Goal: Task Accomplishment & Management: Manage account settings

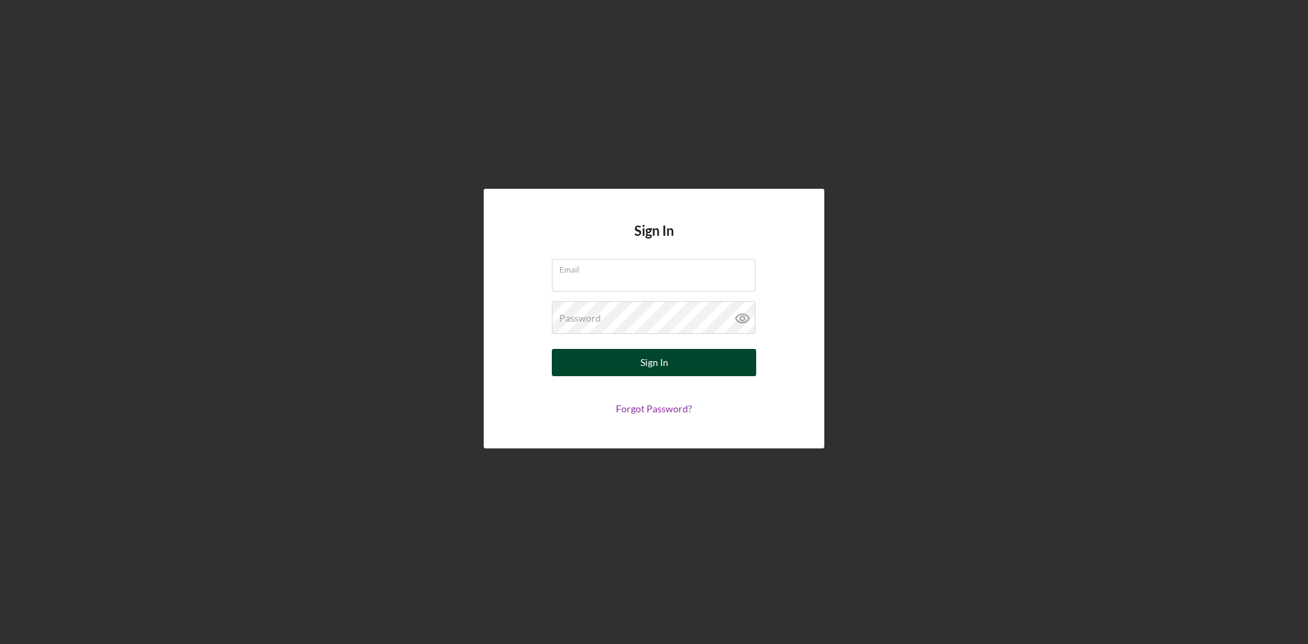
type input "[EMAIL_ADDRESS][DOMAIN_NAME]"
click at [639, 361] on button "Sign In" at bounding box center [654, 362] width 204 height 27
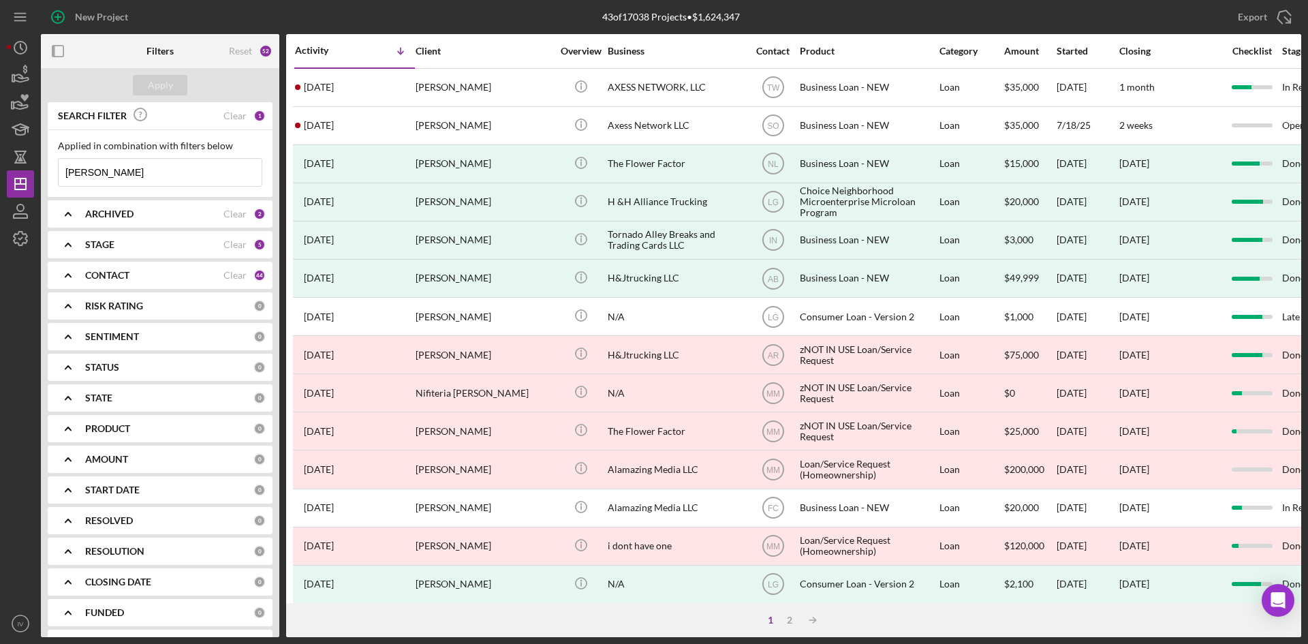
drag, startPoint x: 140, startPoint y: 174, endPoint x: -49, endPoint y: 147, distance: 190.7
click at [0, 147] on html "New Project 43 of 17038 Projects • $1,624,347 [PERSON_NAME] Export Icon/Export …" at bounding box center [654, 322] width 1308 height 644
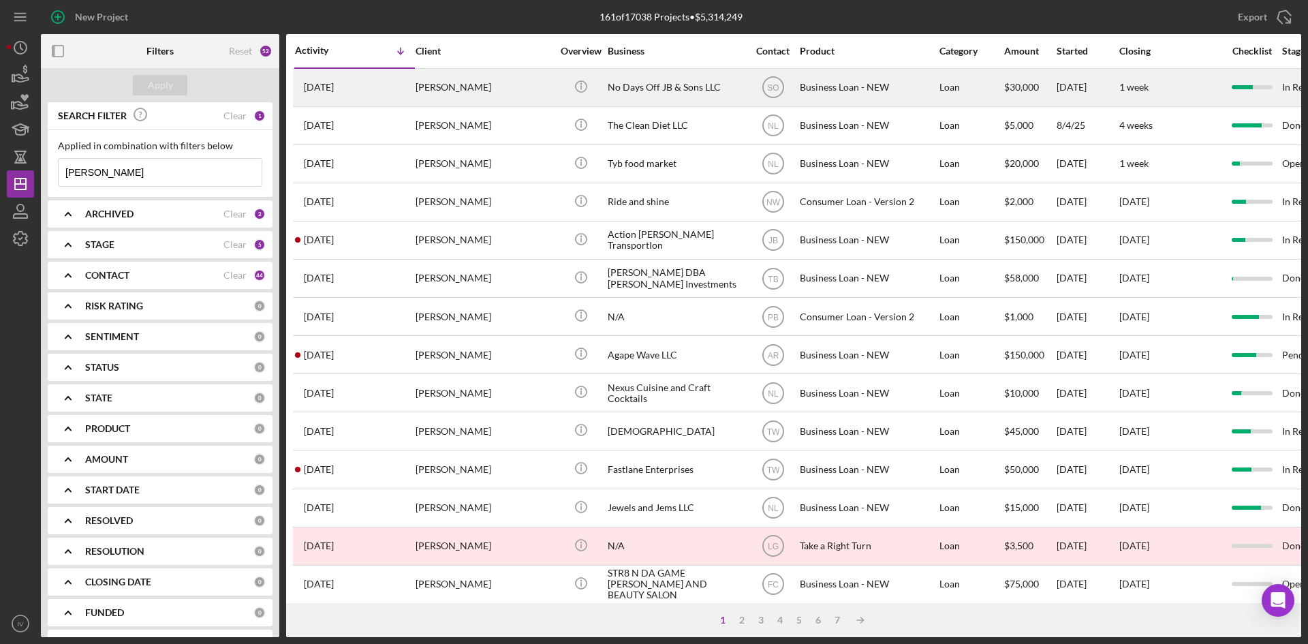
type input "[PERSON_NAME]"
click at [536, 91] on div "[PERSON_NAME]" at bounding box center [484, 88] width 136 height 36
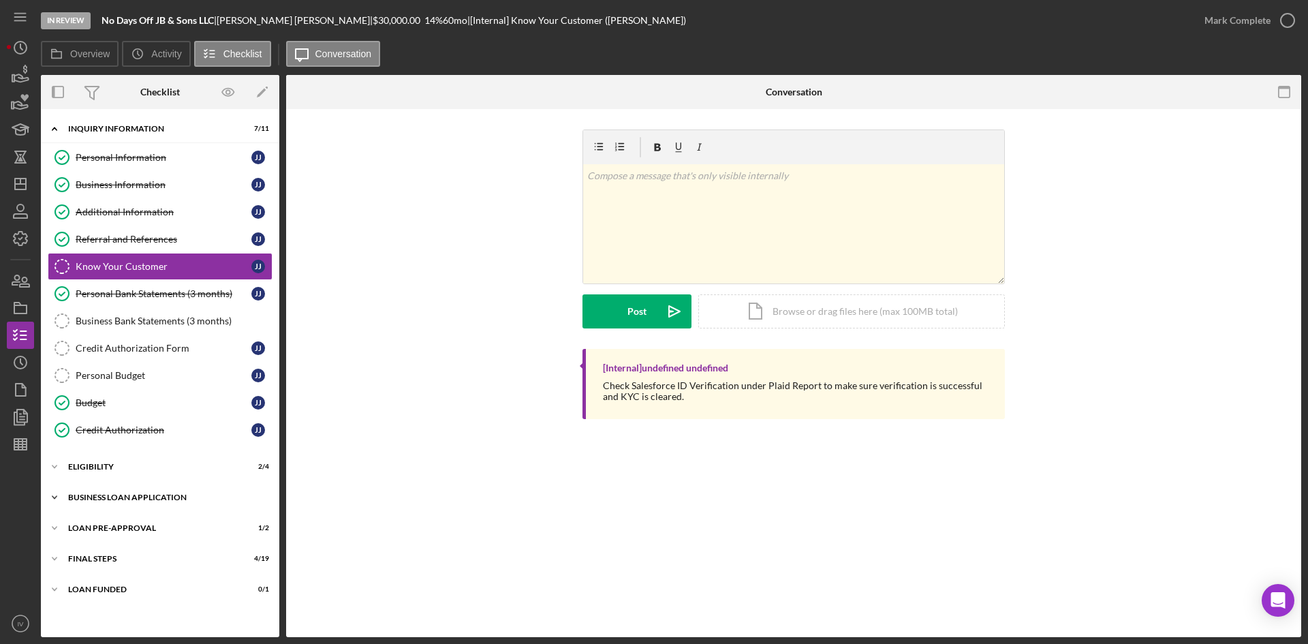
click at [119, 501] on div "BUSINESS LOAN APPLICATION" at bounding box center [165, 497] width 194 height 8
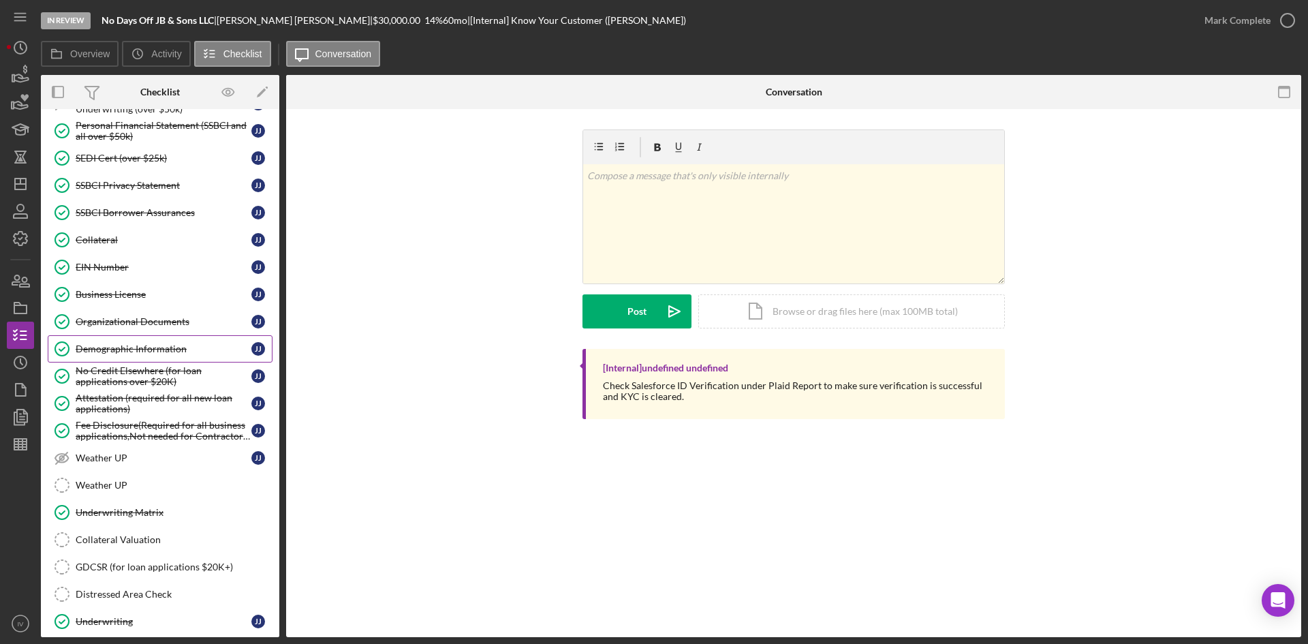
scroll to position [545, 0]
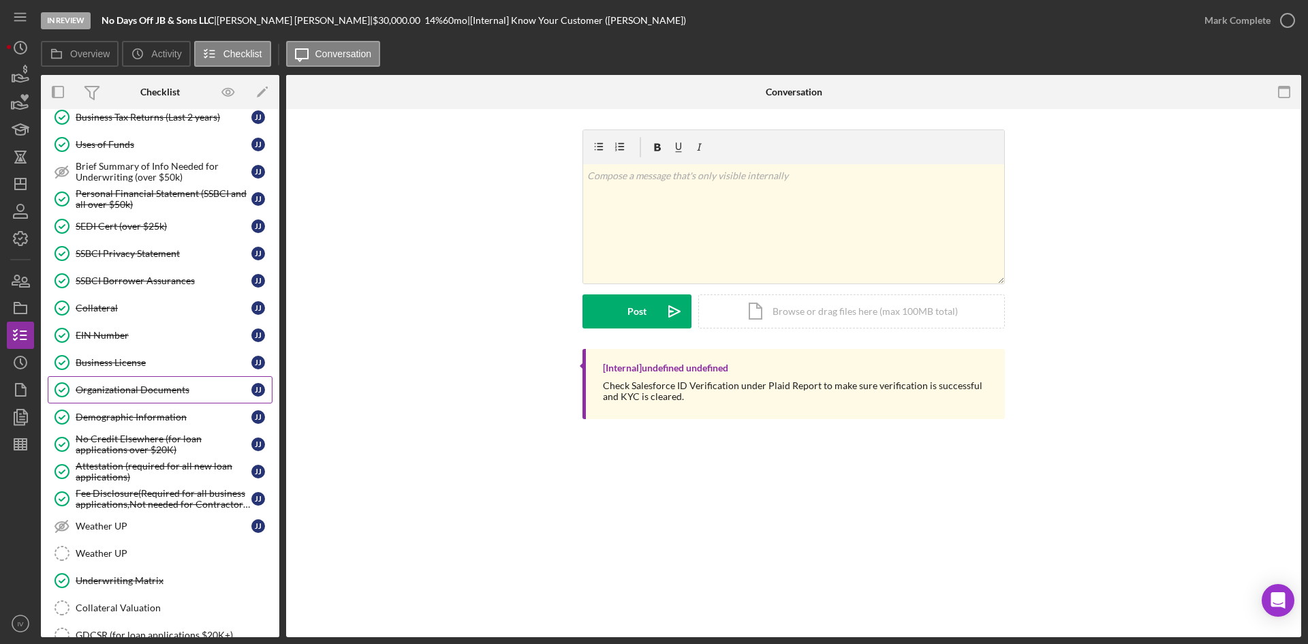
click at [154, 386] on div "Organizational Documents" at bounding box center [164, 389] width 176 height 11
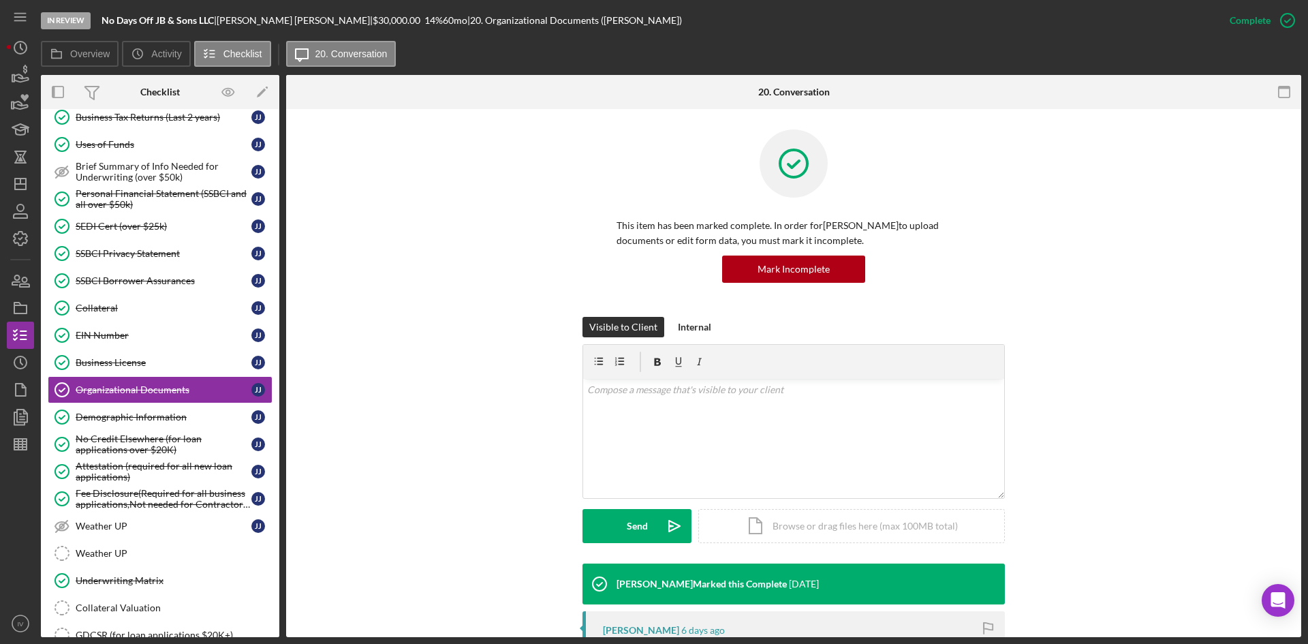
scroll to position [273, 0]
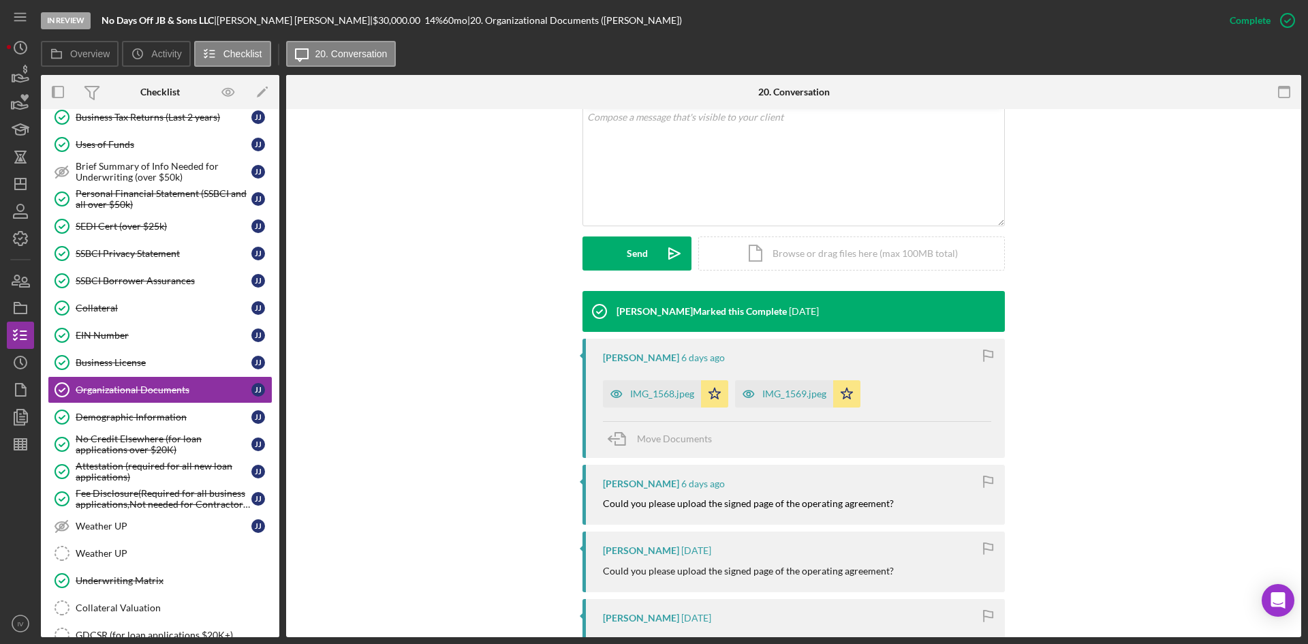
click at [667, 408] on div "[PERSON_NAME] [DATE] IMG_1568.jpeg Icon/Star IMG_1569.jpeg Icon/Star Move Docum…" at bounding box center [794, 398] width 423 height 119
click at [654, 393] on div "IMG_1568.jpeg" at bounding box center [662, 393] width 64 height 11
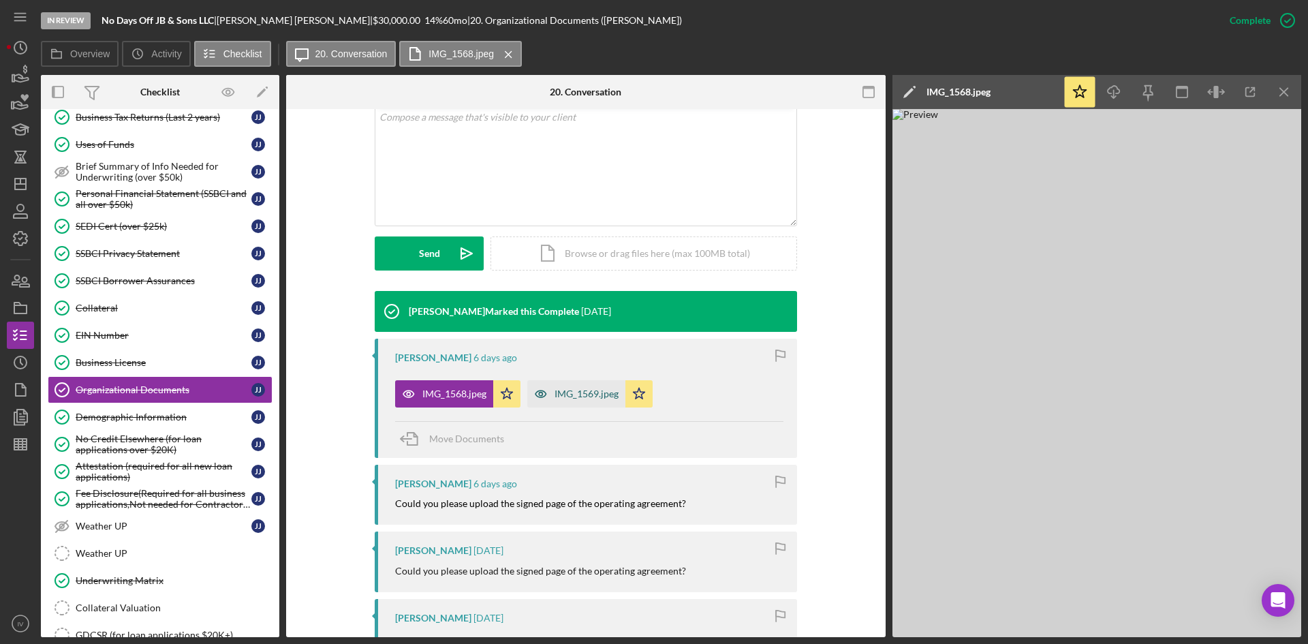
click at [588, 386] on div "IMG_1569.jpeg" at bounding box center [576, 393] width 98 height 27
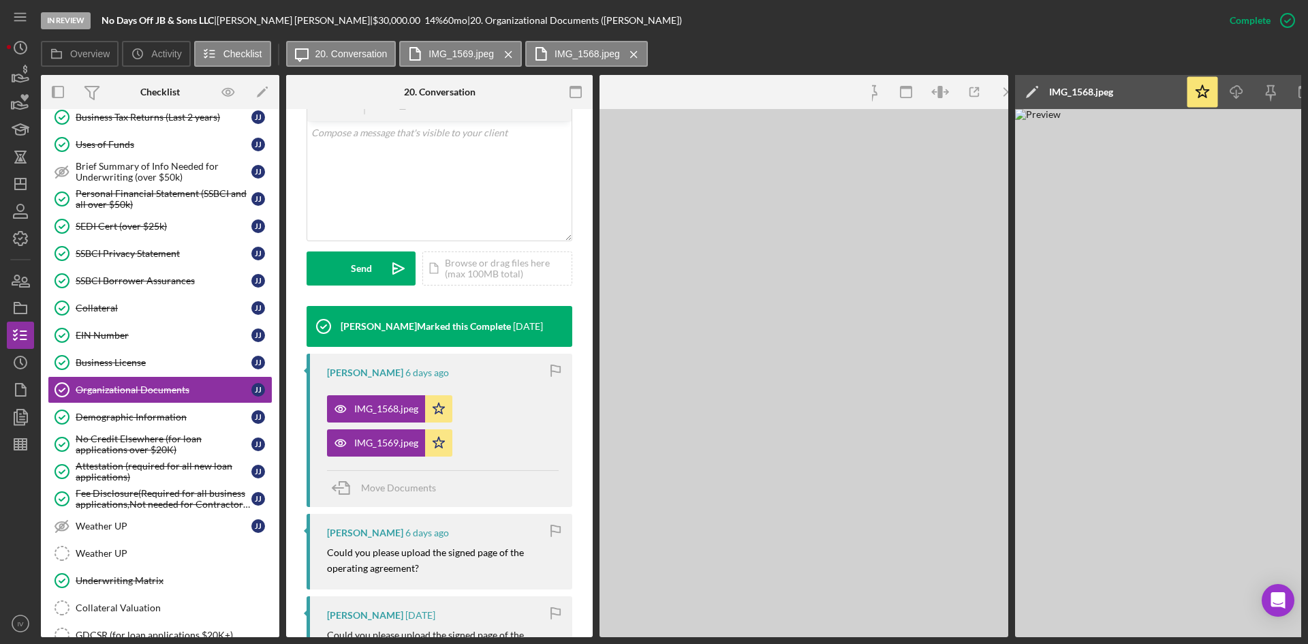
scroll to position [288, 0]
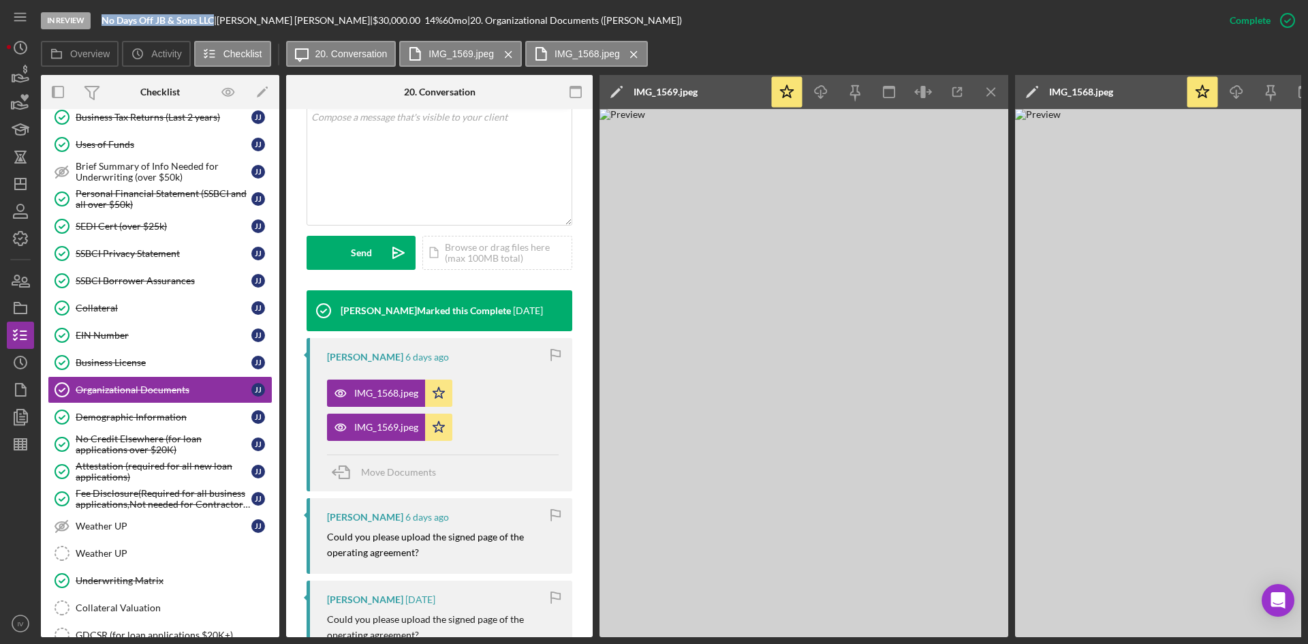
drag, startPoint x: 101, startPoint y: 18, endPoint x: 215, endPoint y: 26, distance: 114.1
click at [215, 26] on div "In Review No Days Off JB & Sons LLC | [PERSON_NAME] | $30,000.00 14 % 60 mo | 2…" at bounding box center [629, 20] width 1176 height 41
copy b "No Days Off JB & Sons LLC"
drag, startPoint x: 23, startPoint y: 186, endPoint x: 33, endPoint y: 193, distance: 12.3
click at [23, 186] on icon "Icon/Dashboard" at bounding box center [20, 184] width 34 height 34
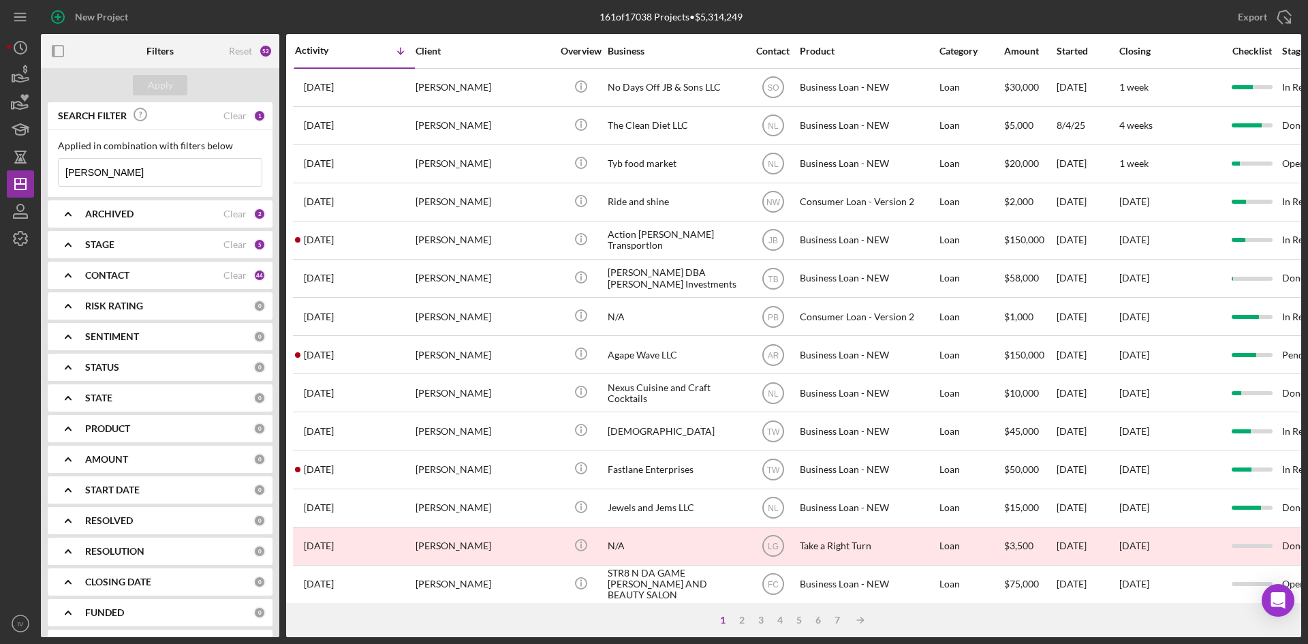
drag, startPoint x: 155, startPoint y: 173, endPoint x: -144, endPoint y: 172, distance: 299.9
click at [0, 172] on html "New Project 161 of 17038 Projects • $5,314,249 [PERSON_NAME] Export Icon/Export…" at bounding box center [654, 322] width 1308 height 644
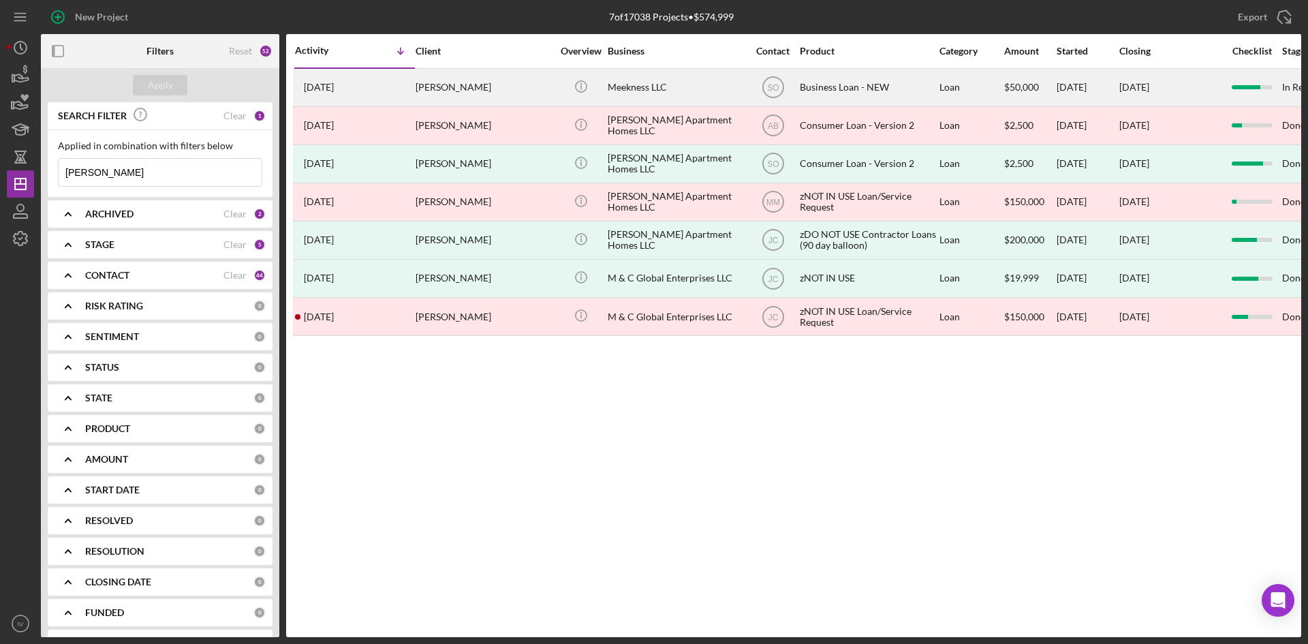
type input "[PERSON_NAME]"
click at [454, 89] on div "[PERSON_NAME]" at bounding box center [484, 88] width 136 height 36
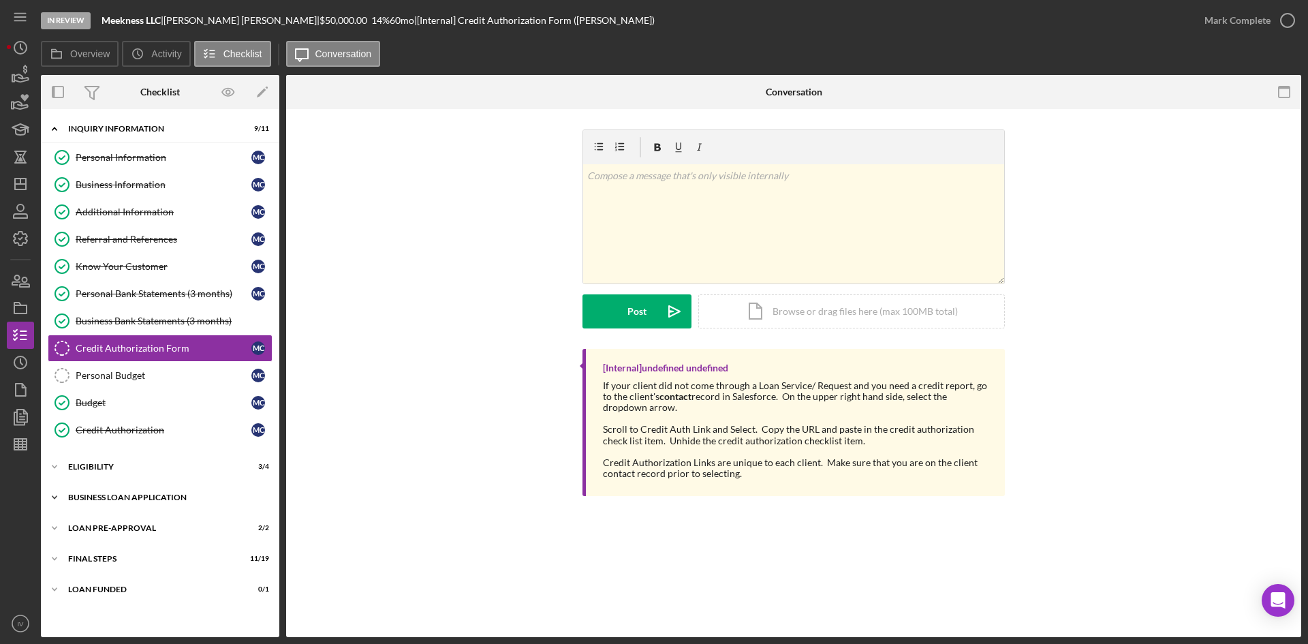
click at [149, 493] on div "BUSINESS LOAN APPLICATION" at bounding box center [165, 497] width 194 height 8
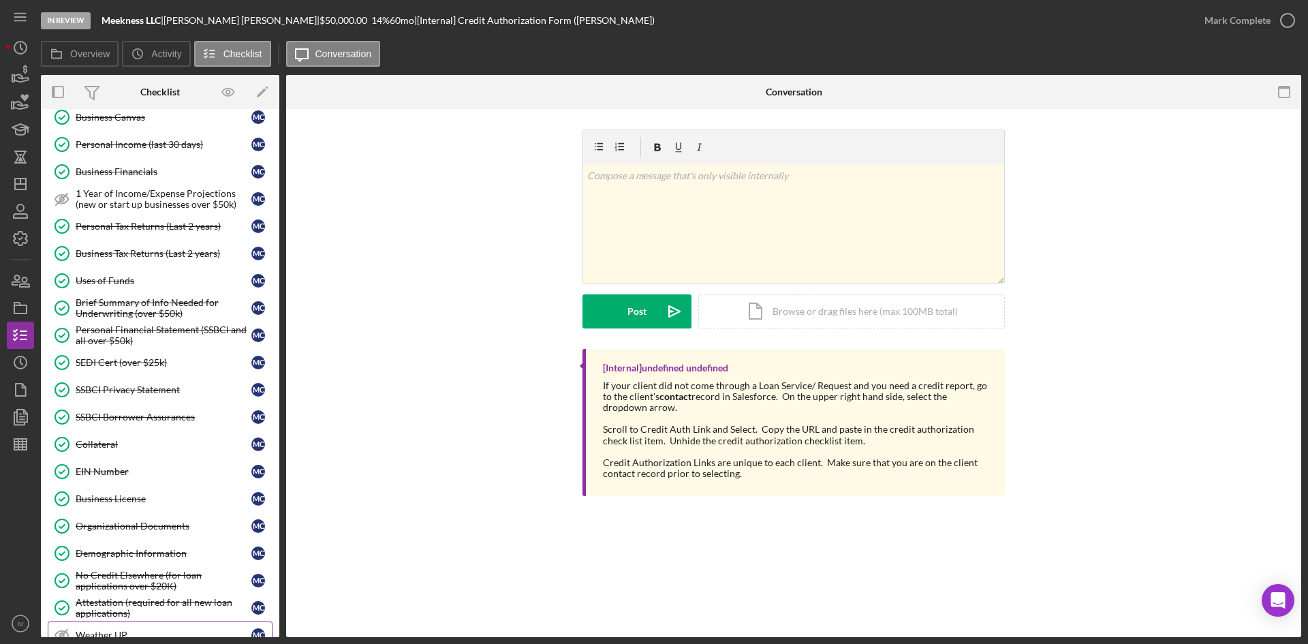
scroll to position [477, 0]
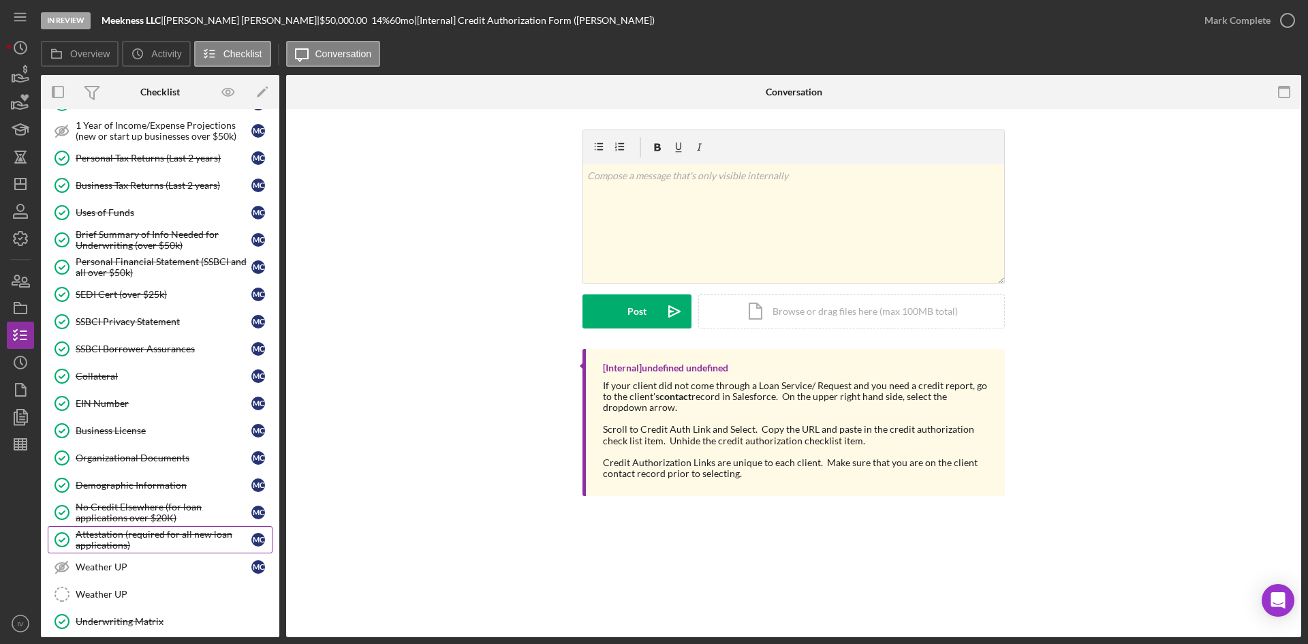
click at [155, 543] on div "Attestation (required for all new loan applications)" at bounding box center [164, 540] width 176 height 22
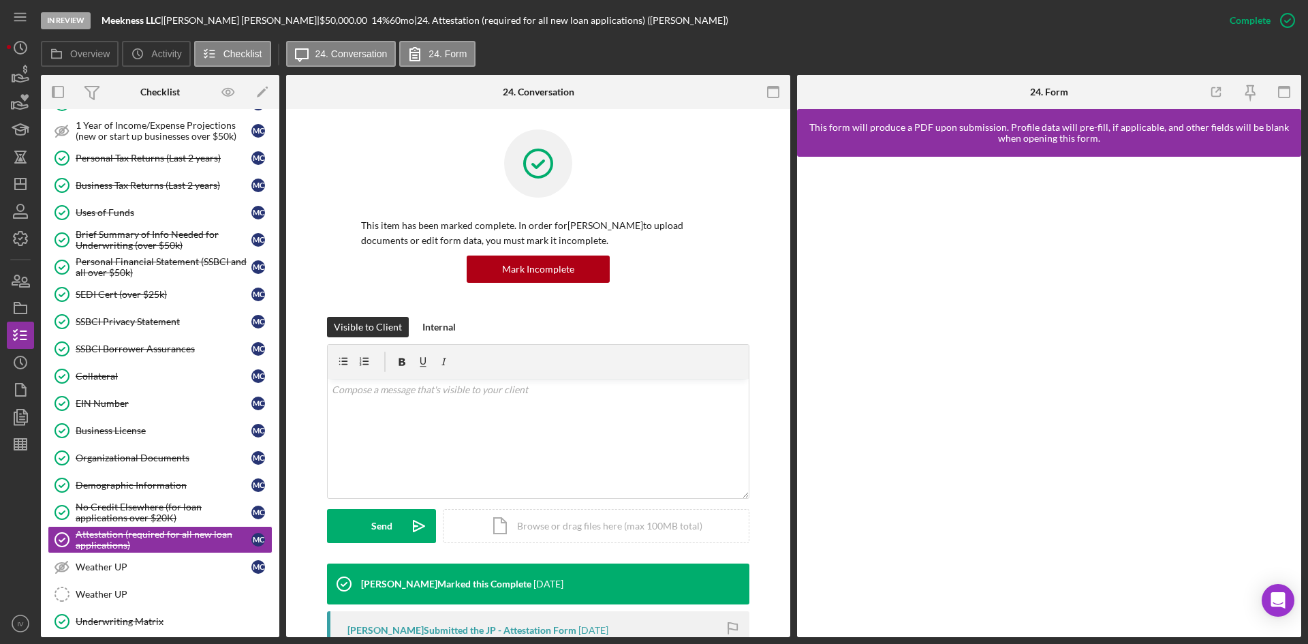
scroll to position [136, 0]
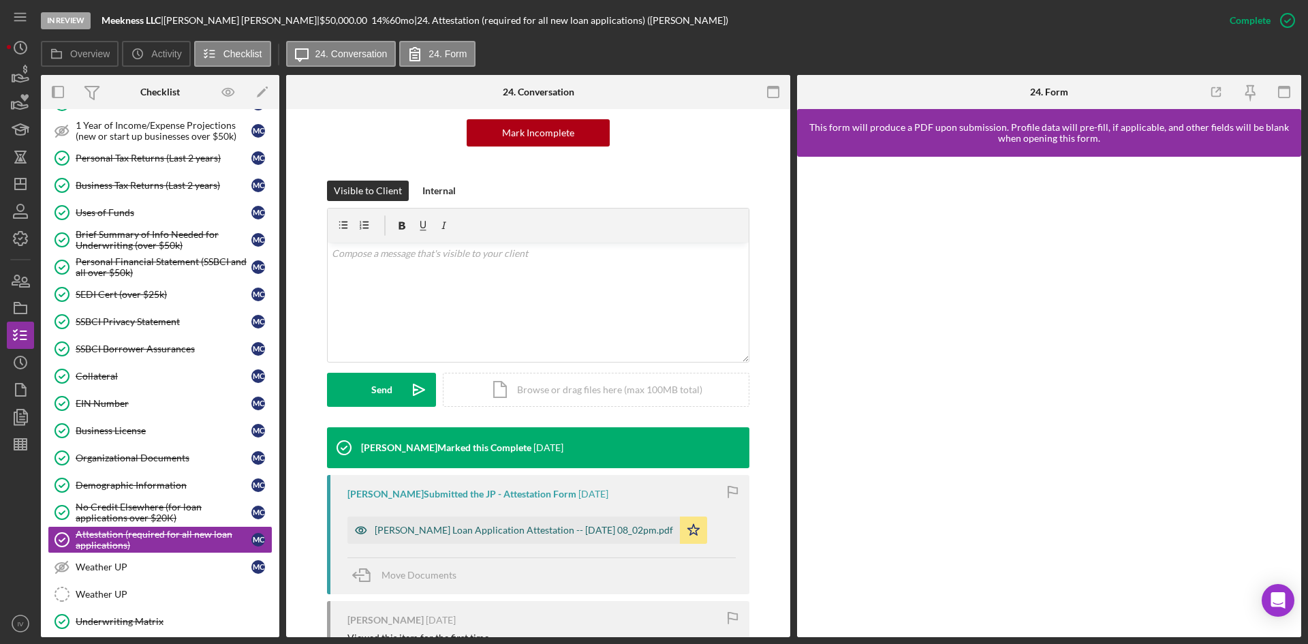
click at [617, 532] on div "[PERSON_NAME] Loan Application Attestation -- [DATE] 08_02pm.pdf" at bounding box center [524, 530] width 298 height 11
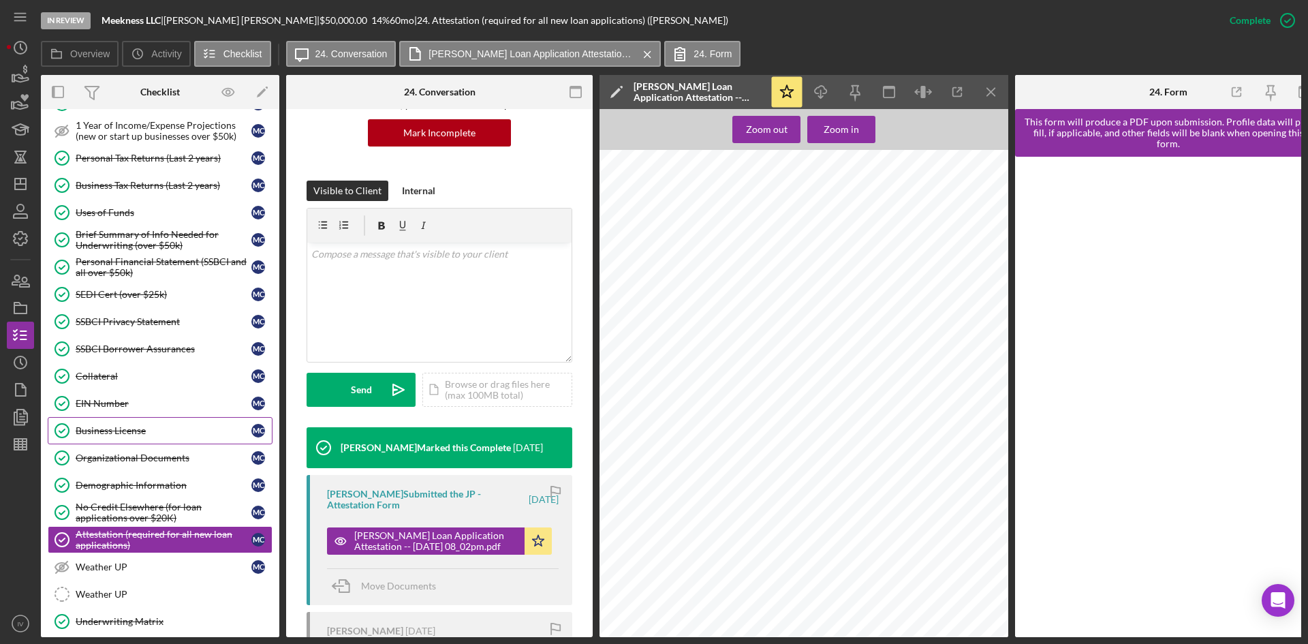
scroll to position [409, 0]
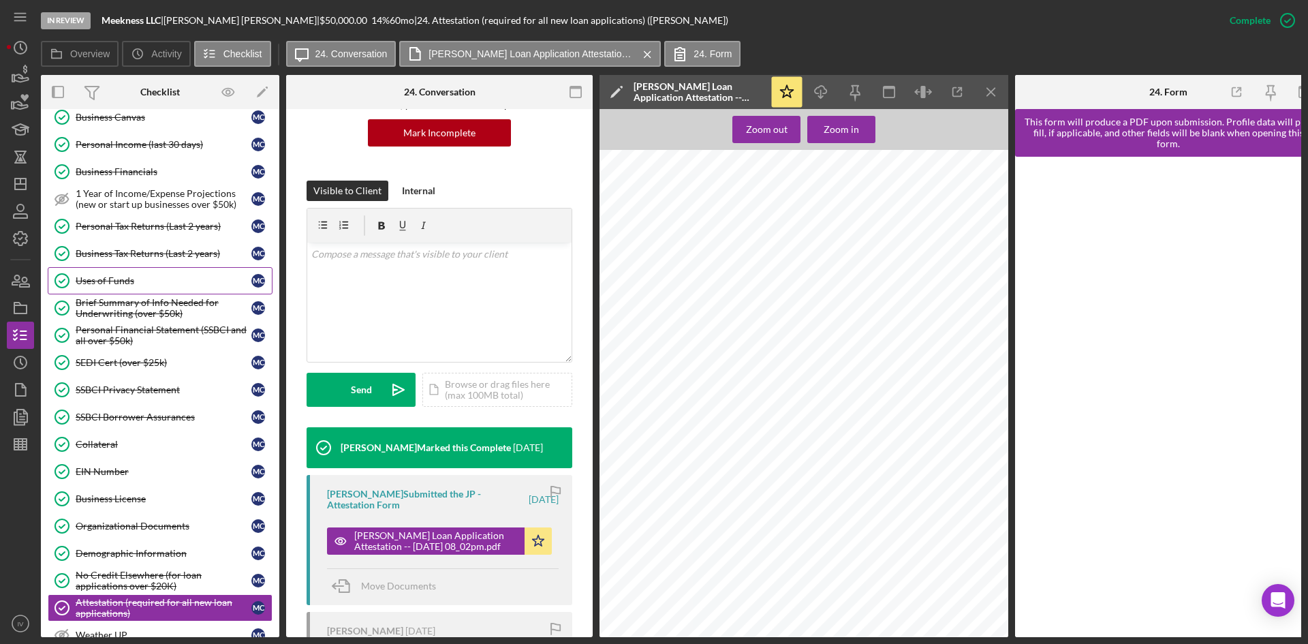
click at [145, 279] on div "Uses of Funds" at bounding box center [164, 280] width 176 height 11
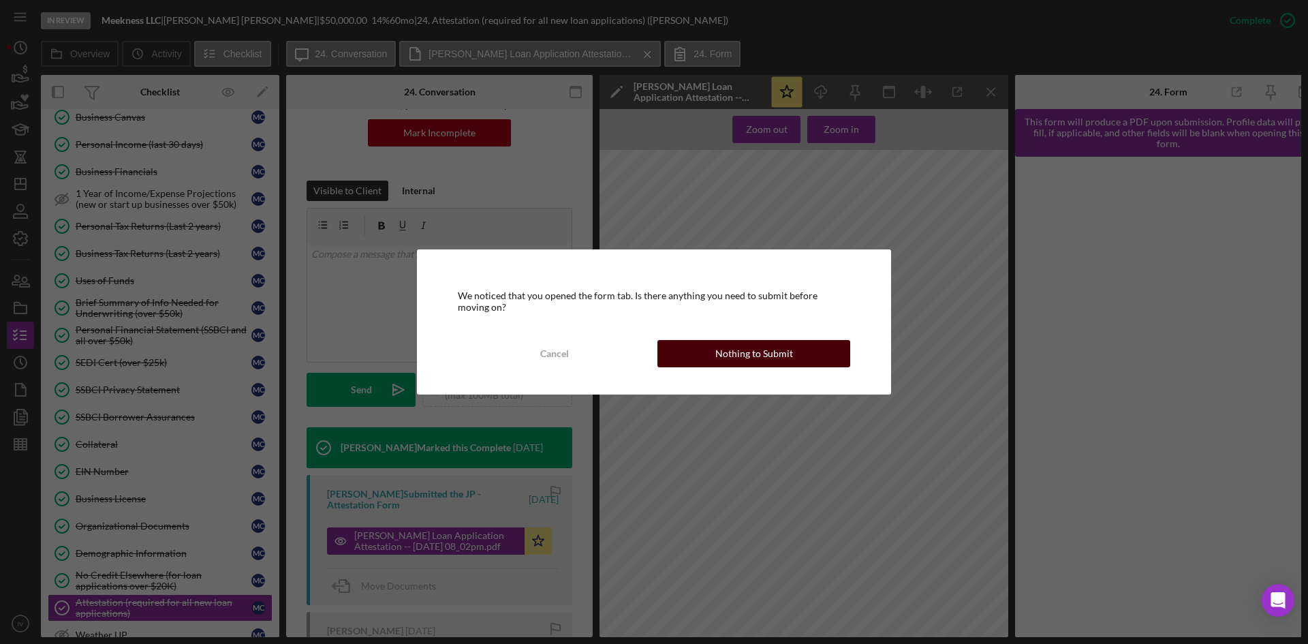
click at [806, 349] on button "Nothing to Submit" at bounding box center [754, 353] width 193 height 27
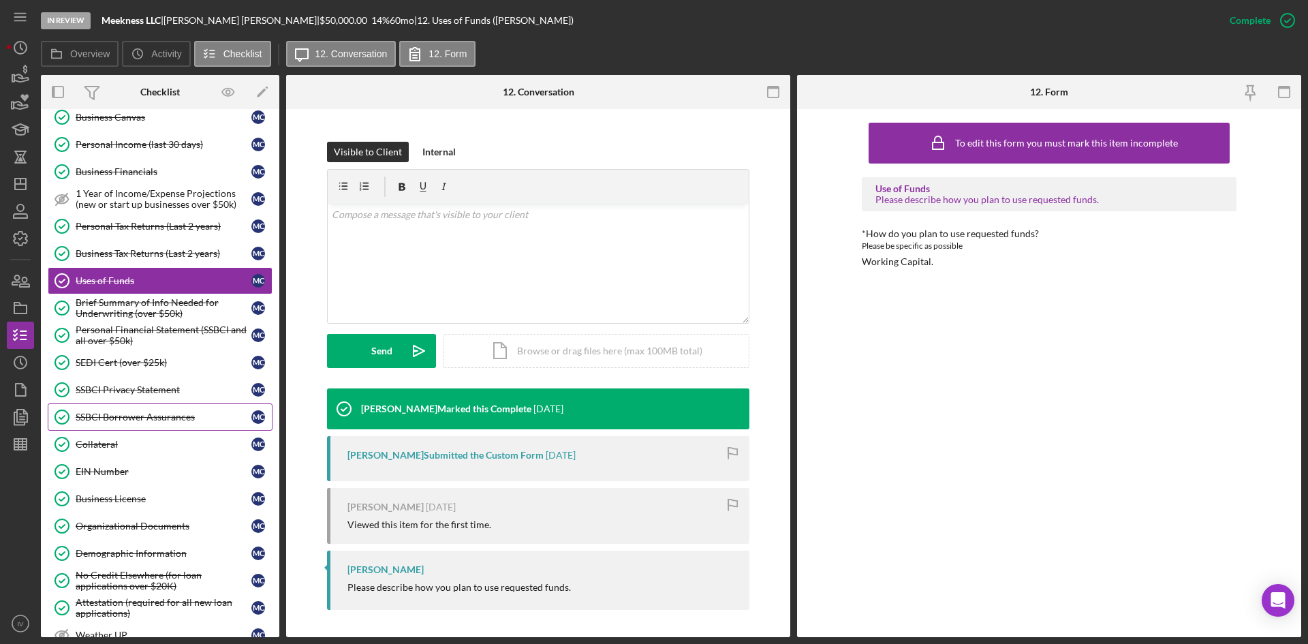
scroll to position [136, 0]
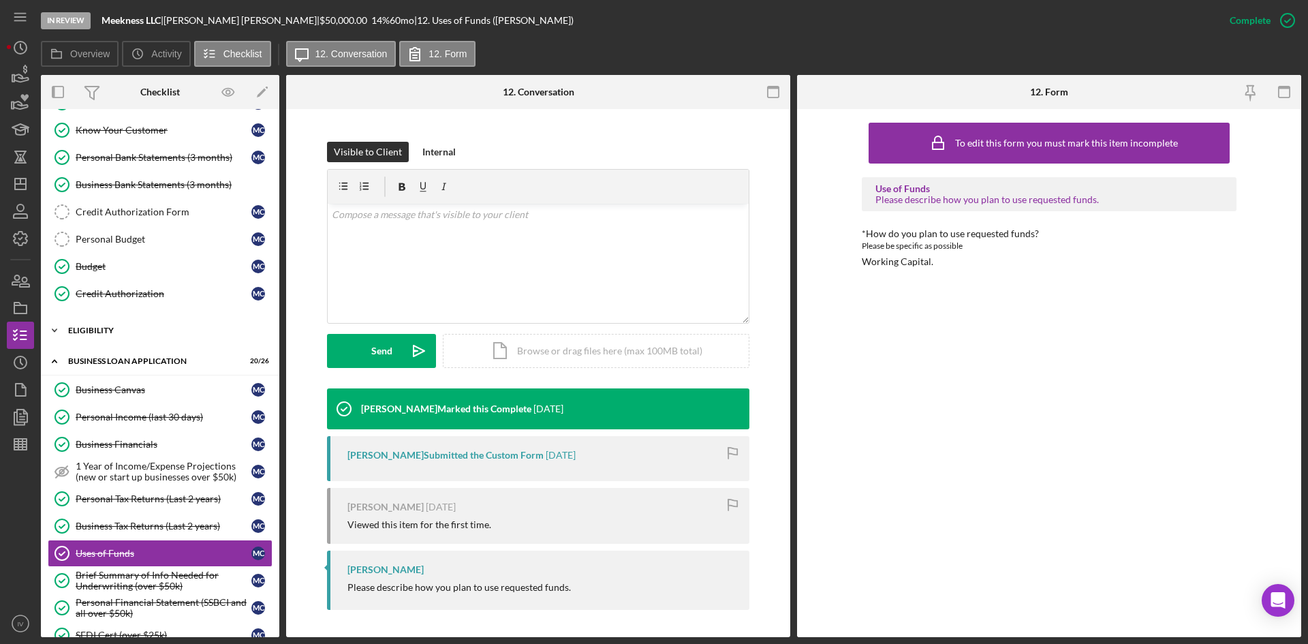
click at [117, 335] on div "Icon/Expander ELIGIBILITY 3 / 4" at bounding box center [160, 330] width 239 height 27
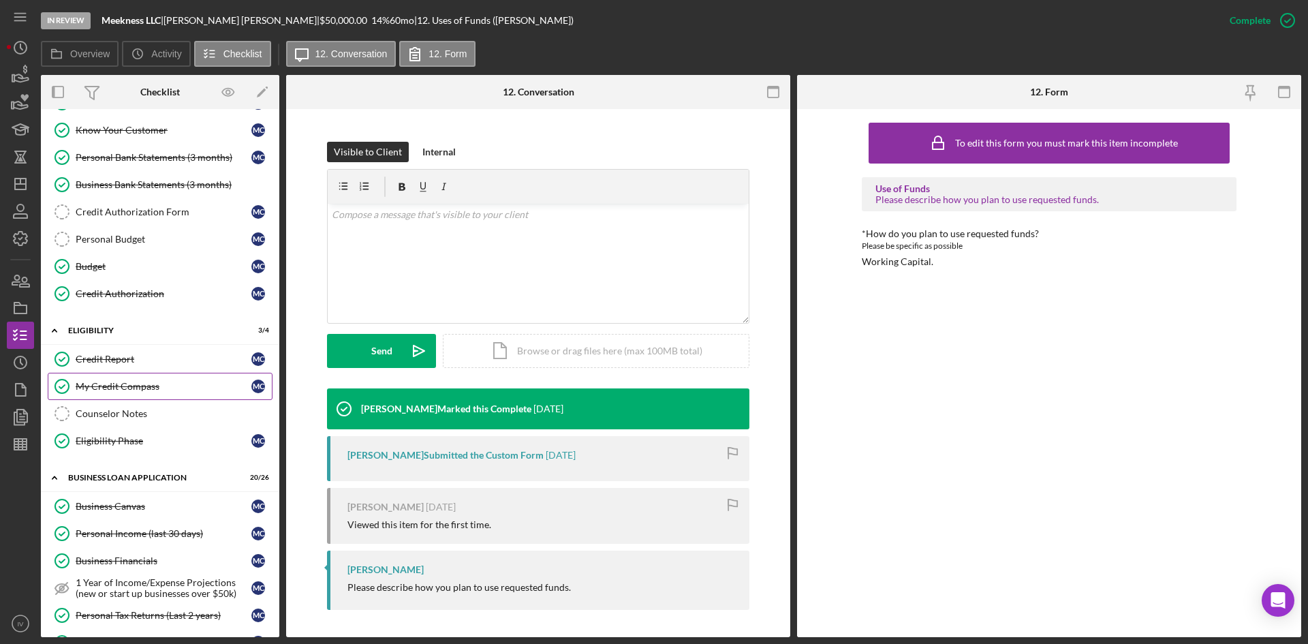
click at [123, 384] on div "My Credit Compass" at bounding box center [164, 386] width 176 height 11
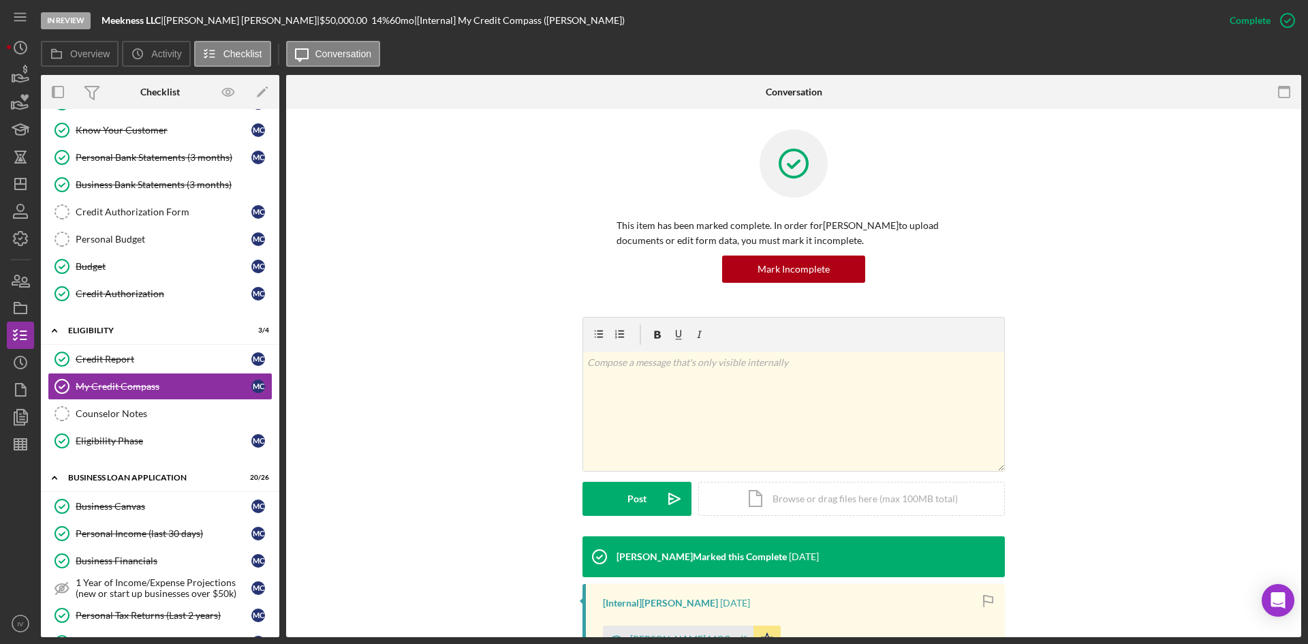
scroll to position [136, 0]
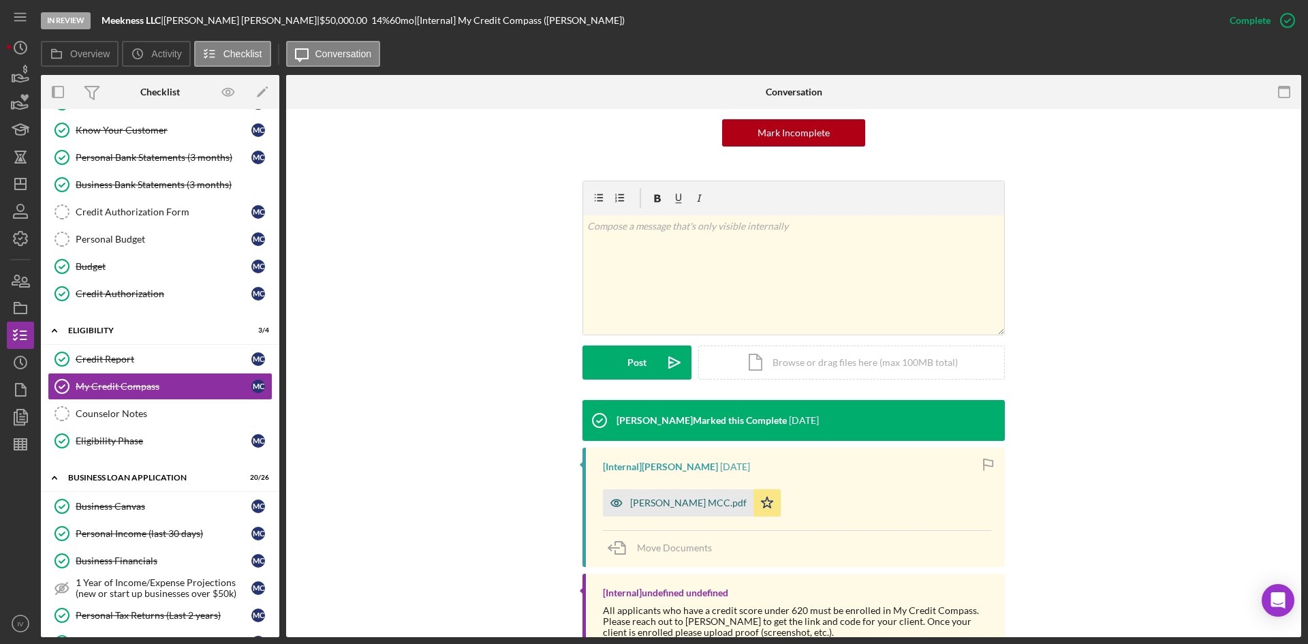
click at [654, 496] on div "[PERSON_NAME] MCC.pdf" at bounding box center [678, 502] width 151 height 27
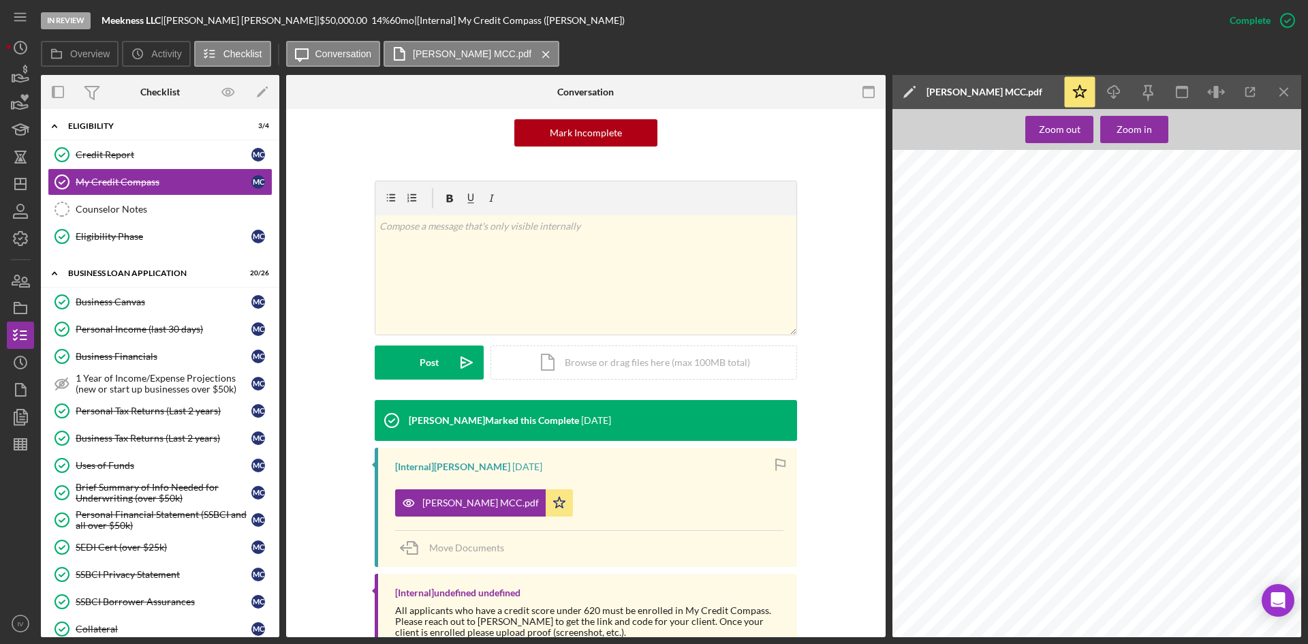
scroll to position [613, 0]
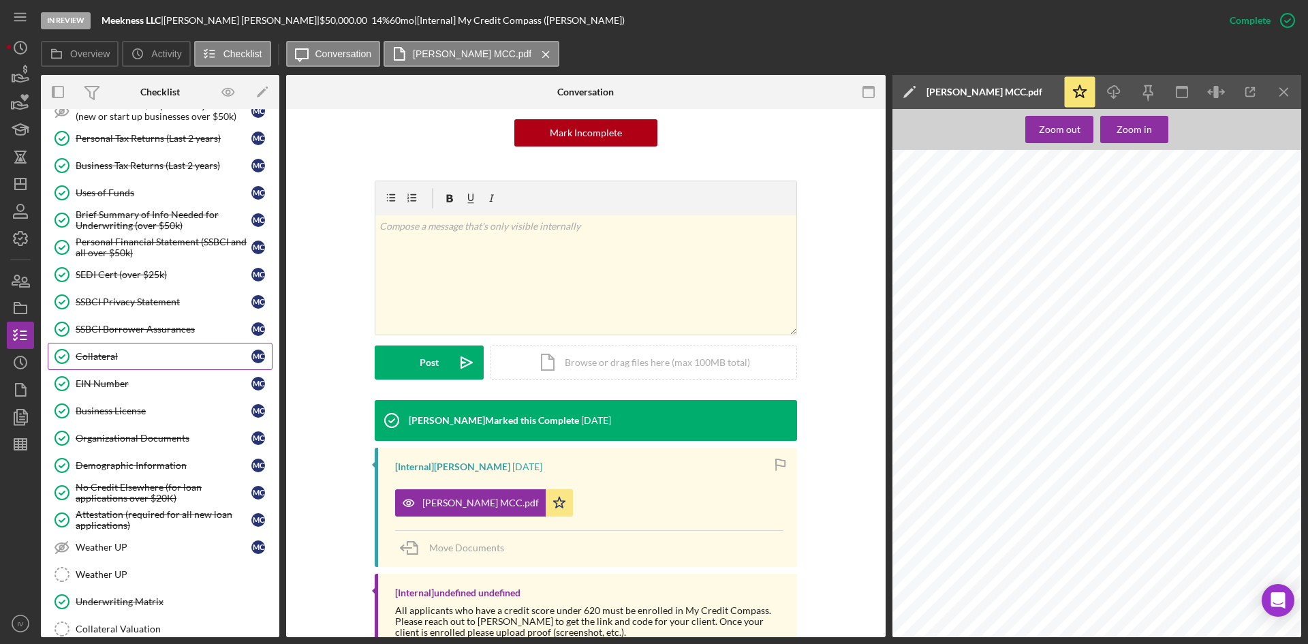
drag, startPoint x: 134, startPoint y: 371, endPoint x: 151, endPoint y: 369, distance: 17.3
click at [134, 371] on link "EIN Number EIN Number M C" at bounding box center [160, 383] width 225 height 27
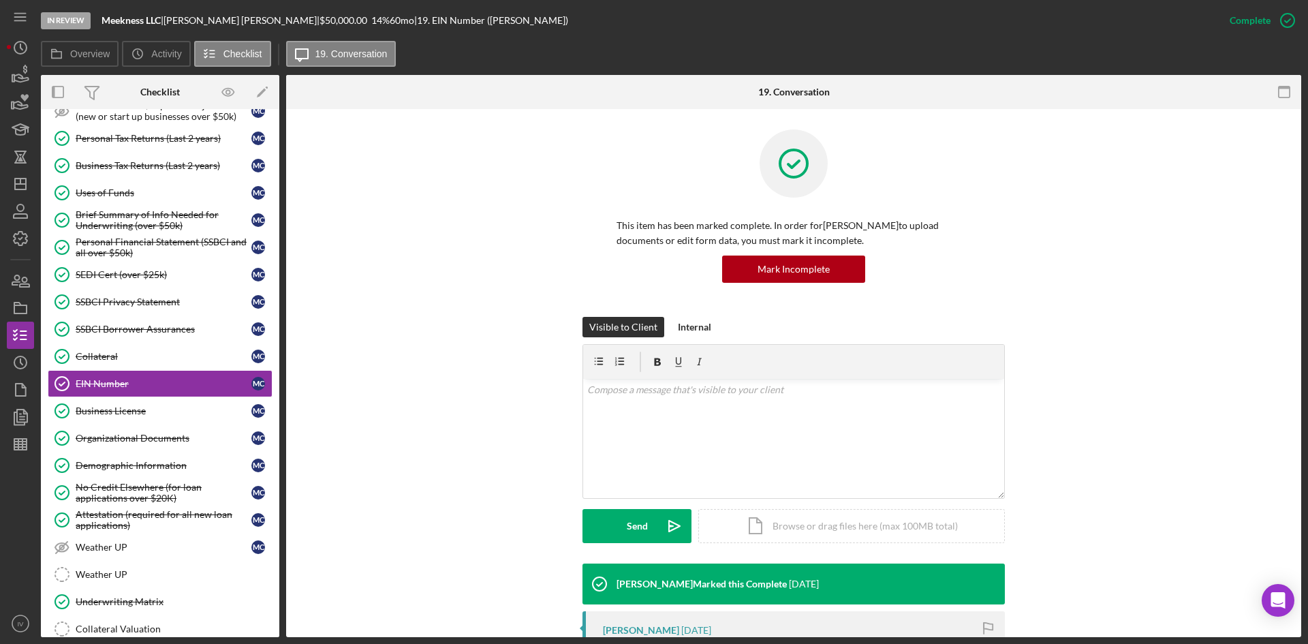
scroll to position [260, 0]
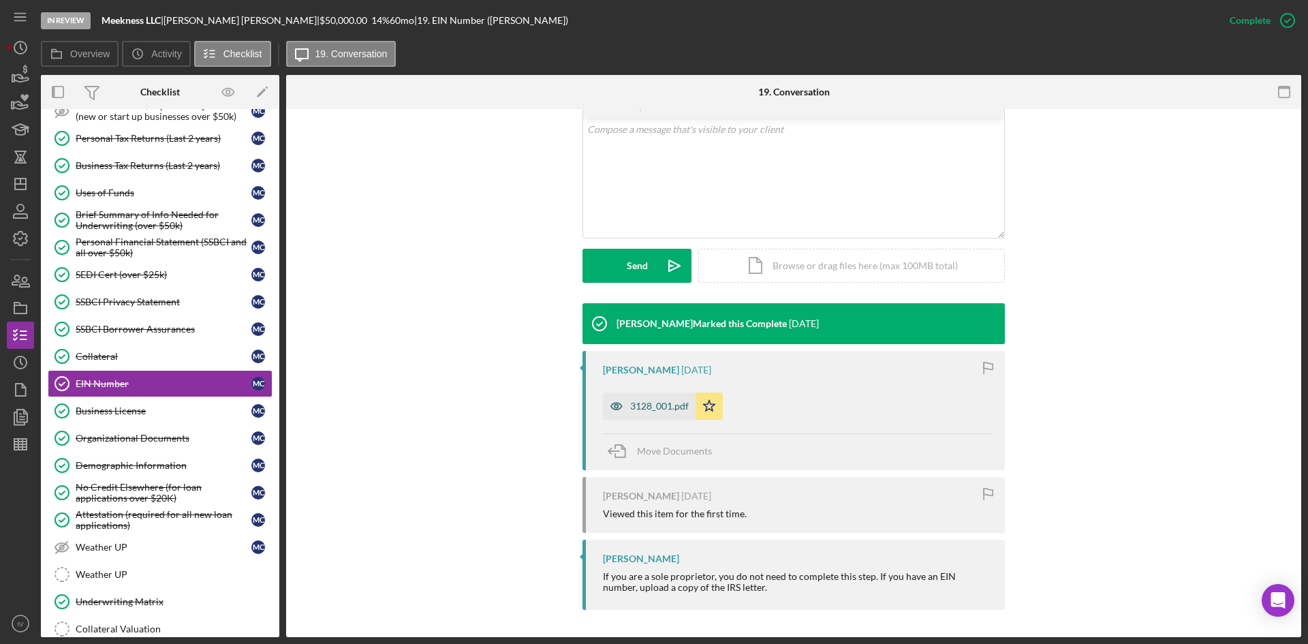
click at [662, 414] on div "3128_001.pdf" at bounding box center [649, 406] width 93 height 27
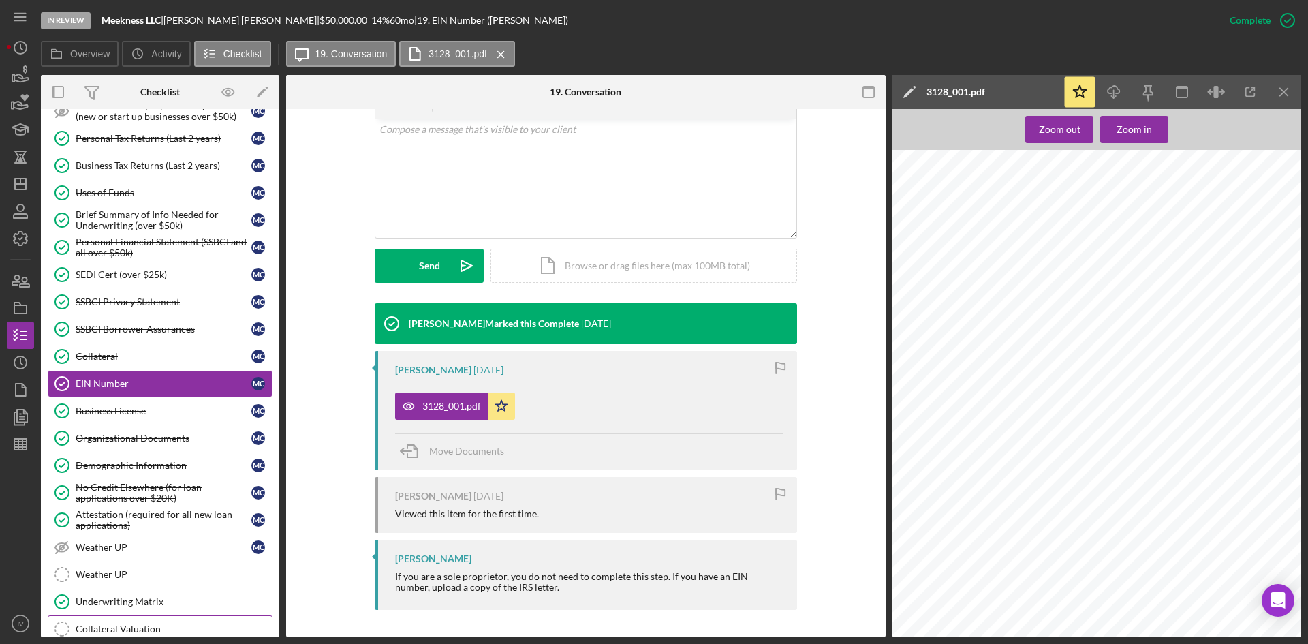
scroll to position [806, 0]
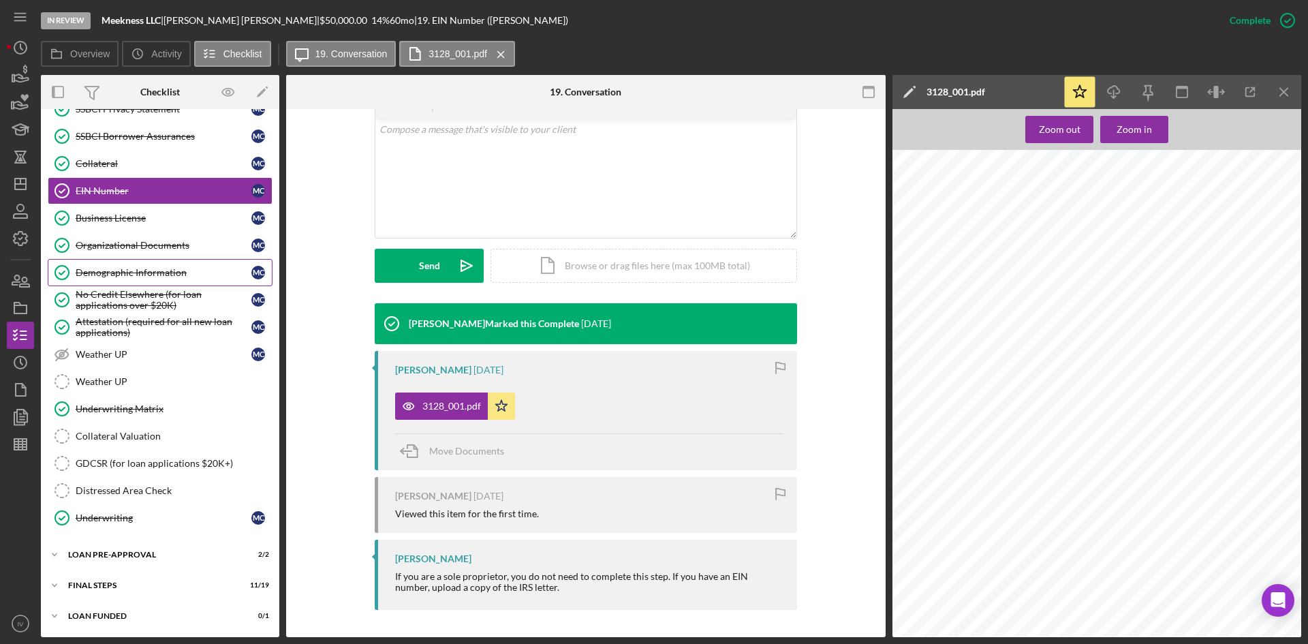
drag, startPoint x: 177, startPoint y: 263, endPoint x: 237, endPoint y: 264, distance: 60.7
click at [177, 263] on link "Demographic Information Demographic Information M C" at bounding box center [160, 272] width 225 height 27
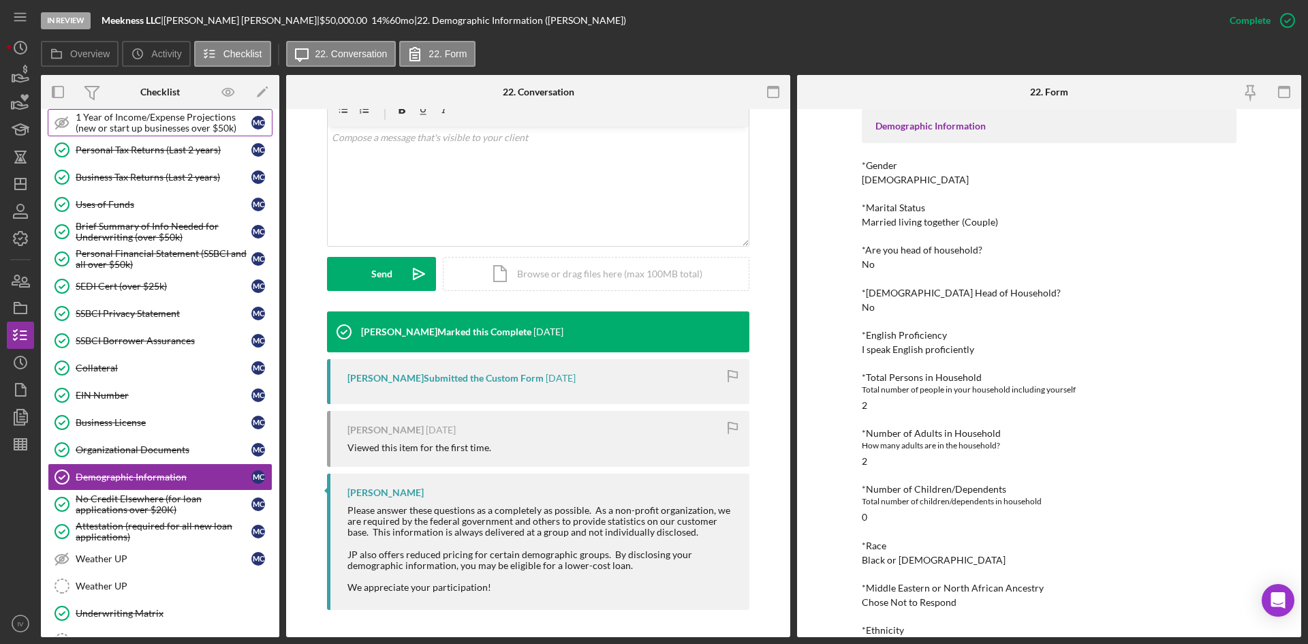
scroll to position [465, 0]
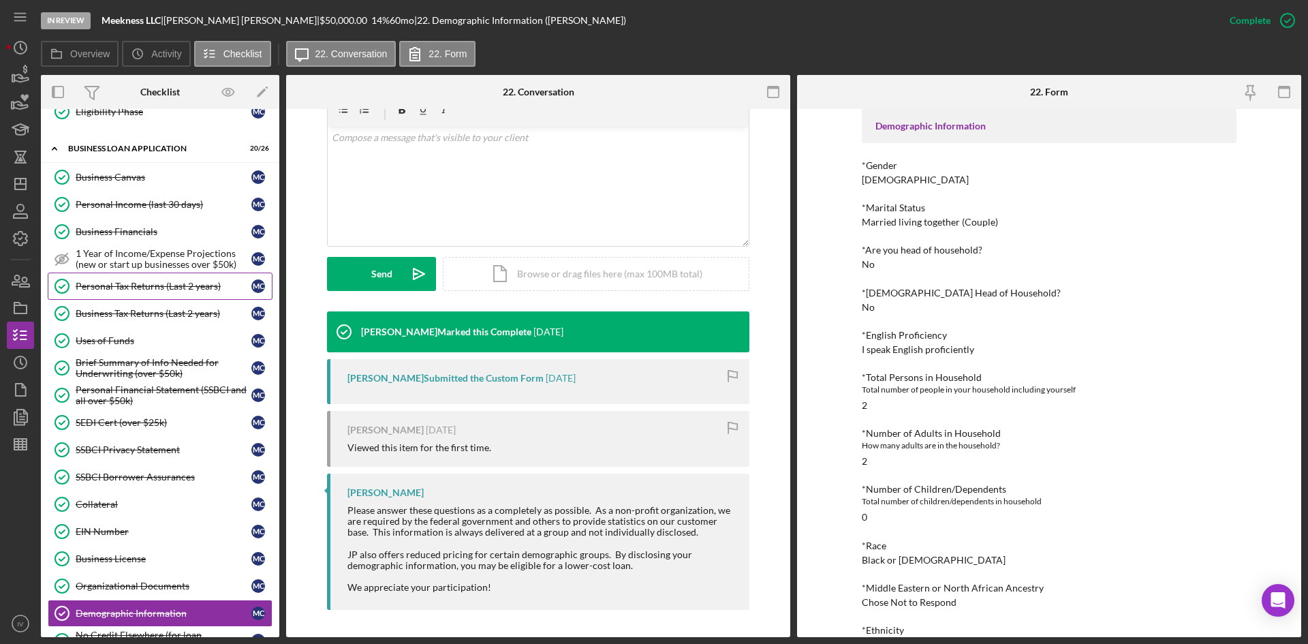
drag, startPoint x: 170, startPoint y: 290, endPoint x: 212, endPoint y: 291, distance: 41.6
click at [170, 290] on div "Personal Tax Returns (Last 2 years)" at bounding box center [164, 286] width 176 height 11
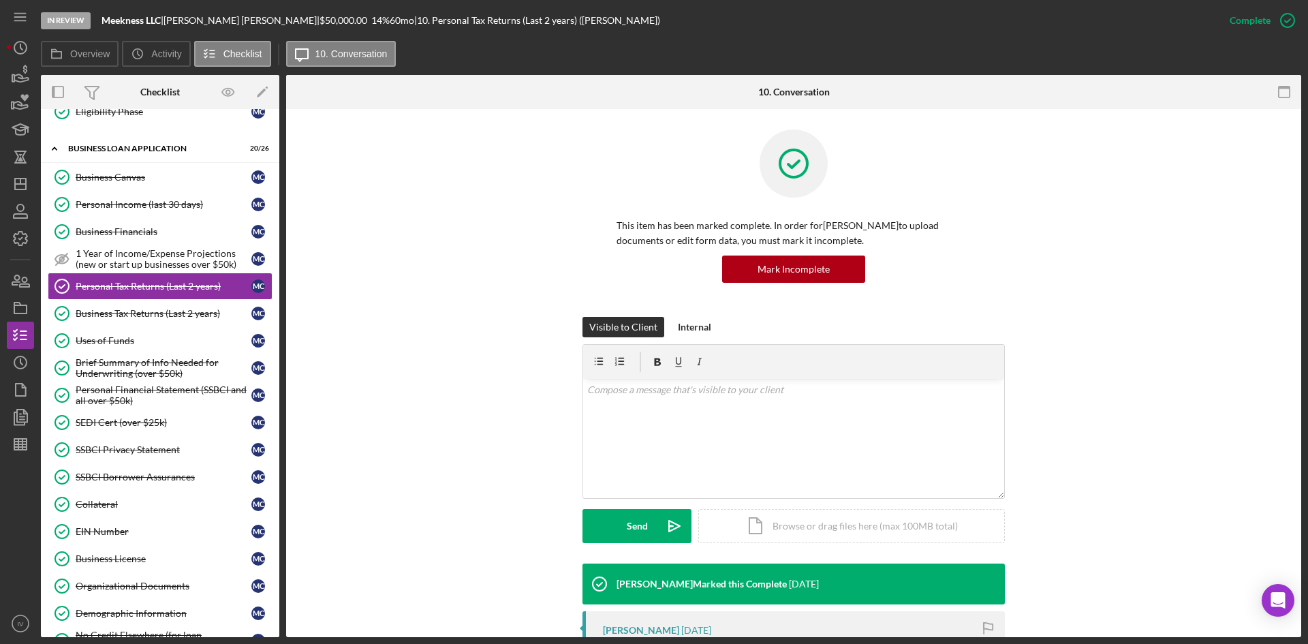
scroll to position [204, 0]
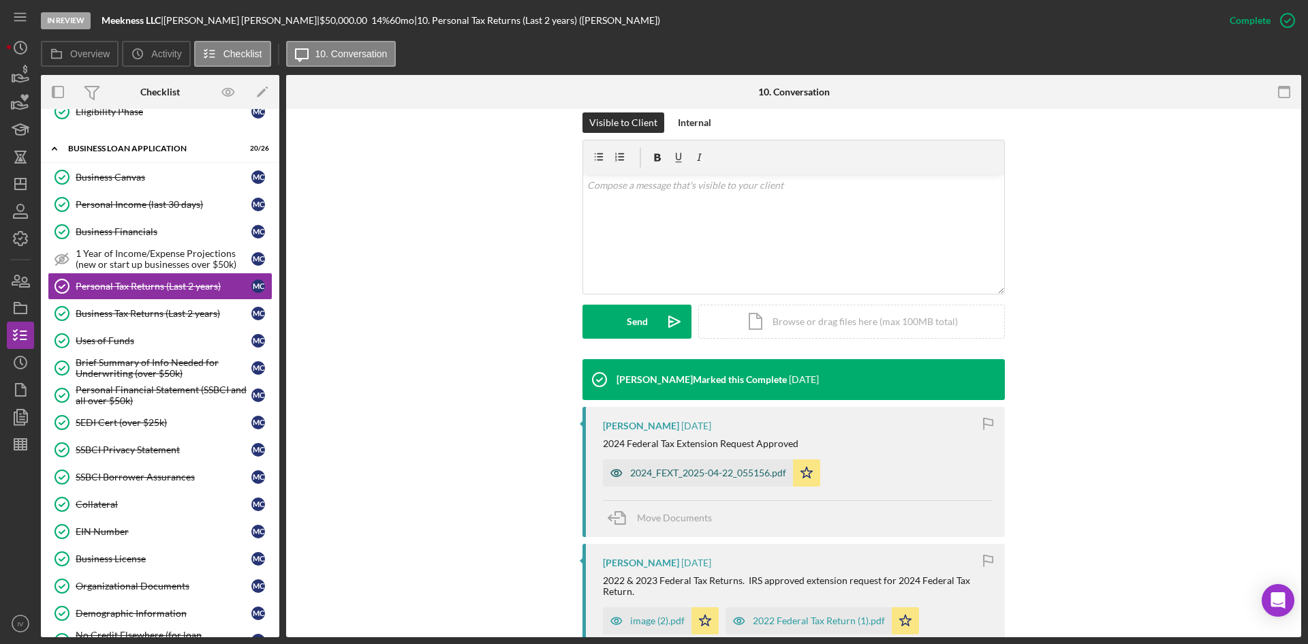
click at [704, 477] on div "2024_FEXT_2025-04-22_055156.pdf" at bounding box center [708, 473] width 156 height 11
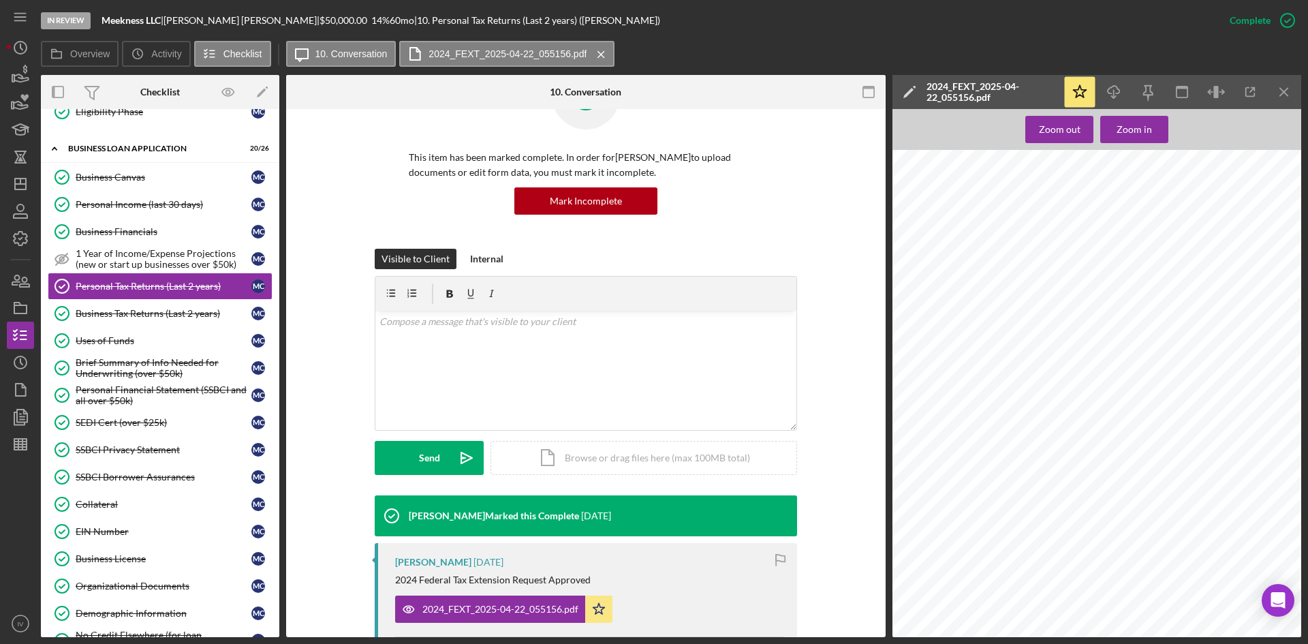
scroll to position [273, 0]
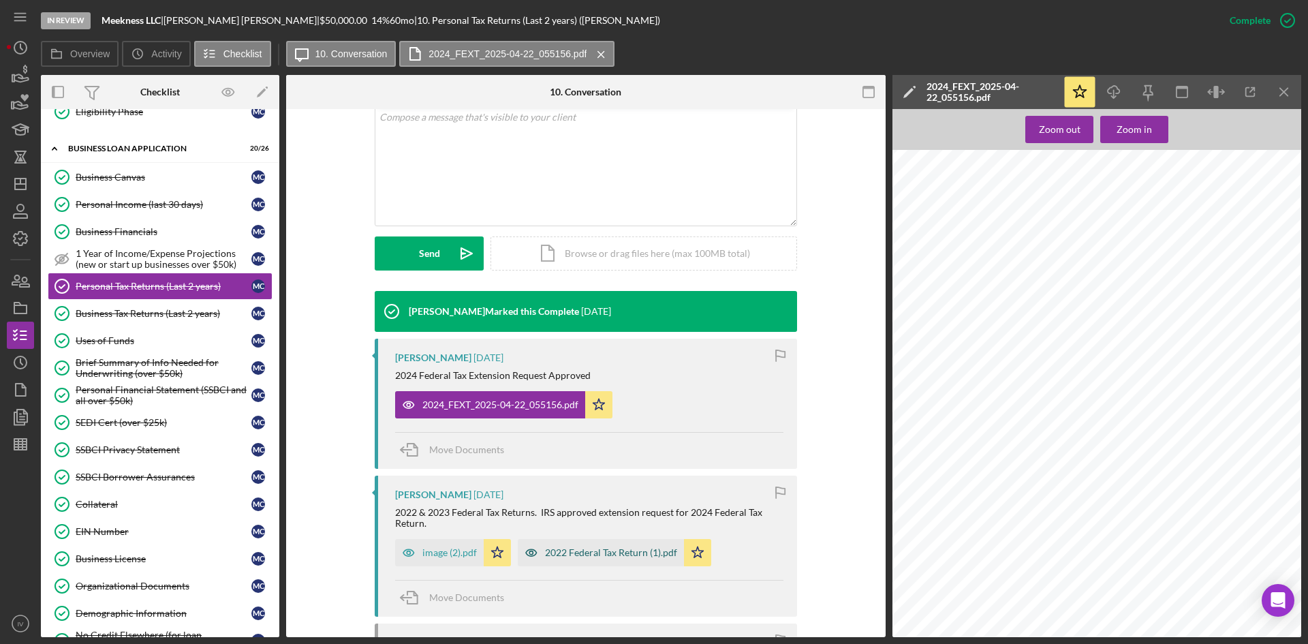
click at [649, 557] on div "2022 Federal Tax Return (1).pdf" at bounding box center [611, 552] width 132 height 11
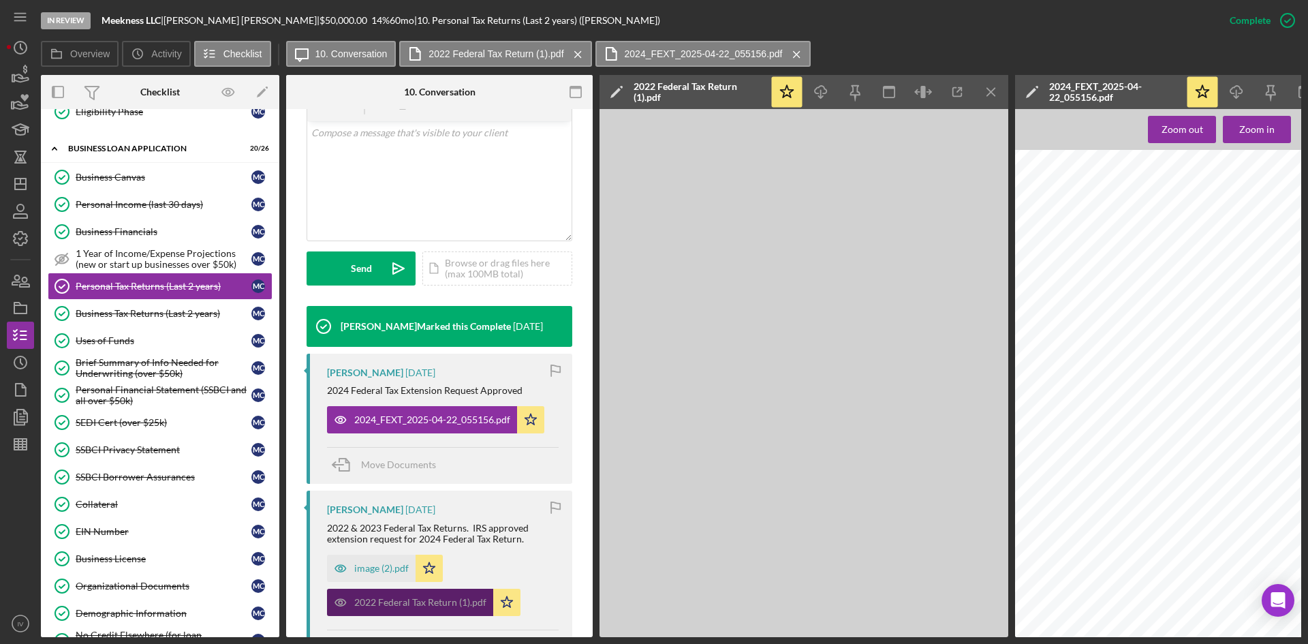
scroll to position [288, 0]
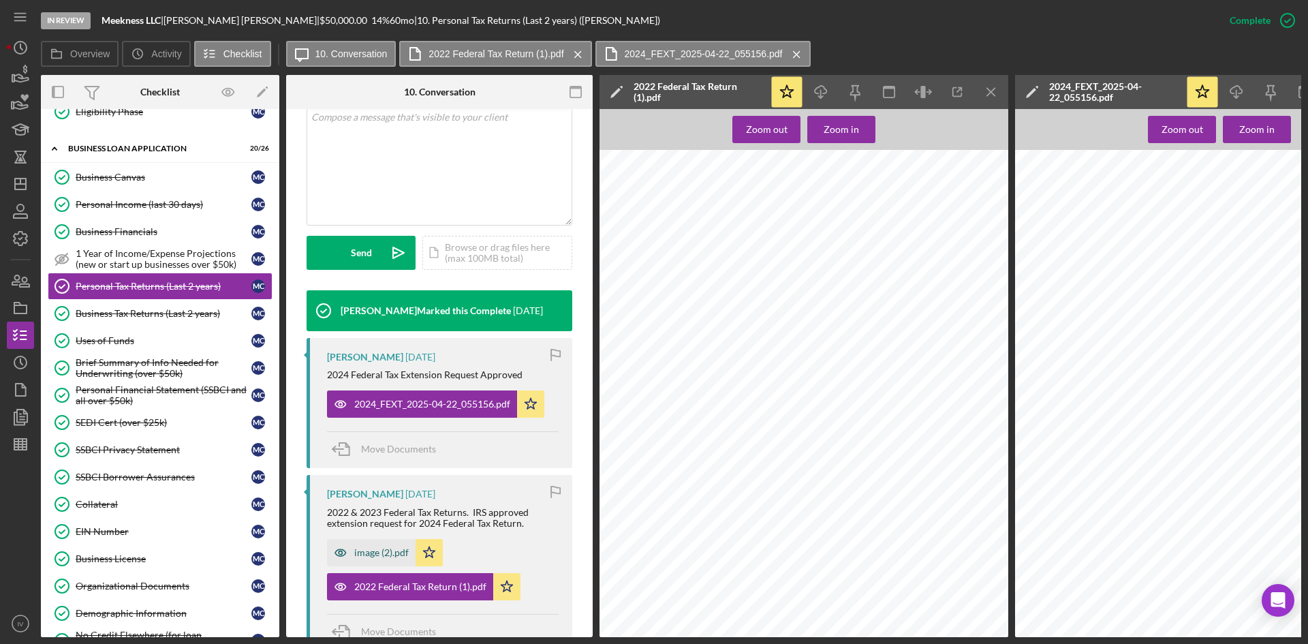
click at [372, 545] on div "image (2).pdf" at bounding box center [371, 552] width 89 height 27
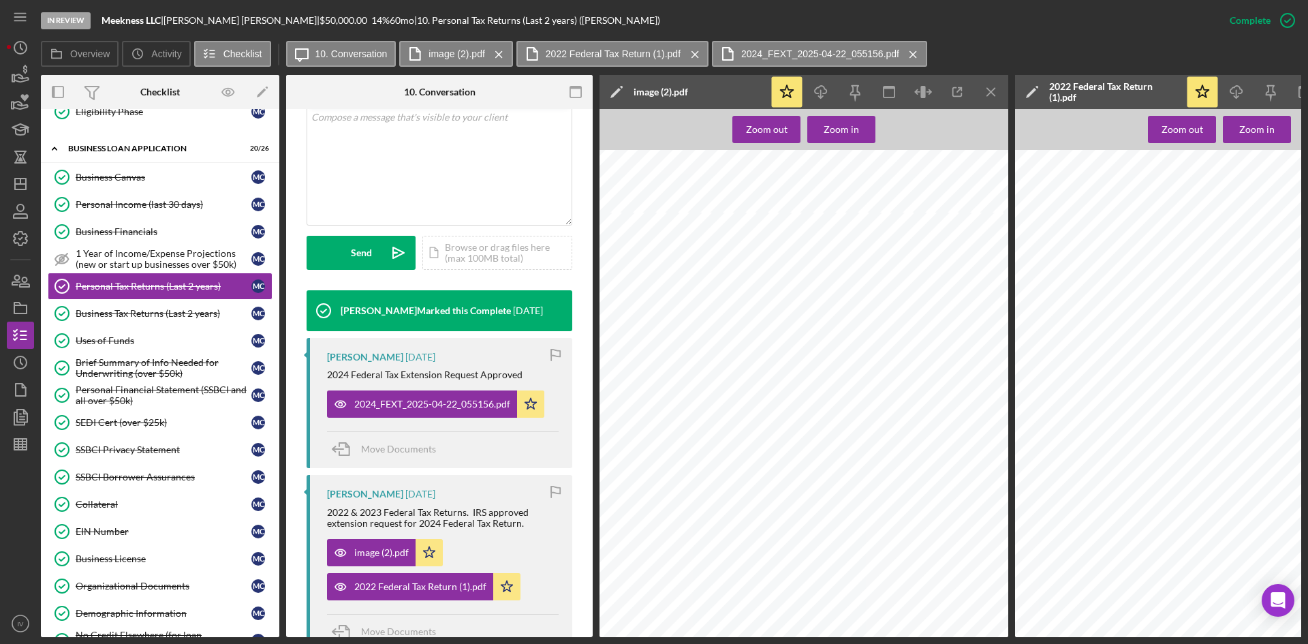
scroll to position [810, 0]
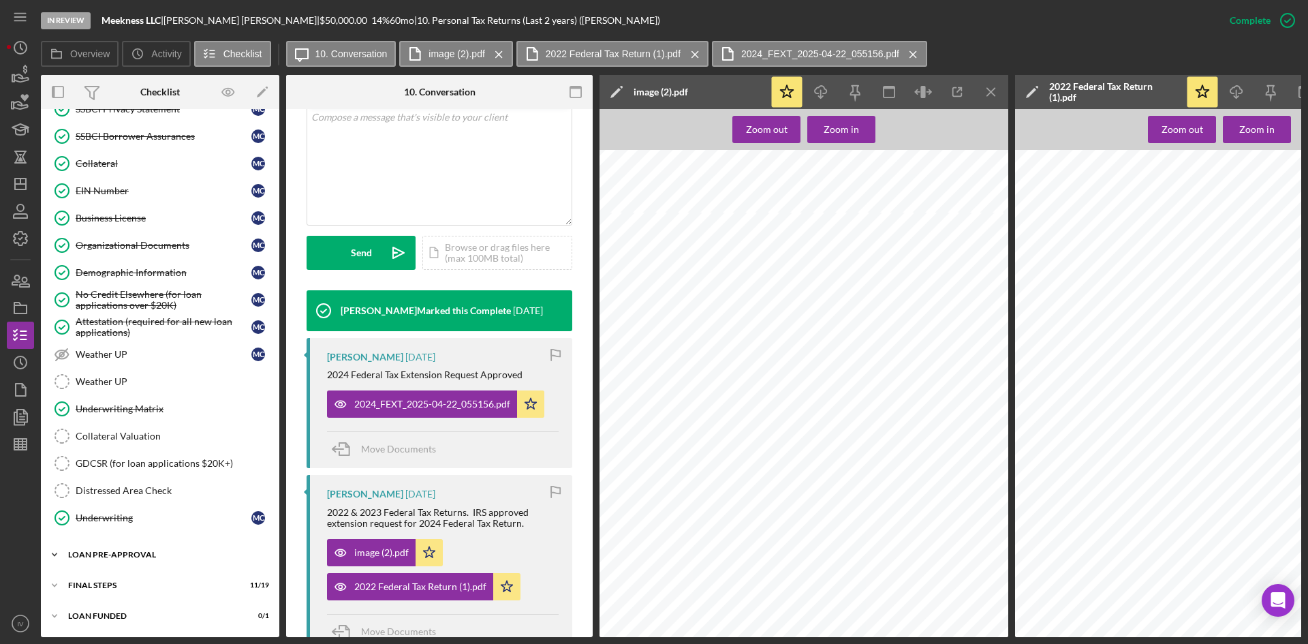
click at [147, 560] on div "Icon/Expander LOAN PRE-APPROVAL 2 / 2" at bounding box center [160, 554] width 239 height 27
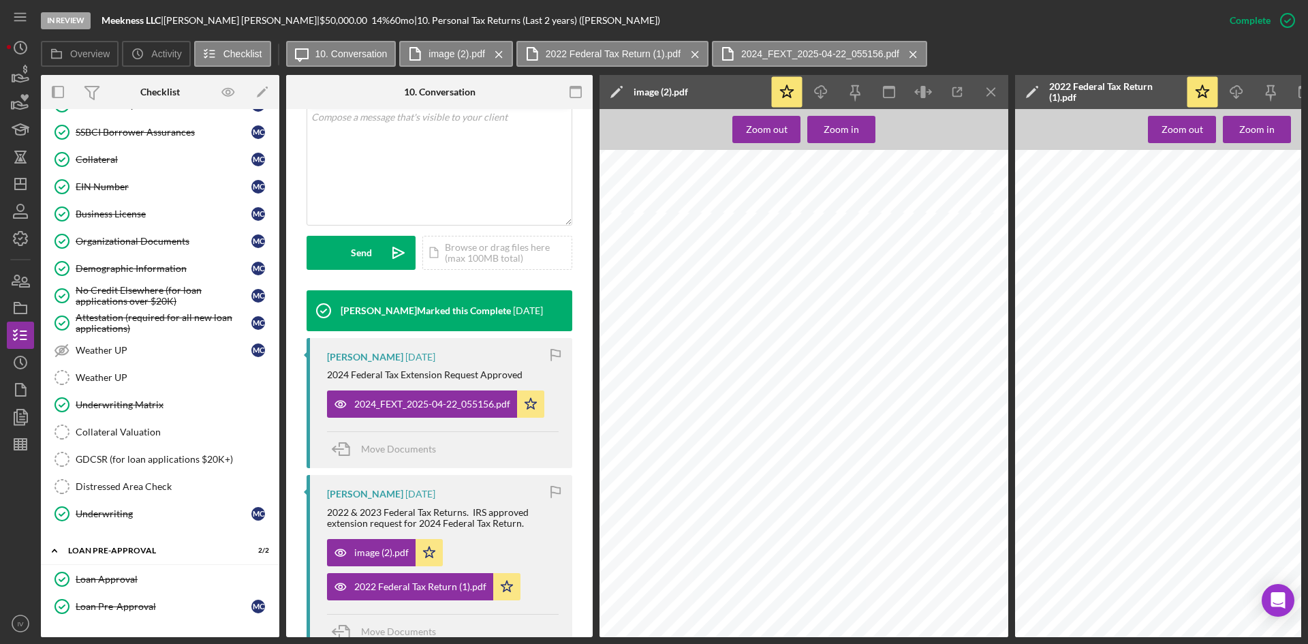
click at [152, 576] on div "Loan Approval" at bounding box center [174, 579] width 196 height 11
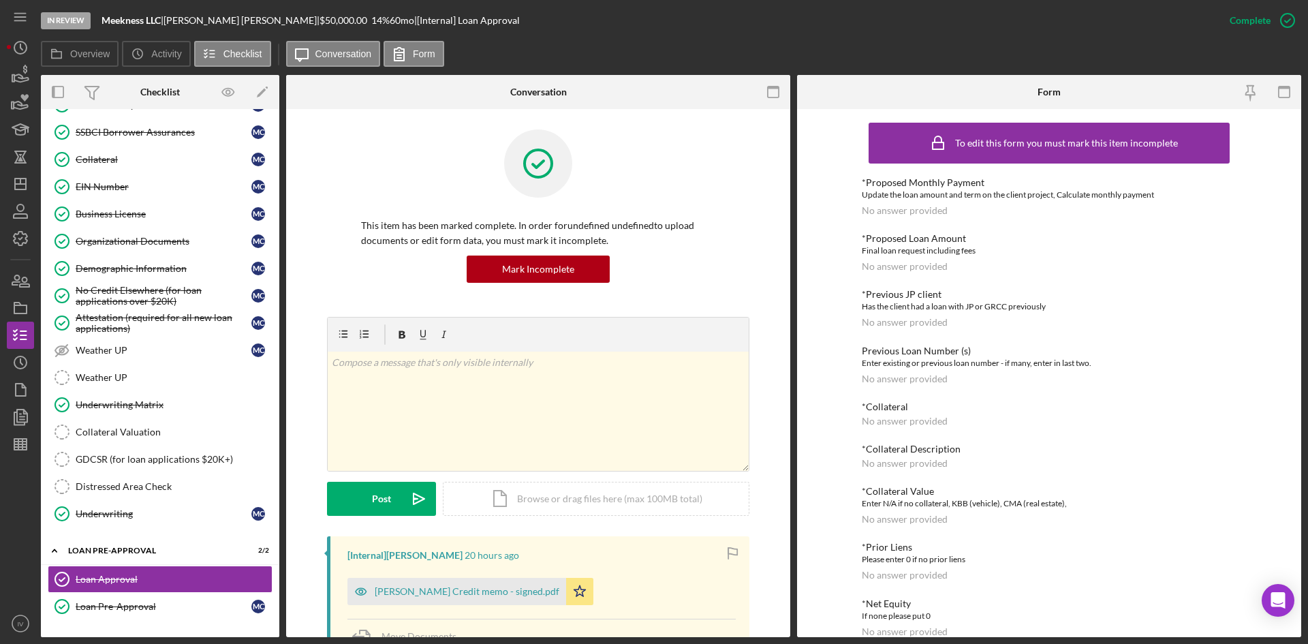
scroll to position [273, 0]
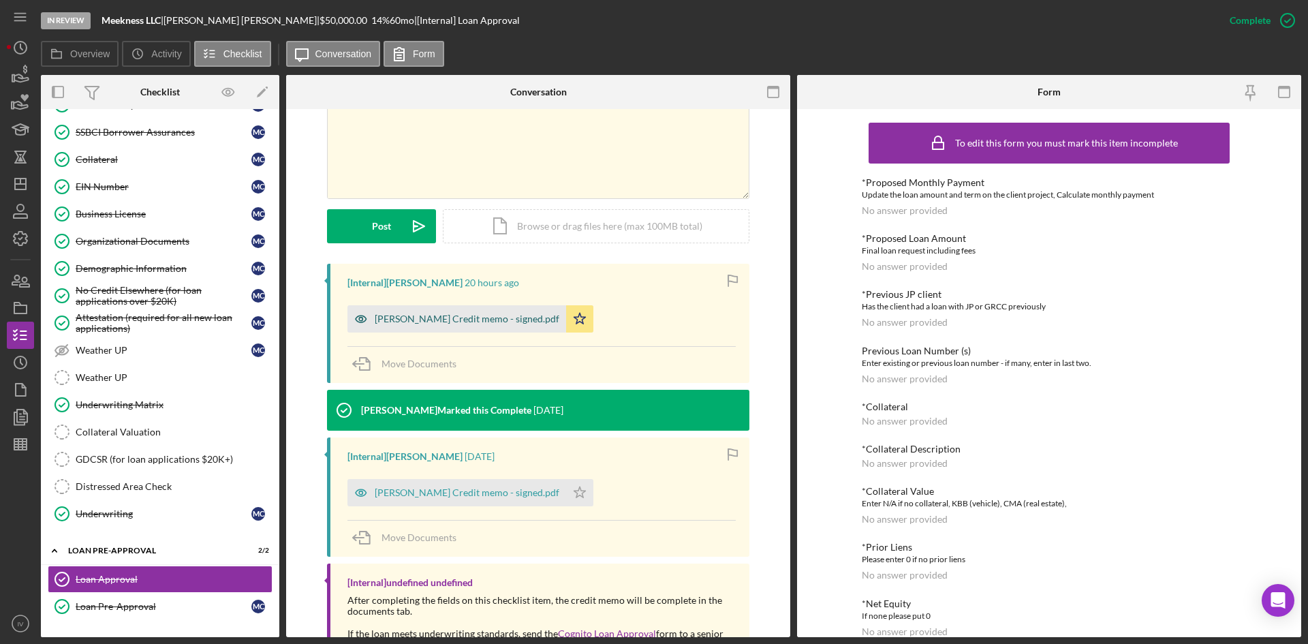
click at [459, 326] on div "[PERSON_NAME] Credit memo - signed.pdf" at bounding box center [457, 318] width 219 height 27
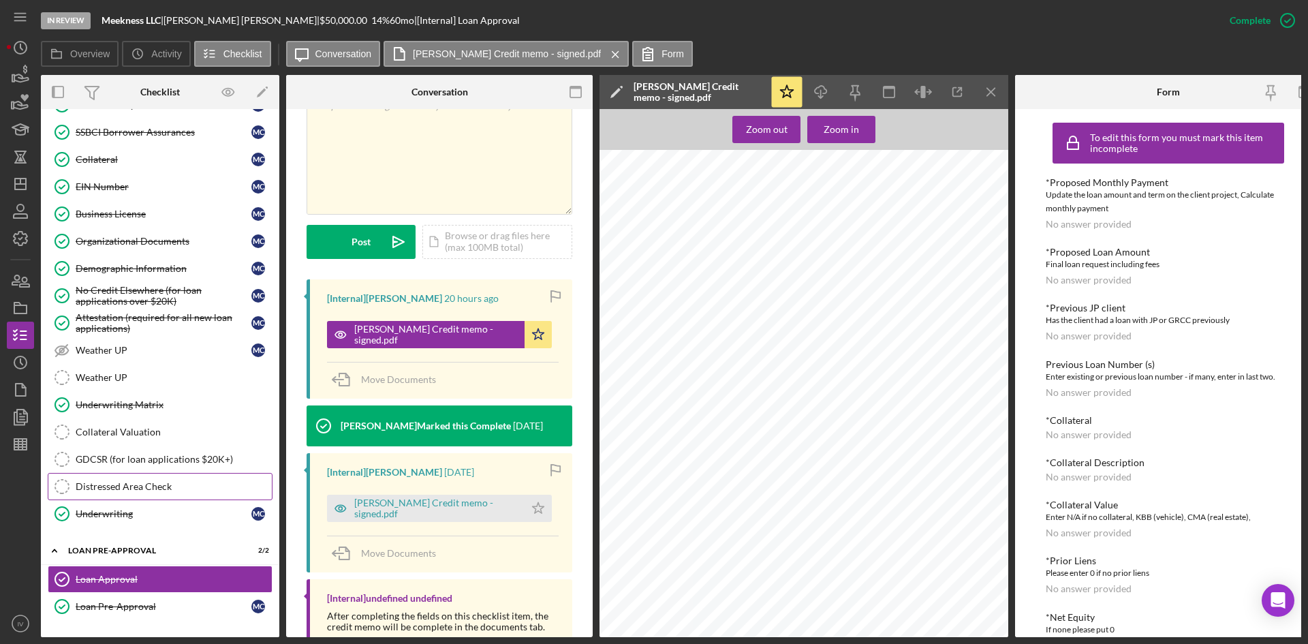
scroll to position [872, 0]
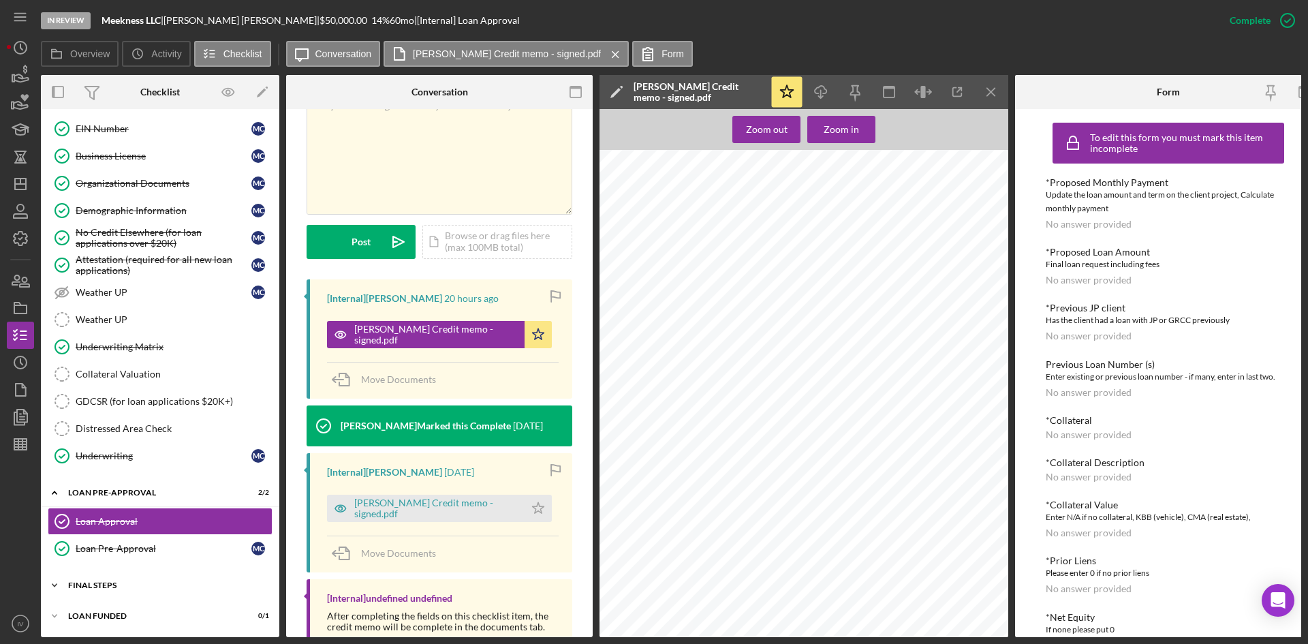
click at [113, 581] on div "FINAL STEPS" at bounding box center [165, 585] width 194 height 8
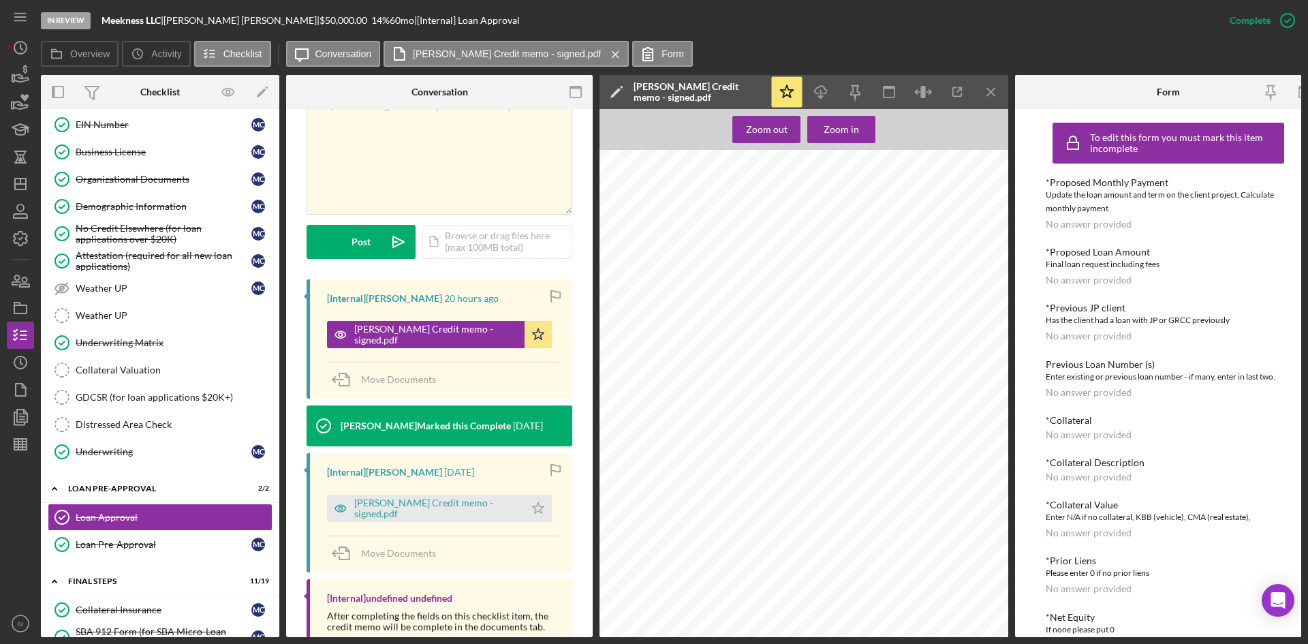
scroll to position [1145, 0]
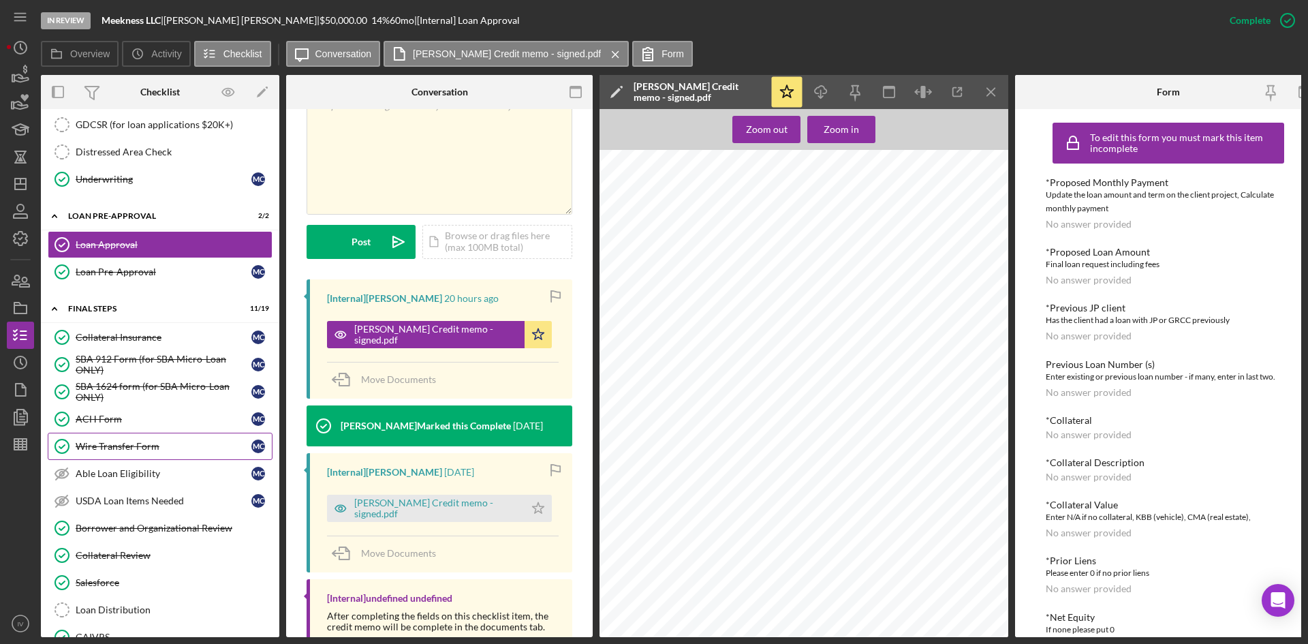
click at [181, 455] on link "Wire Transfer Form Wire Transfer Form M C" at bounding box center [160, 446] width 225 height 27
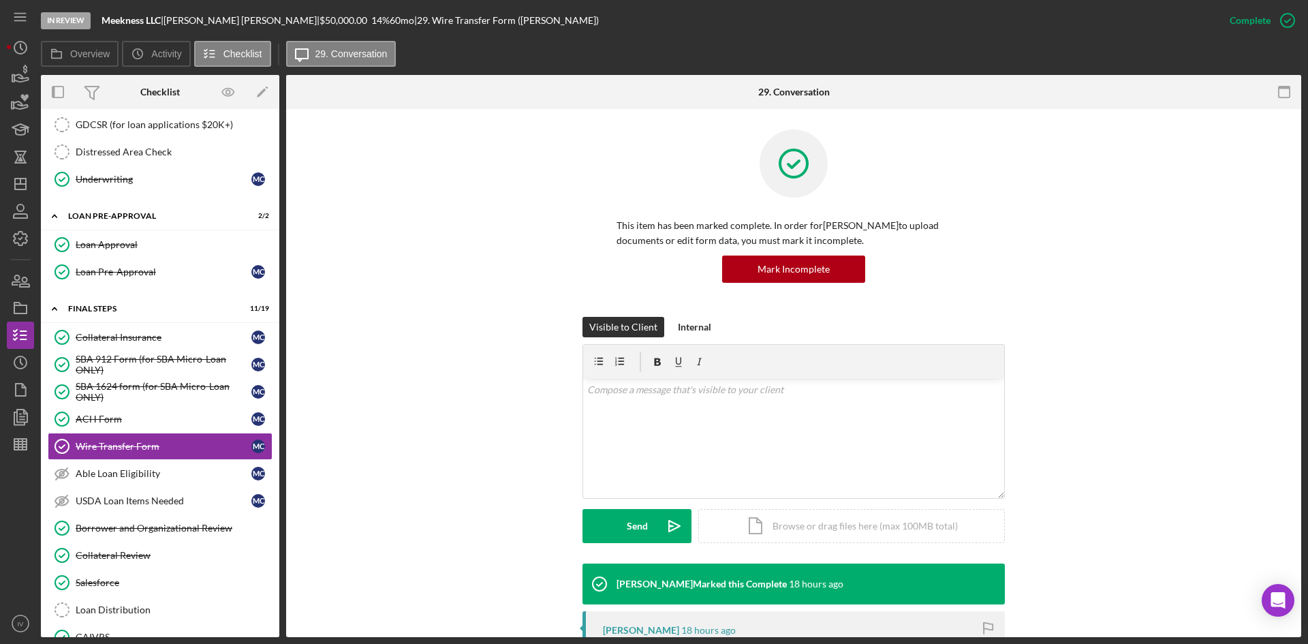
scroll to position [232, 0]
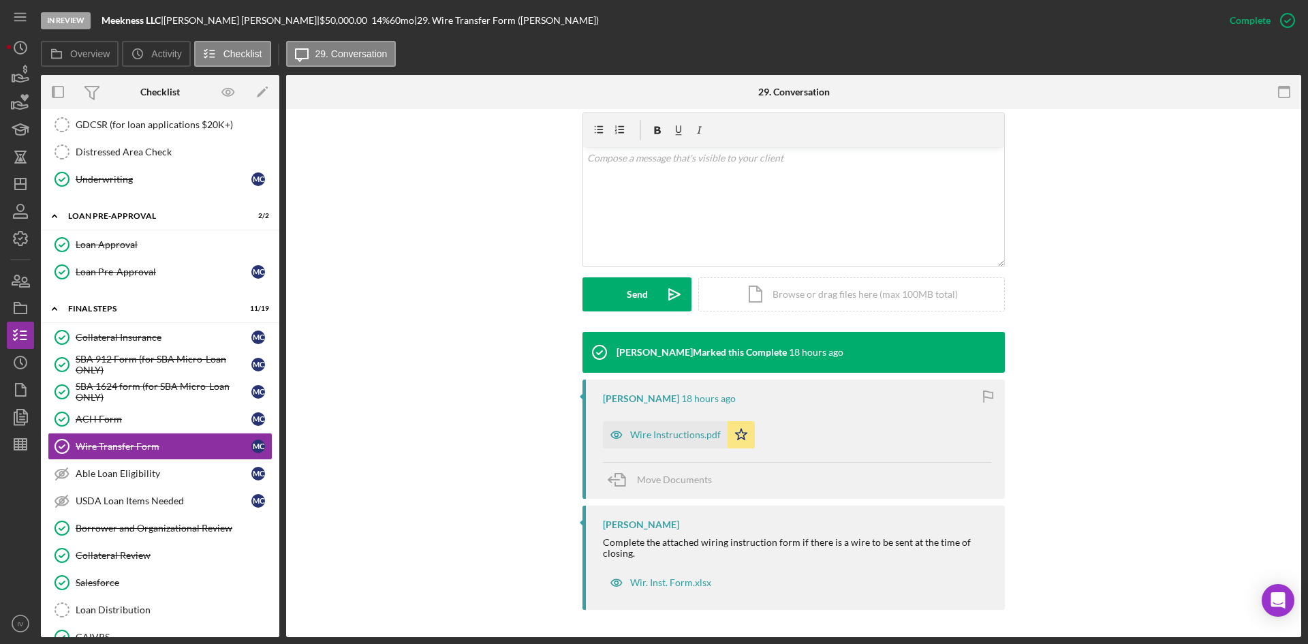
click at [667, 450] on div "[PERSON_NAME] 18 hours ago Wire Instructions.pdf Icon/Star Move Documents" at bounding box center [794, 439] width 423 height 119
click at [671, 433] on div "Wire Instructions.pdf" at bounding box center [675, 434] width 91 height 11
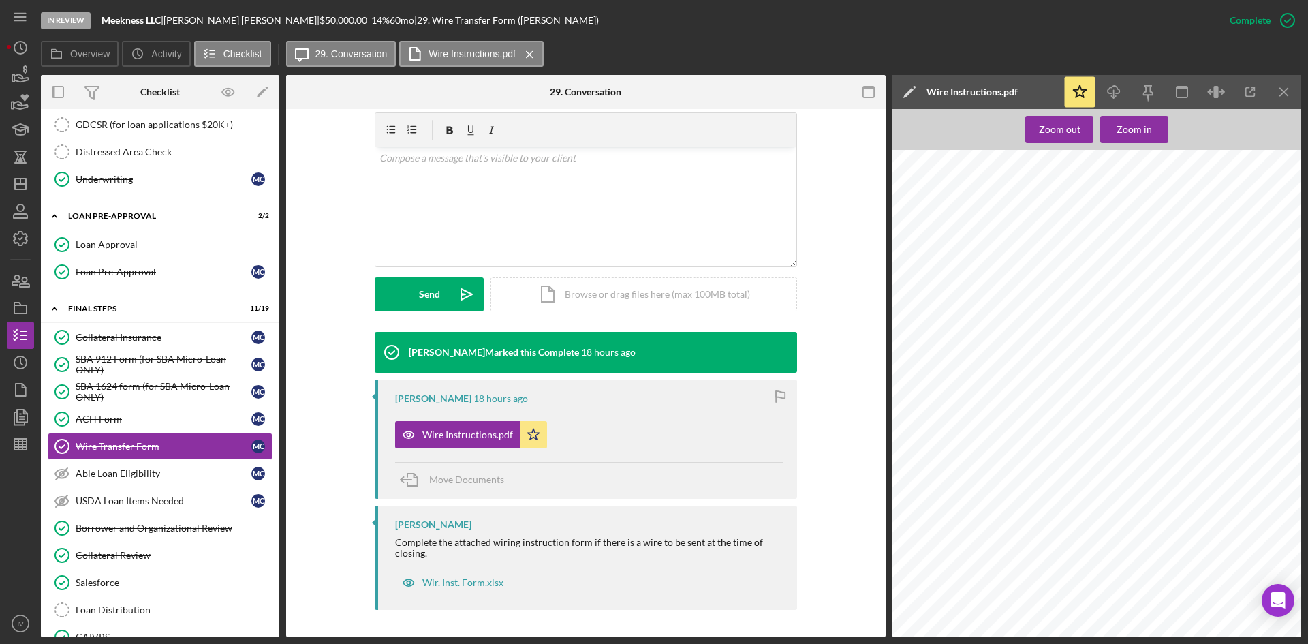
scroll to position [63, 0]
drag, startPoint x: 158, startPoint y: 536, endPoint x: 457, endPoint y: 405, distance: 326.2
click at [158, 536] on link "Borrower and Organizational Review Borrower and Organizational Review" at bounding box center [160, 528] width 225 height 27
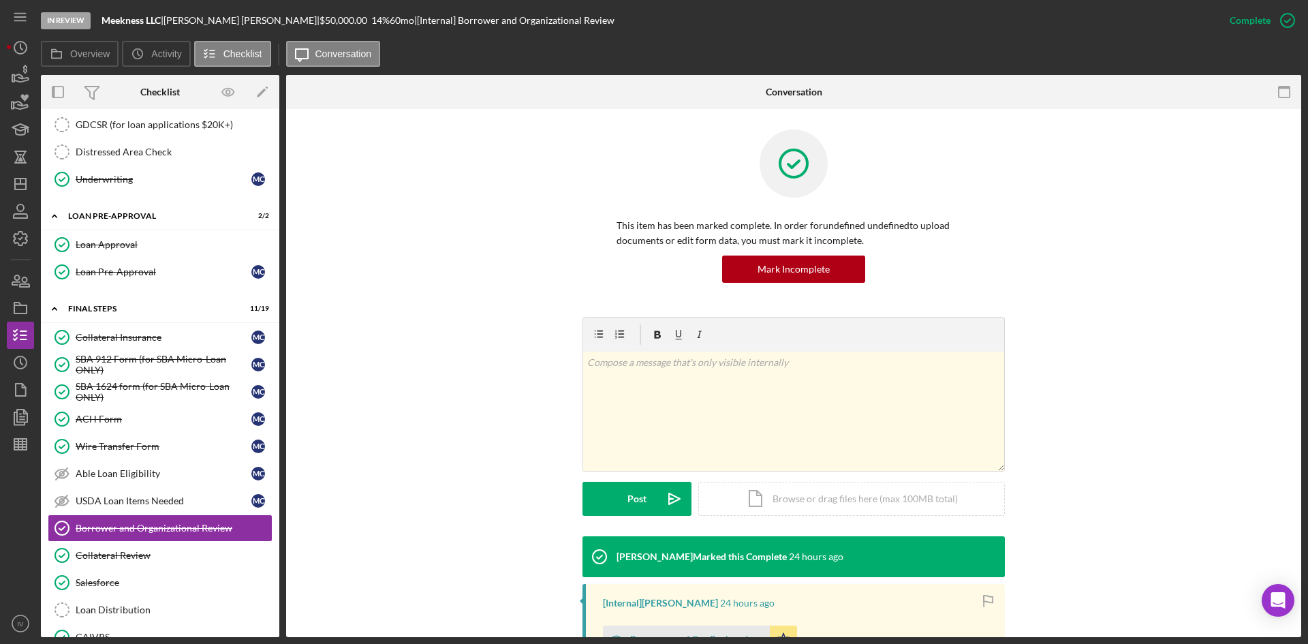
scroll to position [136, 0]
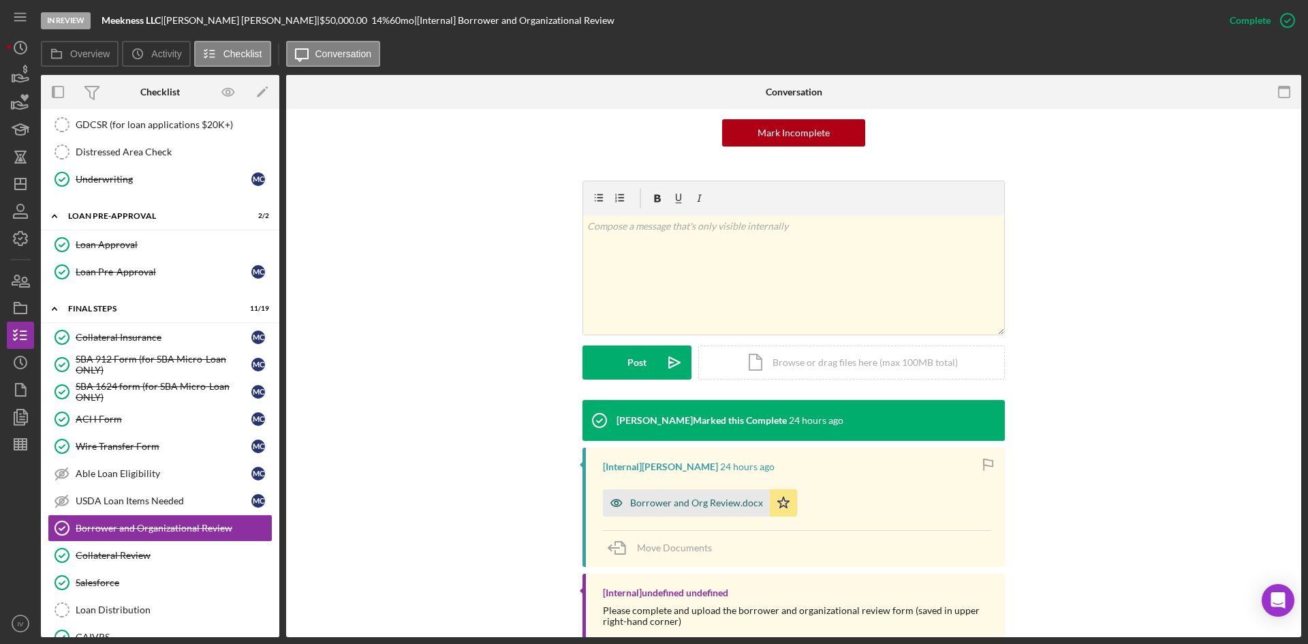
click at [704, 508] on div "Borrower and Org Review.docx" at bounding box center [696, 502] width 133 height 11
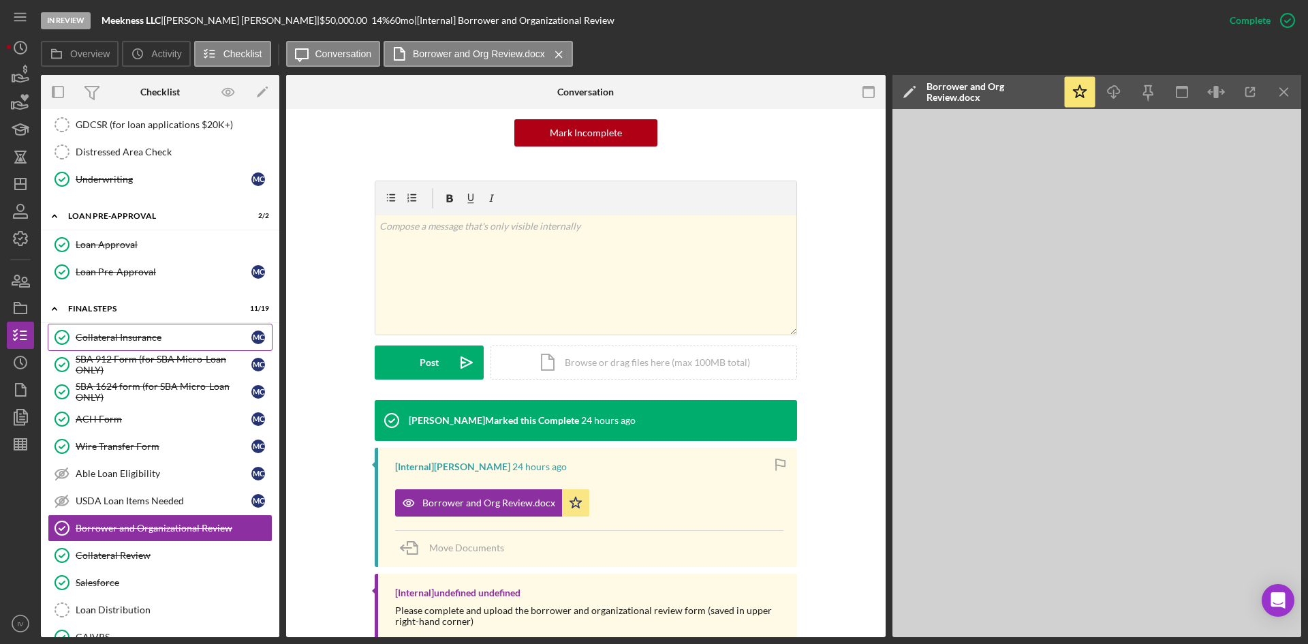
drag, startPoint x: 119, startPoint y: 345, endPoint x: 241, endPoint y: 343, distance: 122.0
click at [119, 345] on link "Collateral Insurance Collateral Insurance M C" at bounding box center [160, 337] width 225 height 27
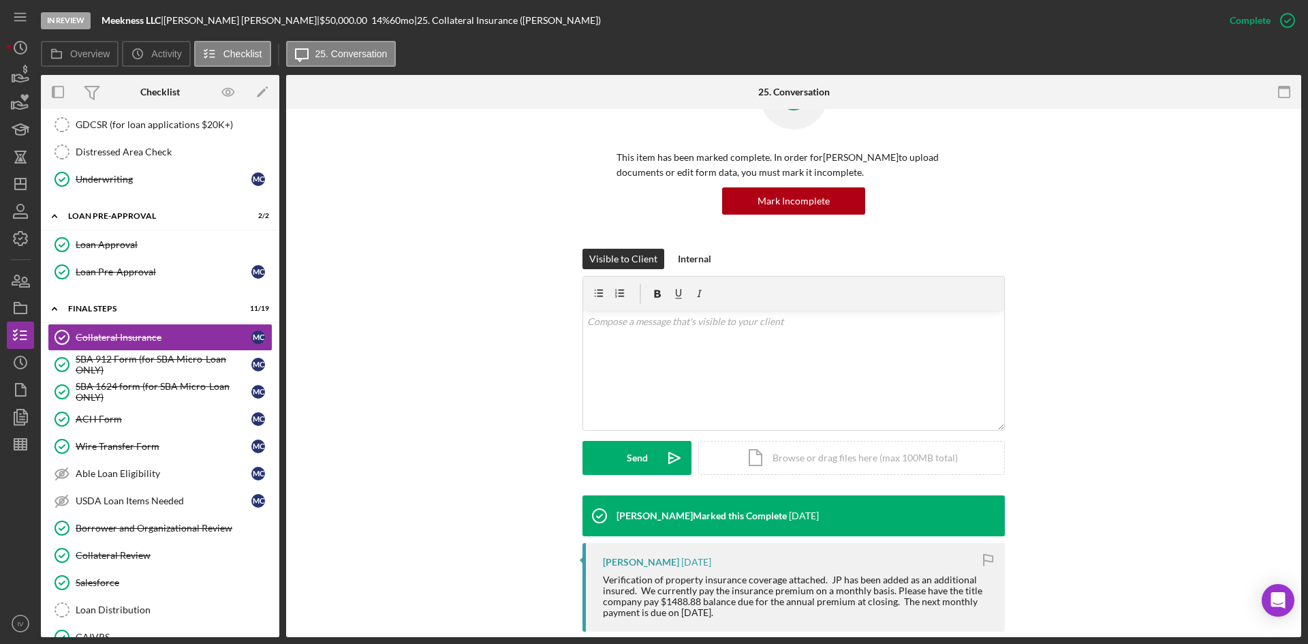
scroll to position [273, 0]
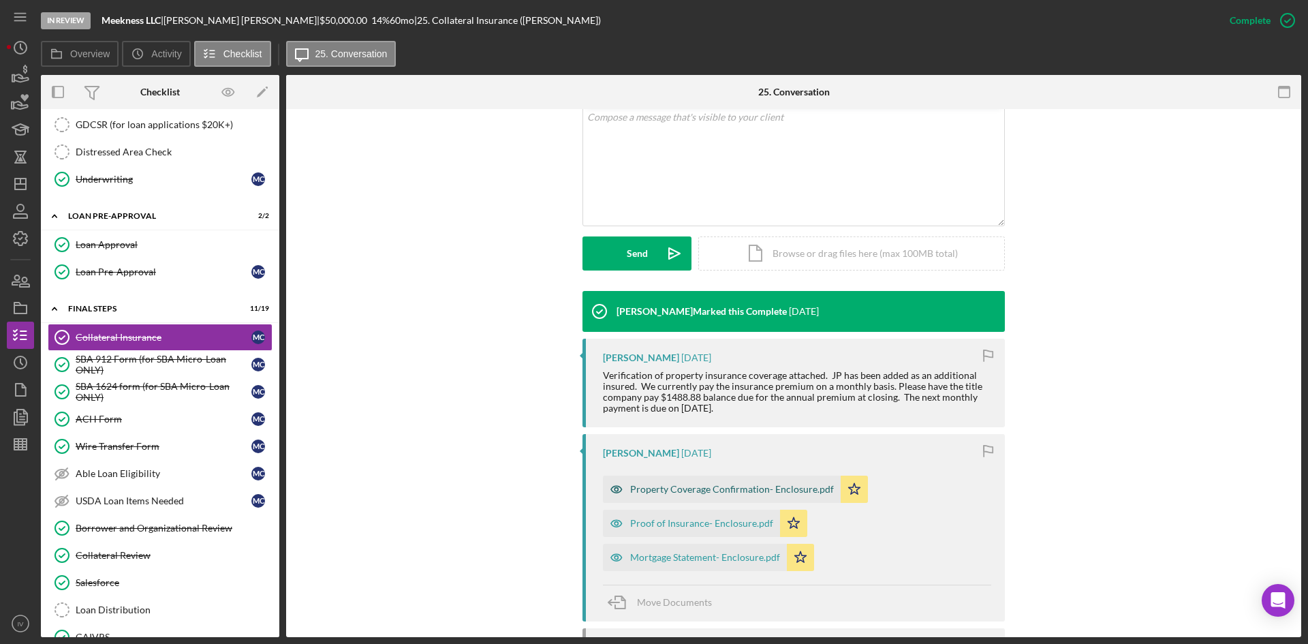
click at [724, 501] on div "Property Coverage Confirmation- Enclosure.pdf" at bounding box center [722, 489] width 238 height 27
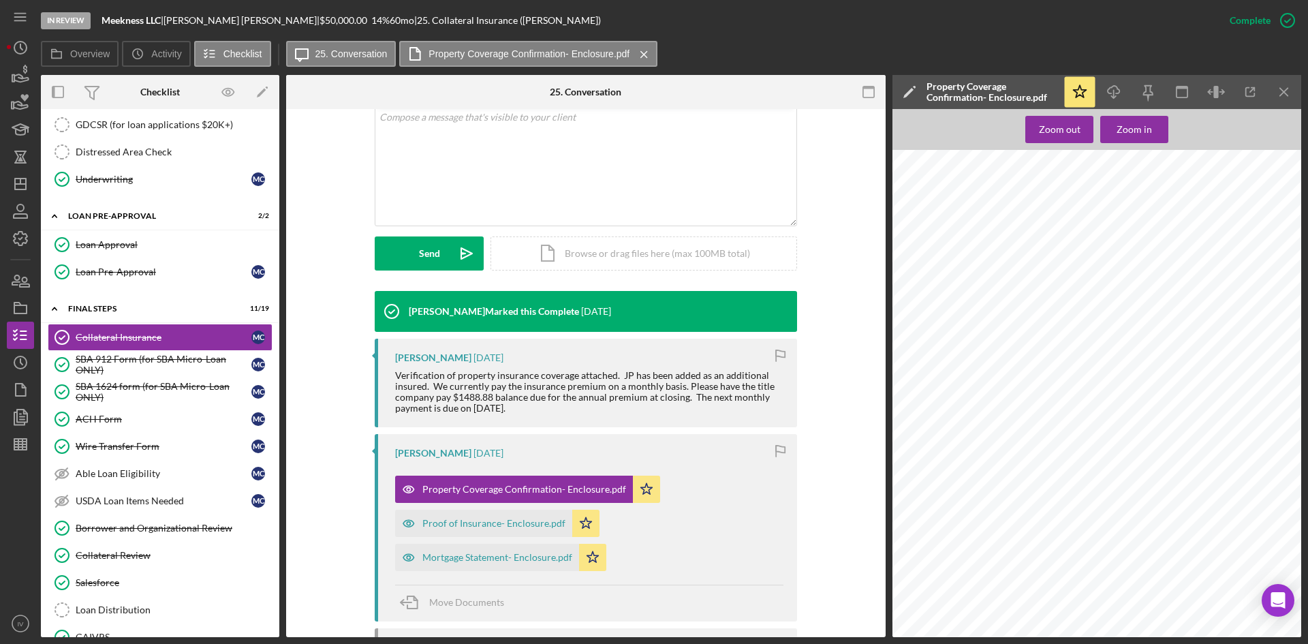
scroll to position [63, 0]
click at [507, 527] on div "Proof of Insurance- Enclosure.pdf" at bounding box center [494, 523] width 143 height 11
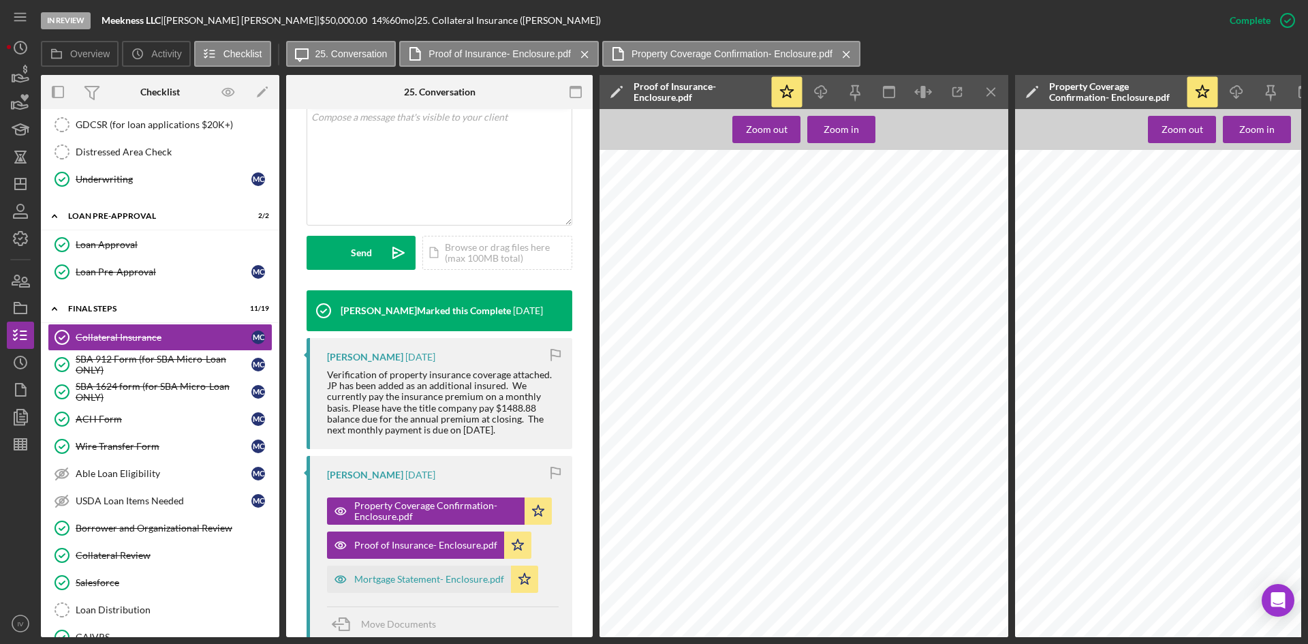
scroll to position [0, 0]
click at [155, 553] on div "Collateral Review" at bounding box center [174, 555] width 196 height 11
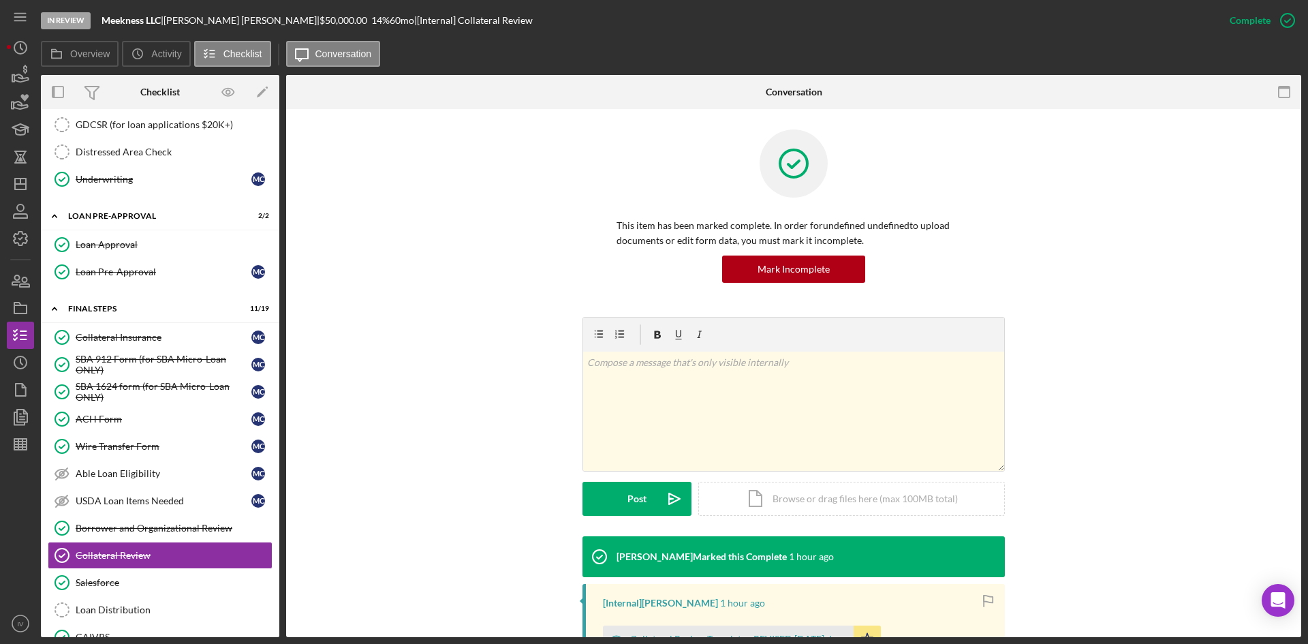
scroll to position [194, 0]
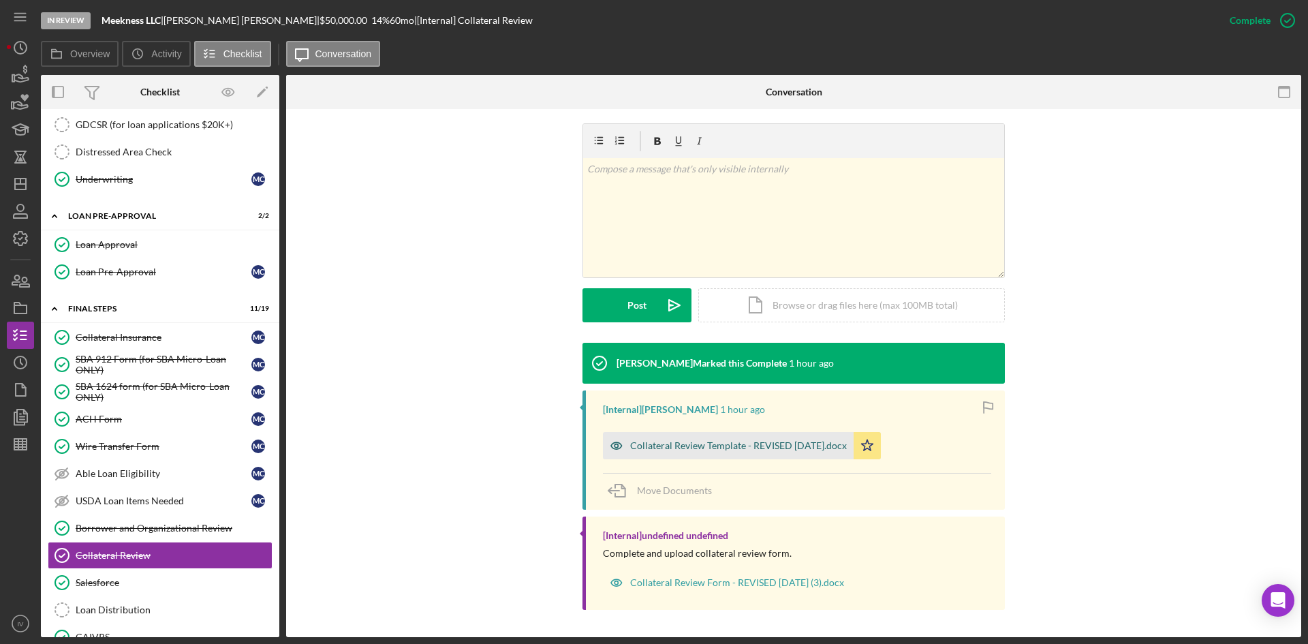
click at [702, 437] on div "Collateral Review Template - REVISED [DATE].docx" at bounding box center [728, 445] width 251 height 27
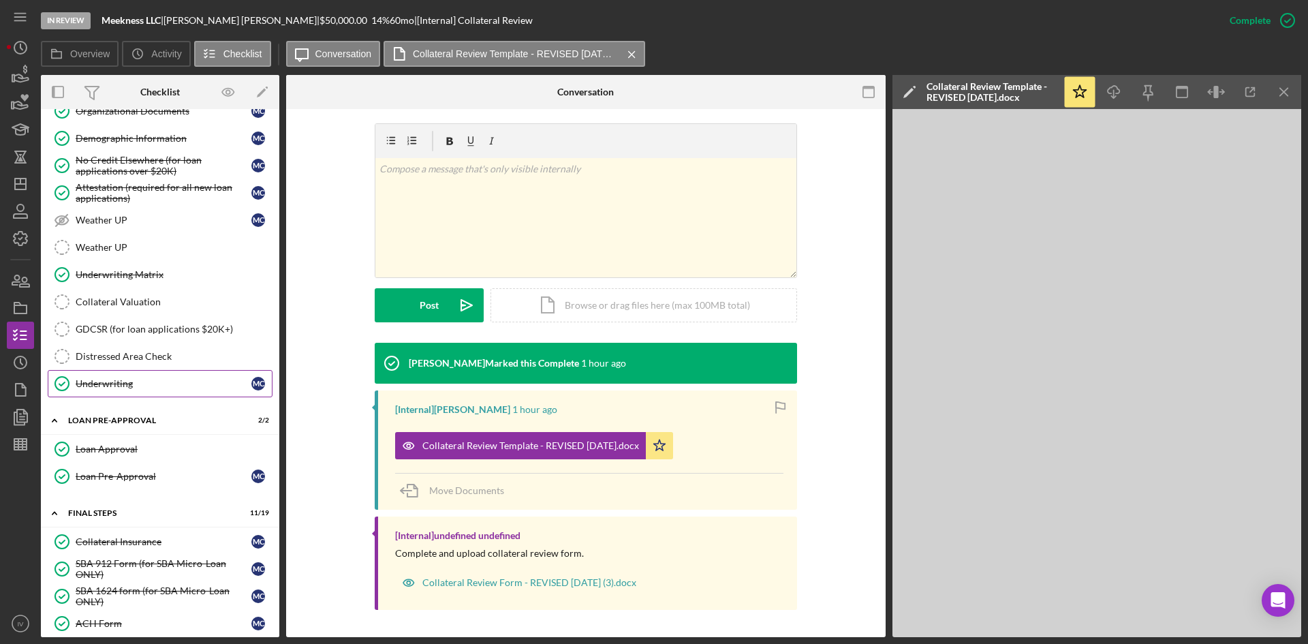
scroll to position [736, 0]
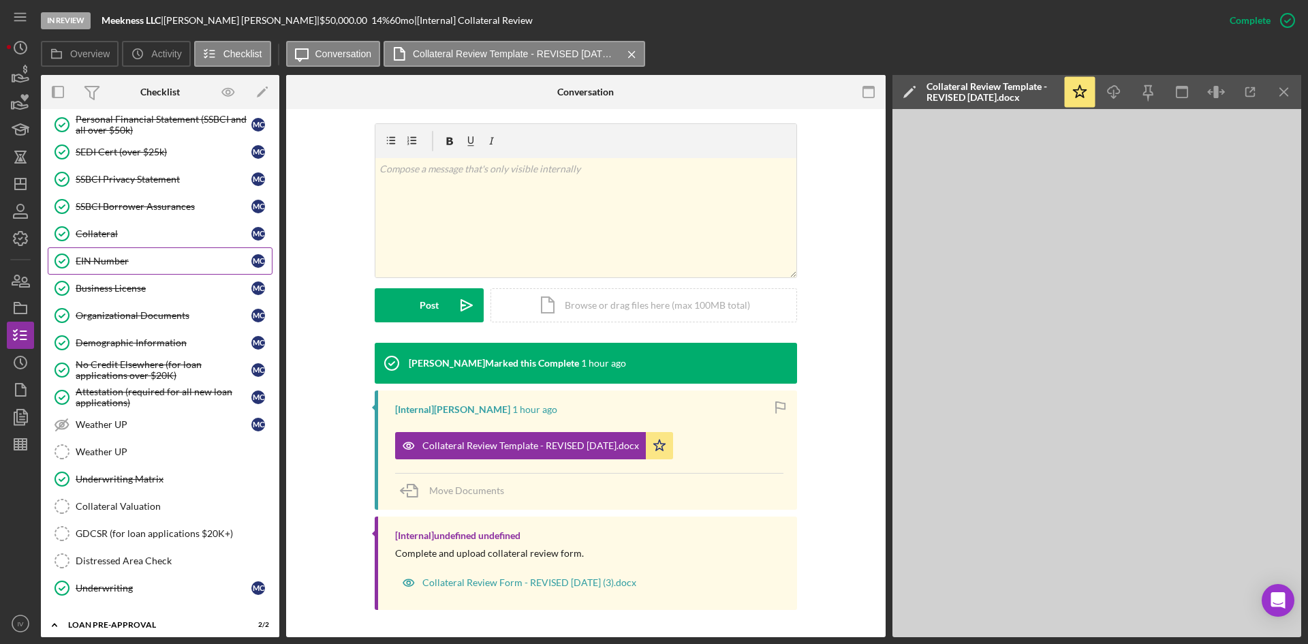
drag, startPoint x: 147, startPoint y: 232, endPoint x: 197, endPoint y: 256, distance: 55.5
click at [147, 232] on div "Collateral" at bounding box center [164, 233] width 176 height 11
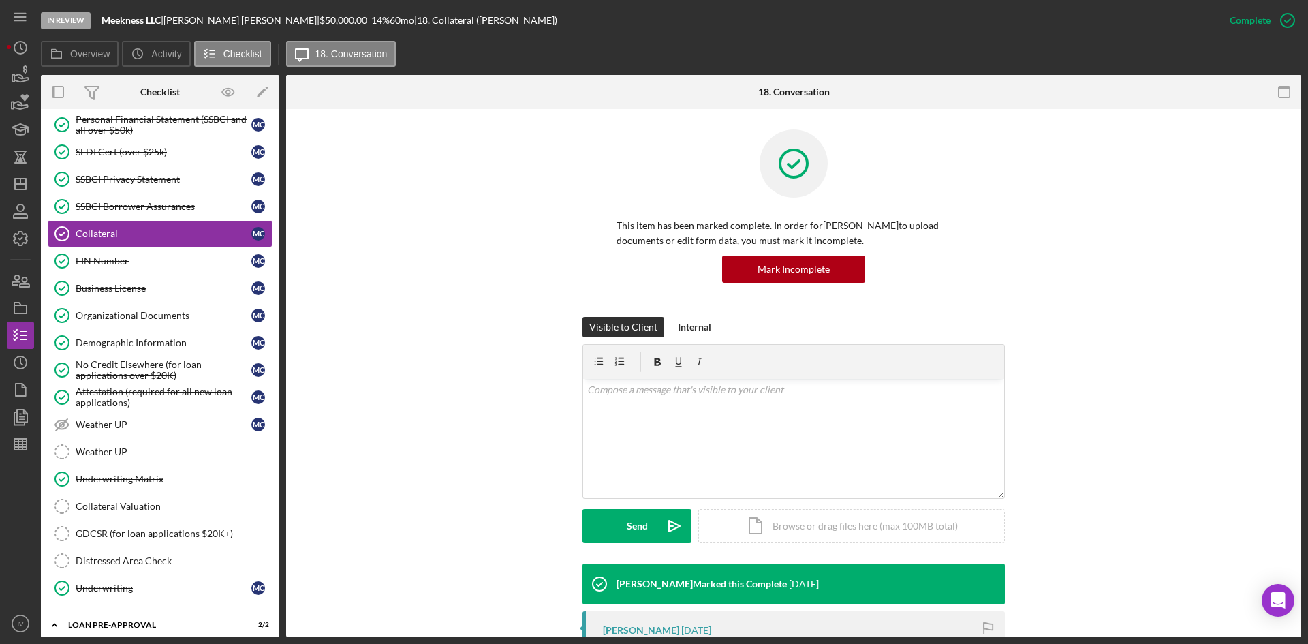
scroll to position [204, 0]
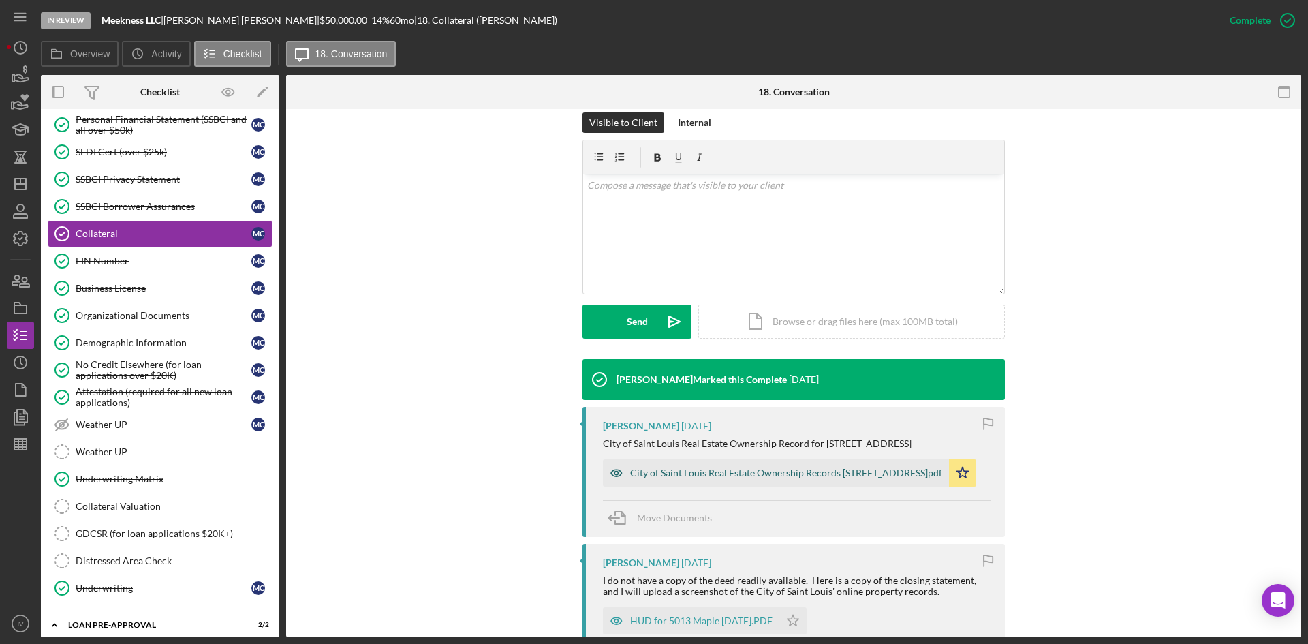
click at [675, 472] on div "City of Saint Louis Real Estate Ownership Records [STREET_ADDRESS]pdf" at bounding box center [786, 473] width 312 height 11
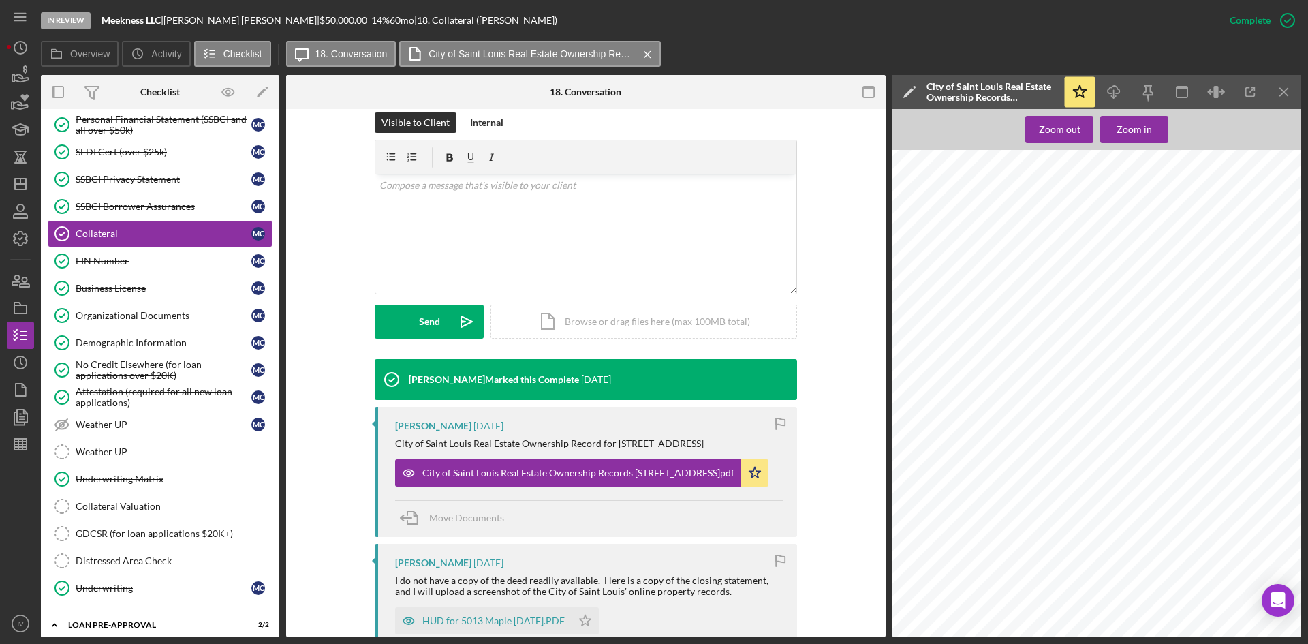
scroll to position [575, 0]
click at [492, 619] on div "HUD for 5013 Maple [DATE].PDF" at bounding box center [494, 620] width 142 height 11
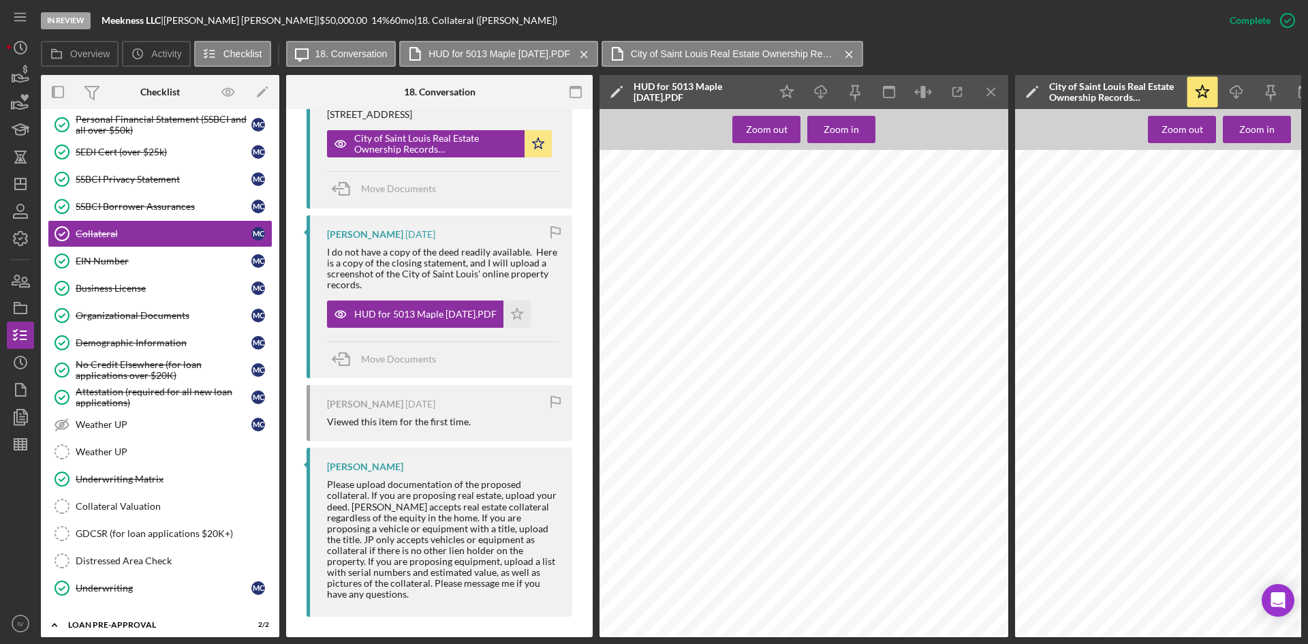
scroll to position [355, 0]
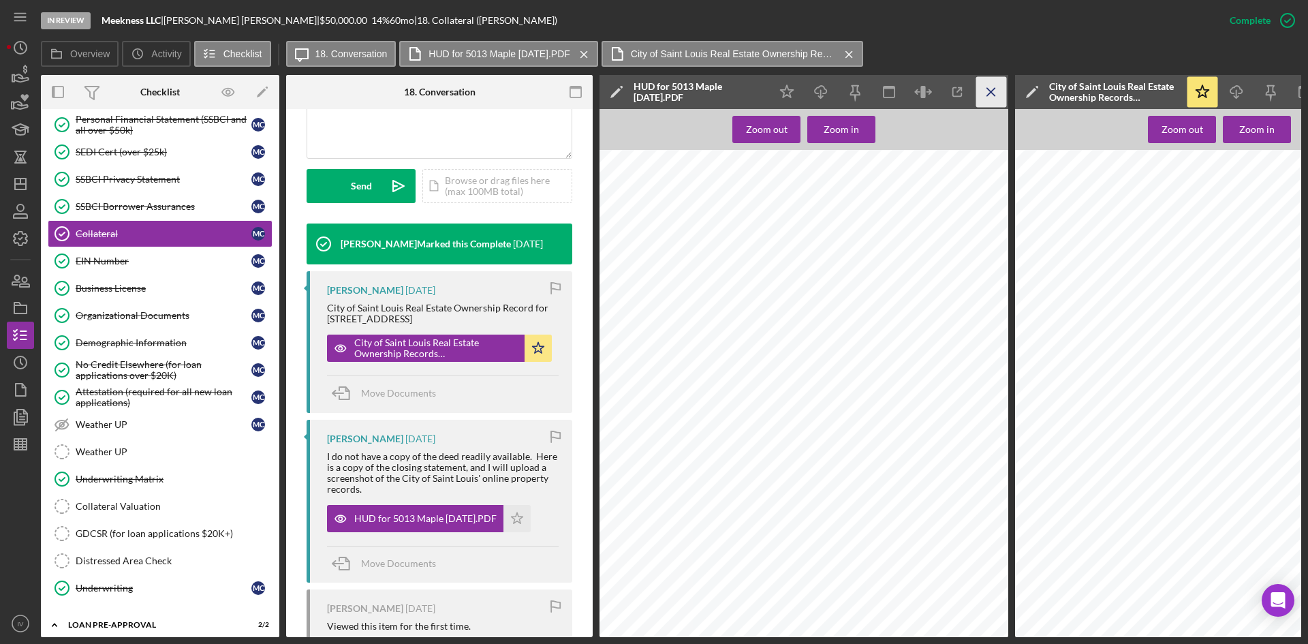
click at [994, 85] on icon "Icon/Menu Close" at bounding box center [992, 92] width 31 height 31
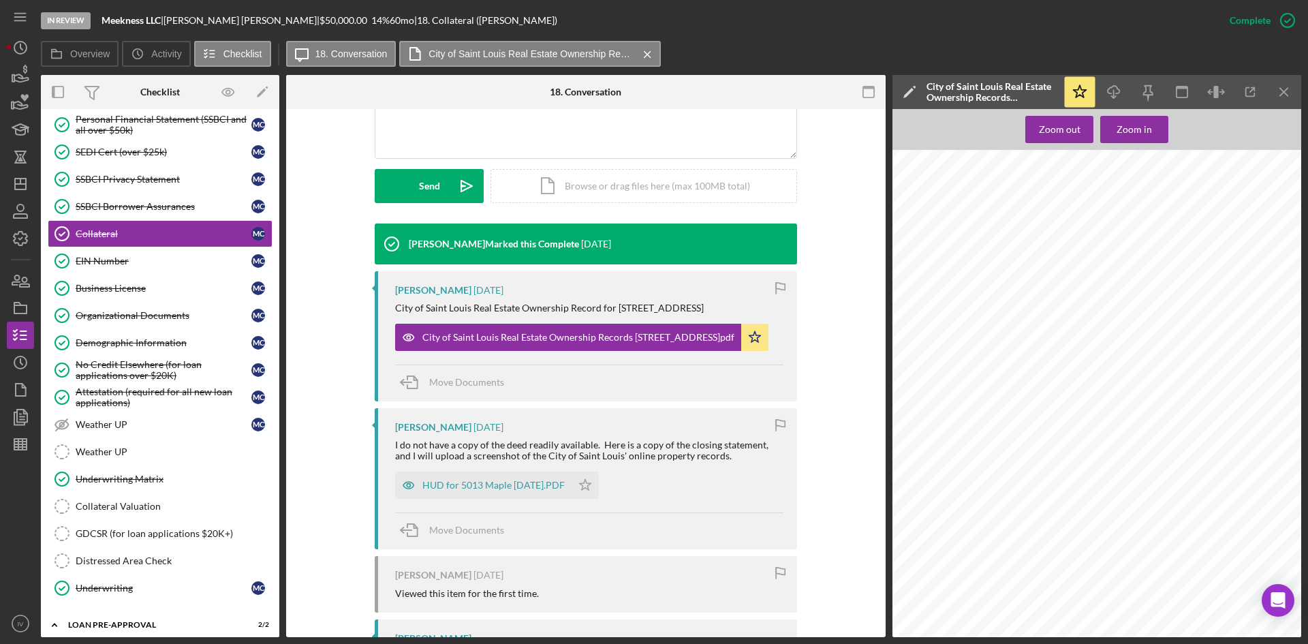
scroll to position [1597, 0]
drag, startPoint x: 142, startPoint y: 317, endPoint x: 151, endPoint y: 314, distance: 9.3
click at [142, 317] on div "Organizational Documents" at bounding box center [164, 315] width 176 height 11
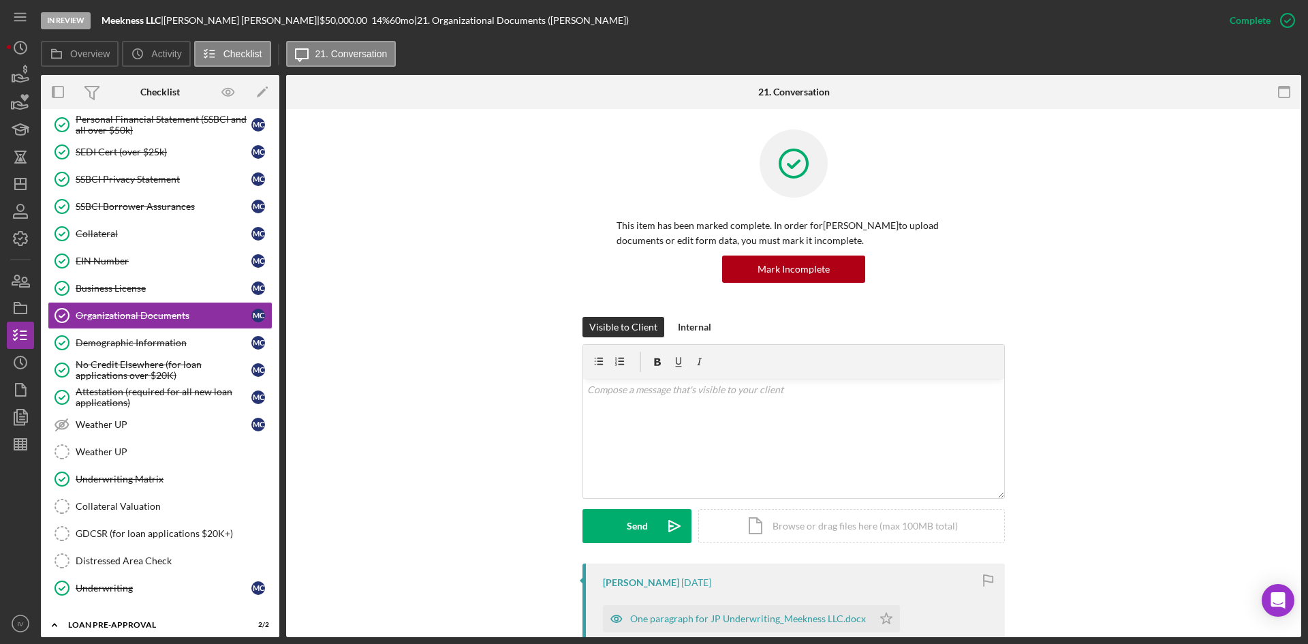
scroll to position [273, 0]
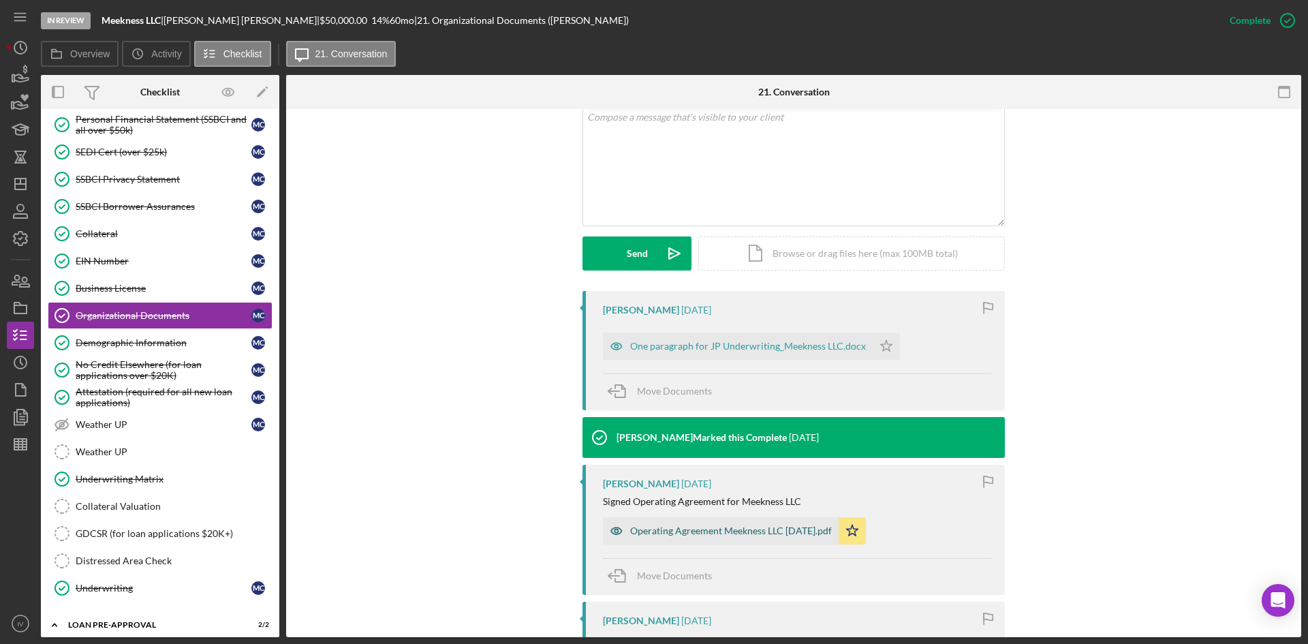
click at [729, 536] on div "Operating Agreement Meekness LLC [DATE].pdf" at bounding box center [731, 530] width 202 height 11
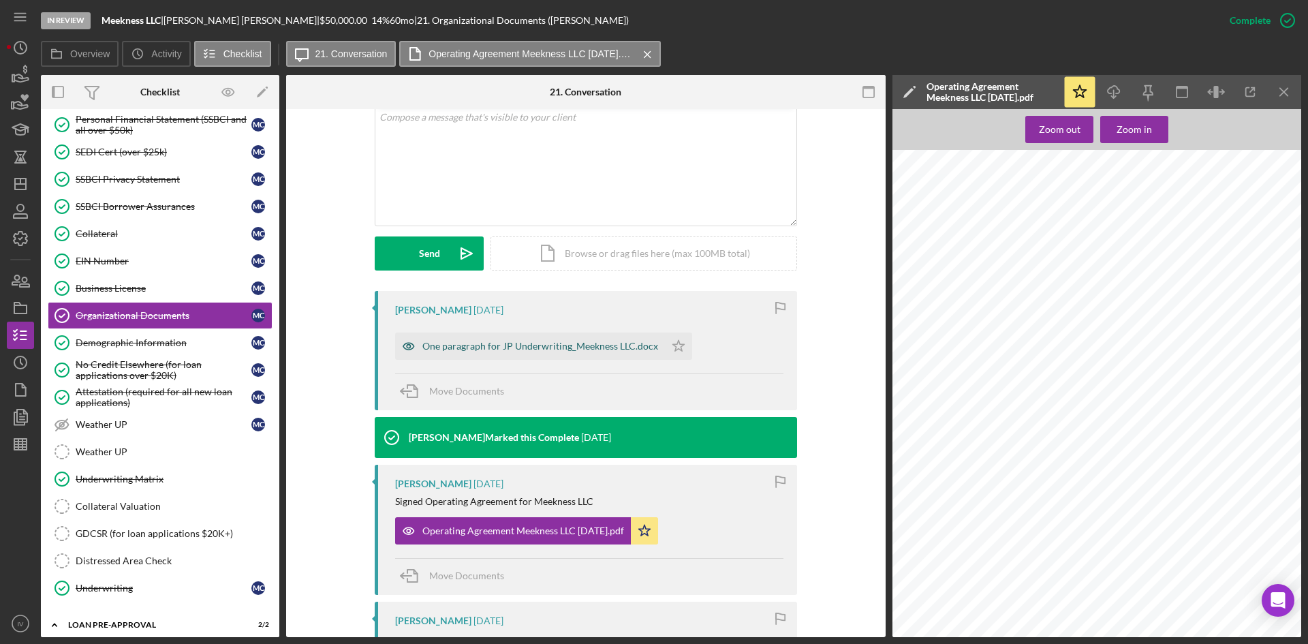
click at [547, 358] on div "One paragraph for JP Underwriting_Meekness LLC.docx" at bounding box center [530, 346] width 270 height 27
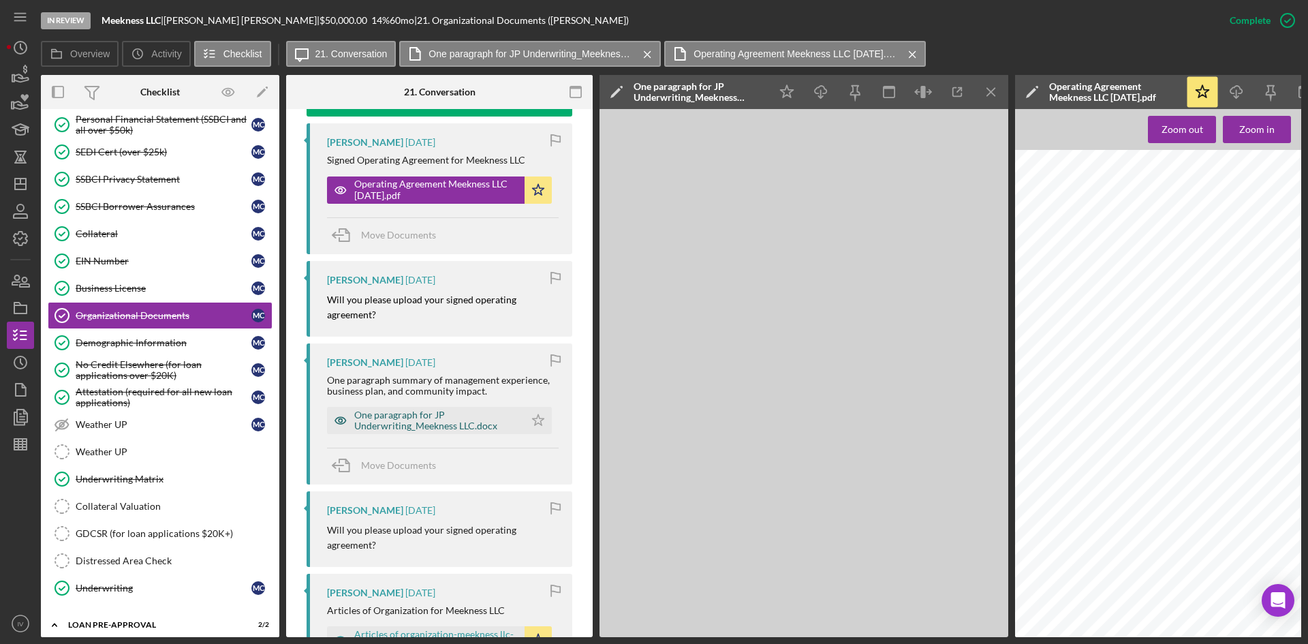
scroll to position [902, 0]
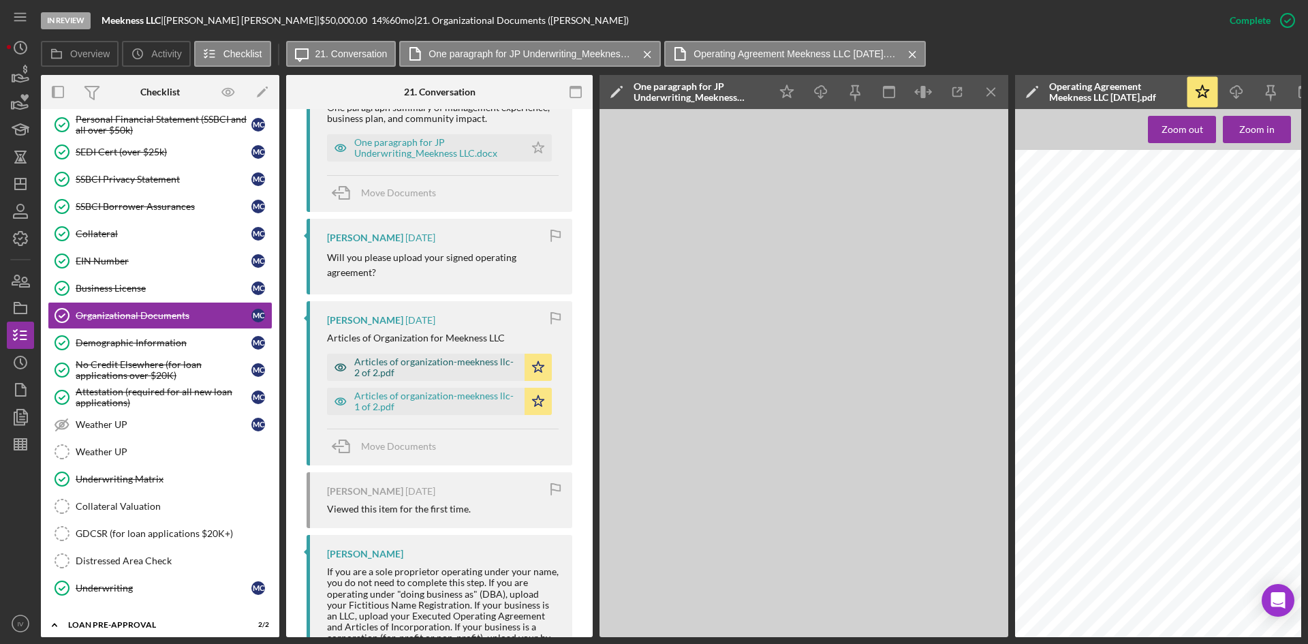
click at [408, 366] on div "Articles of organization-meekness llc-2 of 2.pdf" at bounding box center [436, 367] width 164 height 22
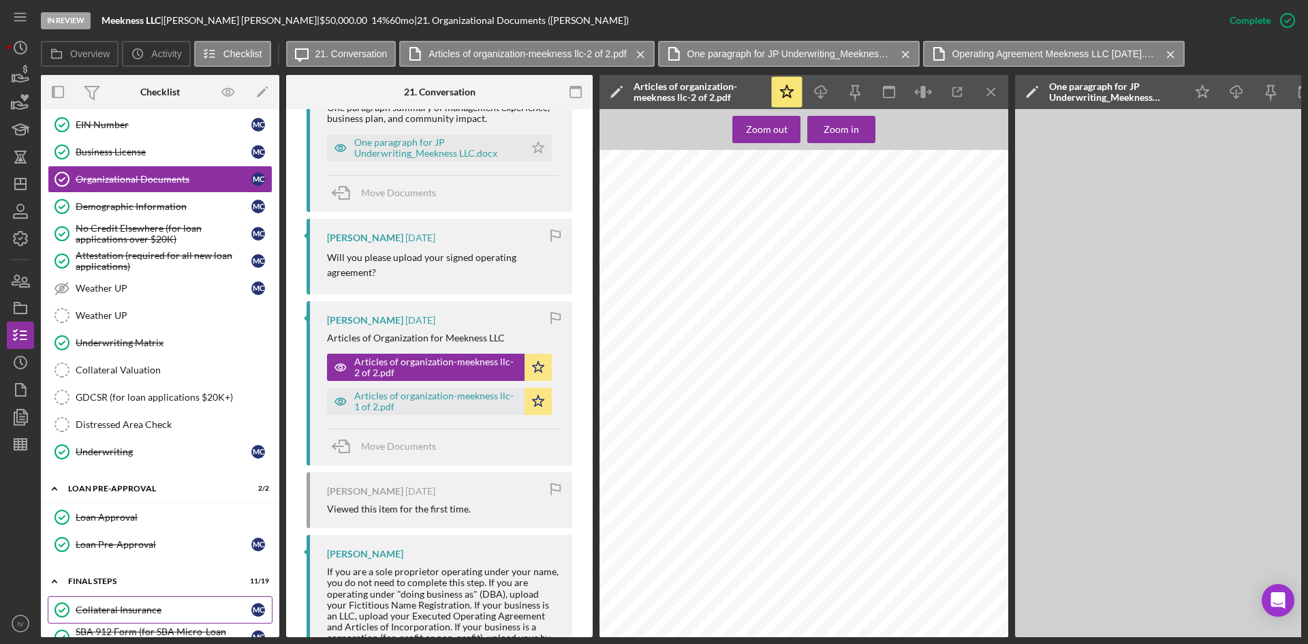
scroll to position [736, 0]
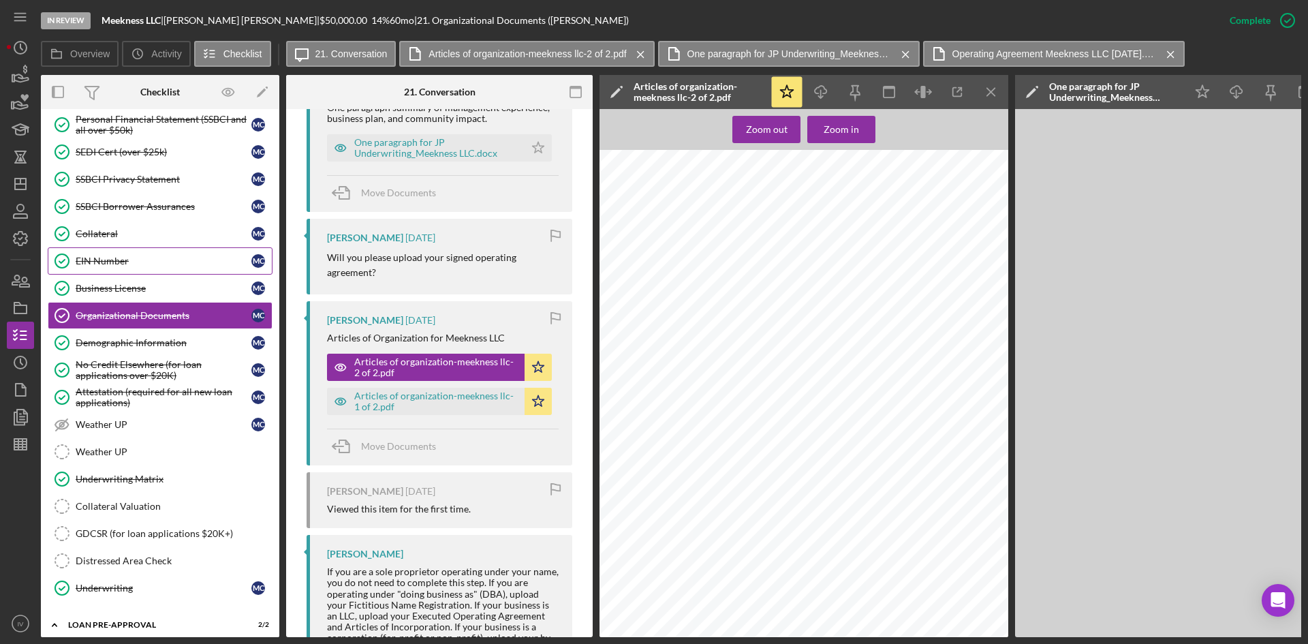
drag, startPoint x: 114, startPoint y: 263, endPoint x: 153, endPoint y: 260, distance: 38.9
click at [114, 263] on div "EIN Number" at bounding box center [164, 261] width 176 height 11
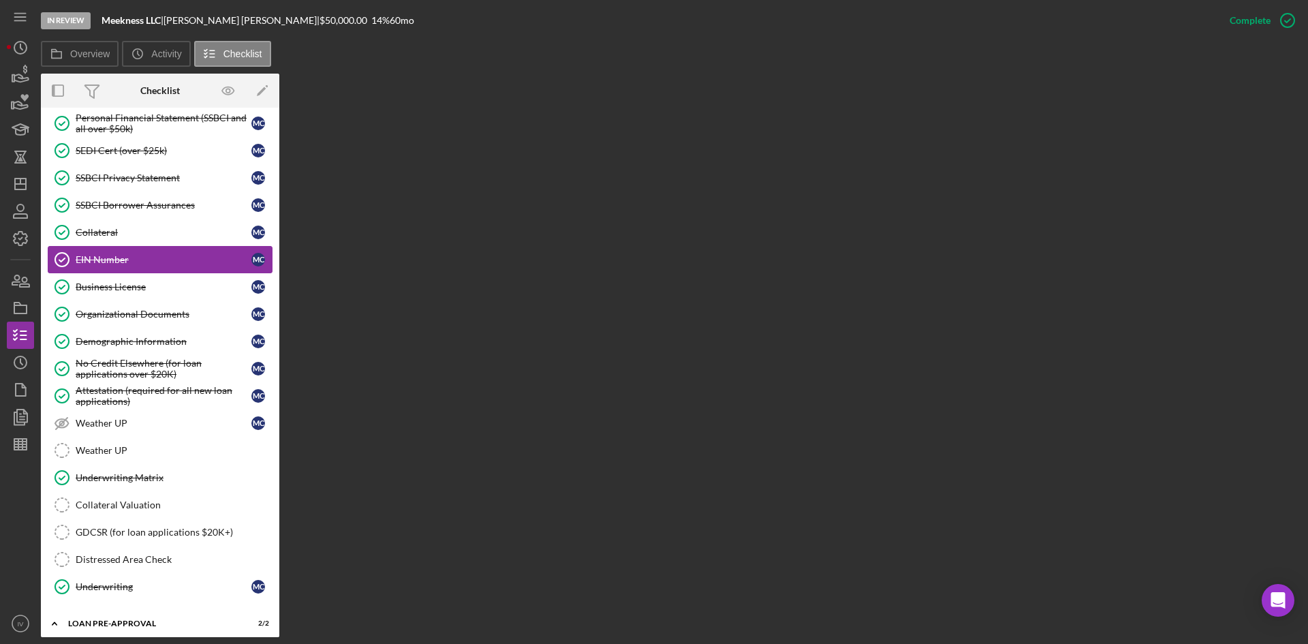
click at [149, 262] on div "EIN Number" at bounding box center [164, 259] width 176 height 11
click at [138, 228] on div "Collateral" at bounding box center [164, 232] width 176 height 11
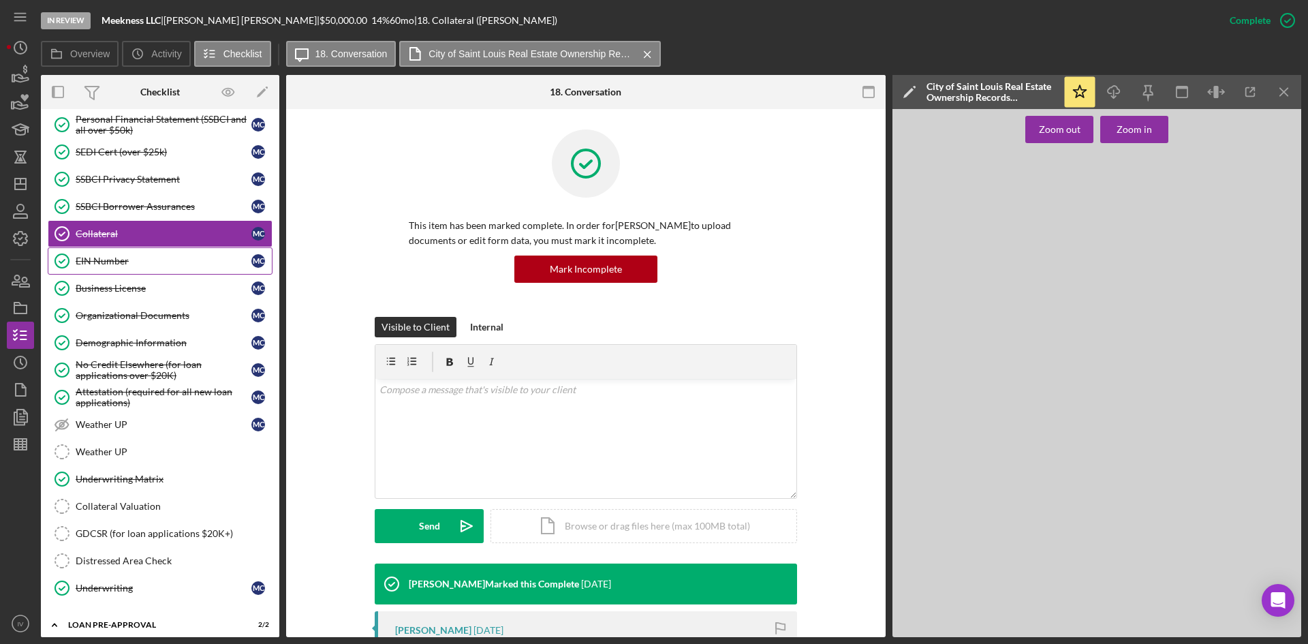
click at [148, 262] on div "EIN Number" at bounding box center [164, 261] width 176 height 11
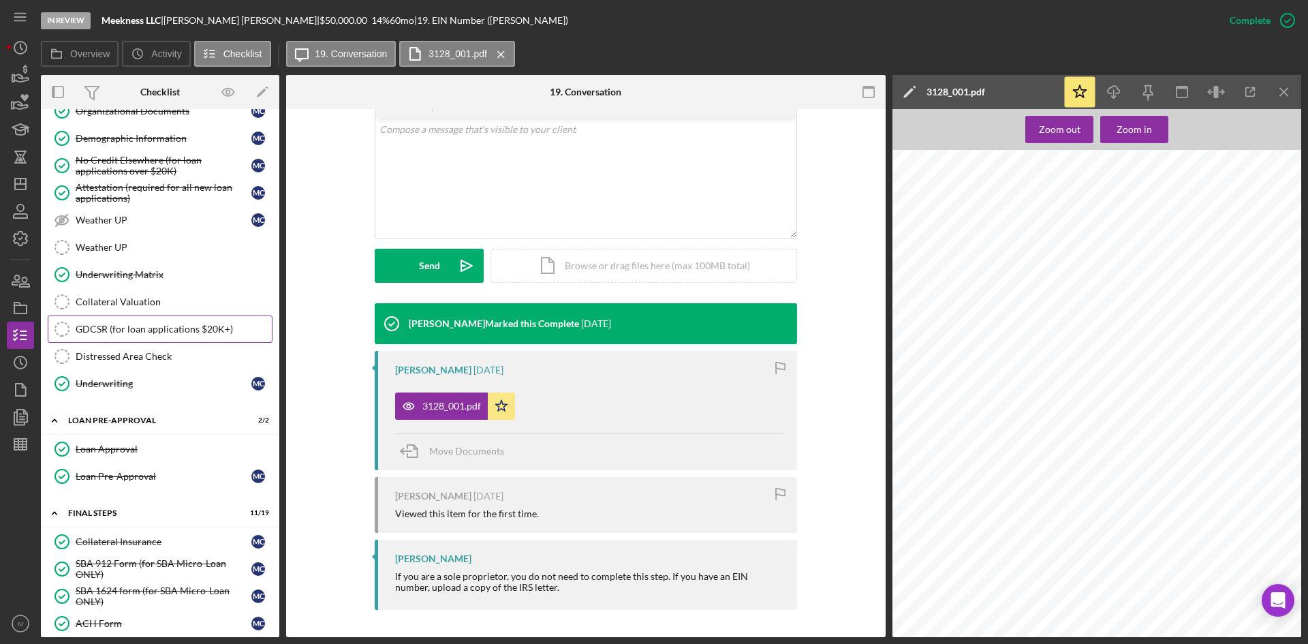
scroll to position [804, 0]
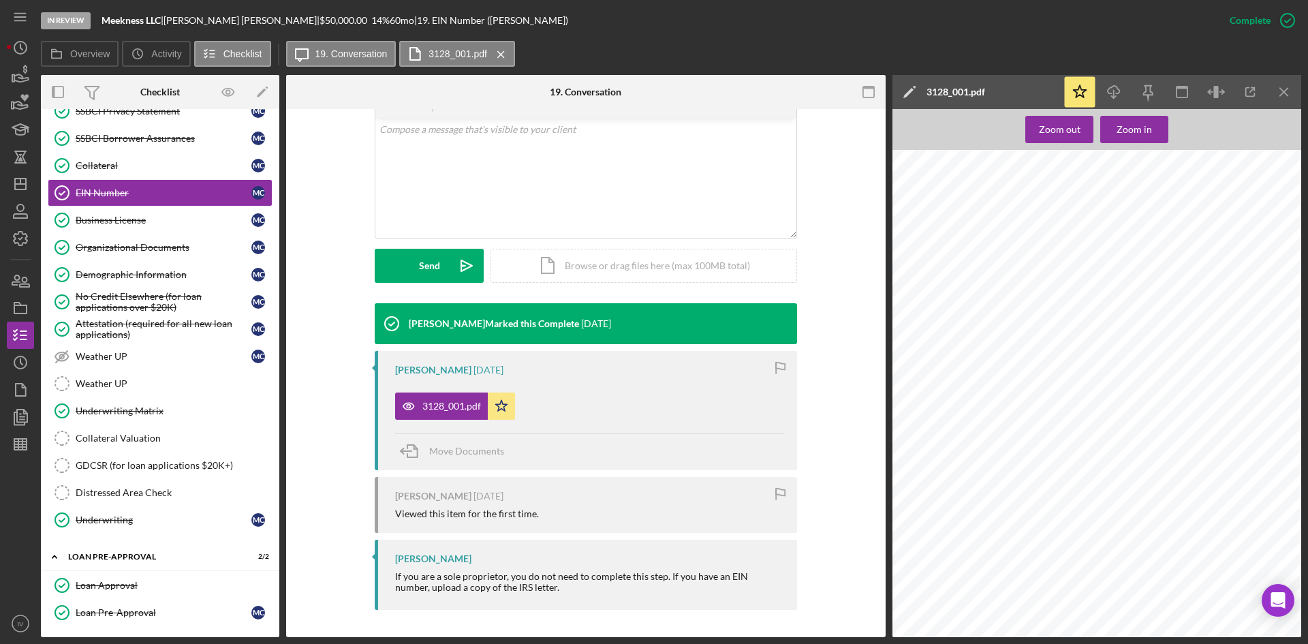
drag, startPoint x: 150, startPoint y: 251, endPoint x: 512, endPoint y: 273, distance: 363.2
click at [150, 251] on div "Organizational Documents" at bounding box center [164, 247] width 176 height 11
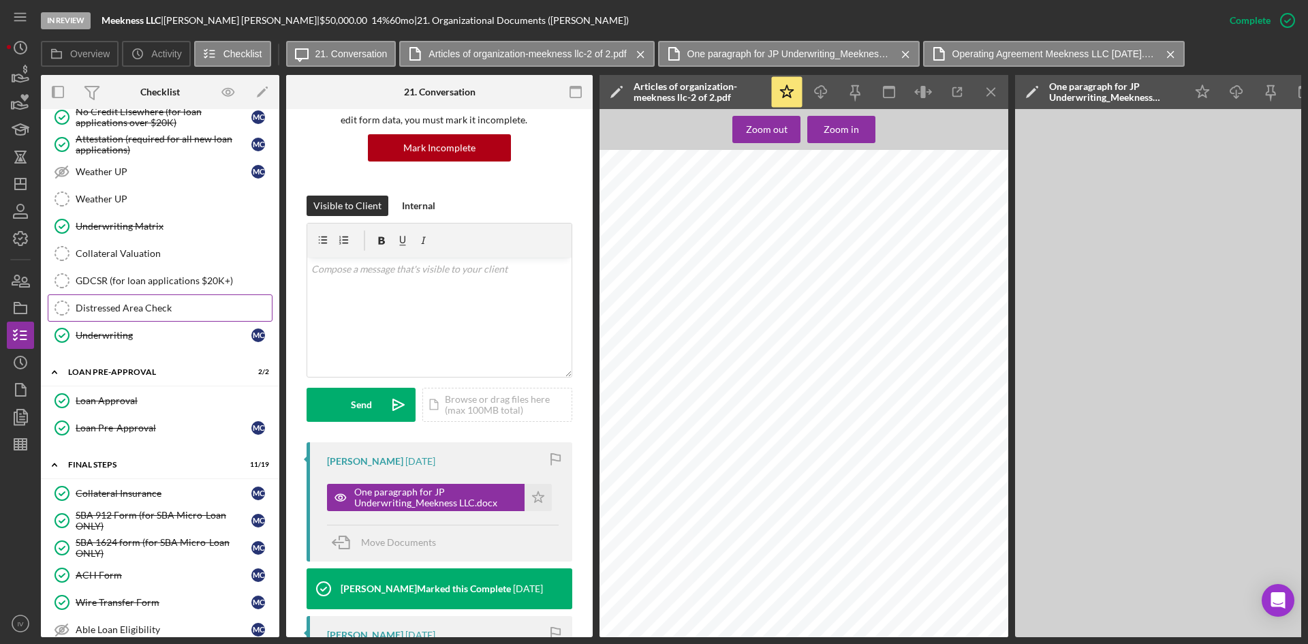
scroll to position [853, 0]
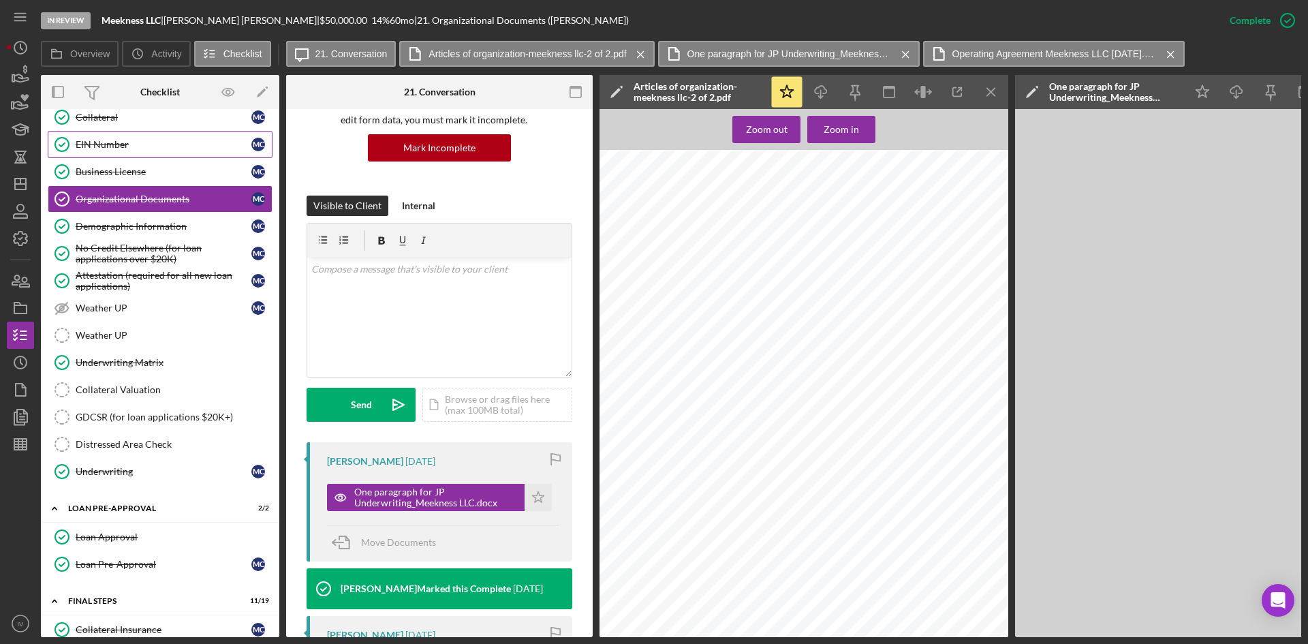
click at [151, 149] on div "EIN Number" at bounding box center [164, 144] width 176 height 11
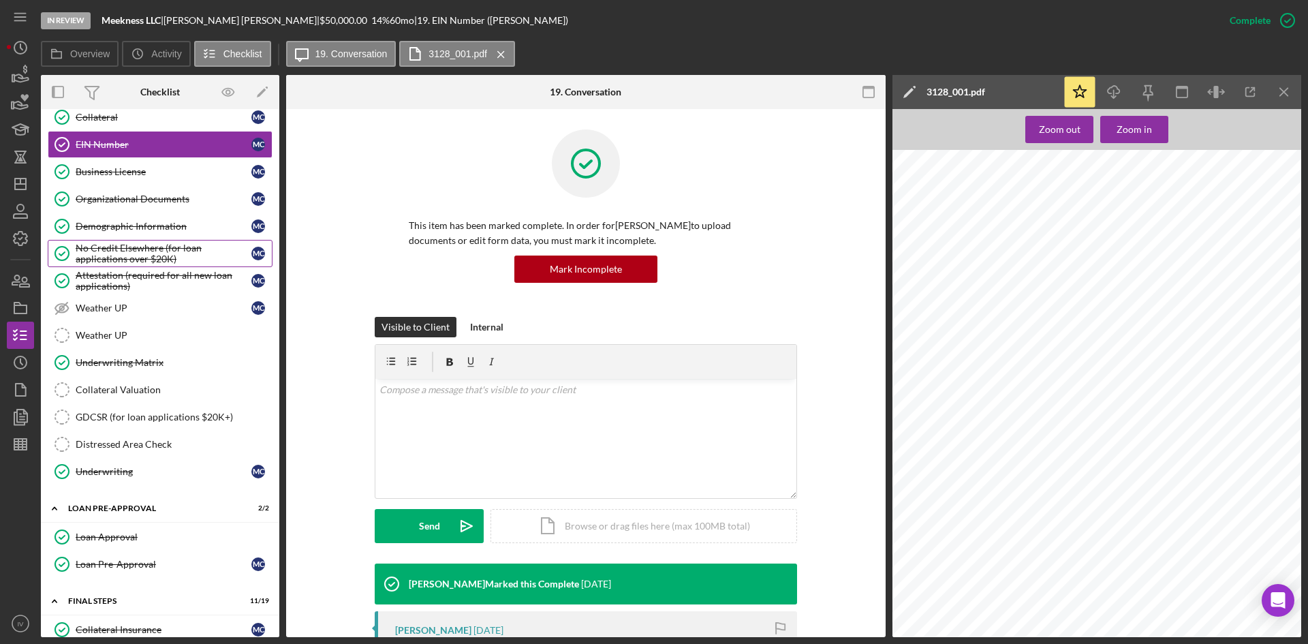
scroll to position [648, 0]
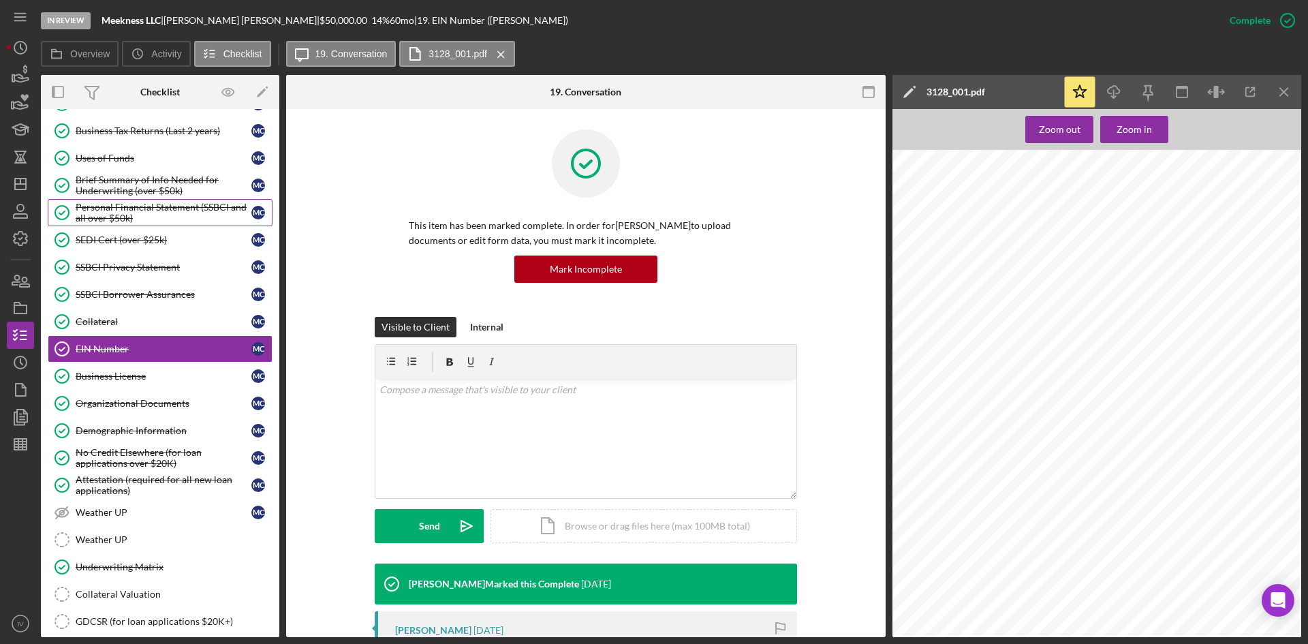
click at [174, 219] on div "Personal Financial Statement (SSBCI and all over $50k)" at bounding box center [164, 213] width 176 height 22
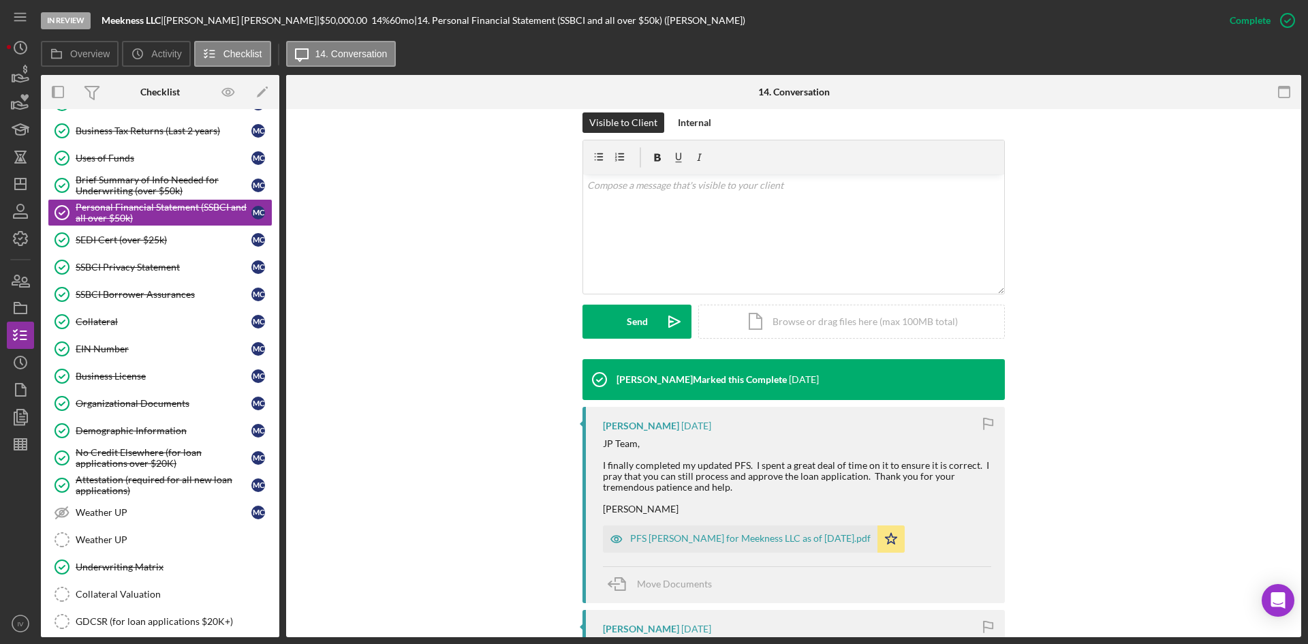
scroll to position [341, 0]
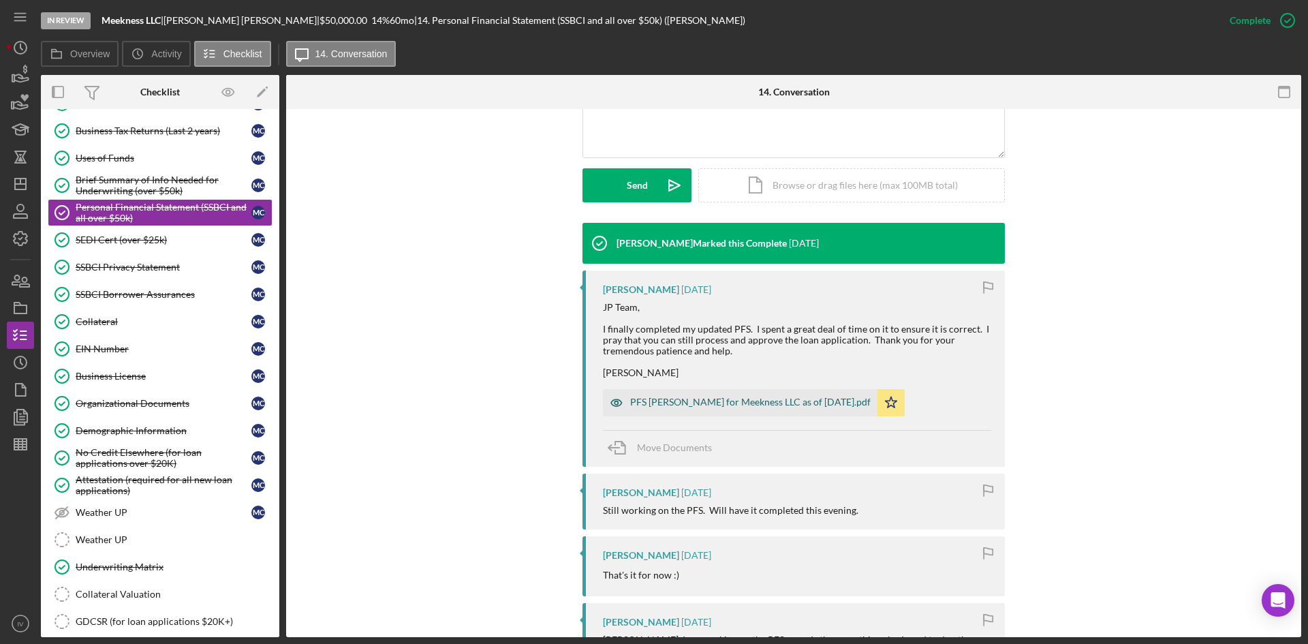
click at [720, 403] on div "PFS [PERSON_NAME] for Meekness LLC as of [DATE].pdf" at bounding box center [750, 402] width 241 height 11
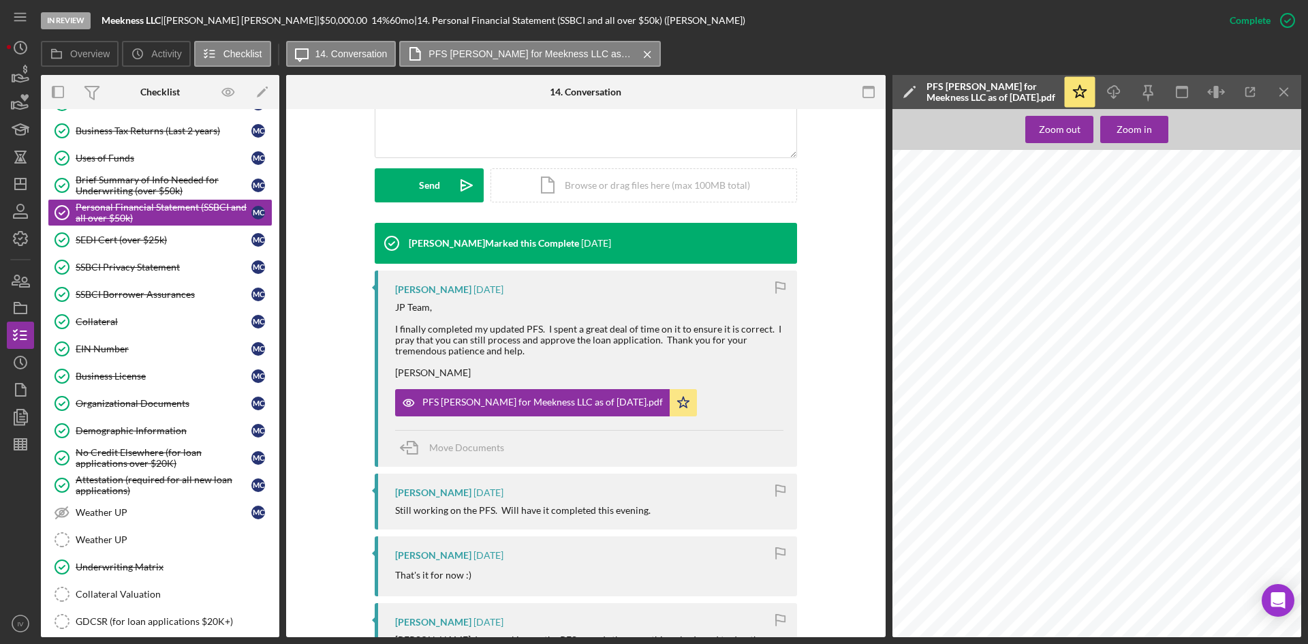
scroll to position [750, 0]
click at [139, 266] on div "SSBCI Privacy Statement" at bounding box center [164, 267] width 176 height 11
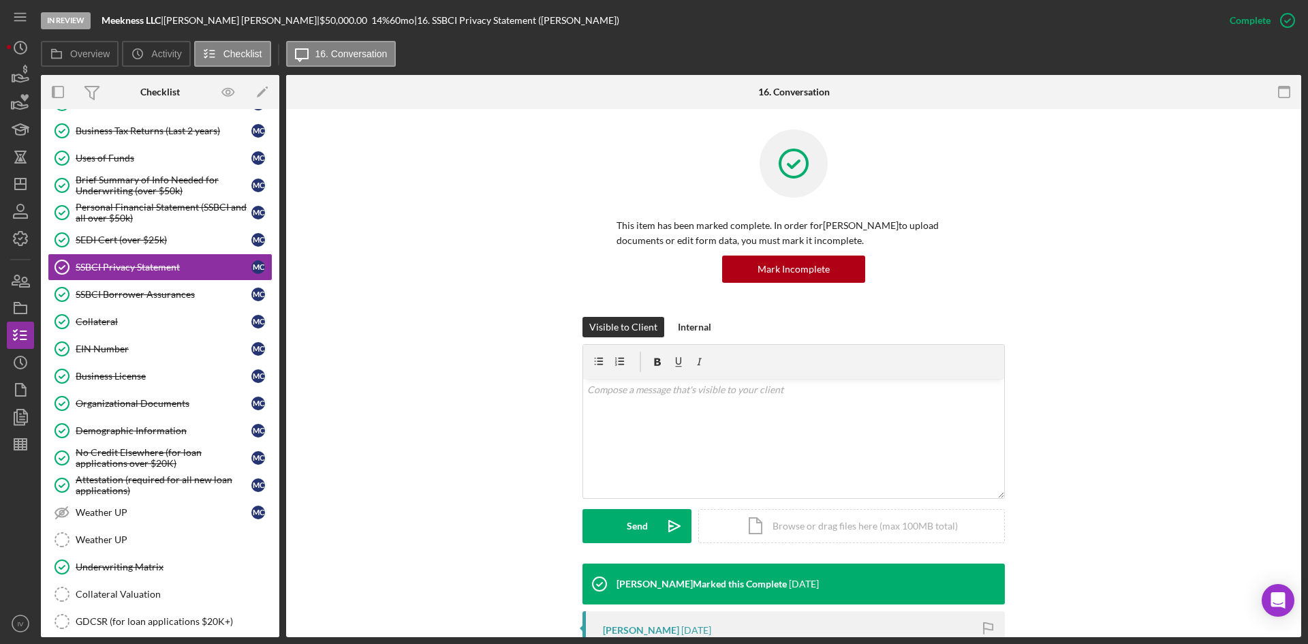
scroll to position [273, 0]
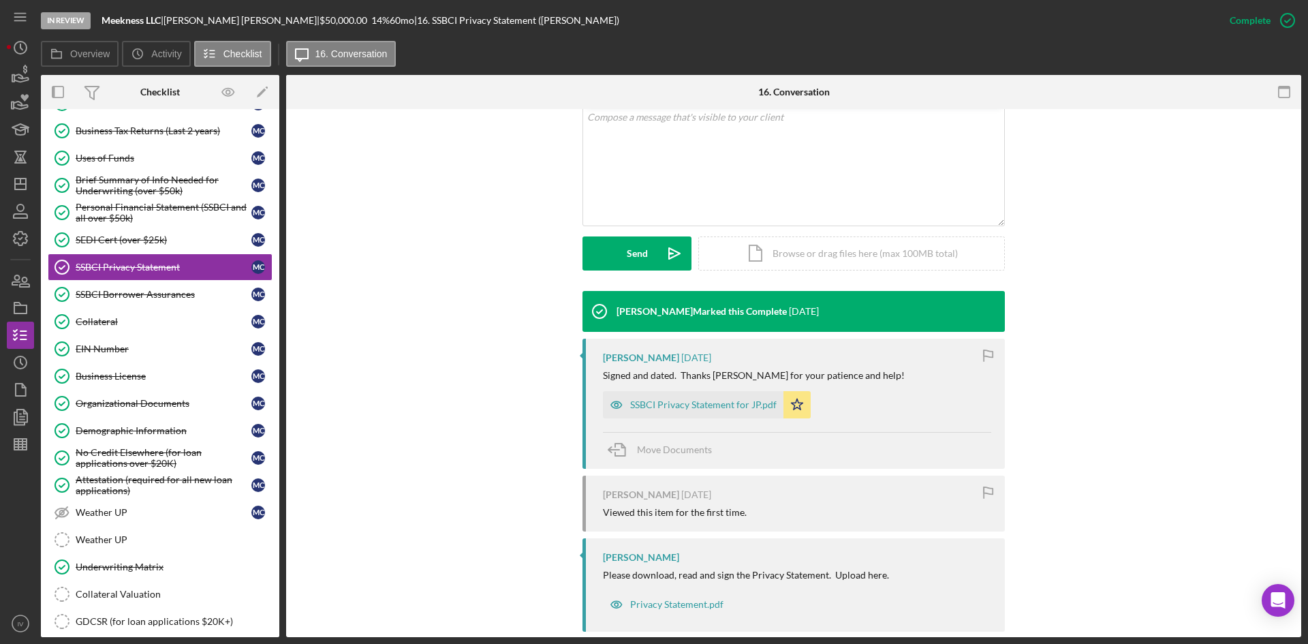
click at [712, 412] on div "SSBCI Privacy Statement for JP.pdf" at bounding box center [693, 404] width 181 height 27
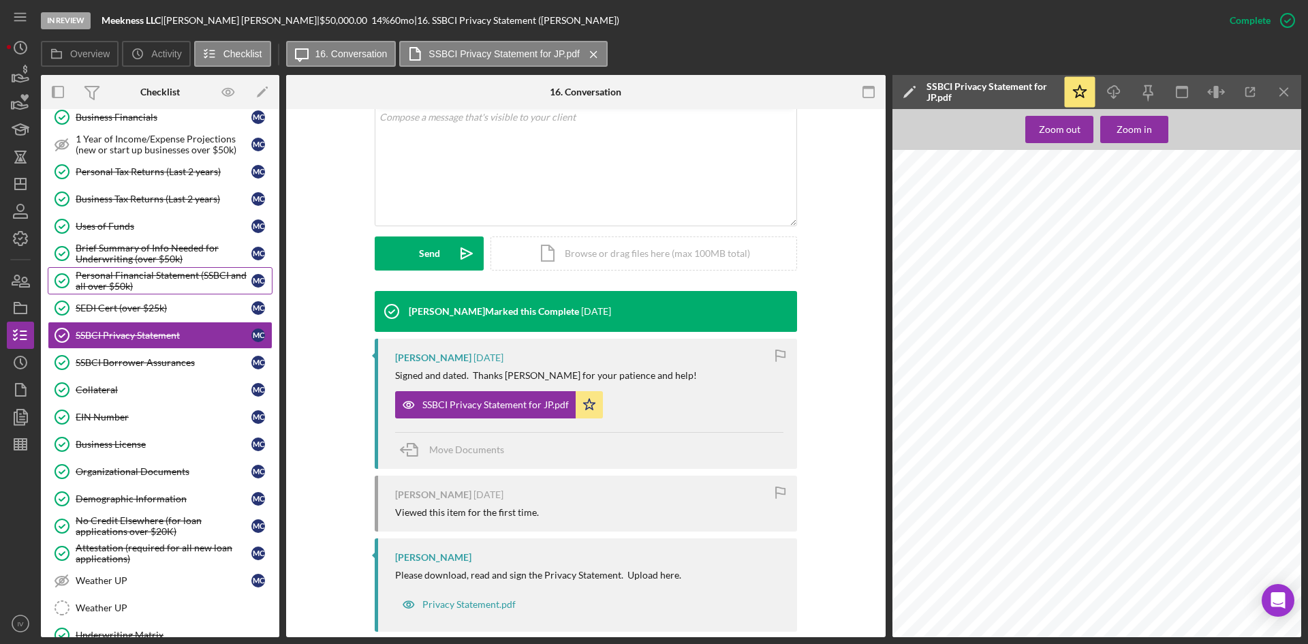
scroll to position [512, 0]
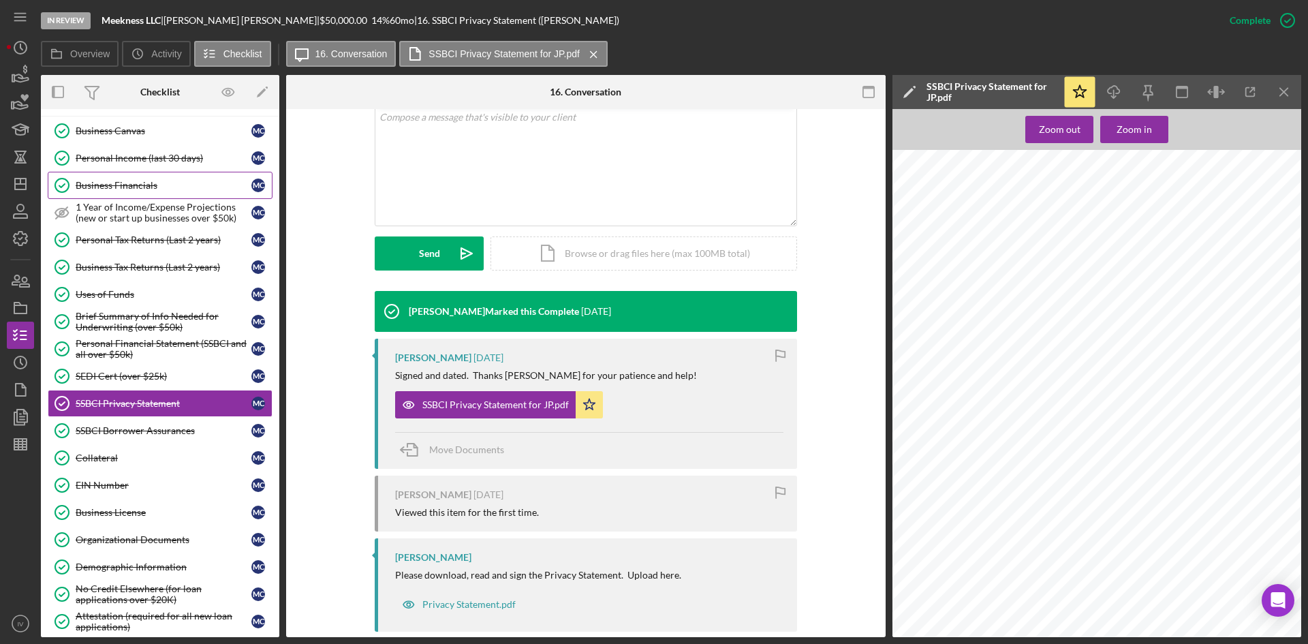
click at [132, 183] on div "Business Financials" at bounding box center [164, 185] width 176 height 11
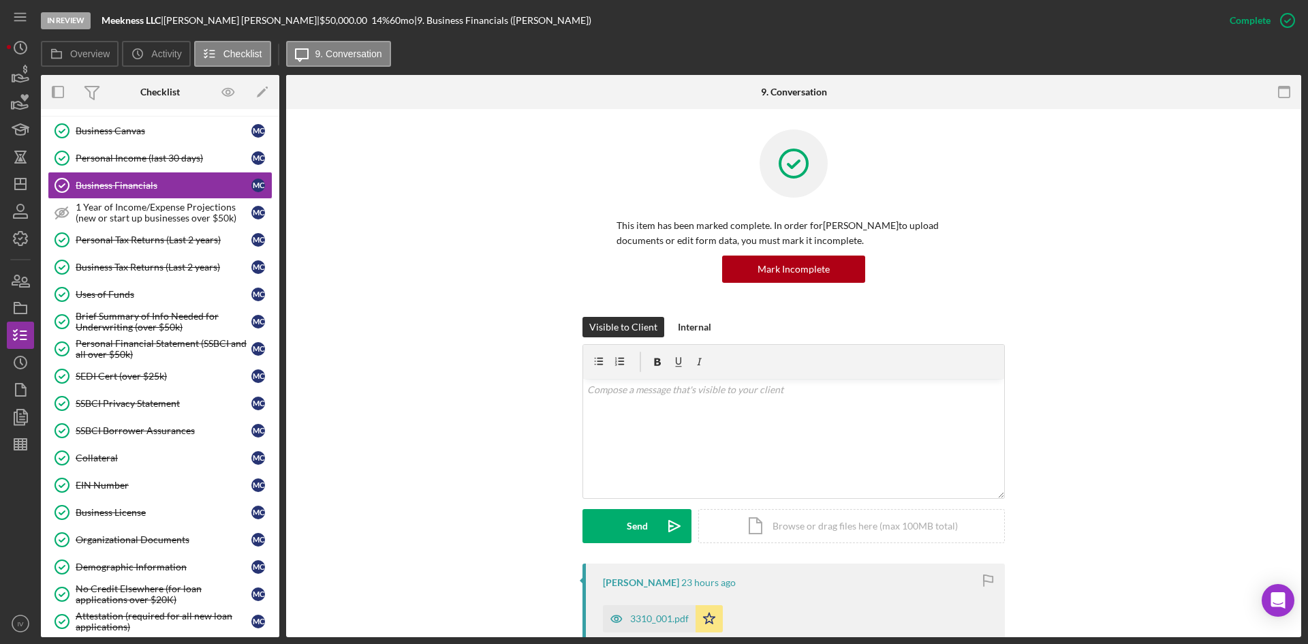
scroll to position [204, 0]
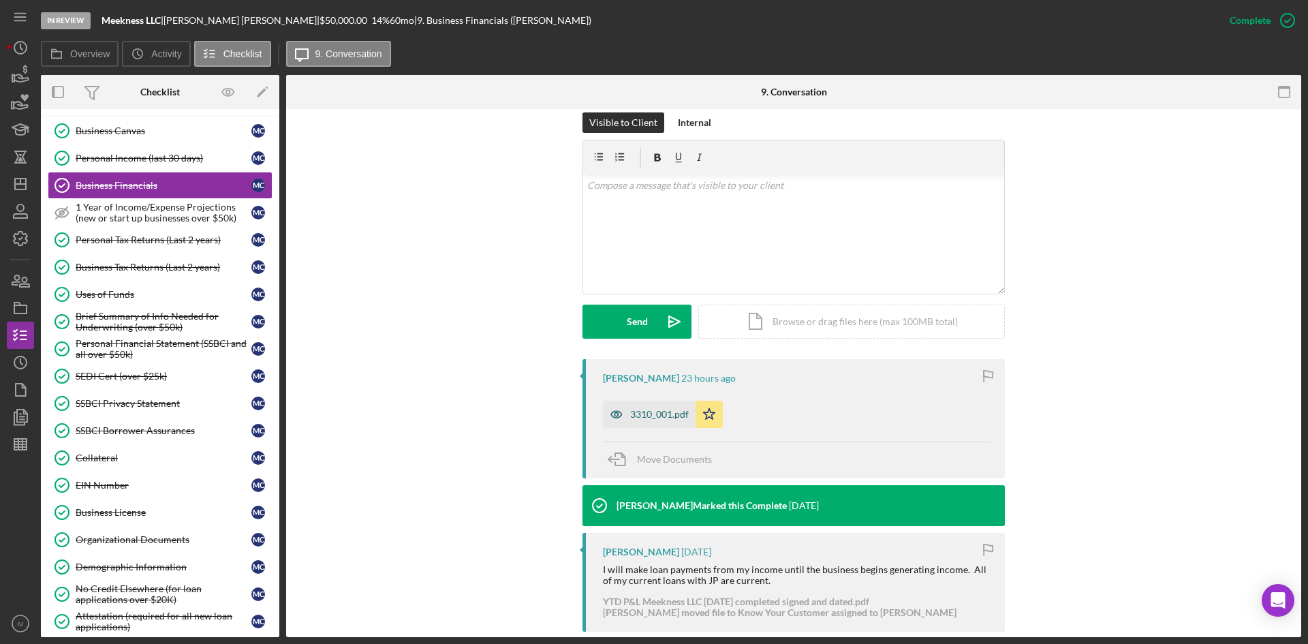
click at [645, 405] on div "3310_001.pdf" at bounding box center [649, 414] width 93 height 27
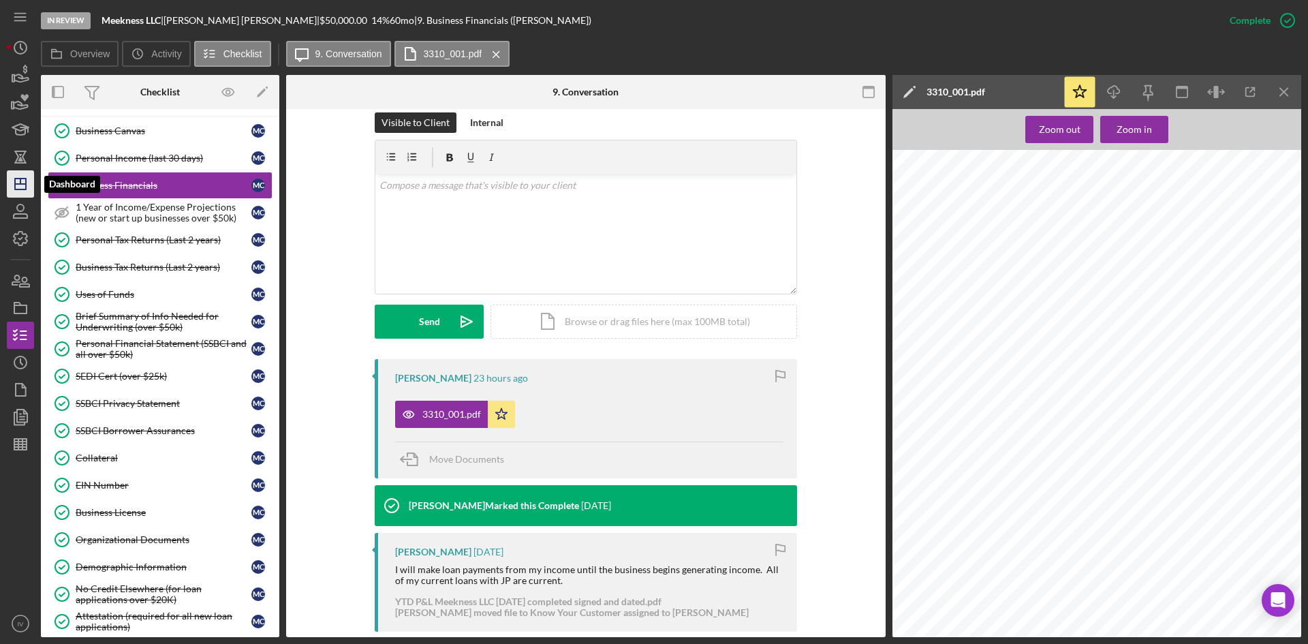
click at [20, 172] on icon "Icon/Dashboard" at bounding box center [20, 184] width 34 height 34
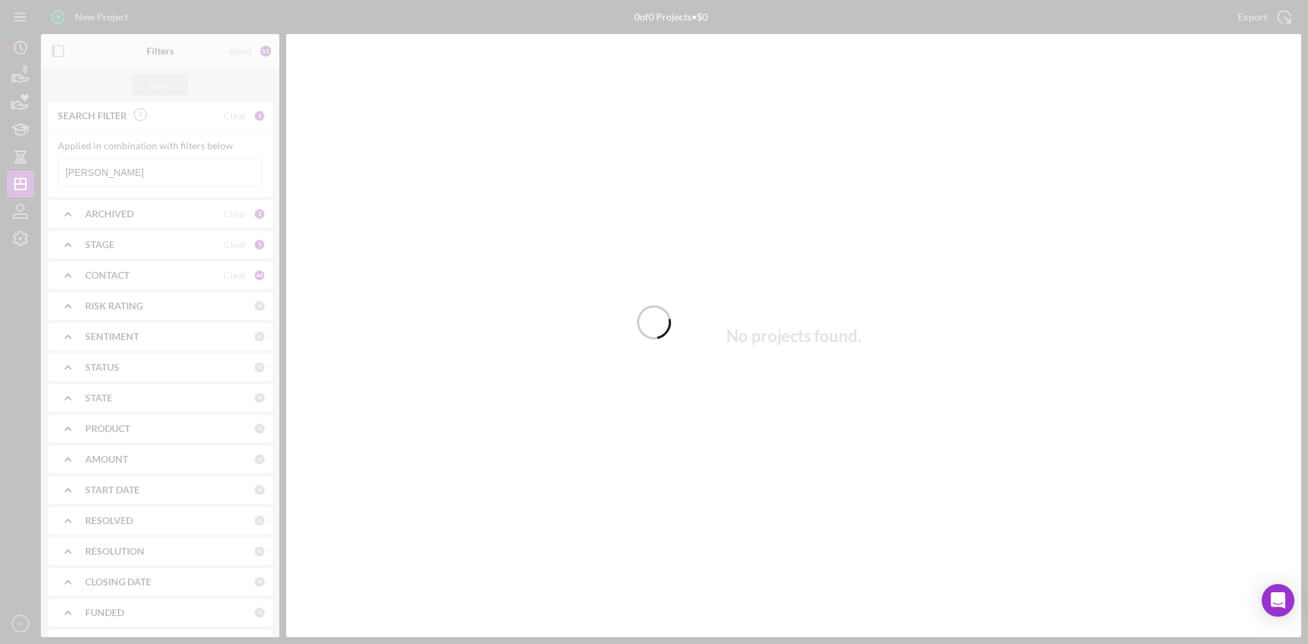
click at [134, 168] on div at bounding box center [654, 322] width 1308 height 644
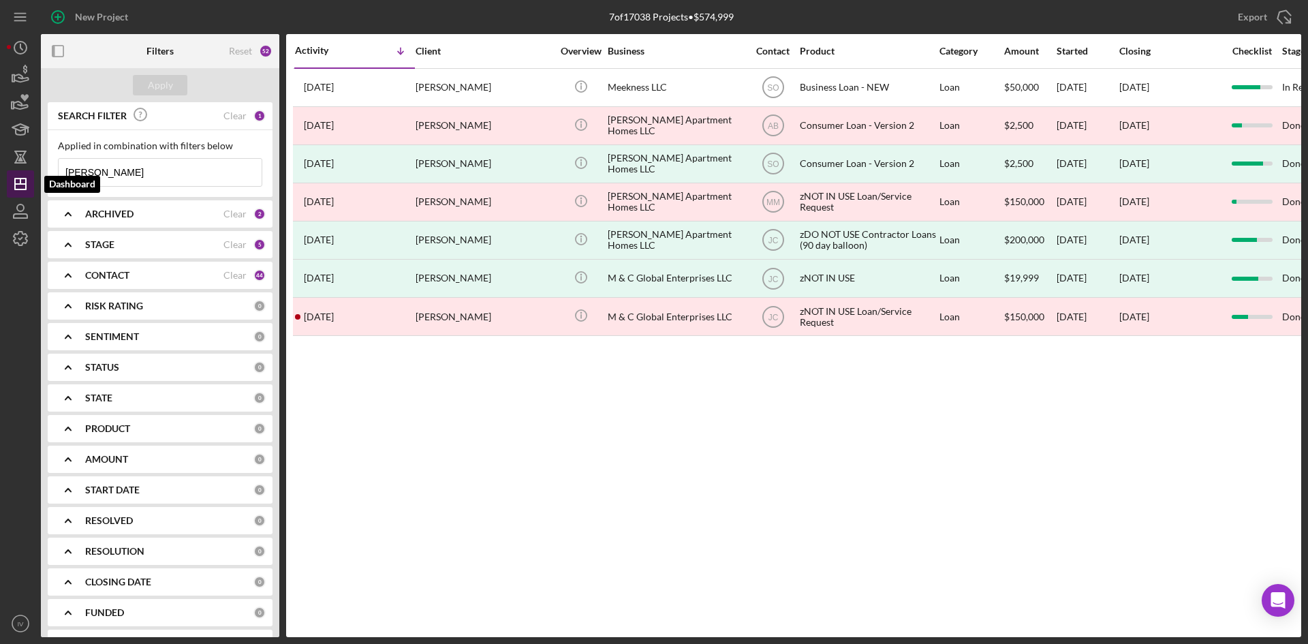
drag, startPoint x: 139, startPoint y: 174, endPoint x: 12, endPoint y: 174, distance: 126.8
click at [12, 174] on div "New Project 7 of 17038 Projects • $574,999 [PERSON_NAME] Export Icon/Export Fil…" at bounding box center [654, 318] width 1295 height 637
type input "white"
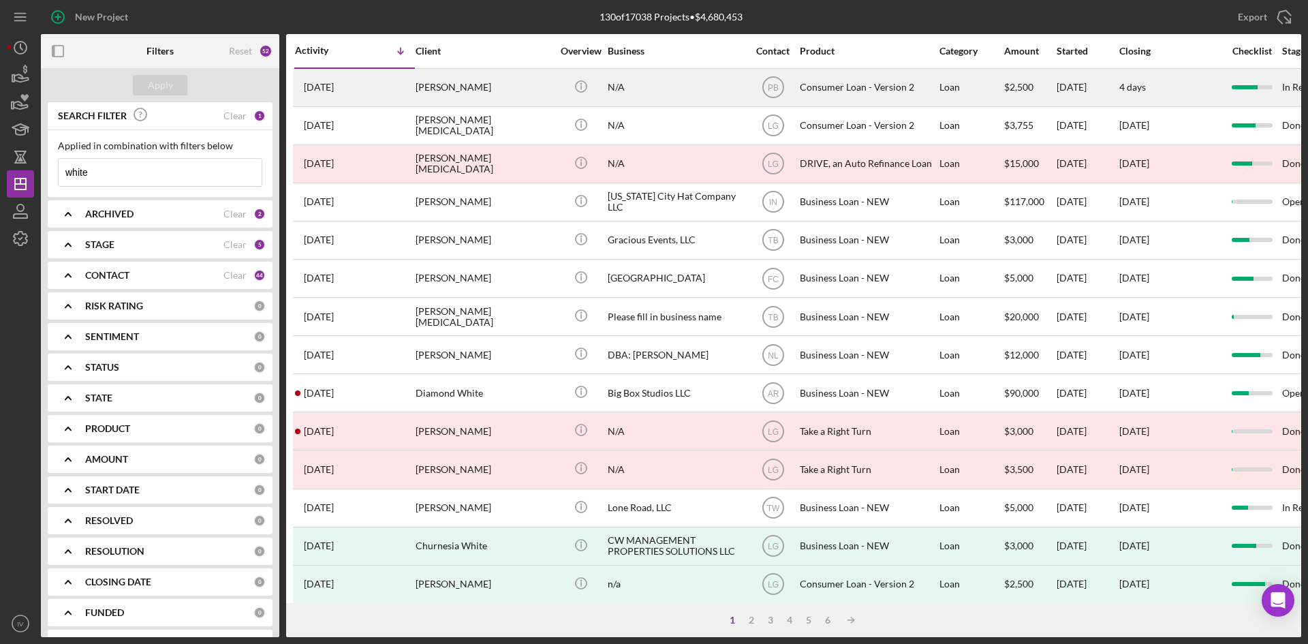
click at [480, 82] on div "[PERSON_NAME]" at bounding box center [484, 88] width 136 height 36
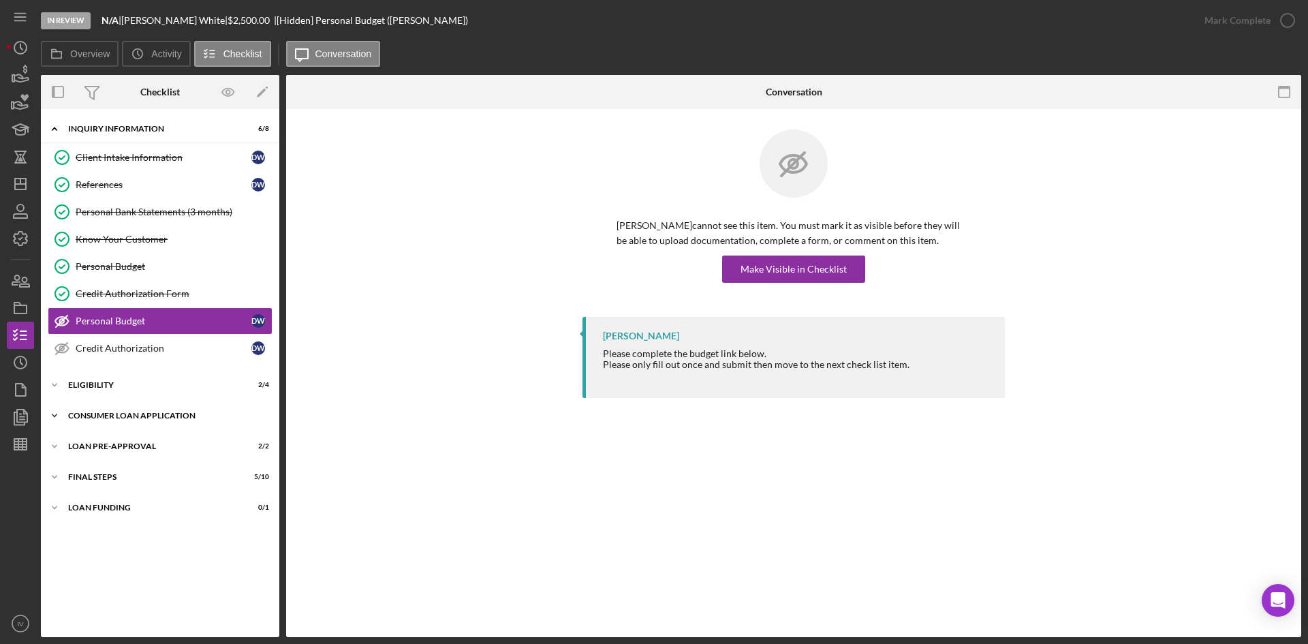
click at [93, 411] on div "Icon/Expander Consumer Loan Application 7 / 9" at bounding box center [160, 415] width 239 height 27
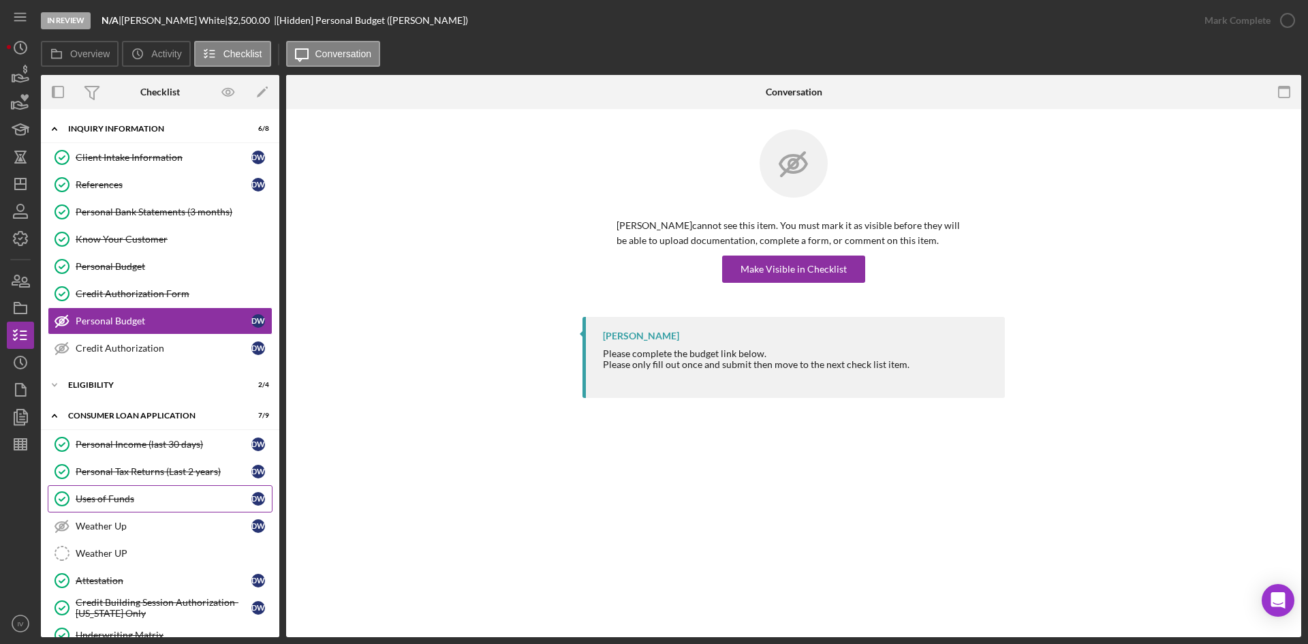
scroll to position [144, 0]
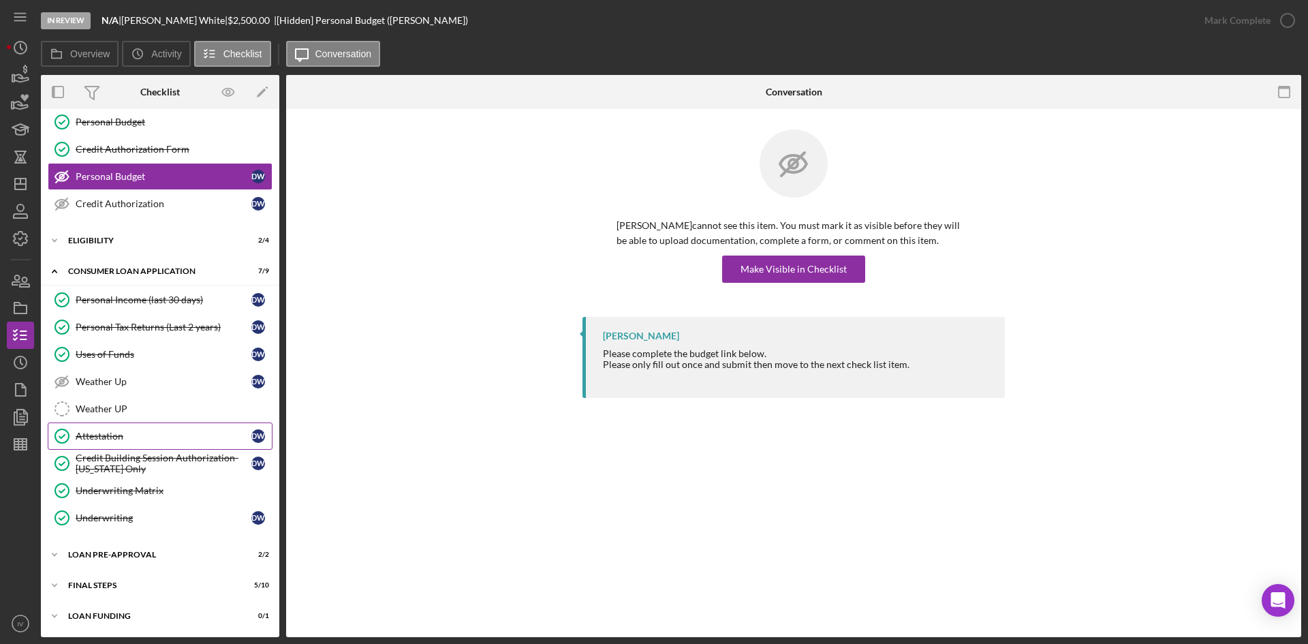
click at [170, 439] on div "Attestation" at bounding box center [164, 436] width 176 height 11
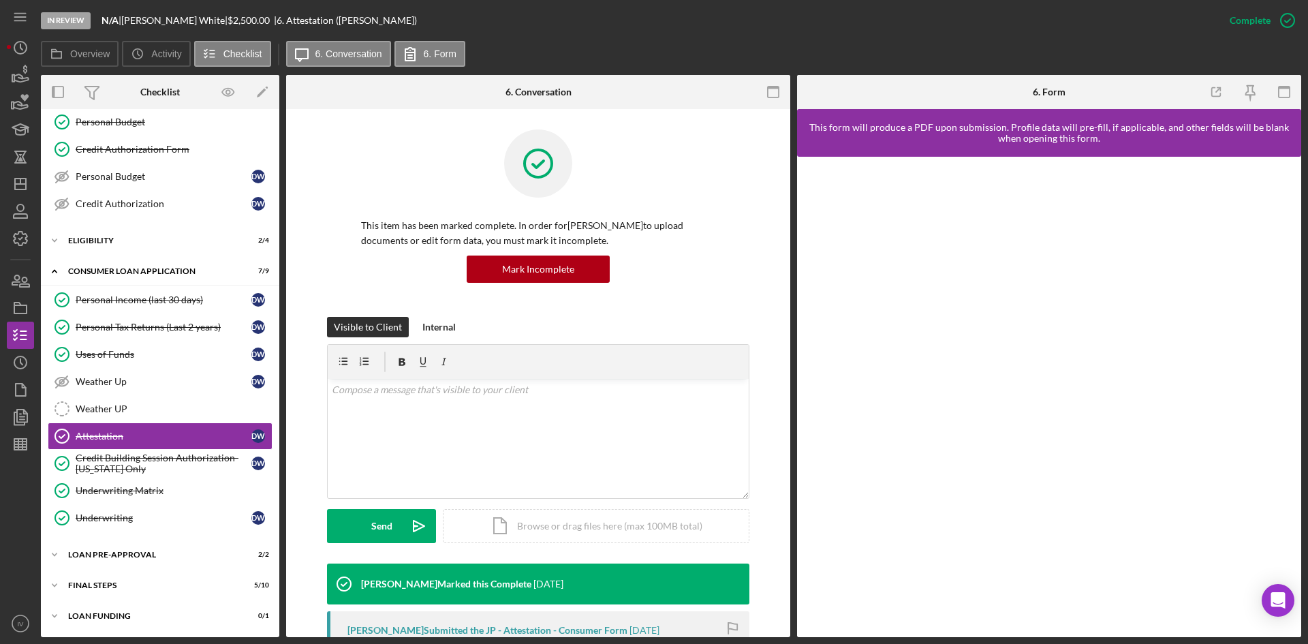
scroll to position [260, 0]
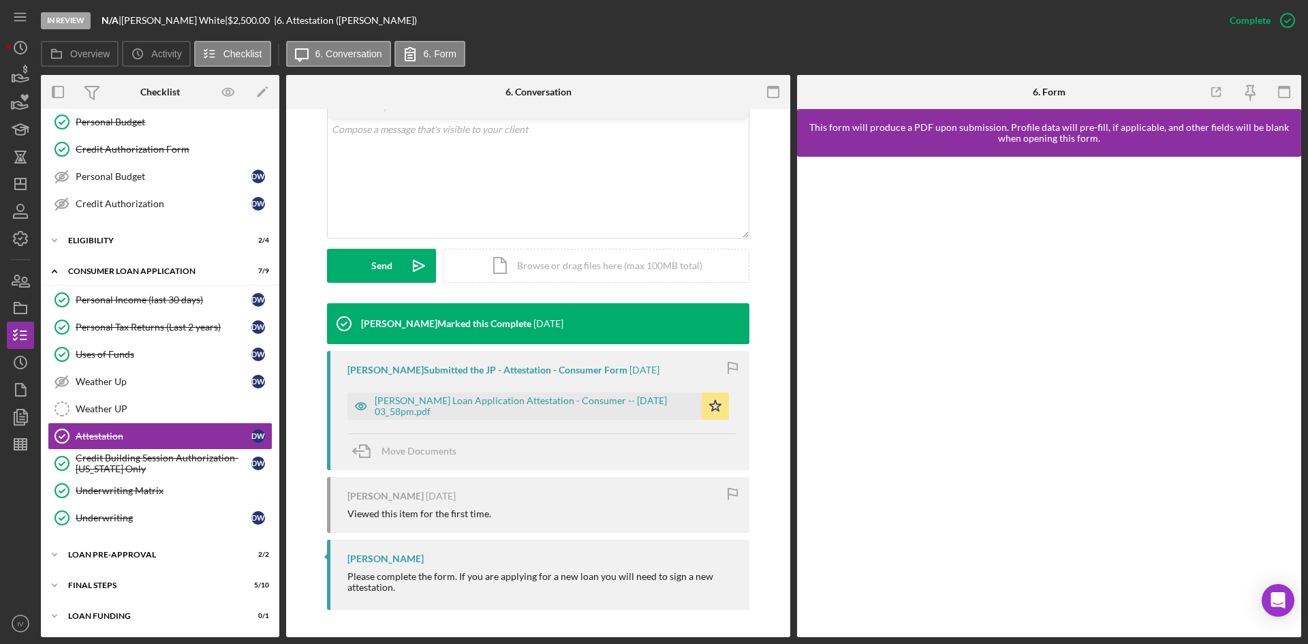
click at [543, 391] on div "[PERSON_NAME] Loan Application Attestation - Consumer -- [DATE] 03_58pm.pdf Ico…" at bounding box center [542, 403] width 388 height 34
click at [566, 402] on div "[PERSON_NAME] Loan Application Attestation - Consumer -- [DATE] 03_58pm.pdf" at bounding box center [535, 406] width 320 height 22
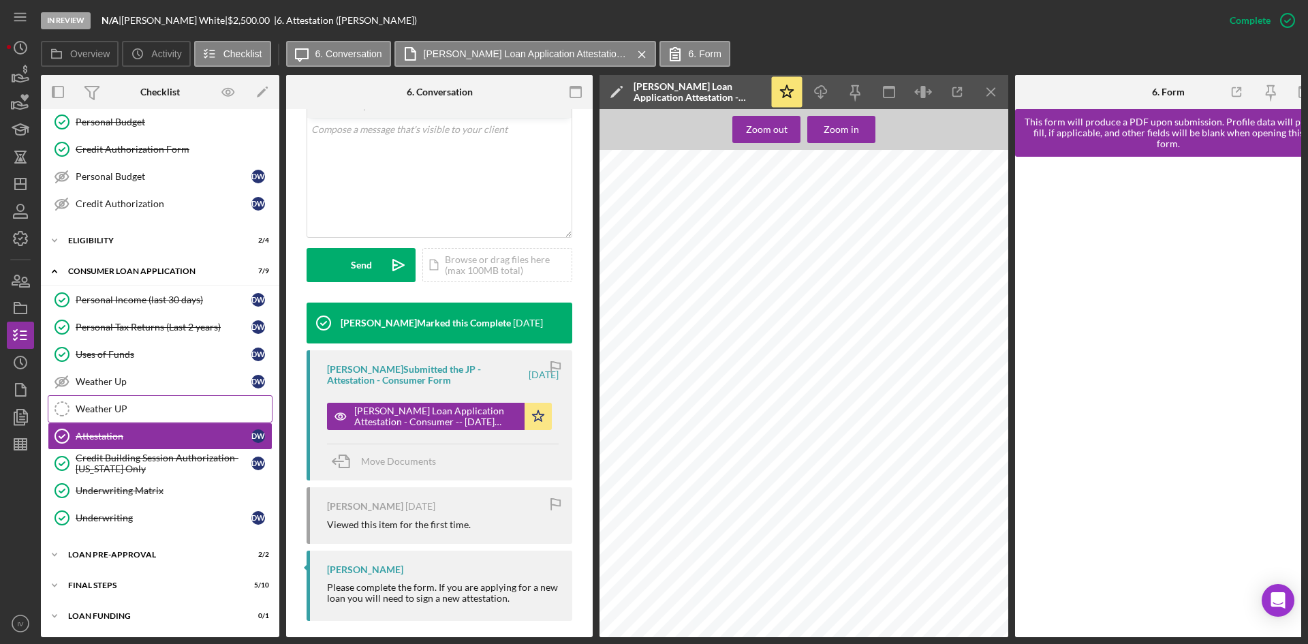
scroll to position [8, 0]
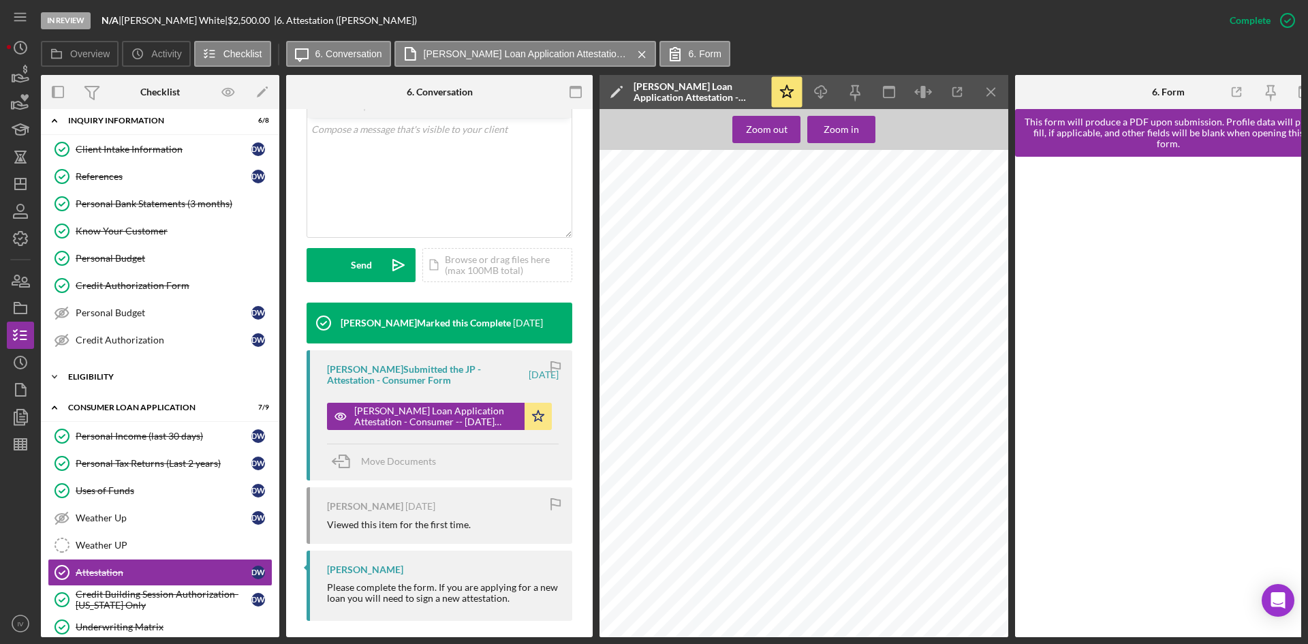
click at [91, 371] on div "Icon/Expander Eligibility 2 / 4" at bounding box center [160, 376] width 239 height 27
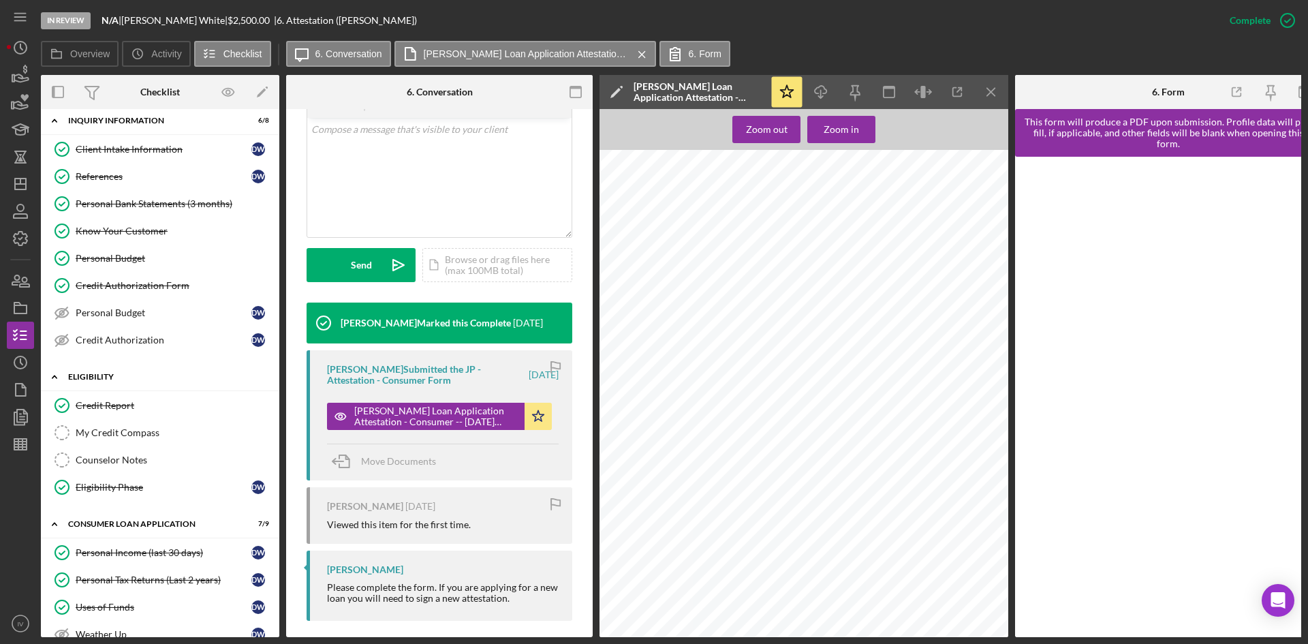
click at [78, 380] on div "Eligibility" at bounding box center [165, 377] width 194 height 8
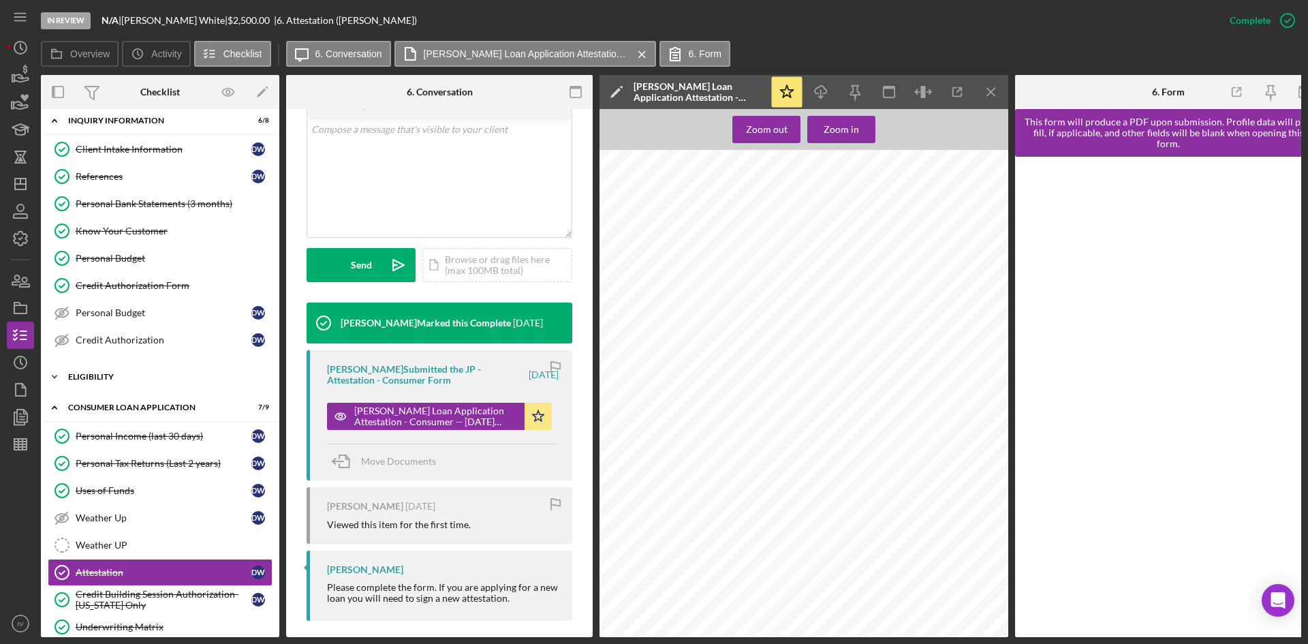
click at [78, 384] on div "Icon/Expander Eligibility 2 / 4" at bounding box center [160, 376] width 239 height 27
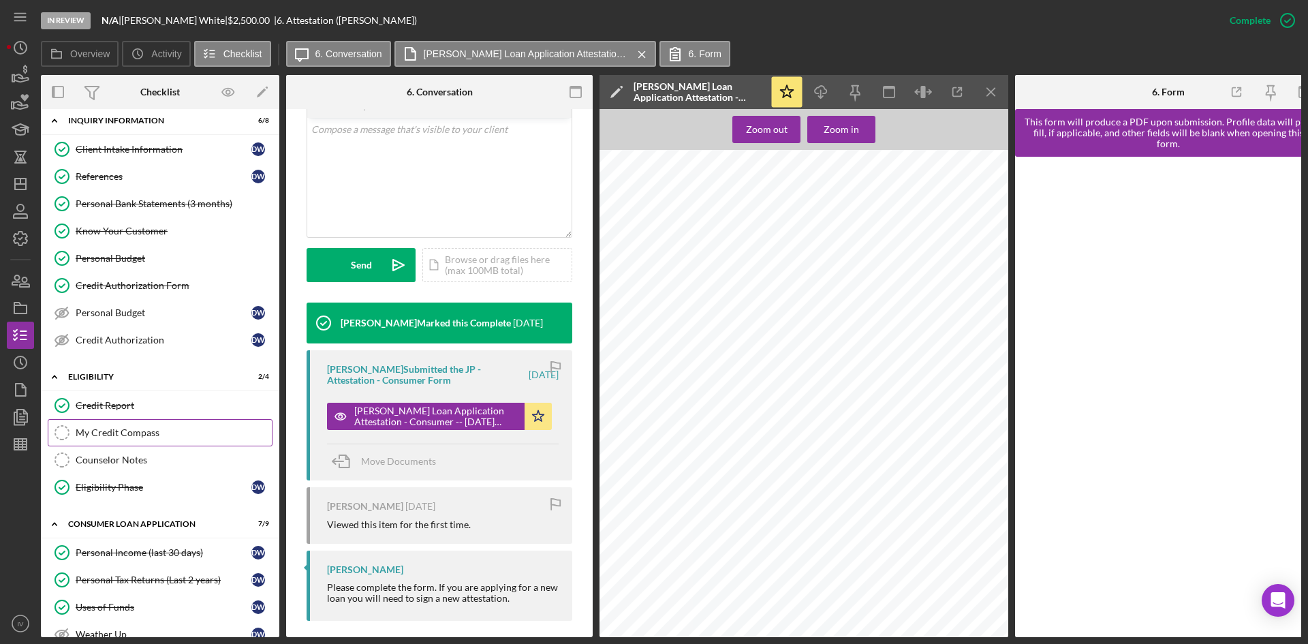
click at [101, 436] on div "My Credit Compass" at bounding box center [174, 432] width 196 height 11
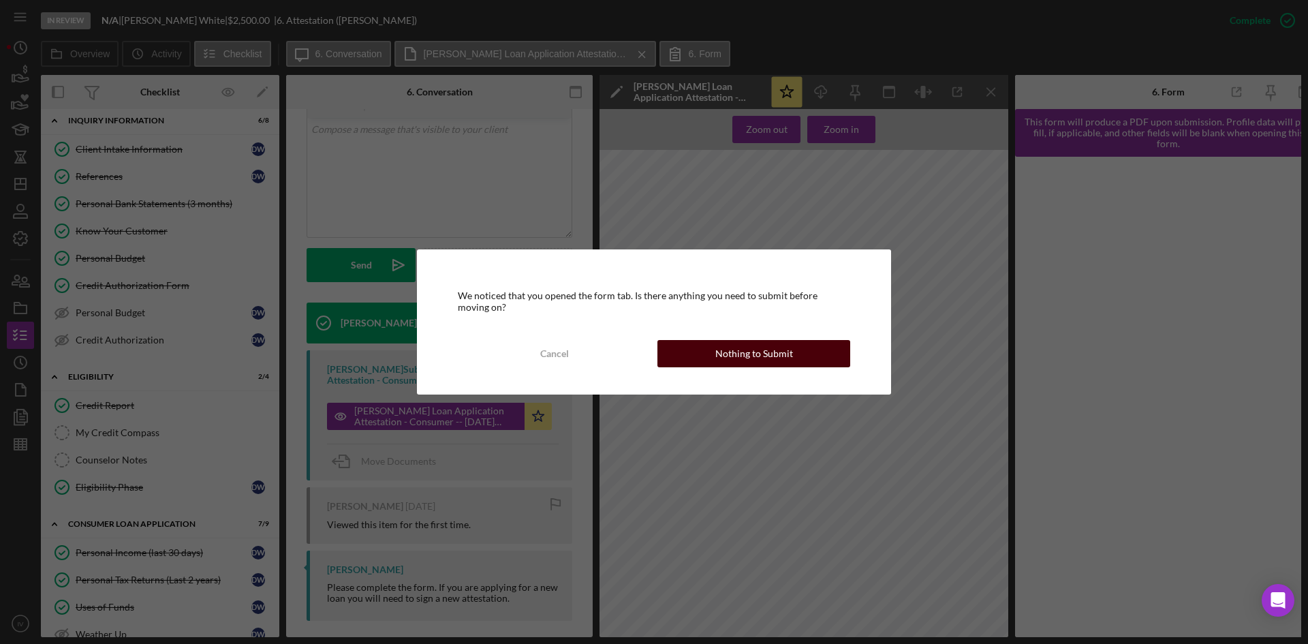
click at [678, 340] on button "Nothing to Submit" at bounding box center [754, 353] width 193 height 27
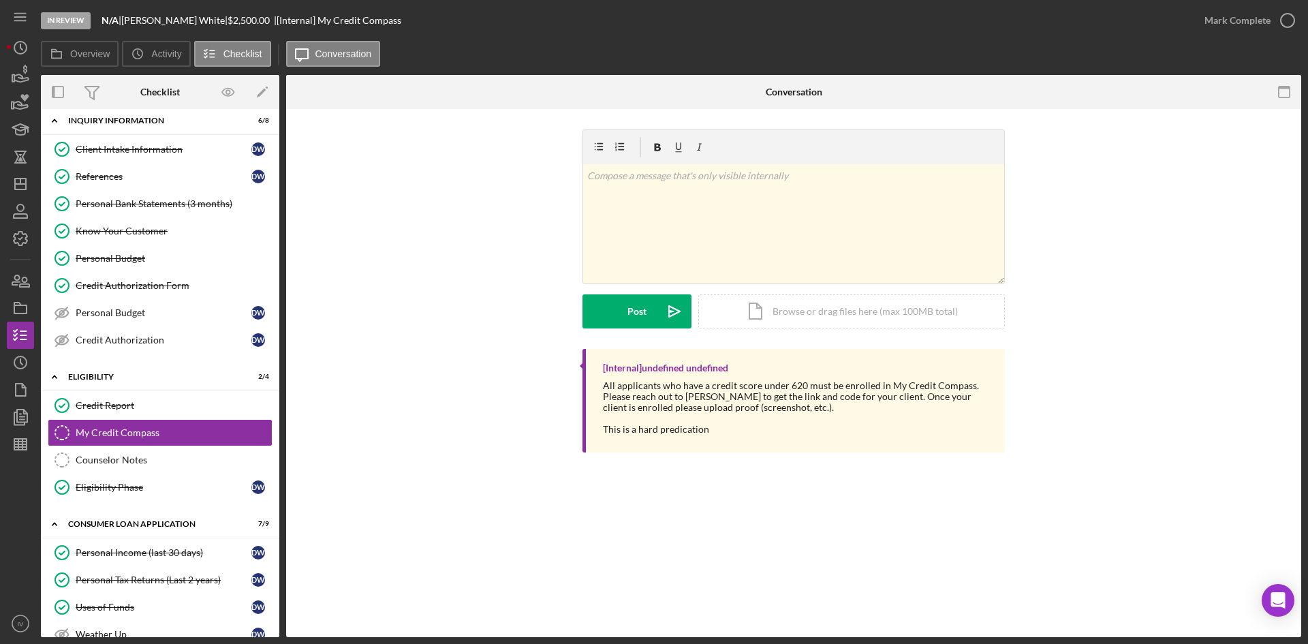
scroll to position [261, 0]
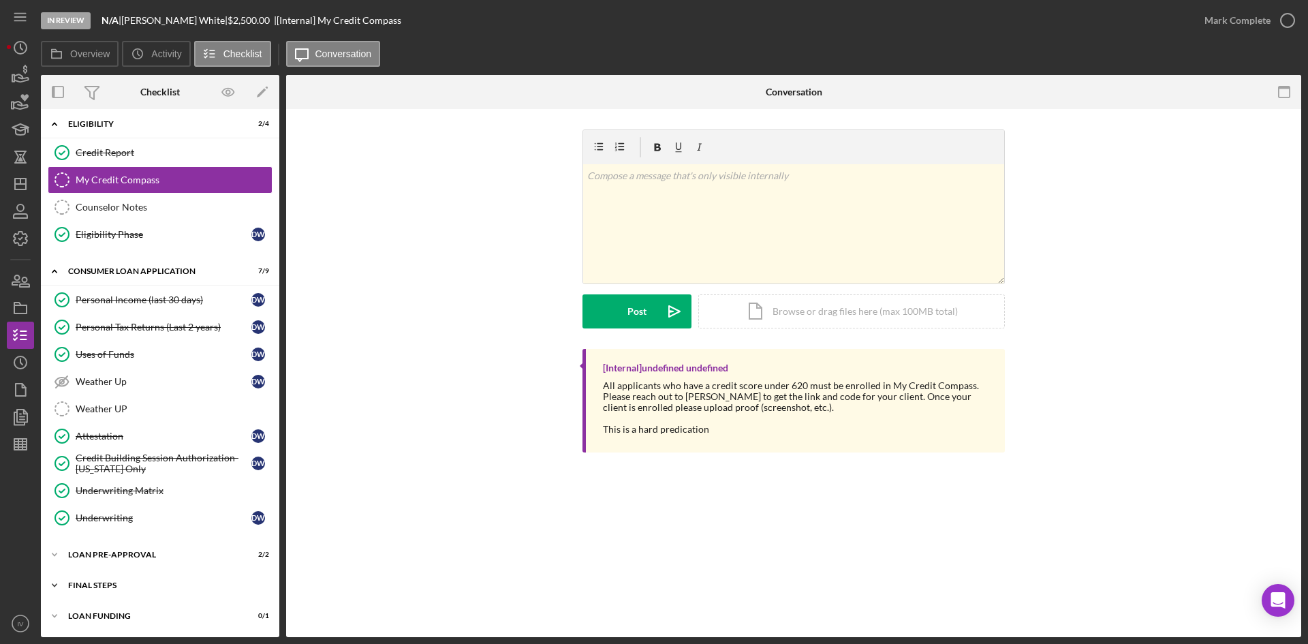
click at [95, 583] on div "FINAL STEPS" at bounding box center [165, 585] width 194 height 8
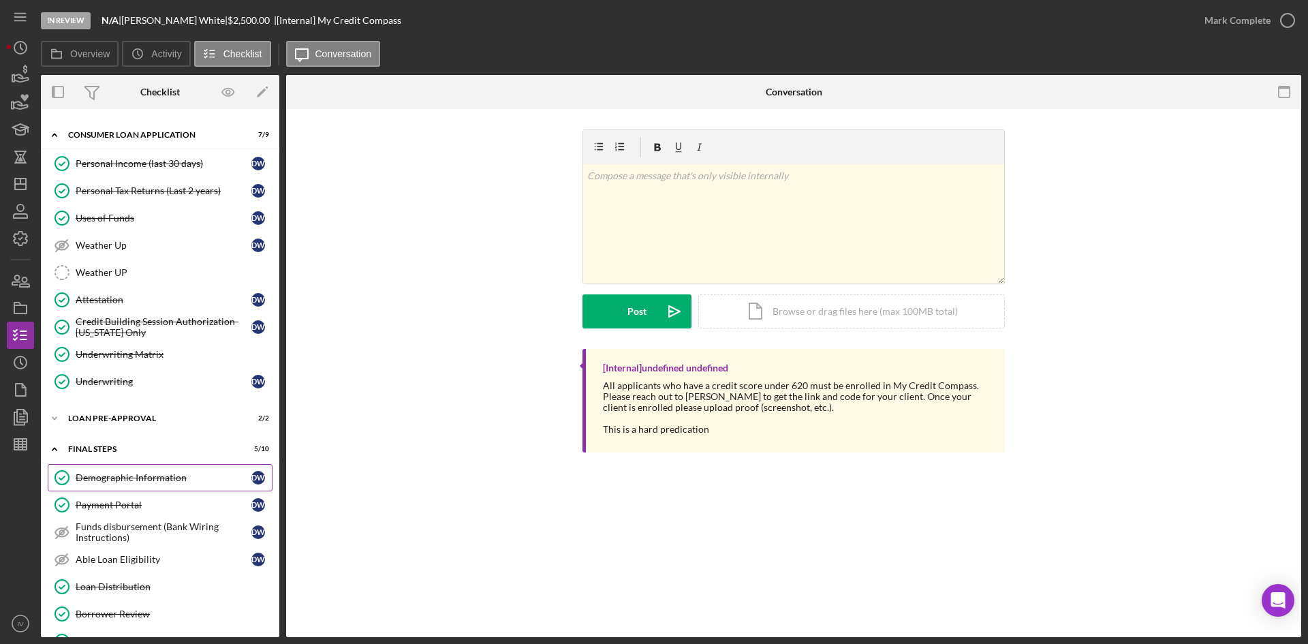
click at [166, 477] on div "Demographic Information" at bounding box center [164, 477] width 176 height 11
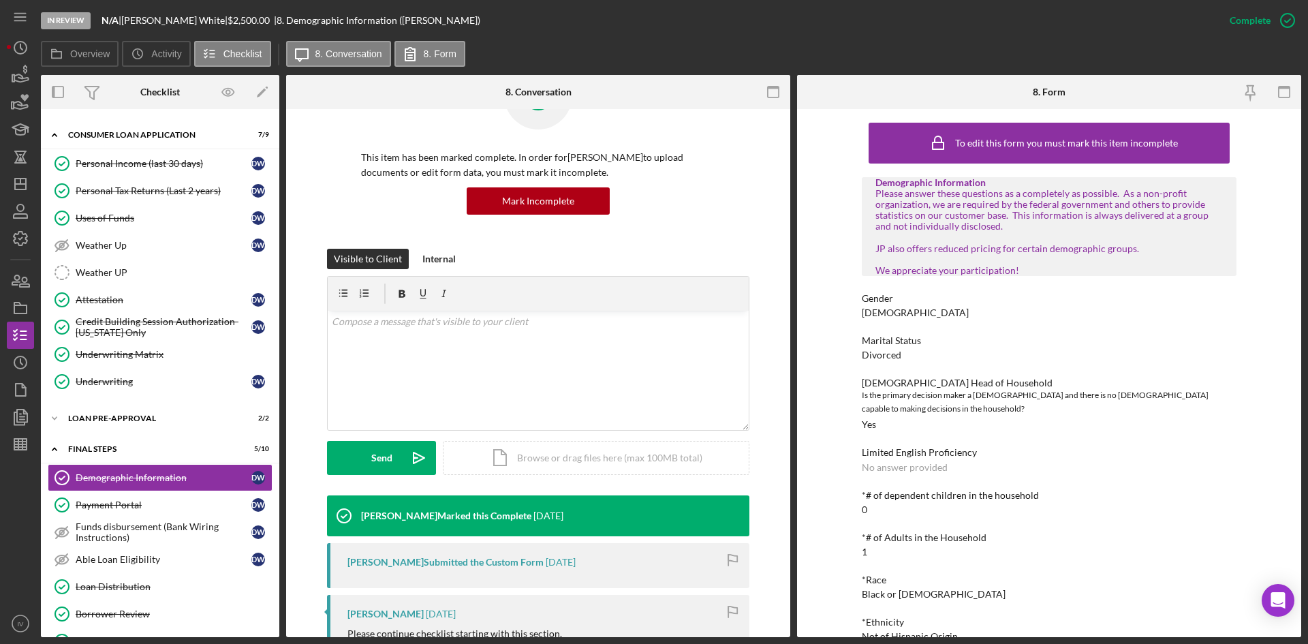
scroll to position [136, 0]
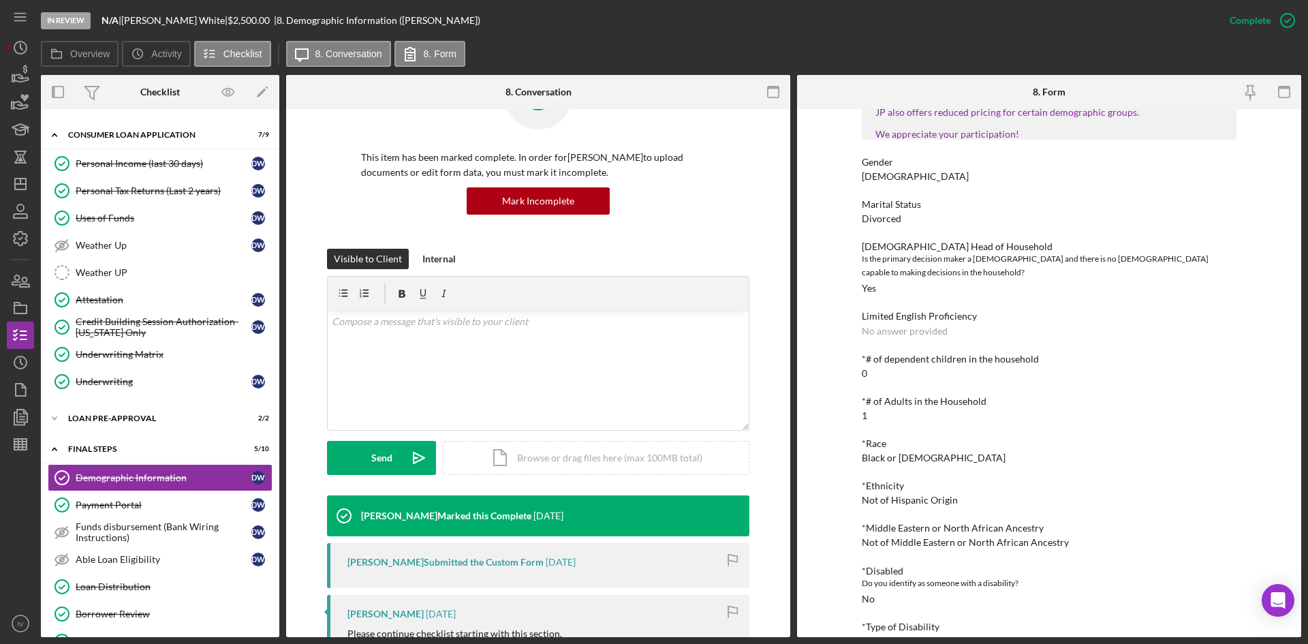
drag, startPoint x: 153, startPoint y: 325, endPoint x: 510, endPoint y: 241, distance: 367.6
click at [153, 325] on div "Credit Building Session Authorization- [US_STATE] Only" at bounding box center [164, 327] width 176 height 22
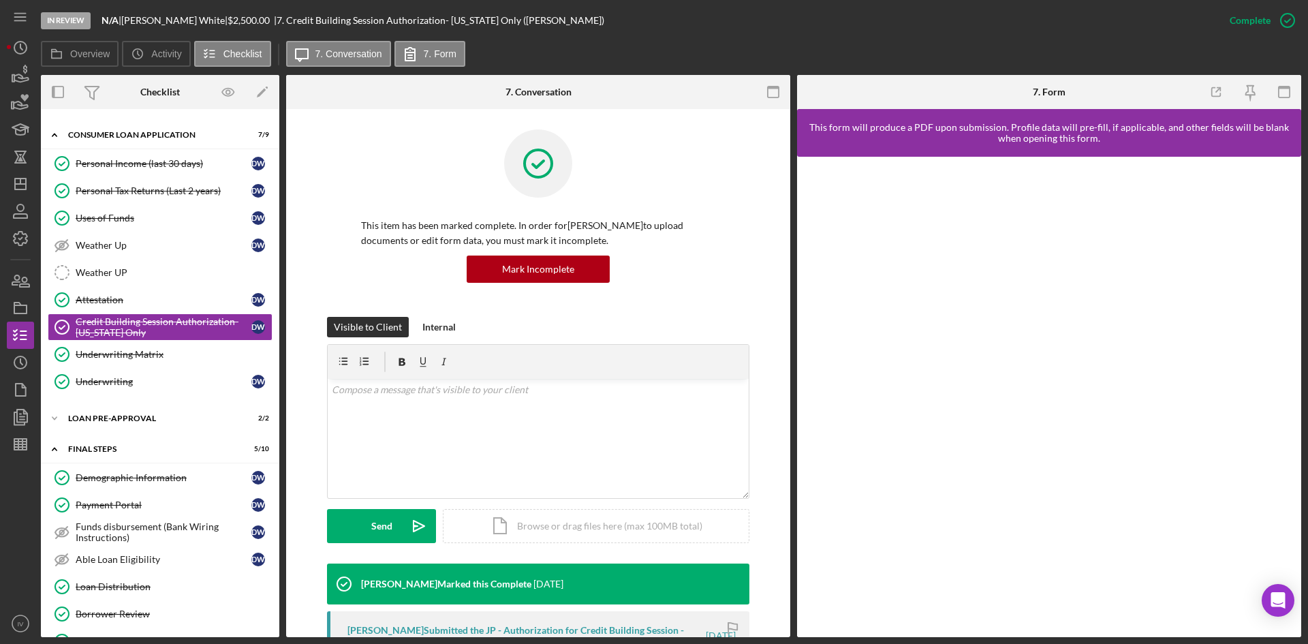
scroll to position [204, 0]
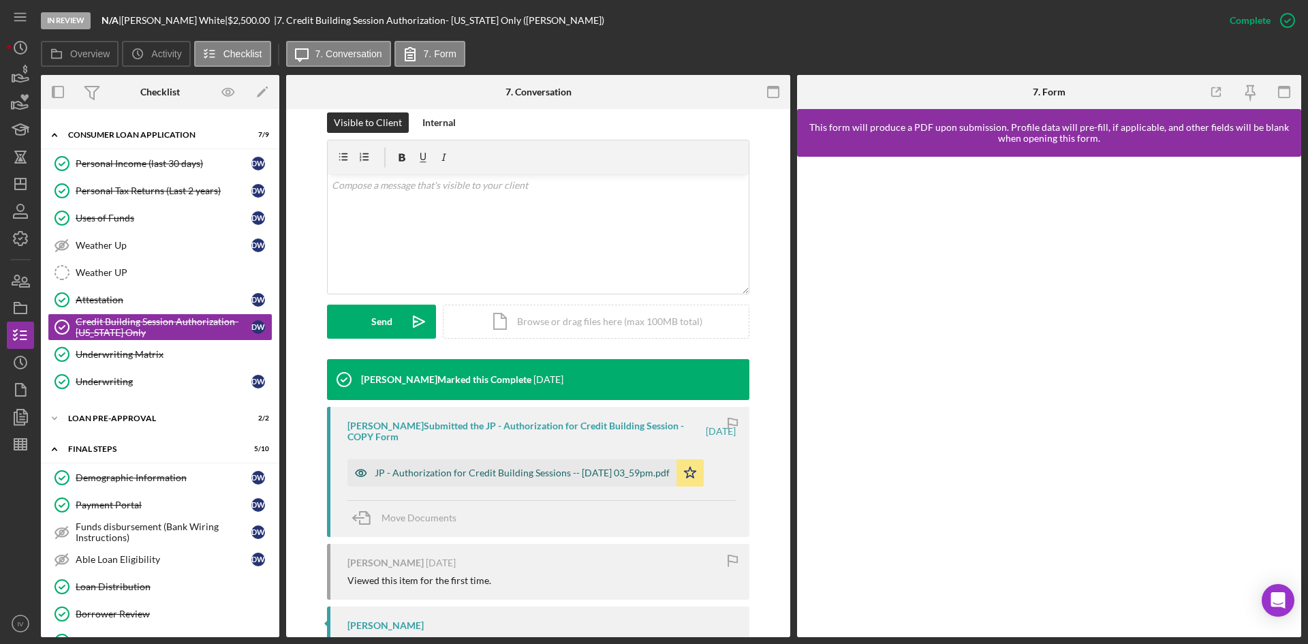
click at [458, 465] on div "JP - Authorization for Credit Building Sessions -- [DATE] 03_59pm.pdf" at bounding box center [512, 472] width 329 height 27
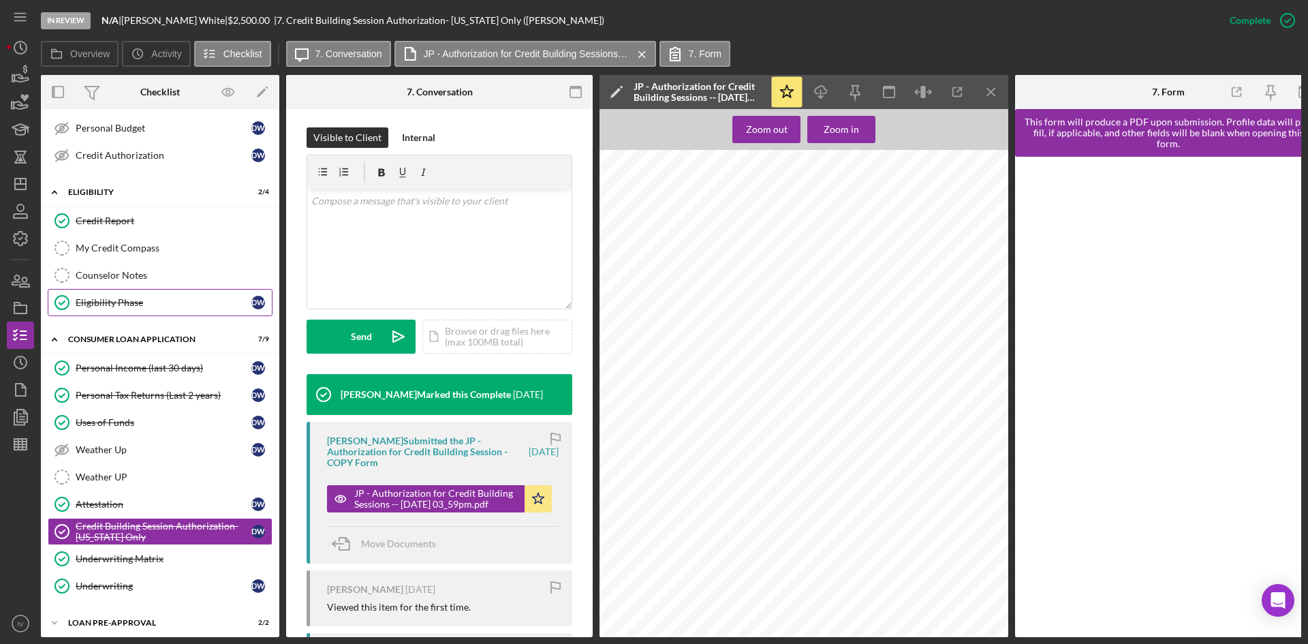
scroll to position [57, 0]
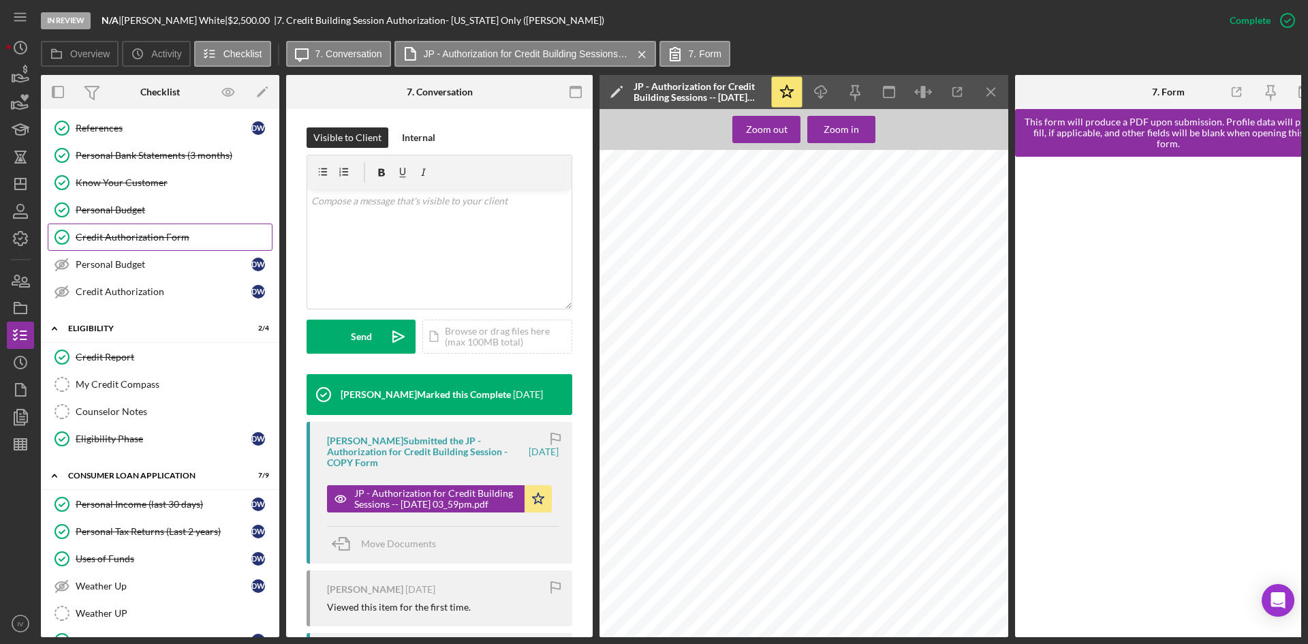
click at [167, 236] on div "Credit Authorization Form" at bounding box center [174, 237] width 196 height 11
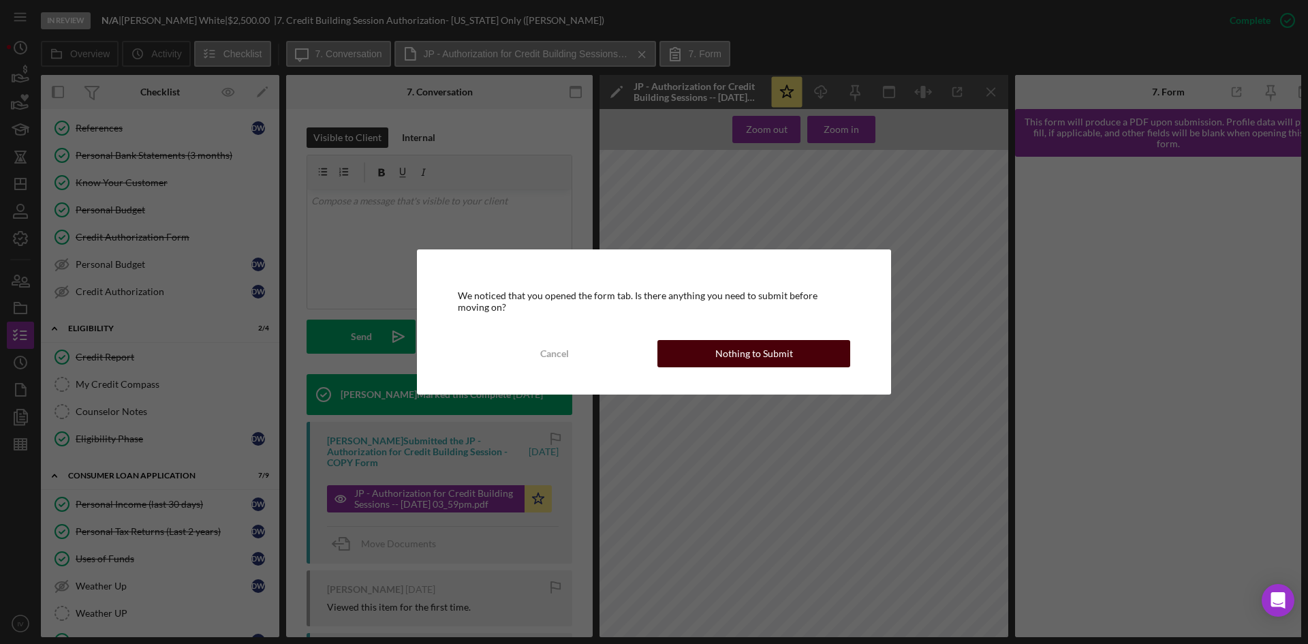
click at [748, 354] on div "Nothing to Submit" at bounding box center [755, 353] width 78 height 27
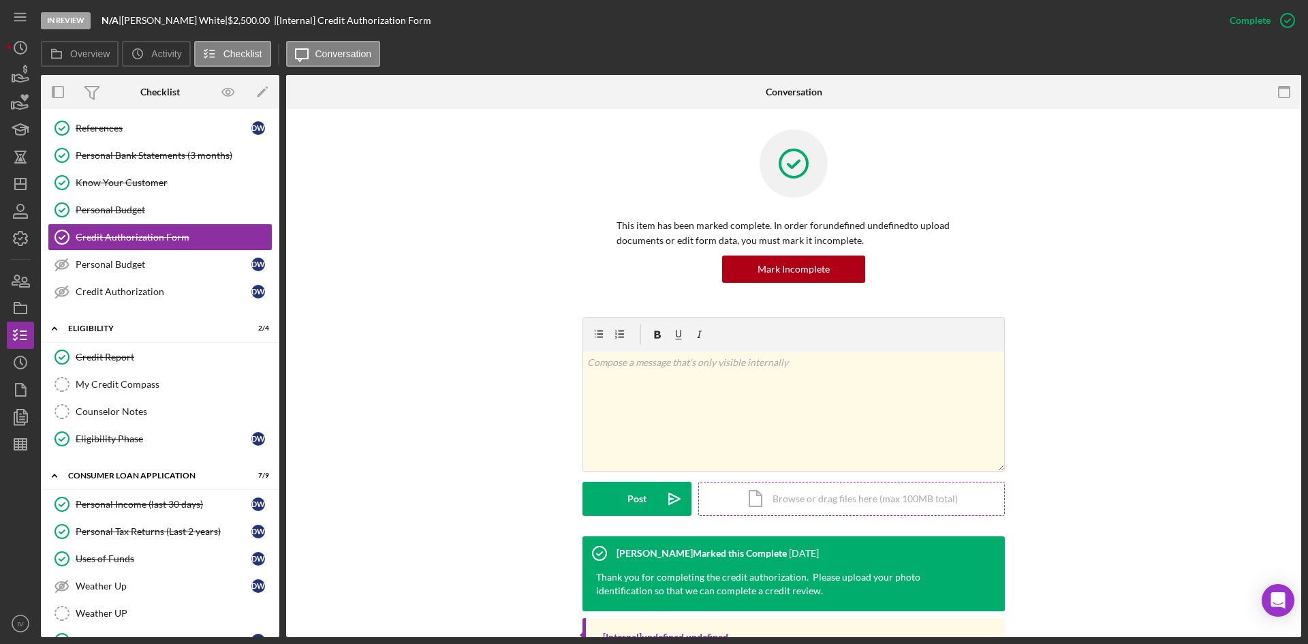
scroll to position [130, 0]
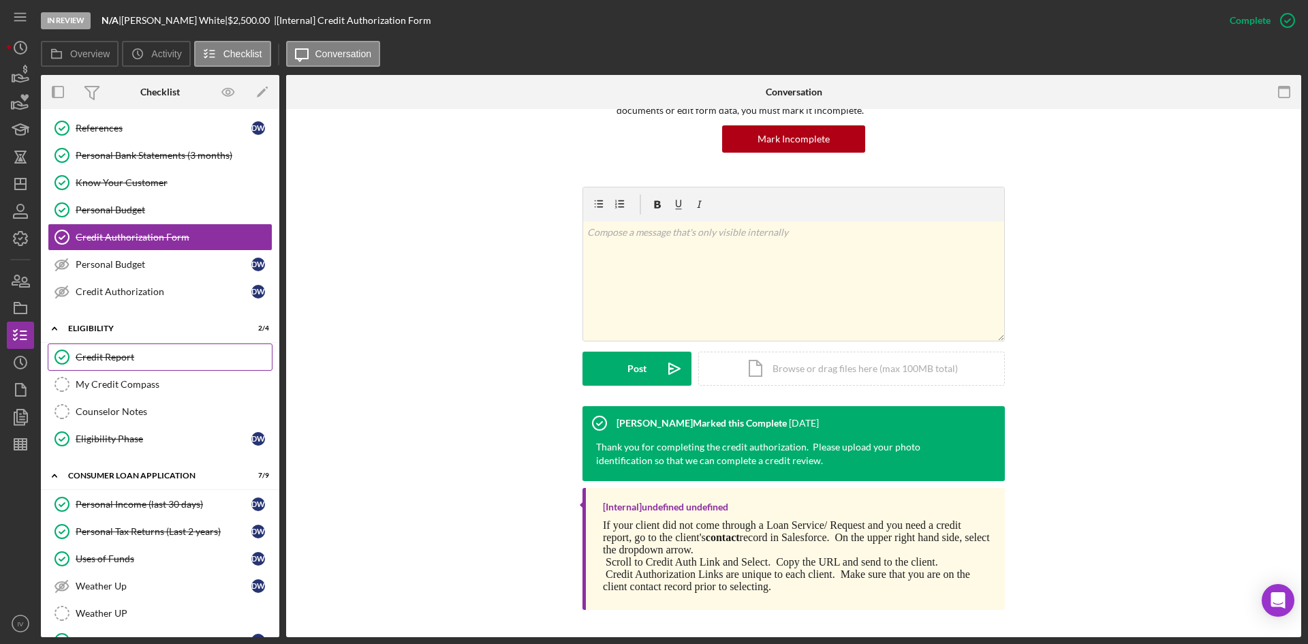
click at [92, 346] on link "Credit Report Credit Report" at bounding box center [160, 356] width 225 height 27
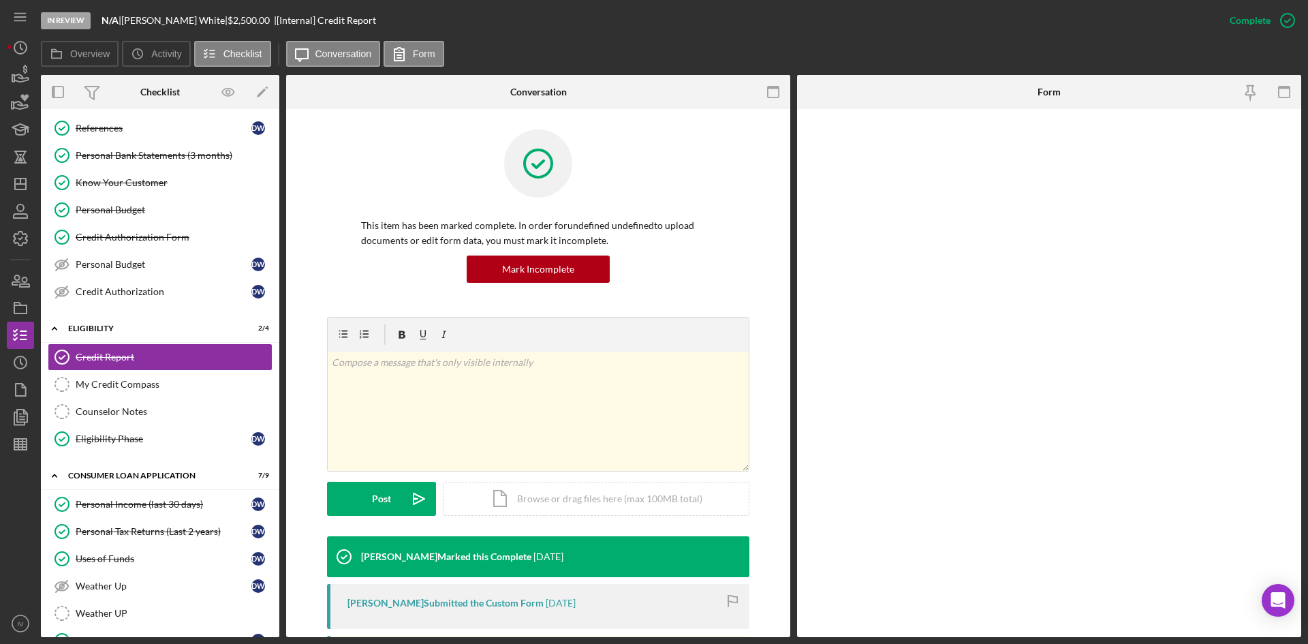
scroll to position [275, 0]
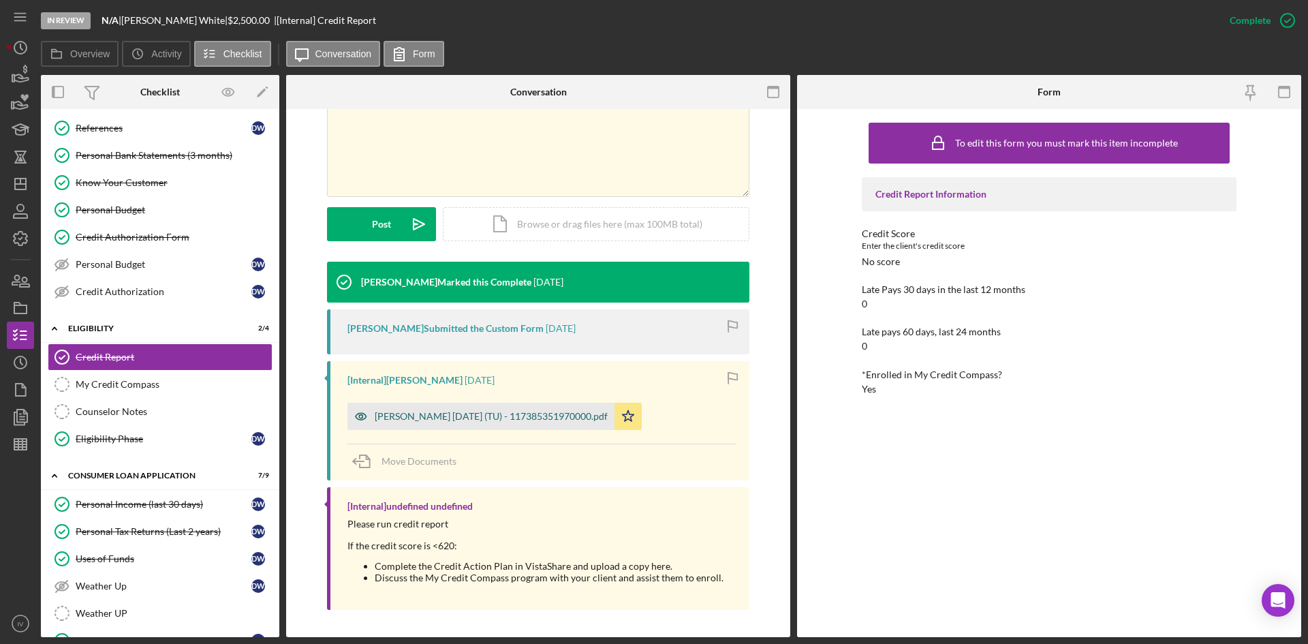
click at [499, 423] on div "[PERSON_NAME] [DATE] (TU) - 117385351970000.pdf" at bounding box center [481, 416] width 267 height 27
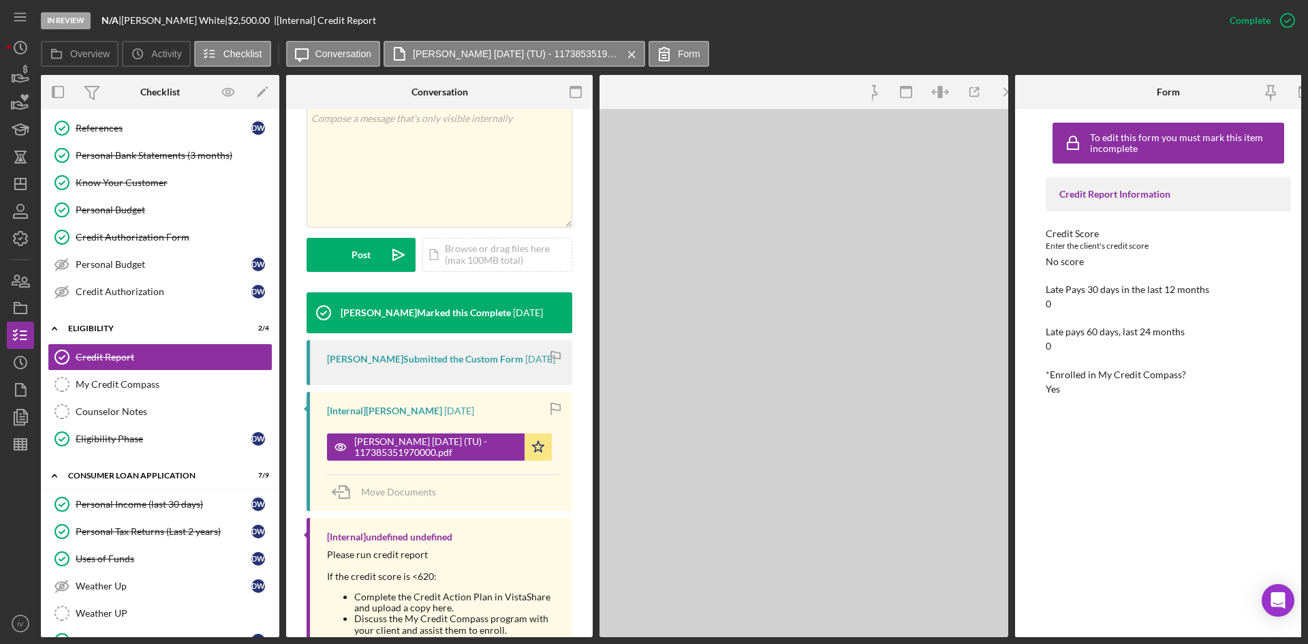
scroll to position [290, 0]
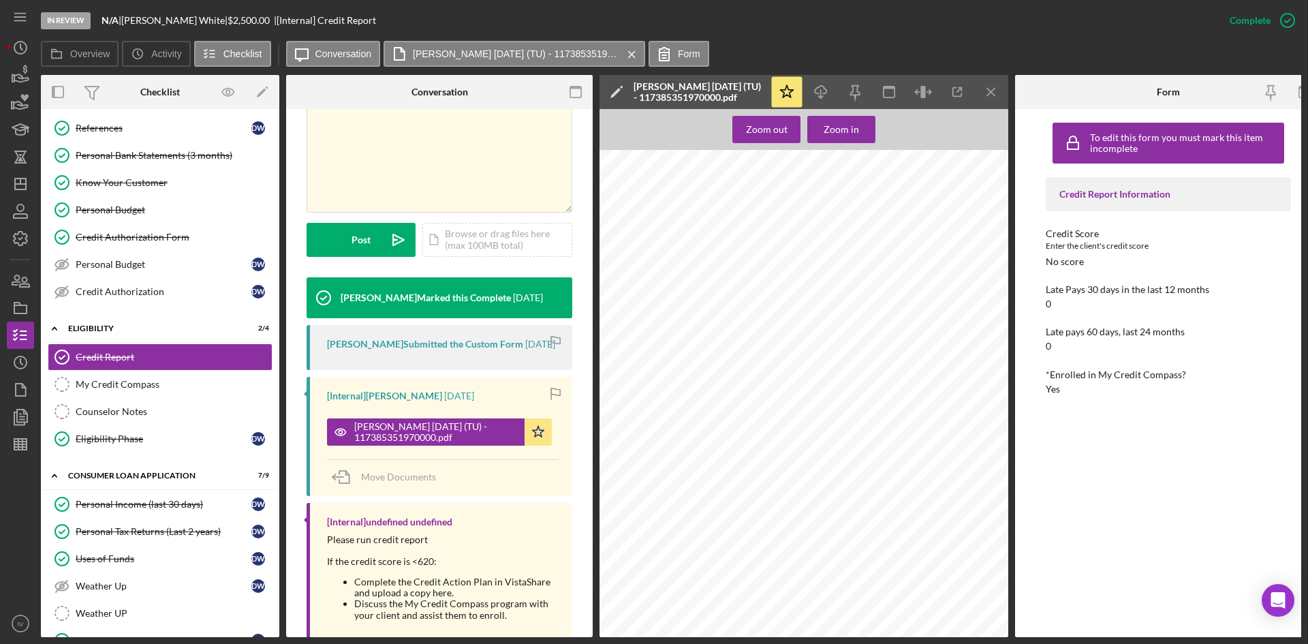
drag, startPoint x: 153, startPoint y: 492, endPoint x: 308, endPoint y: 455, distance: 159.2
click at [153, 492] on link "Personal Income (last 30 days) Personal Income (last 30 days) D W" at bounding box center [160, 504] width 225 height 27
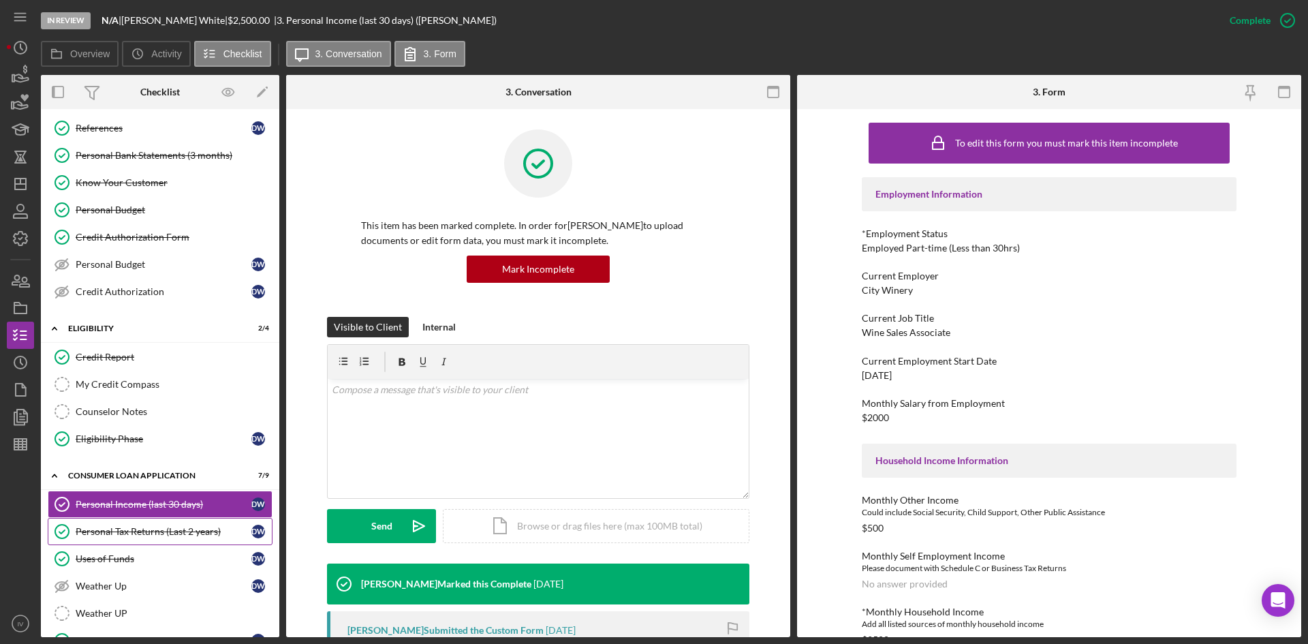
click at [181, 519] on link "Personal Tax Returns (Last 2 years) Personal Tax Returns (Last 2 years) D W" at bounding box center [160, 531] width 225 height 27
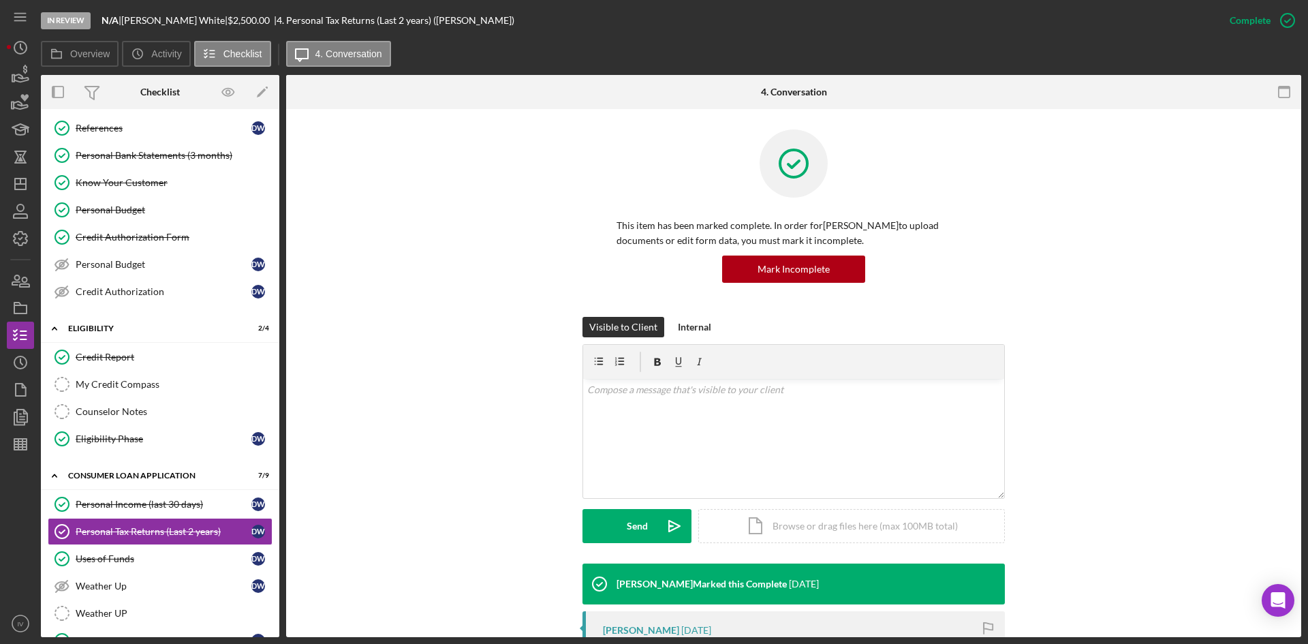
scroll to position [260, 0]
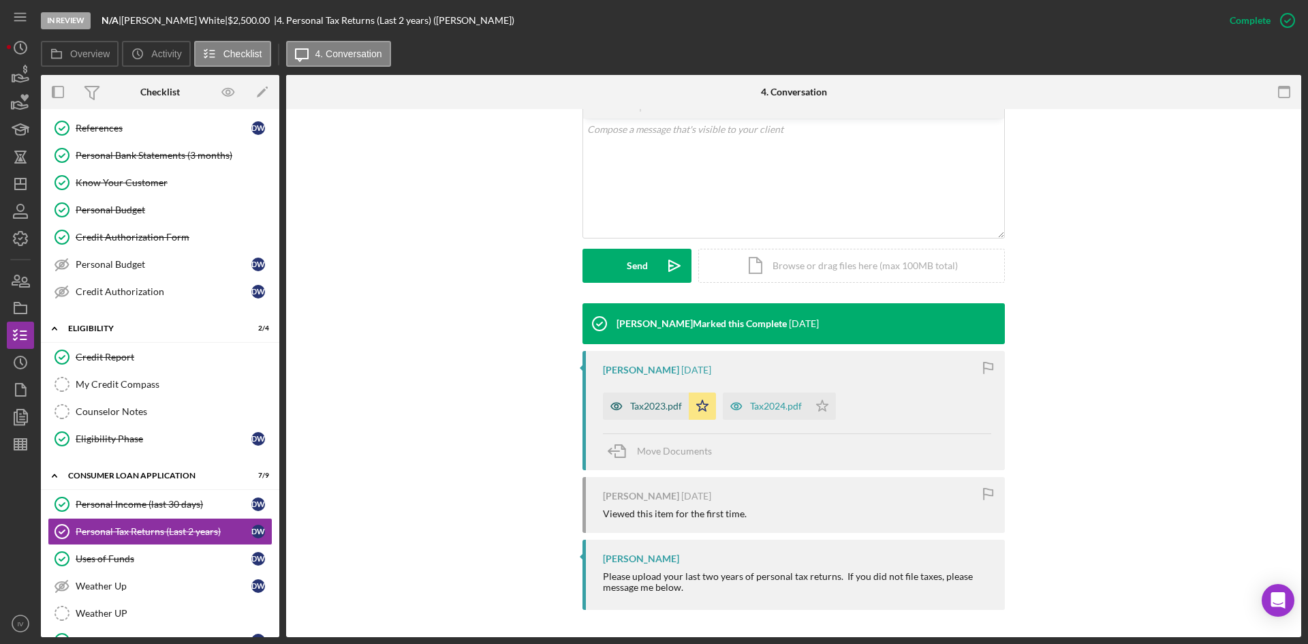
click at [650, 405] on div "Tax2023.pdf" at bounding box center [656, 406] width 52 height 11
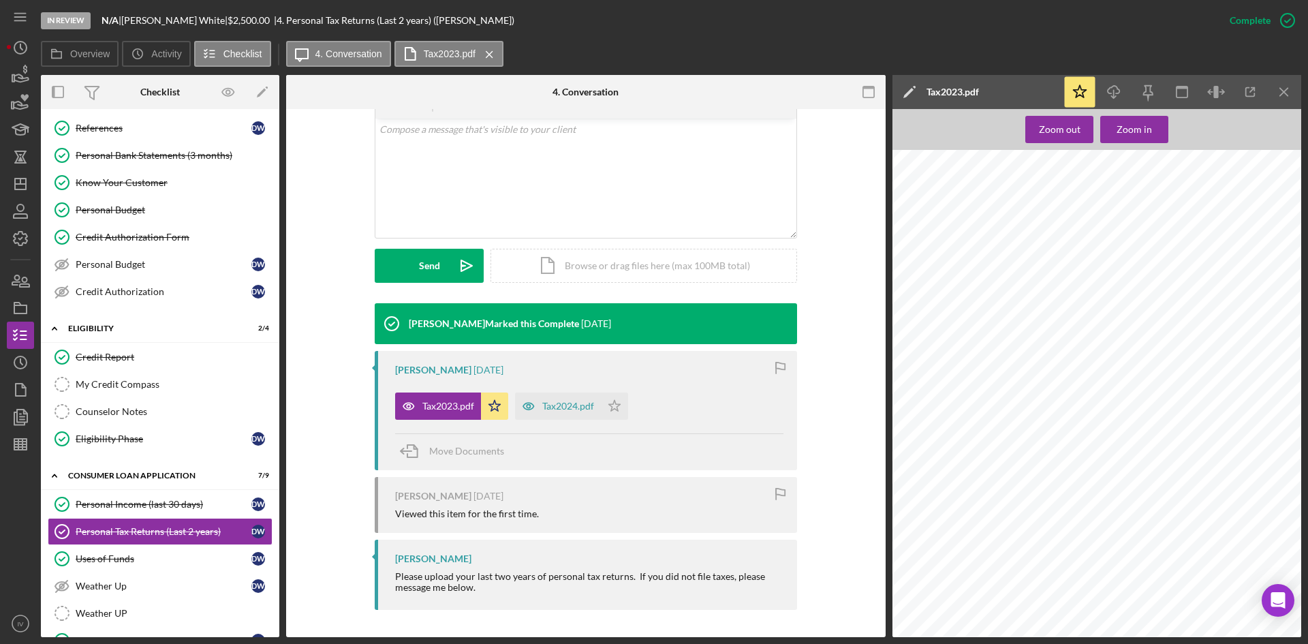
scroll to position [602, 0]
click at [570, 409] on div "Tax2024.pdf" at bounding box center [568, 406] width 52 height 11
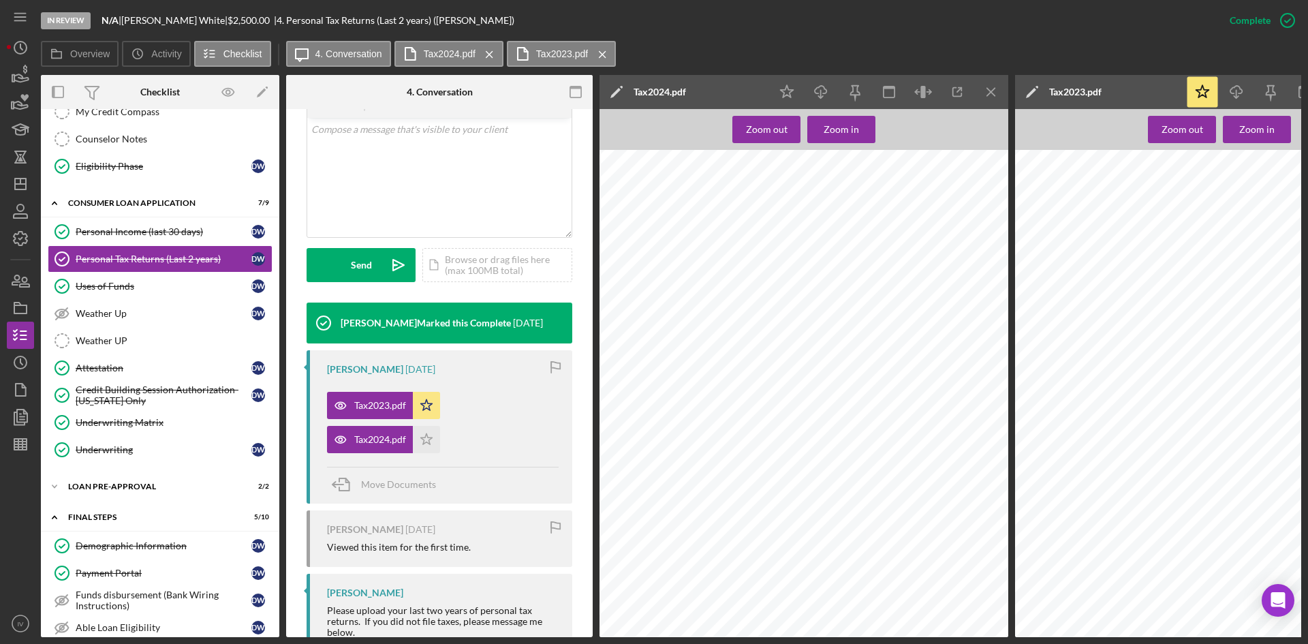
scroll to position [545, 0]
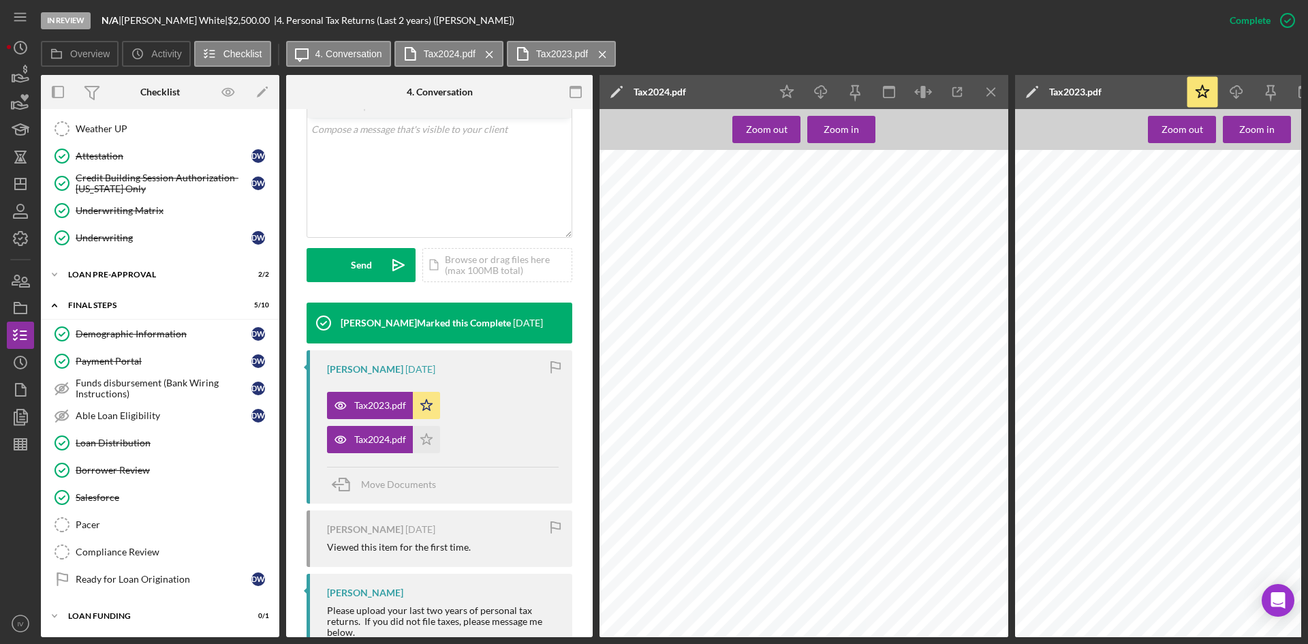
drag, startPoint x: 149, startPoint y: 473, endPoint x: 520, endPoint y: 408, distance: 376.5
click at [149, 473] on link "Borrower Review Borrower Review" at bounding box center [160, 470] width 225 height 27
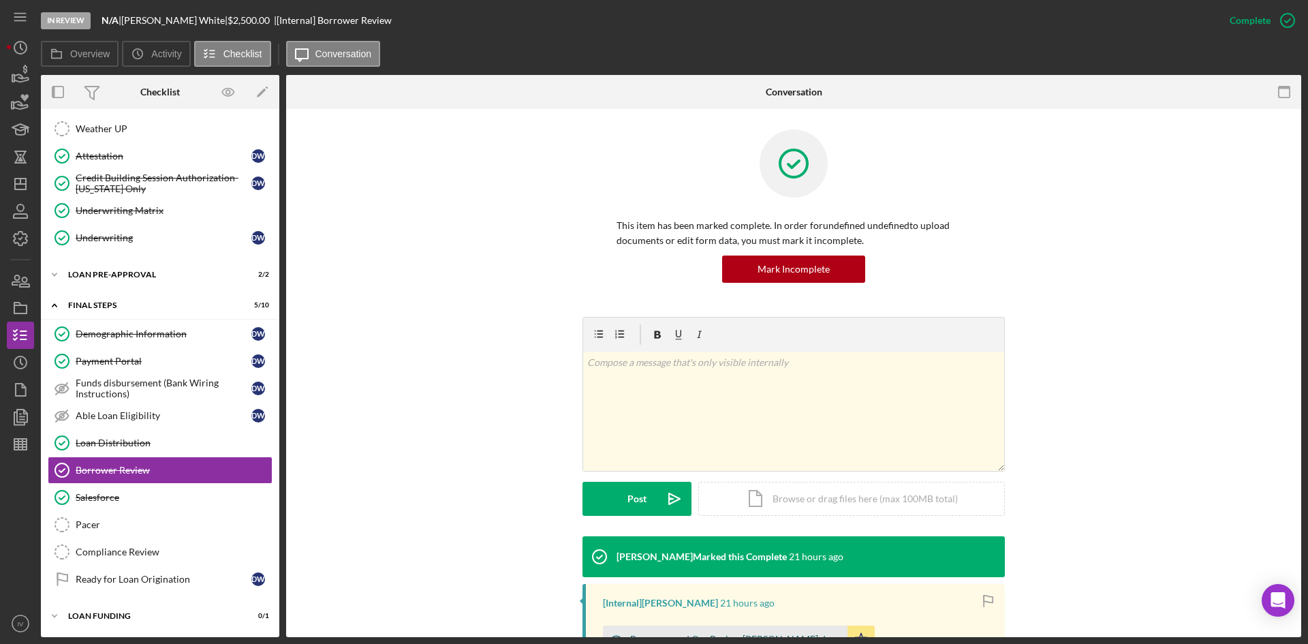
scroll to position [194, 0]
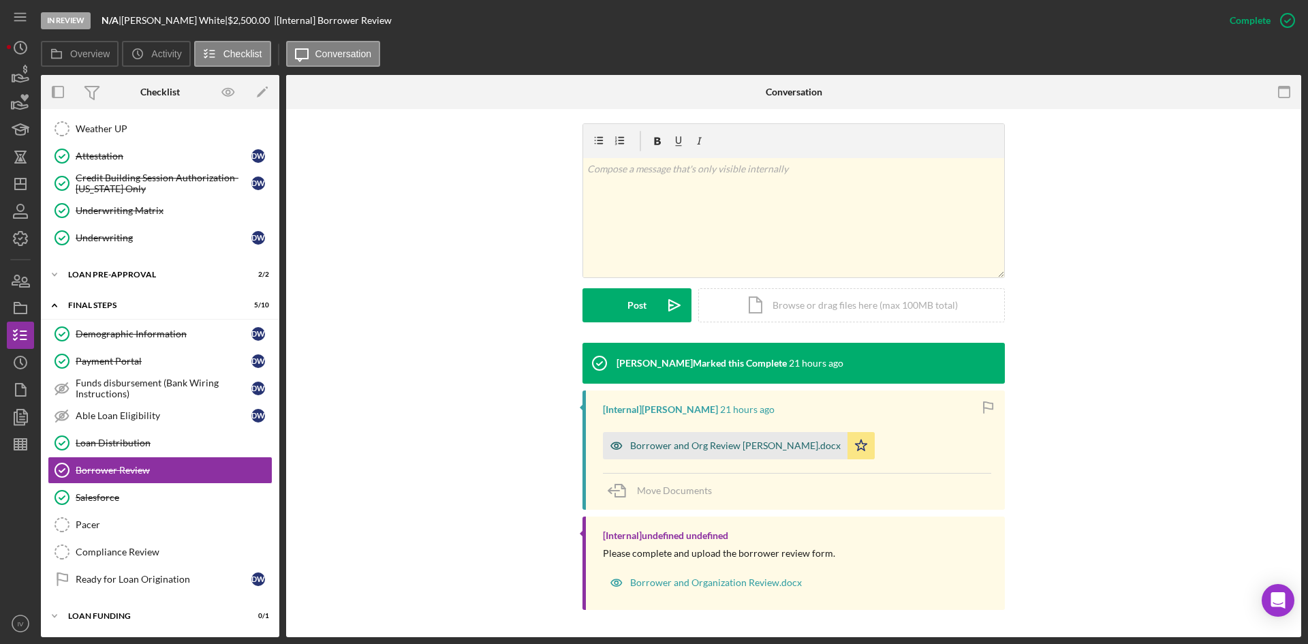
click at [713, 435] on div "Borrower and Org Review [PERSON_NAME].docx" at bounding box center [725, 445] width 245 height 27
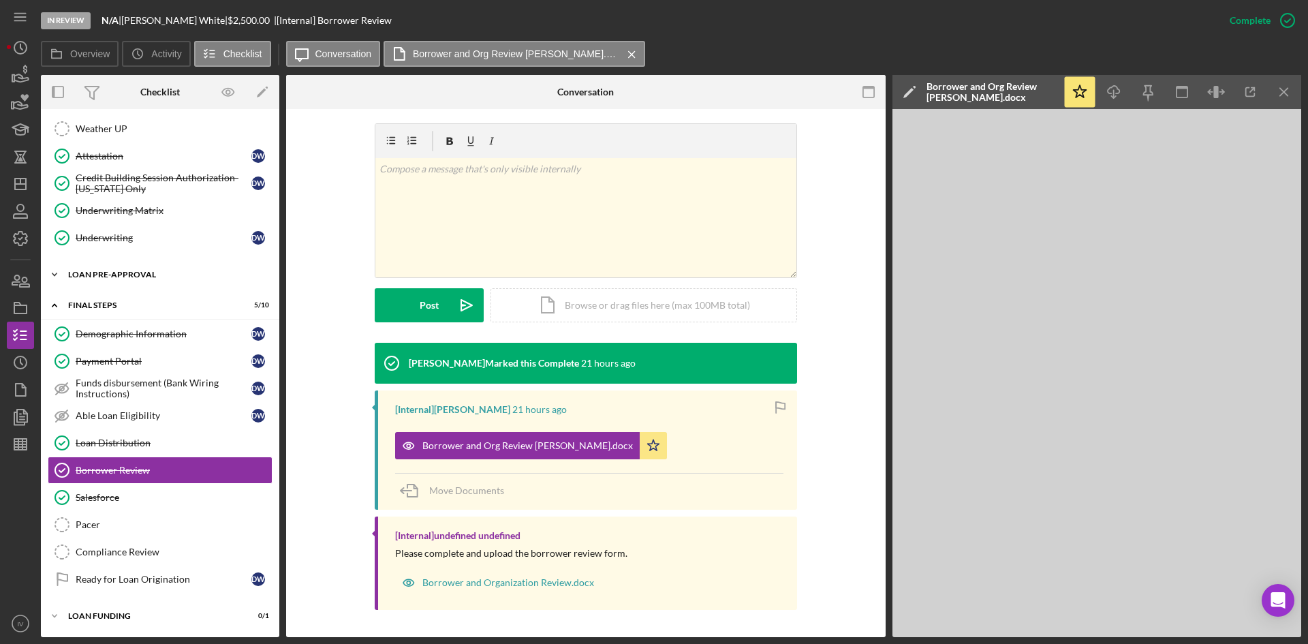
click at [99, 274] on div "Loan Pre-Approval" at bounding box center [165, 275] width 194 height 8
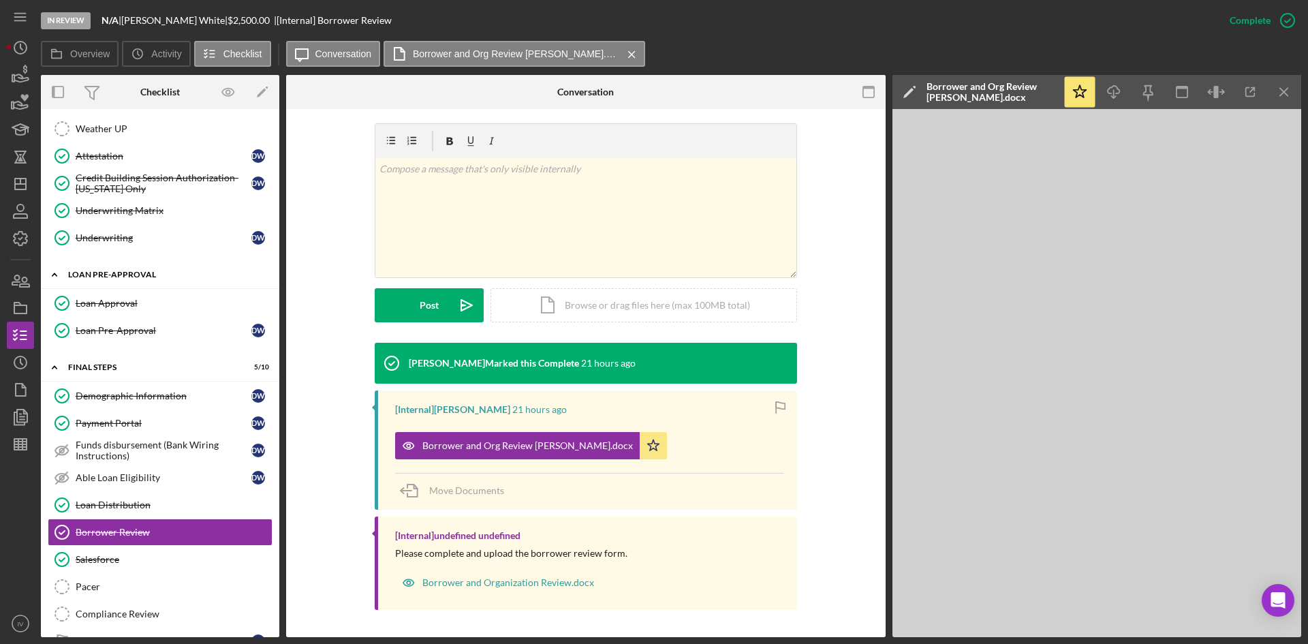
click at [102, 298] on div "Loan Approval" at bounding box center [174, 303] width 196 height 11
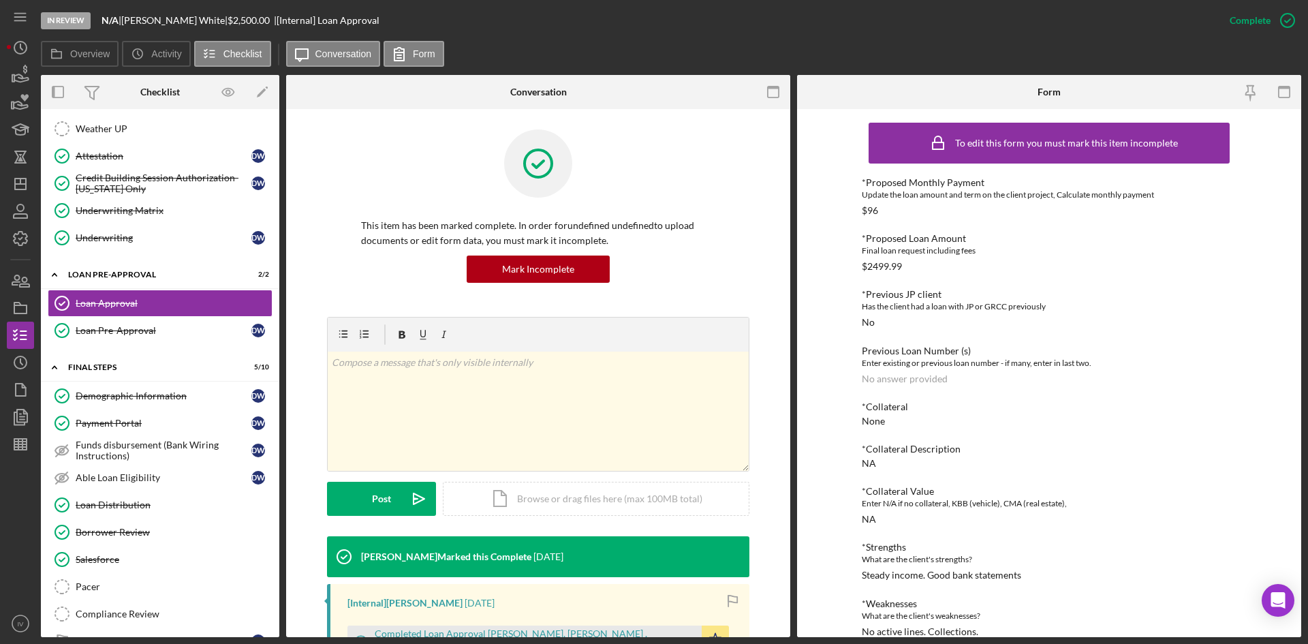
scroll to position [204, 0]
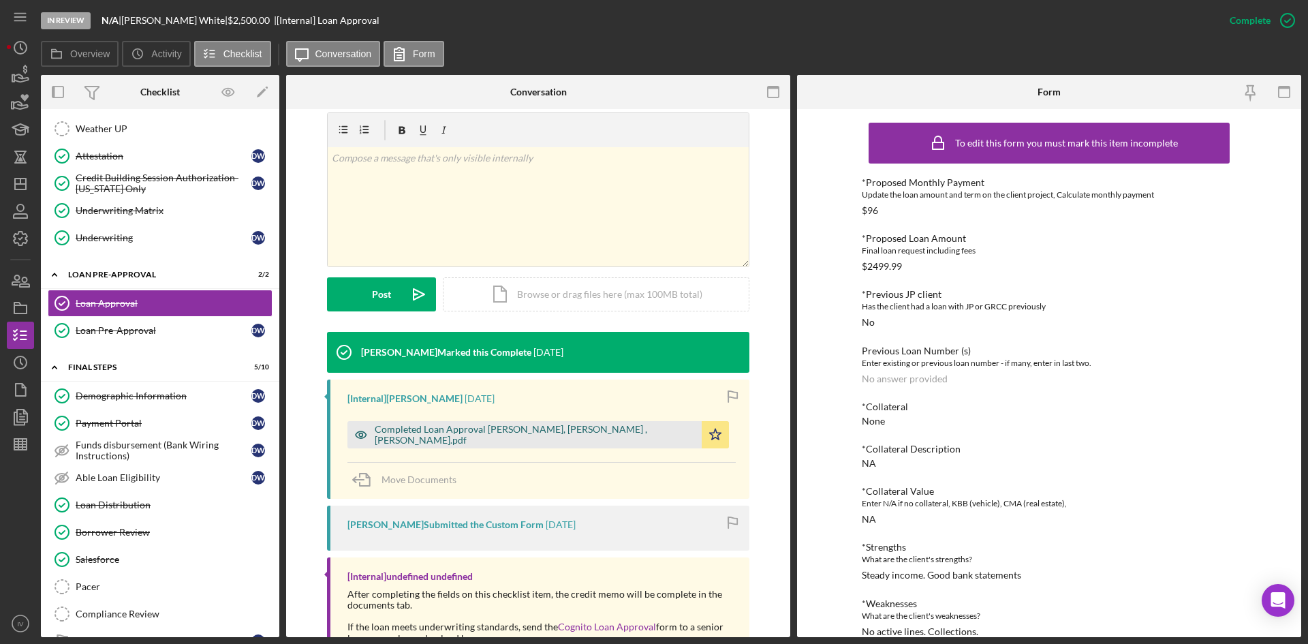
click at [520, 439] on div "Completed Loan Approval [PERSON_NAME], [PERSON_NAME] , [PERSON_NAME].pdf" at bounding box center [535, 435] width 320 height 22
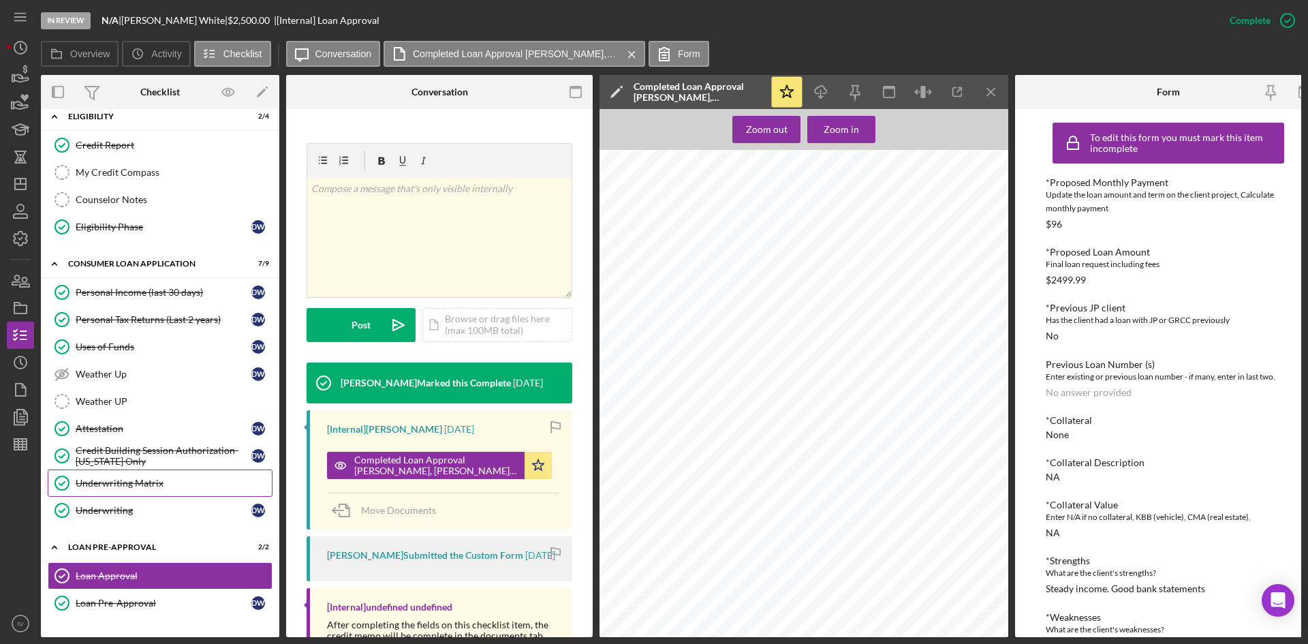
scroll to position [0, 0]
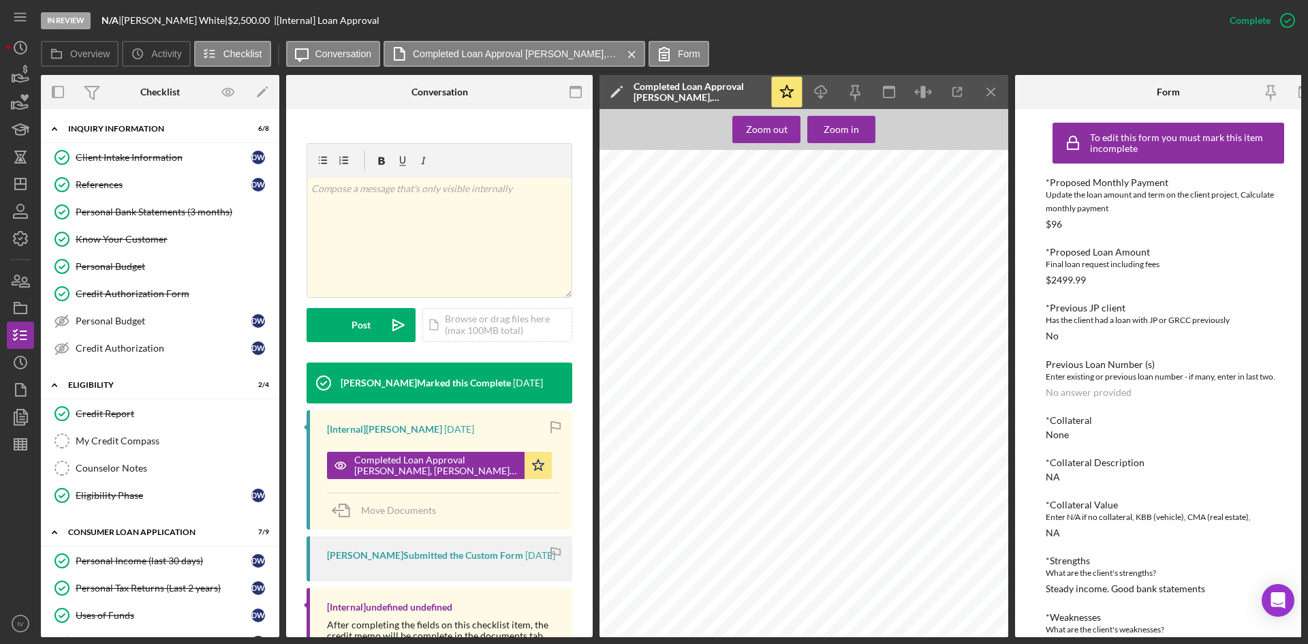
drag, startPoint x: 117, startPoint y: 154, endPoint x: 410, endPoint y: 181, distance: 293.6
click at [117, 154] on div "Client Intake Information" at bounding box center [164, 157] width 176 height 11
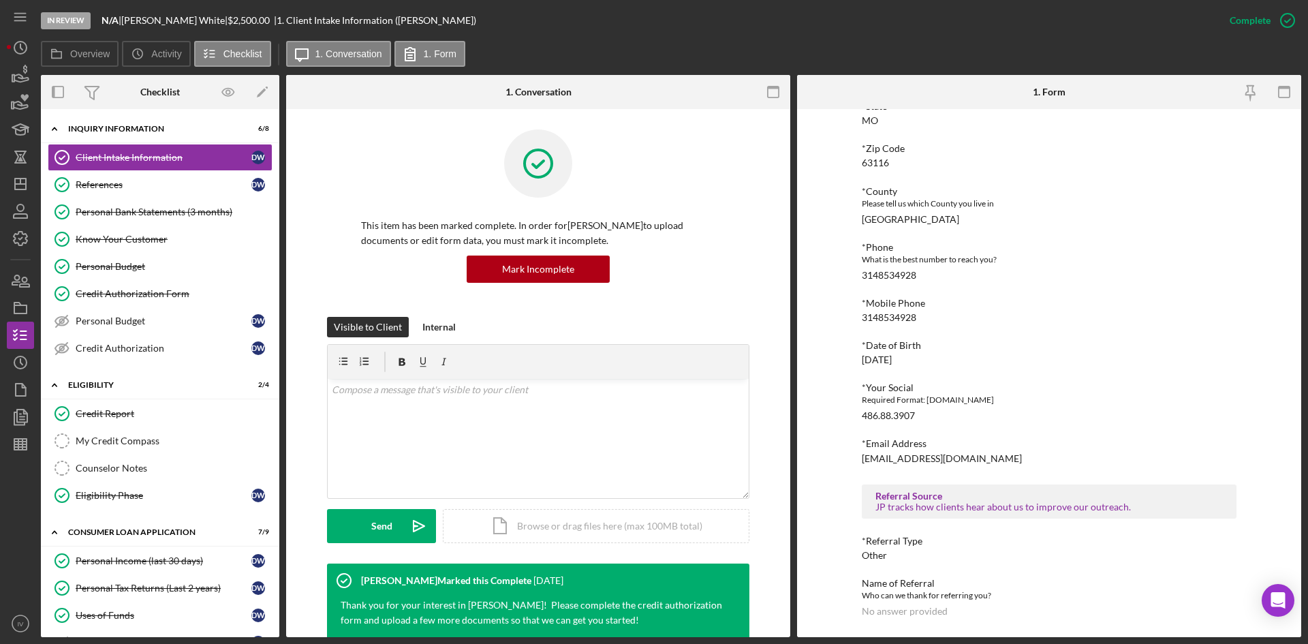
scroll to position [177, 0]
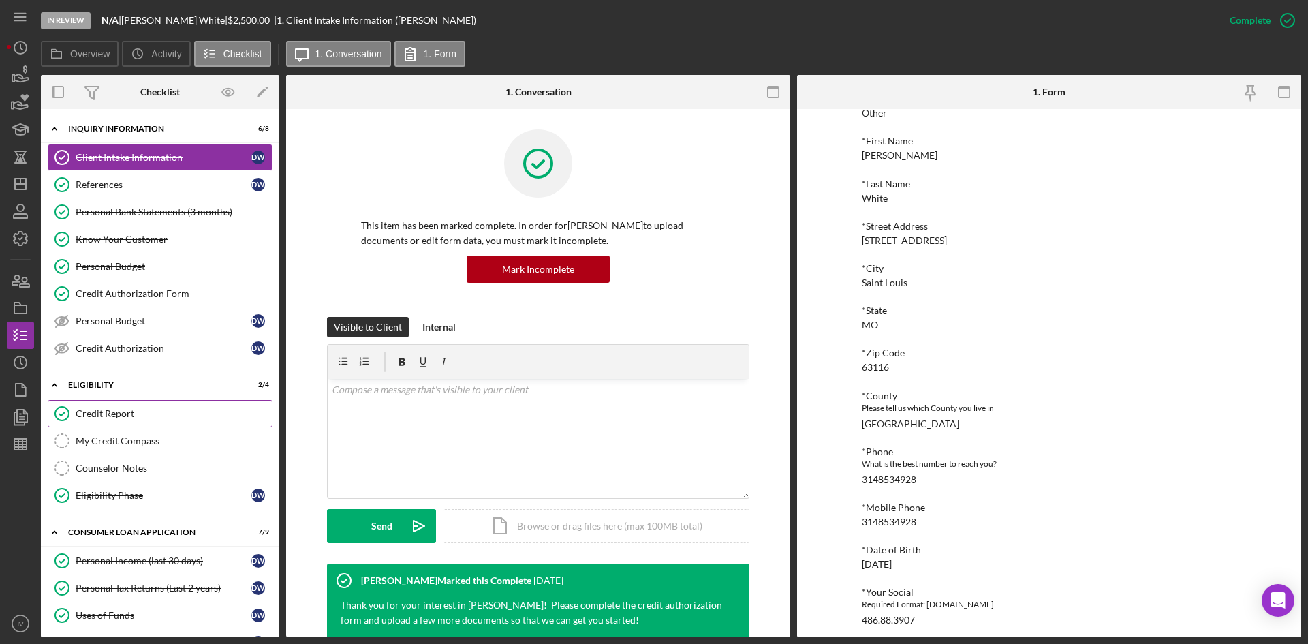
click at [132, 410] on div "Credit Report" at bounding box center [174, 413] width 196 height 11
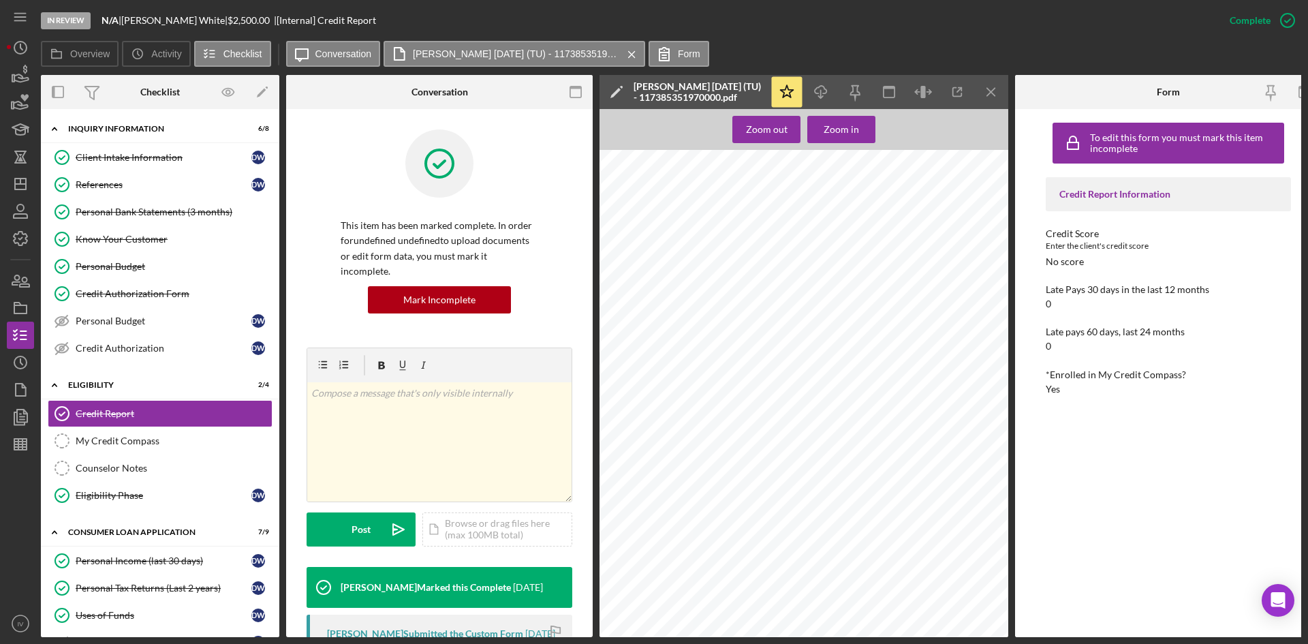
scroll to position [204, 0]
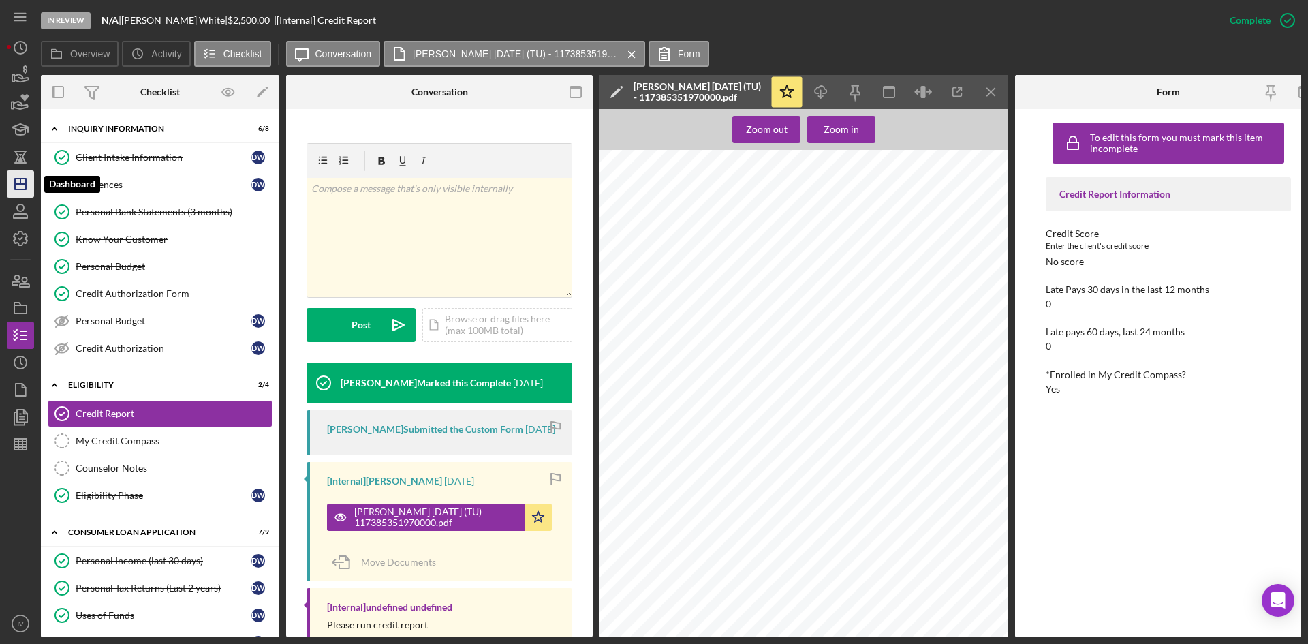
click at [20, 181] on line "button" at bounding box center [20, 181] width 0 height 5
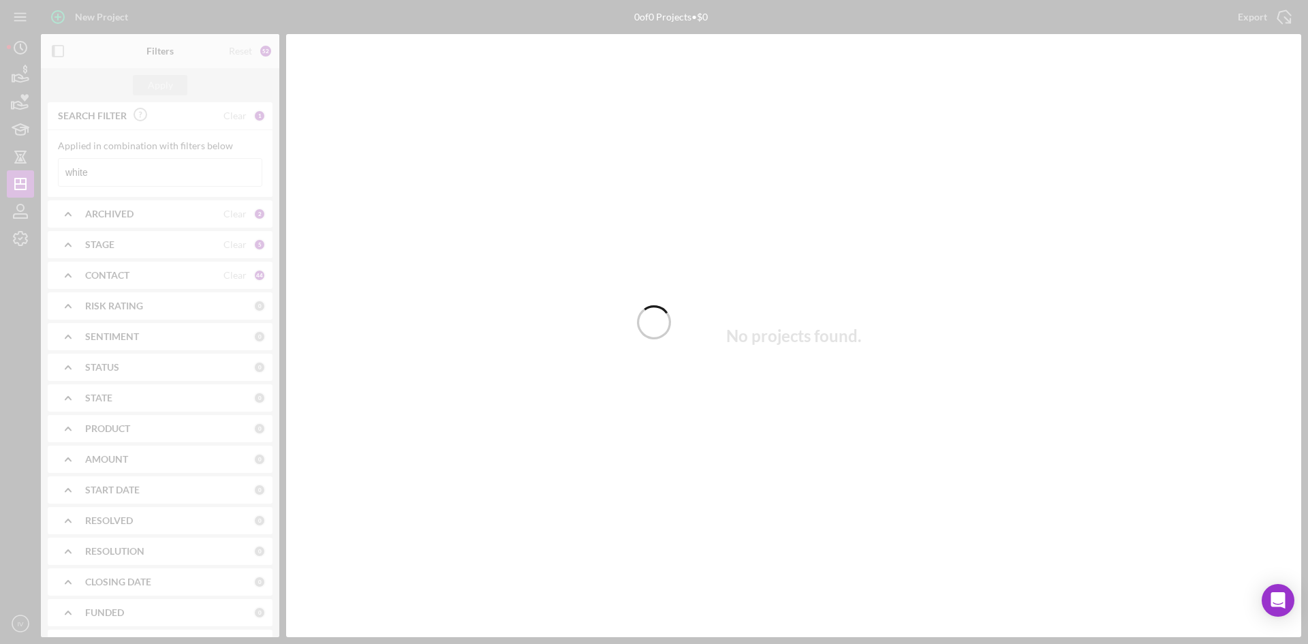
click at [110, 174] on div at bounding box center [654, 322] width 1308 height 644
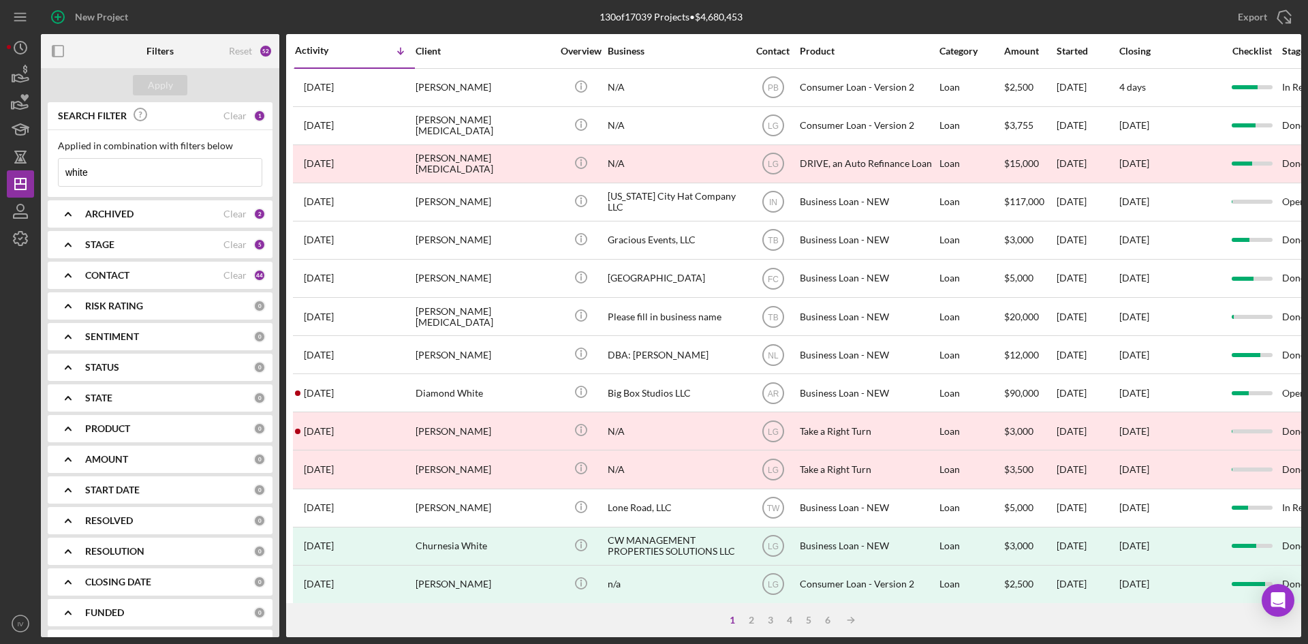
drag, startPoint x: 91, startPoint y: 172, endPoint x: 73, endPoint y: 179, distance: 19.2
click at [73, 179] on input "white" at bounding box center [160, 172] width 203 height 27
type input "[PERSON_NAME]"
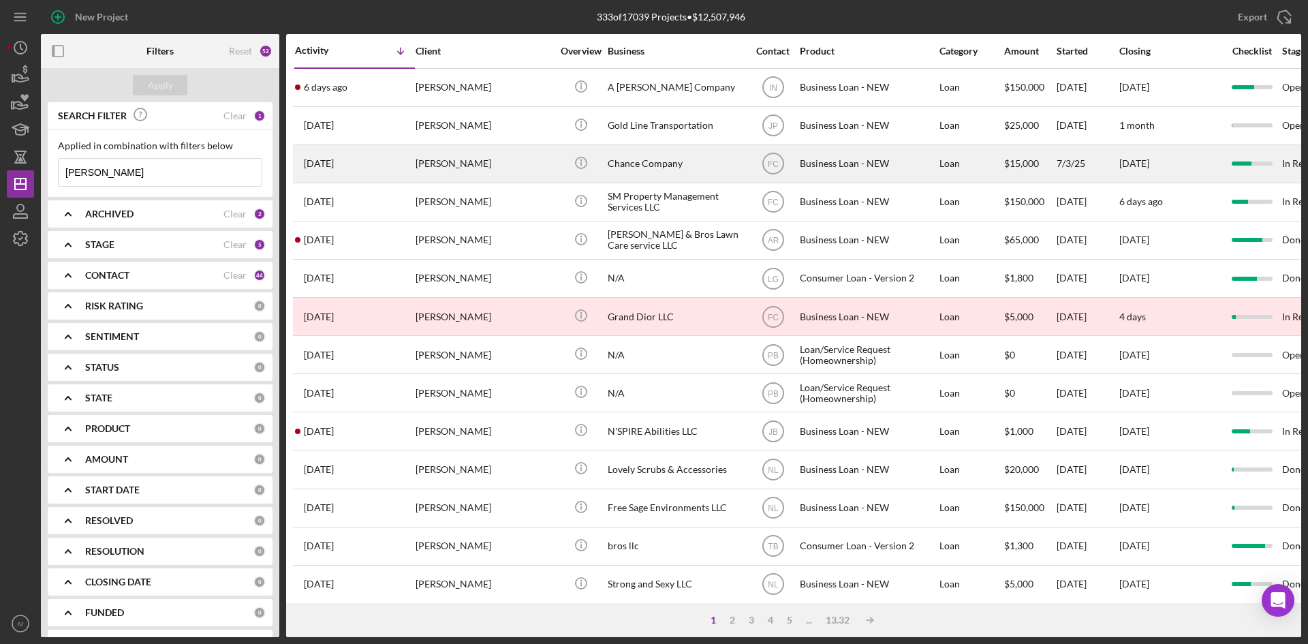
click at [397, 160] on div "[DATE] [PERSON_NAME]" at bounding box center [354, 164] width 119 height 36
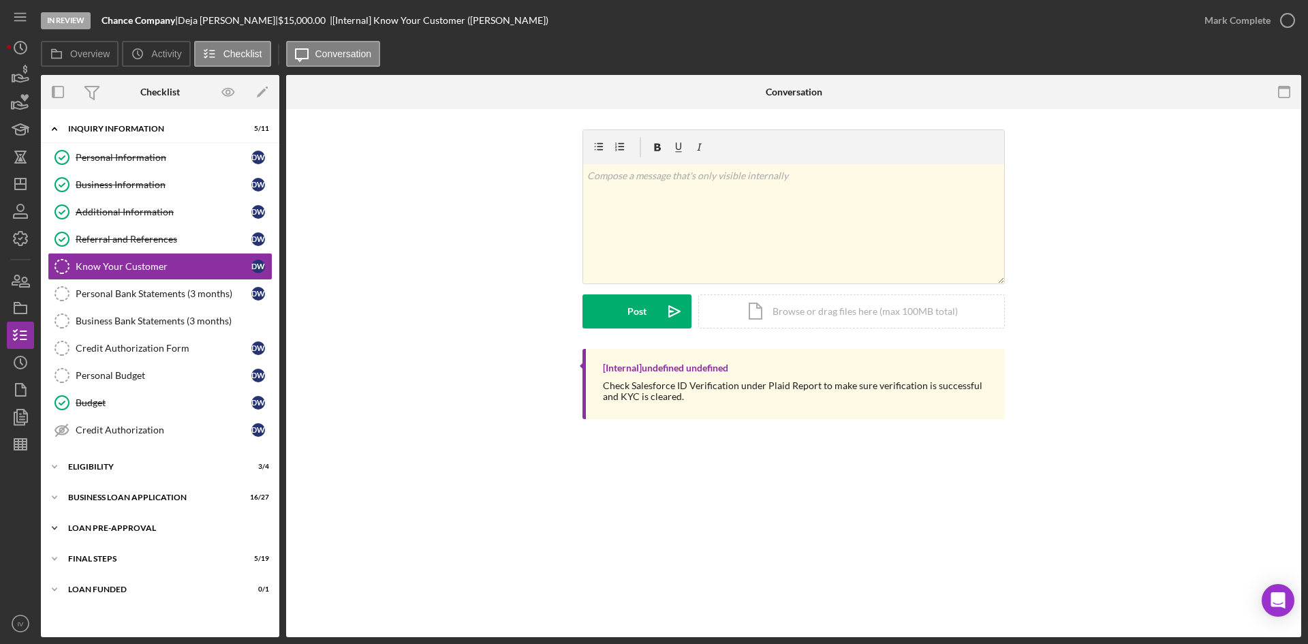
click at [116, 521] on div "Icon/Expander LOAN PRE-APPROVAL 2 / 2" at bounding box center [160, 528] width 239 height 27
click at [122, 550] on link "Loan Approval Loan Approval" at bounding box center [160, 556] width 225 height 27
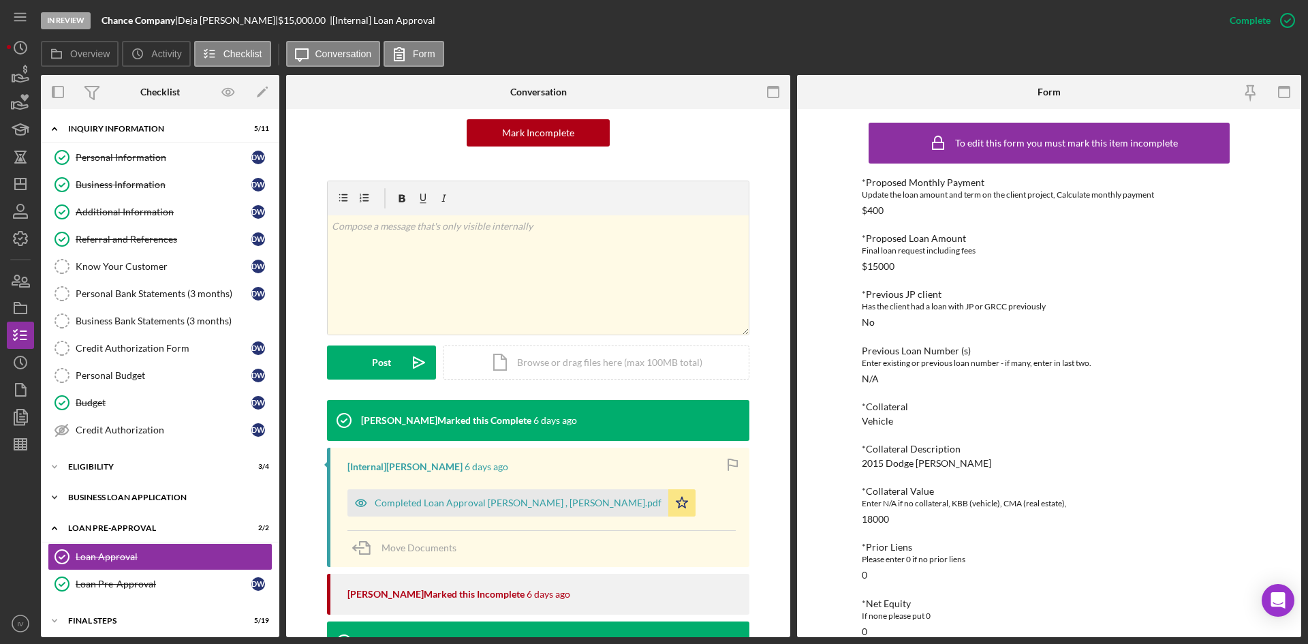
click at [155, 497] on div "BUSINESS LOAN APPLICATION" at bounding box center [165, 497] width 194 height 8
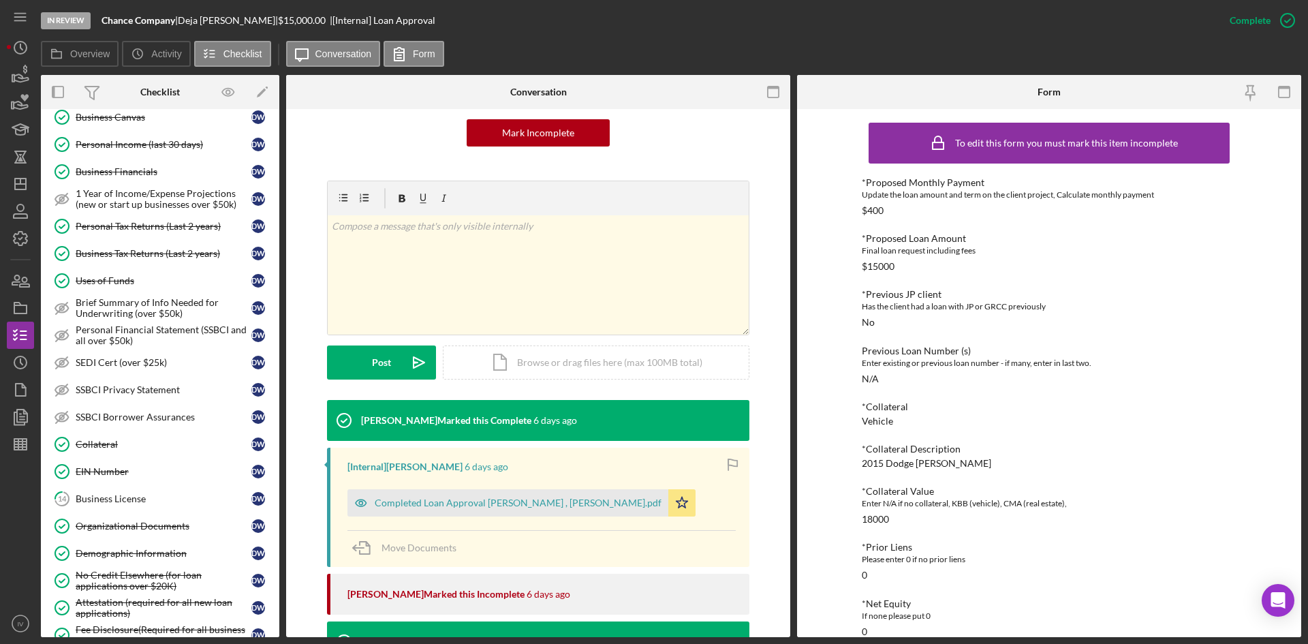
scroll to position [682, 0]
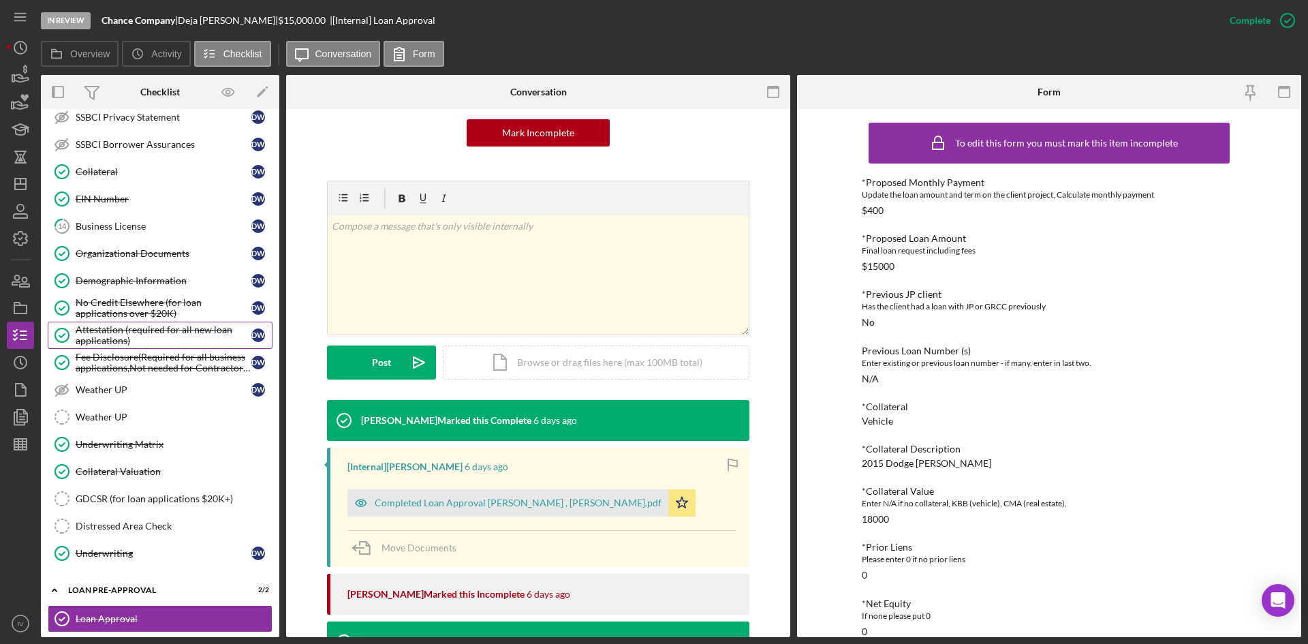
click at [124, 328] on div "Attestation (required for all new loan applications)" at bounding box center [164, 335] width 176 height 22
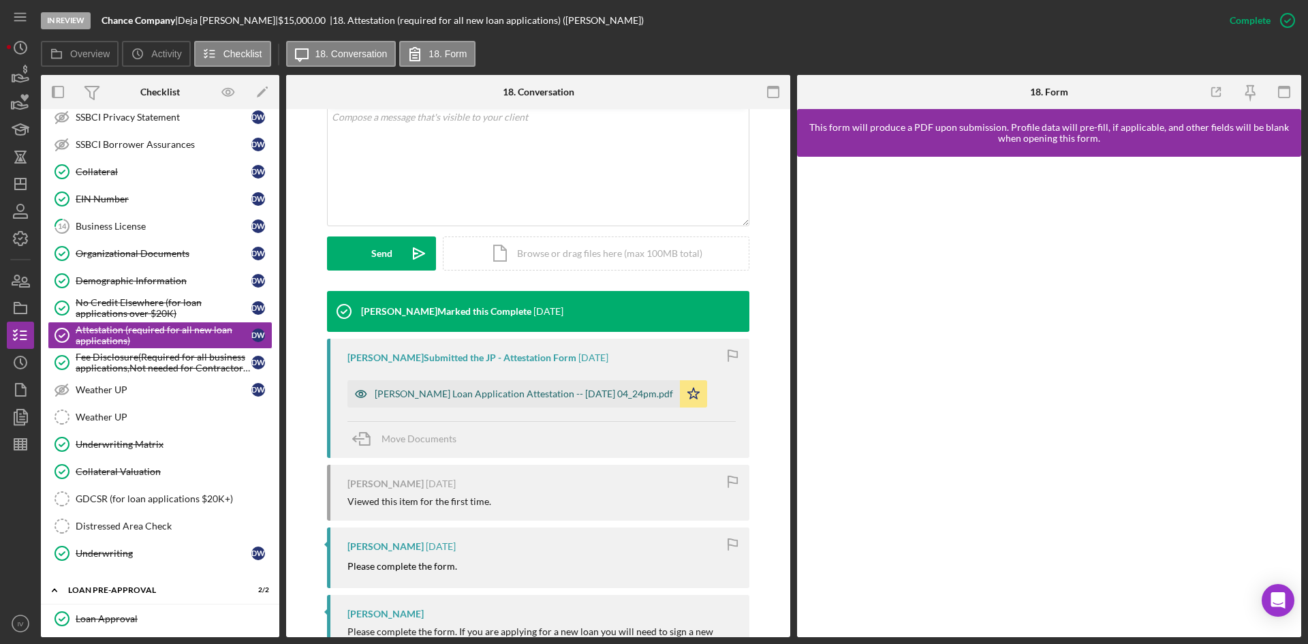
click at [568, 398] on div "[PERSON_NAME] Loan Application Attestation -- [DATE] 04_24pm.pdf" at bounding box center [524, 393] width 298 height 11
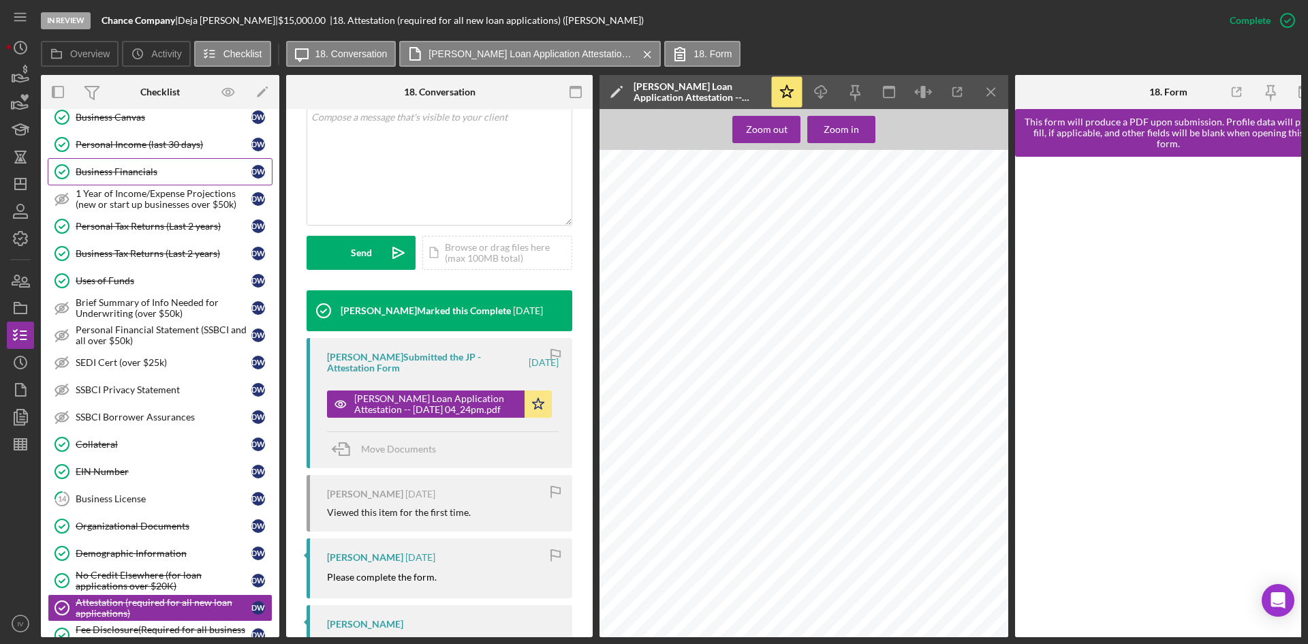
scroll to position [136, 0]
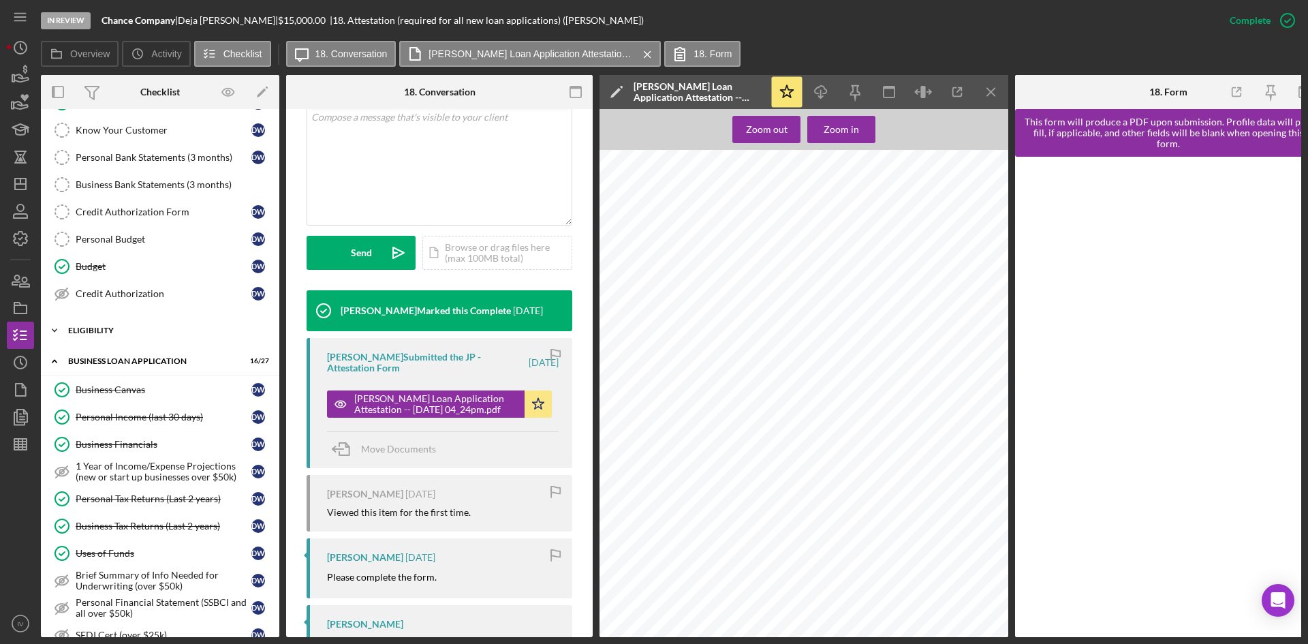
click at [145, 335] on div "Icon/Expander ELIGIBILITY 3 / 4" at bounding box center [160, 330] width 239 height 27
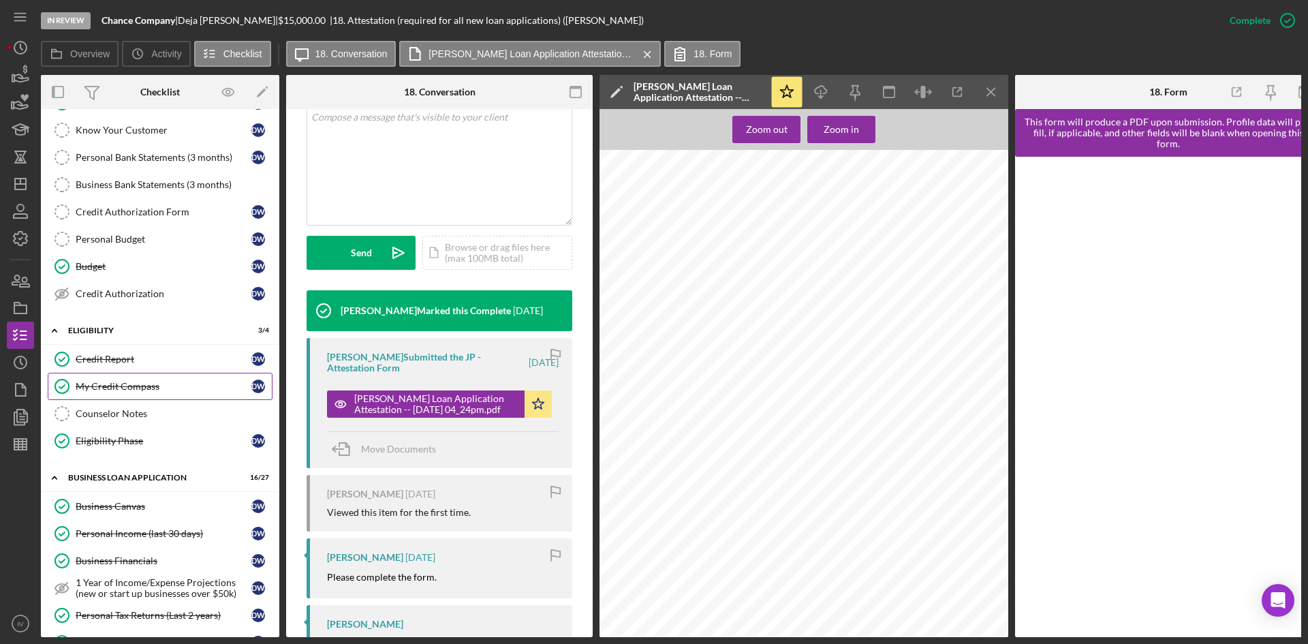
click at [147, 382] on div "My Credit Compass" at bounding box center [164, 386] width 176 height 11
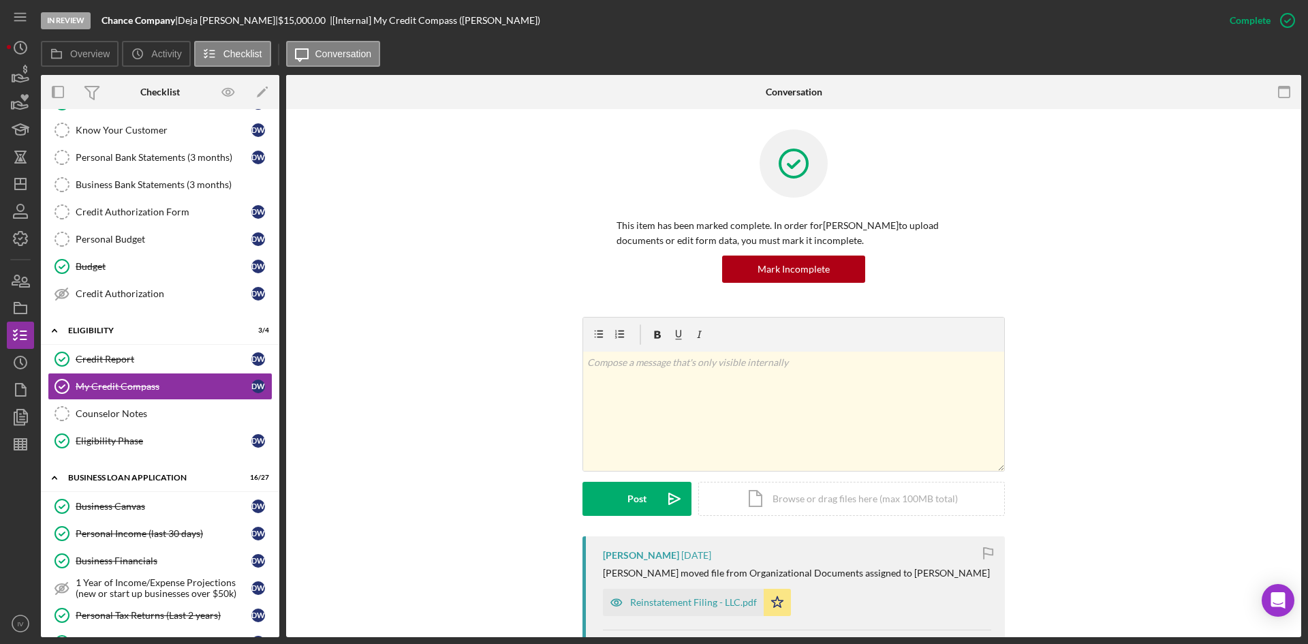
scroll to position [204, 0]
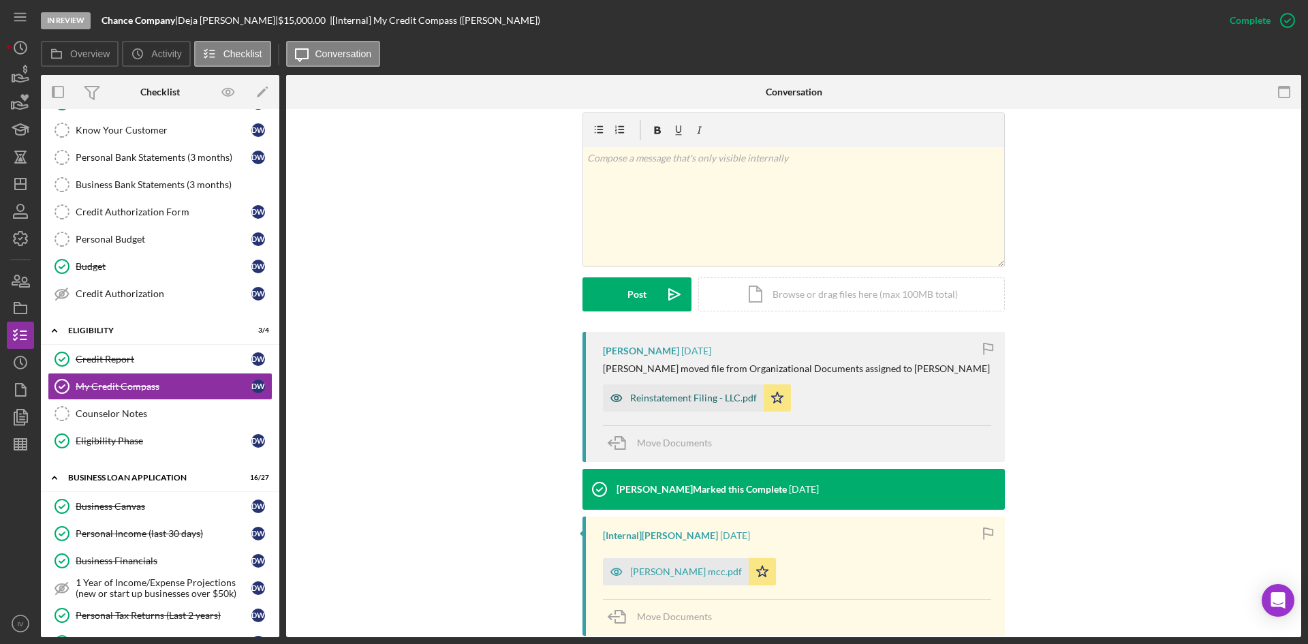
click at [702, 411] on div "Reinstatement Filing - LLC.pdf" at bounding box center [683, 397] width 161 height 27
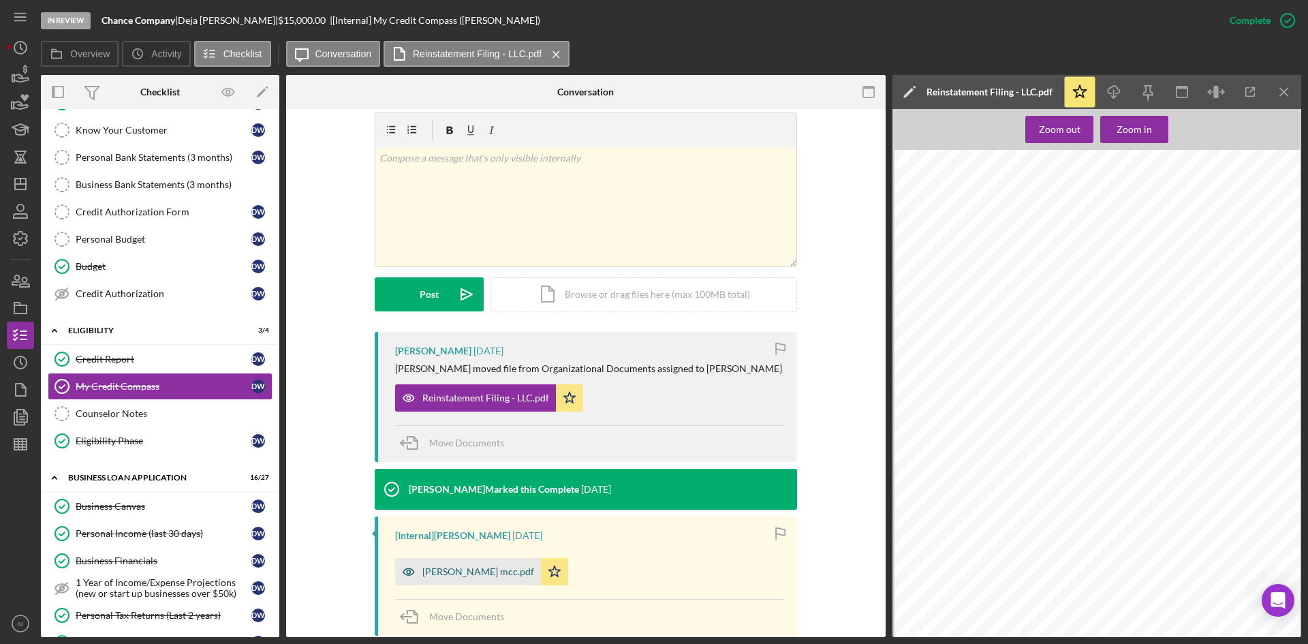
click at [471, 562] on div "[PERSON_NAME] mcc.pdf" at bounding box center [468, 571] width 146 height 27
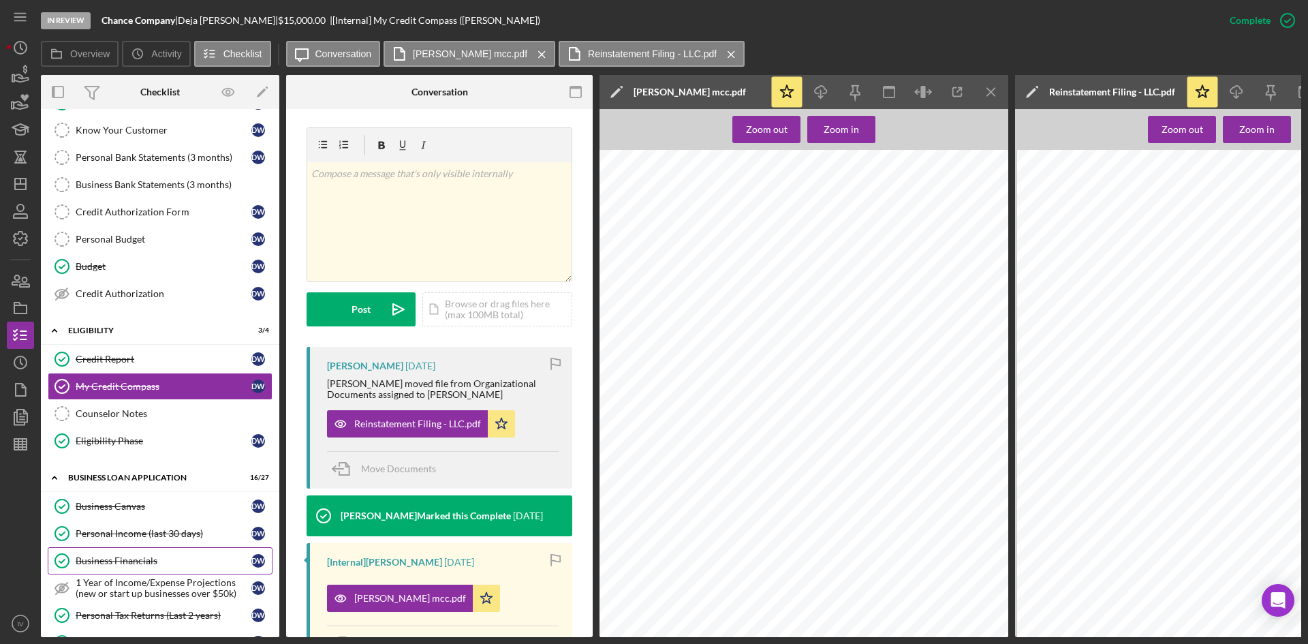
scroll to position [341, 0]
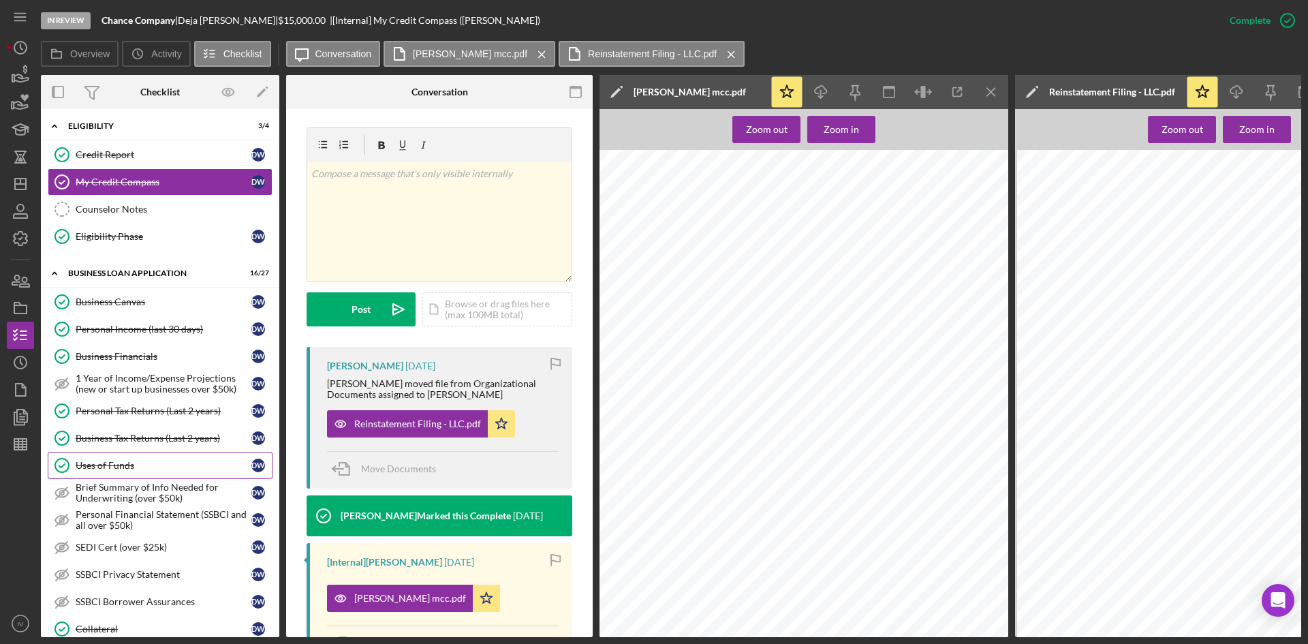
click at [140, 466] on div "Uses of Funds" at bounding box center [164, 465] width 176 height 11
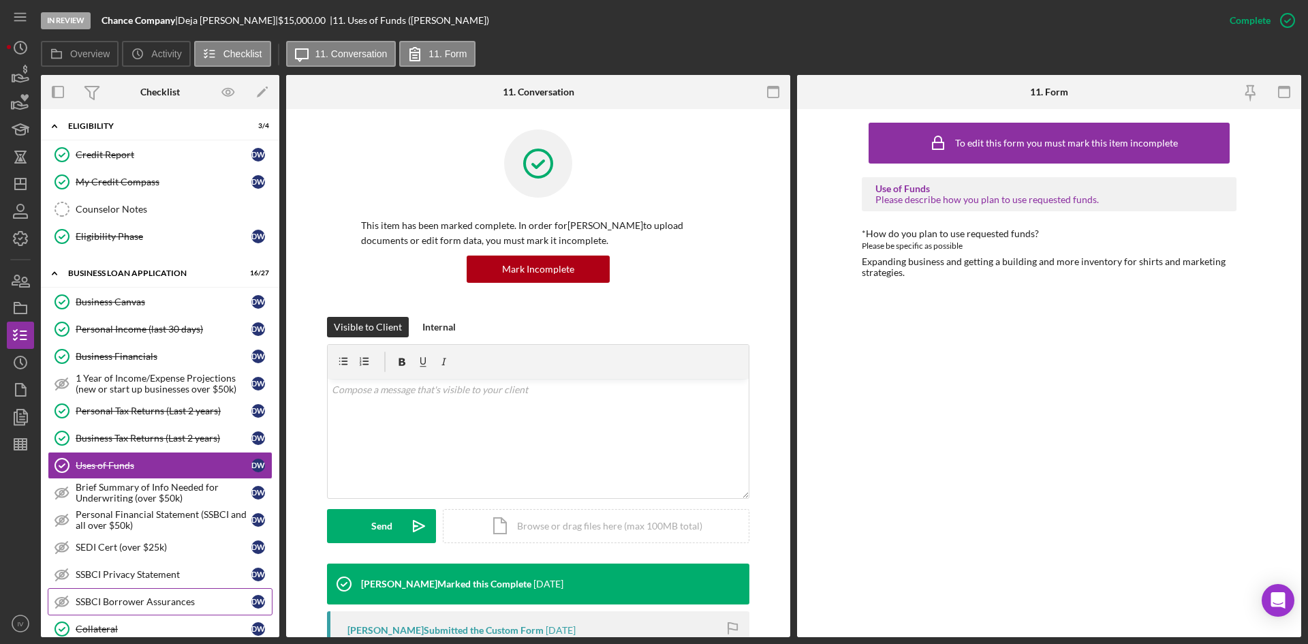
scroll to position [477, 0]
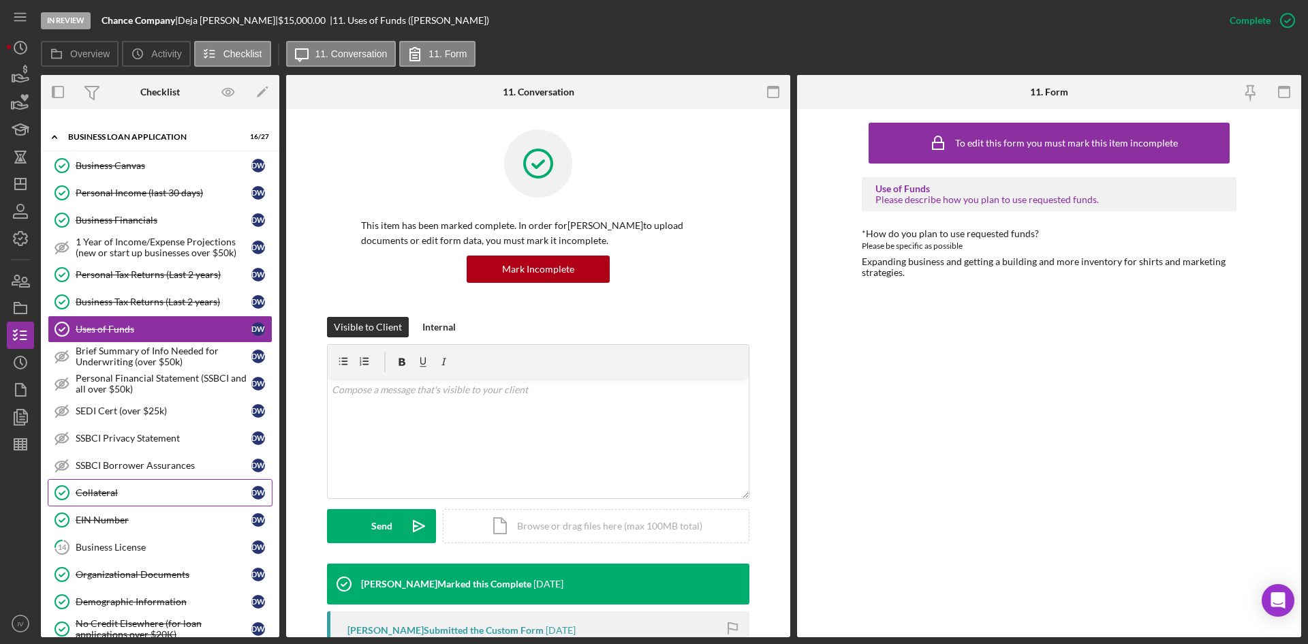
drag, startPoint x: 112, startPoint y: 514, endPoint x: 139, endPoint y: 498, distance: 30.9
click at [112, 515] on div "EIN Number" at bounding box center [164, 520] width 176 height 11
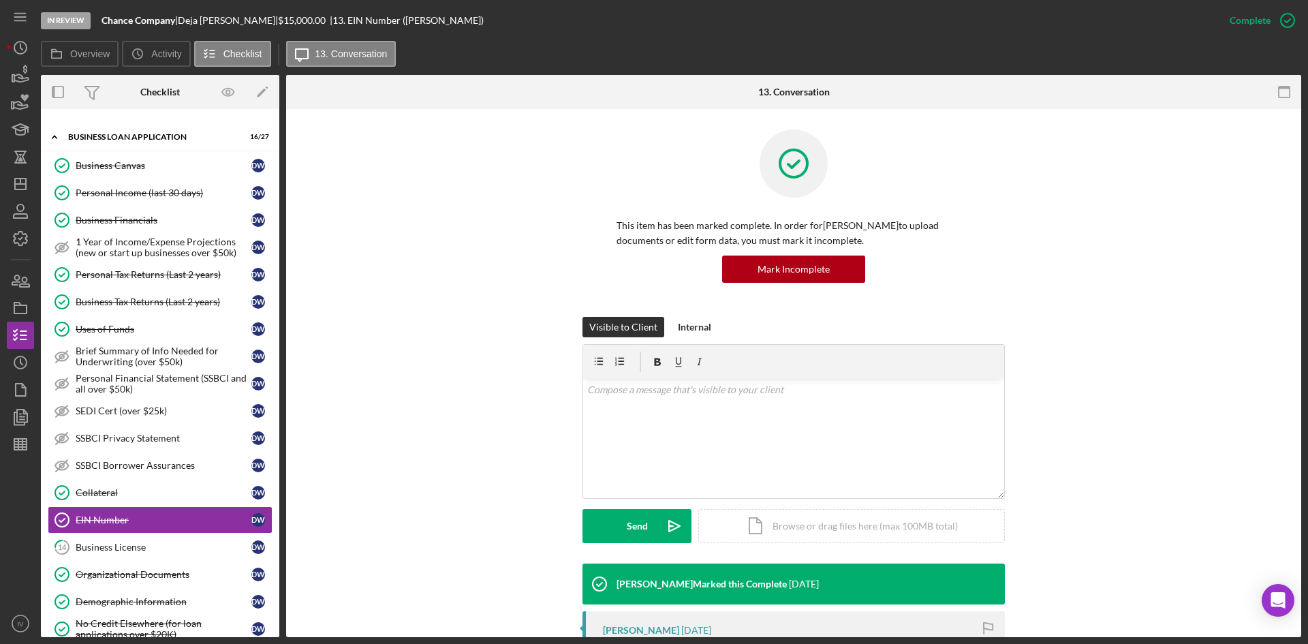
scroll to position [204, 0]
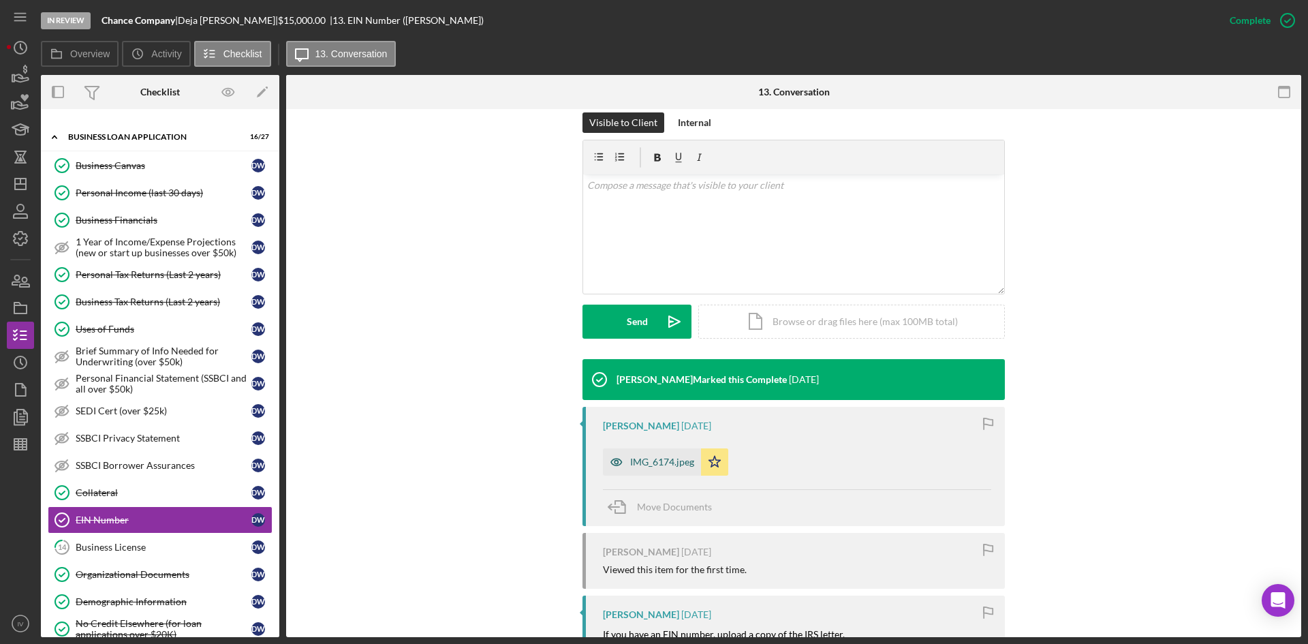
click at [660, 472] on div "IMG_6174.jpeg" at bounding box center [652, 461] width 98 height 27
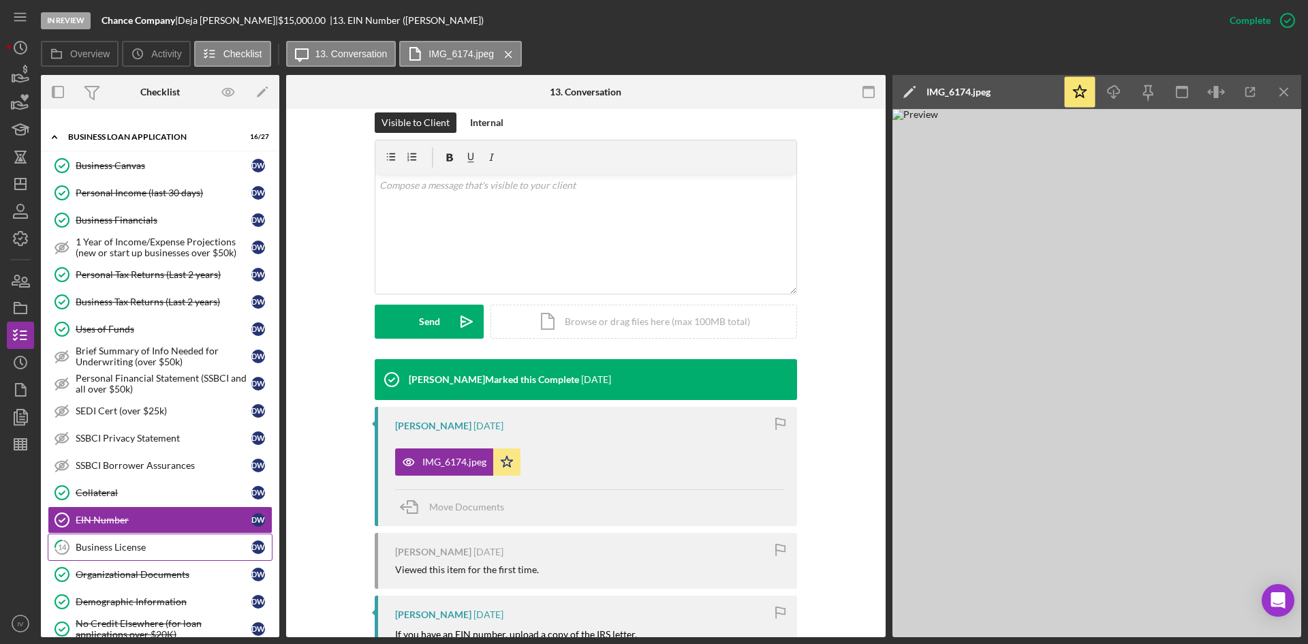
drag, startPoint x: 159, startPoint y: 604, endPoint x: 224, endPoint y: 553, distance: 82.4
click at [159, 604] on div "Demographic Information" at bounding box center [164, 601] width 176 height 11
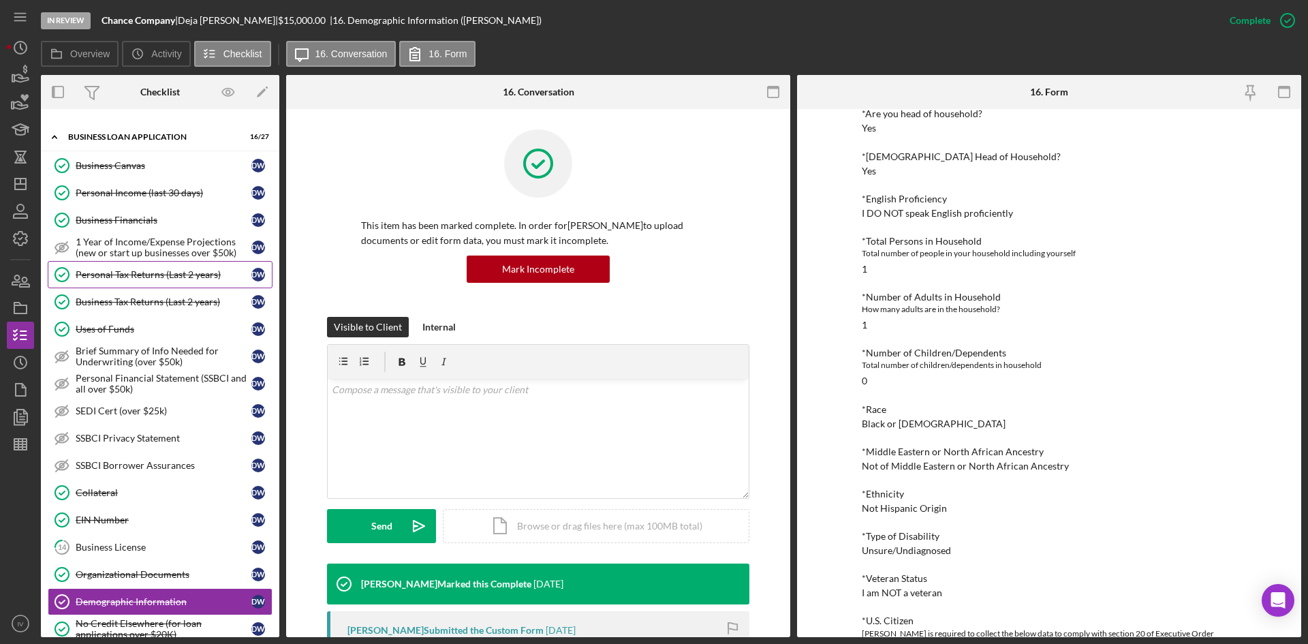
scroll to position [136, 0]
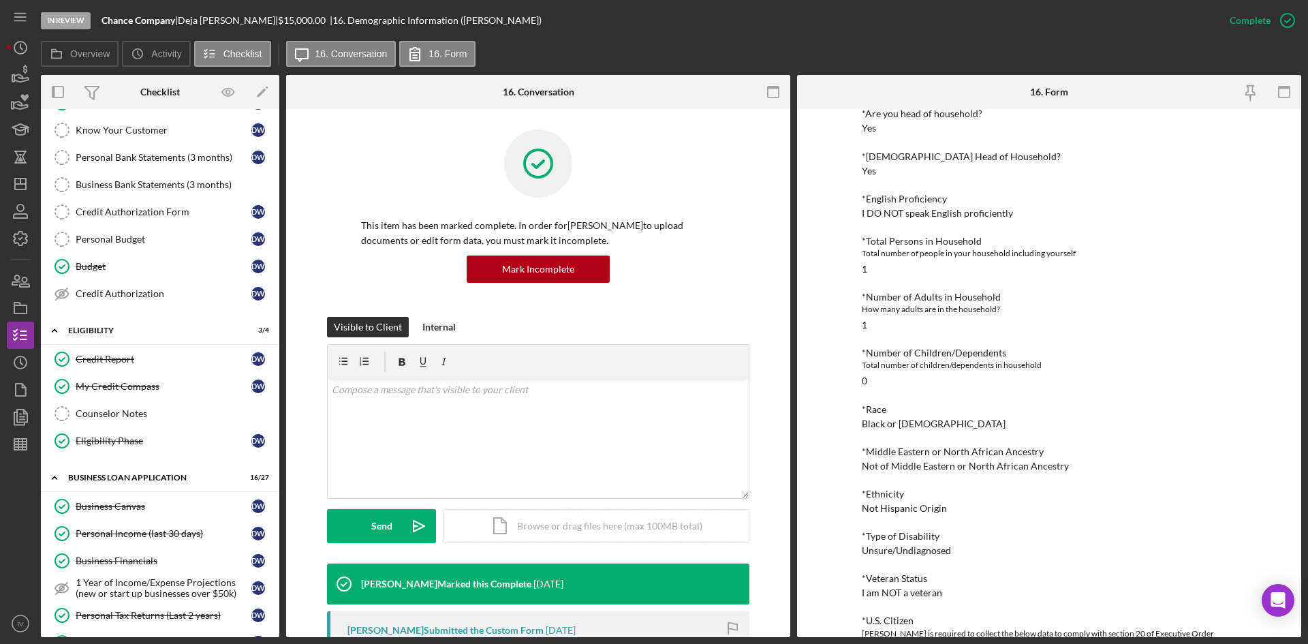
drag, startPoint x: 119, startPoint y: 379, endPoint x: 270, endPoint y: 364, distance: 151.4
click at [119, 379] on link "My Credit Compass My Credit Compass D W" at bounding box center [160, 386] width 225 height 27
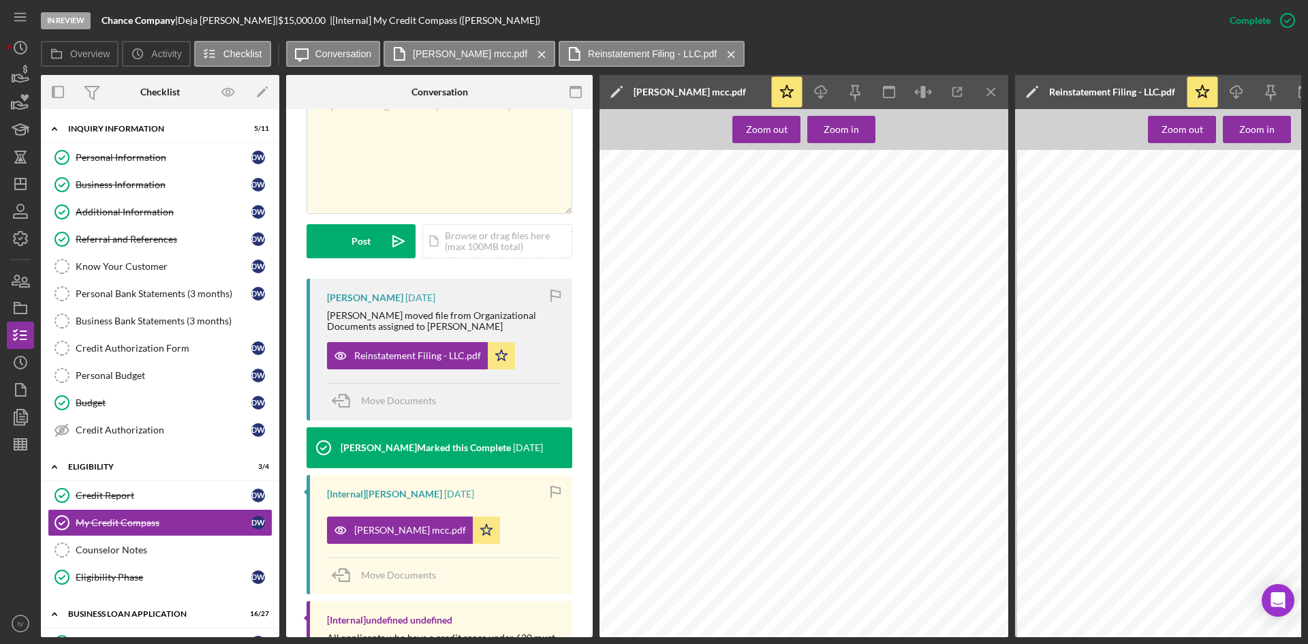
drag, startPoint x: 144, startPoint y: 290, endPoint x: 348, endPoint y: 316, distance: 205.3
click at [144, 290] on div "Personal Bank Statements (3 months)" at bounding box center [164, 293] width 176 height 11
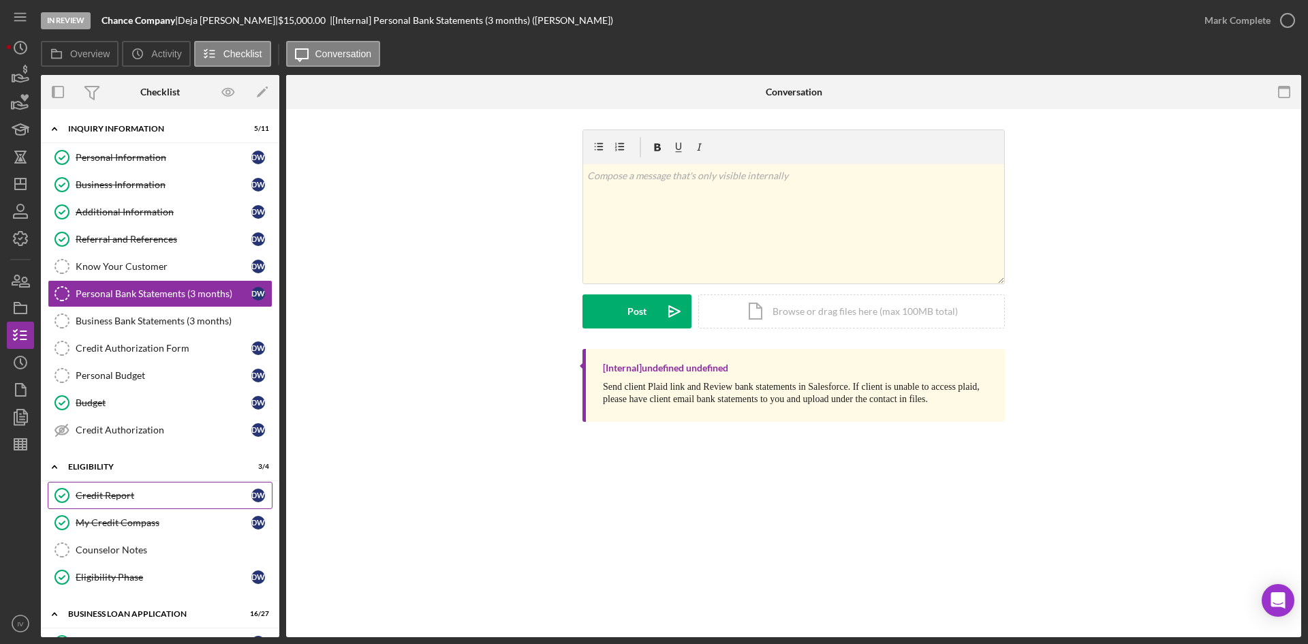
scroll to position [204, 0]
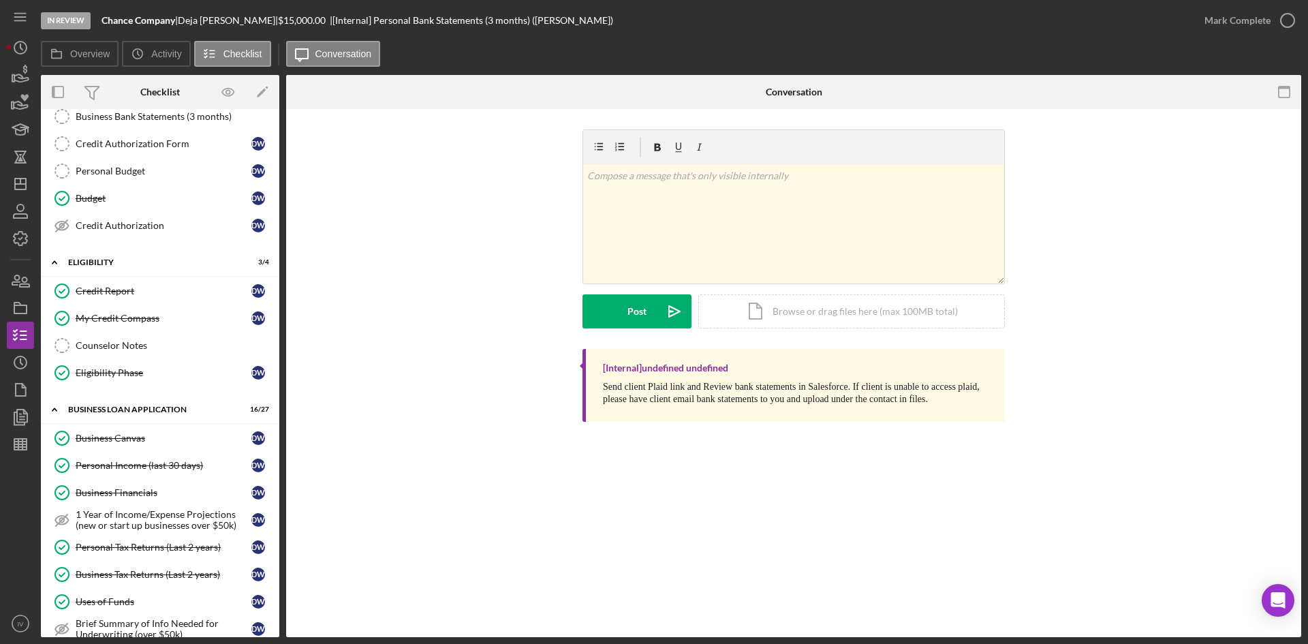
click at [149, 468] on div "Personal Income (last 30 days)" at bounding box center [164, 465] width 176 height 11
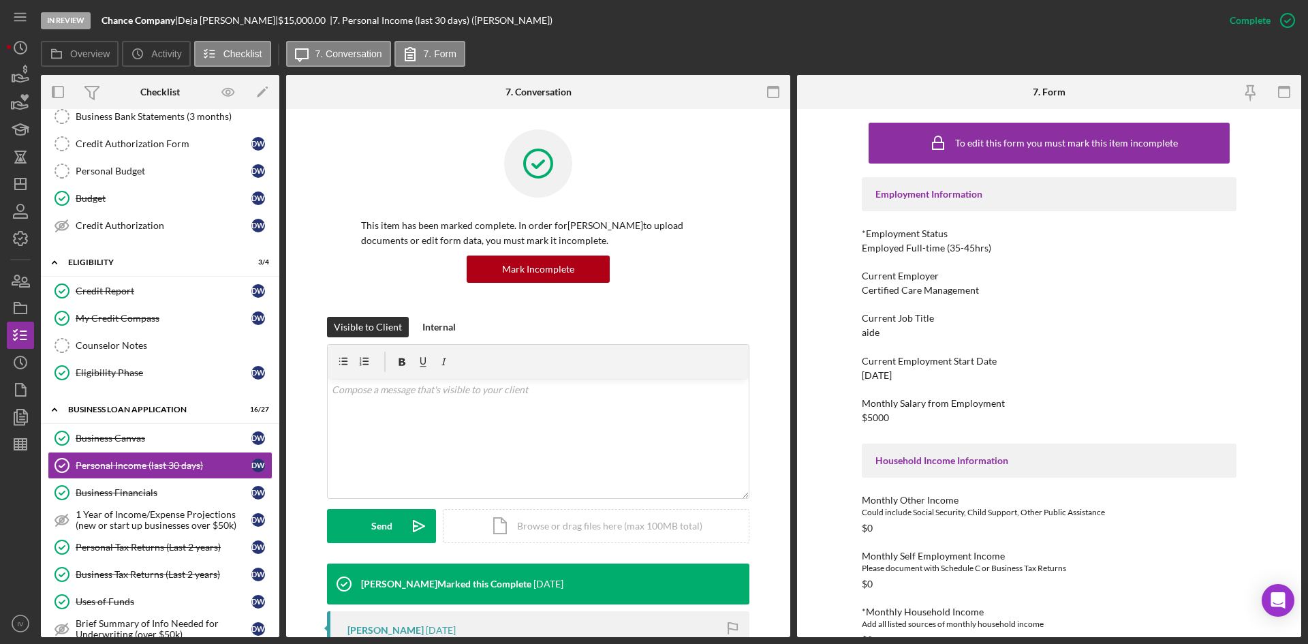
scroll to position [204, 0]
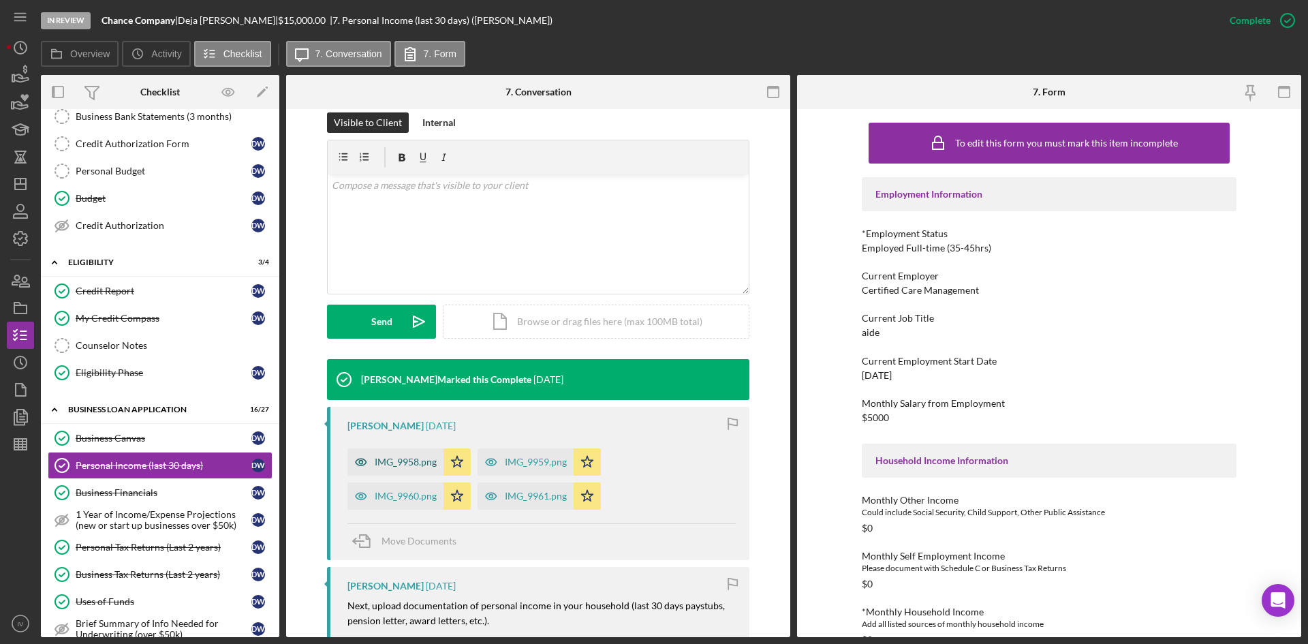
click at [414, 472] on div "IMG_9958.png" at bounding box center [396, 461] width 96 height 27
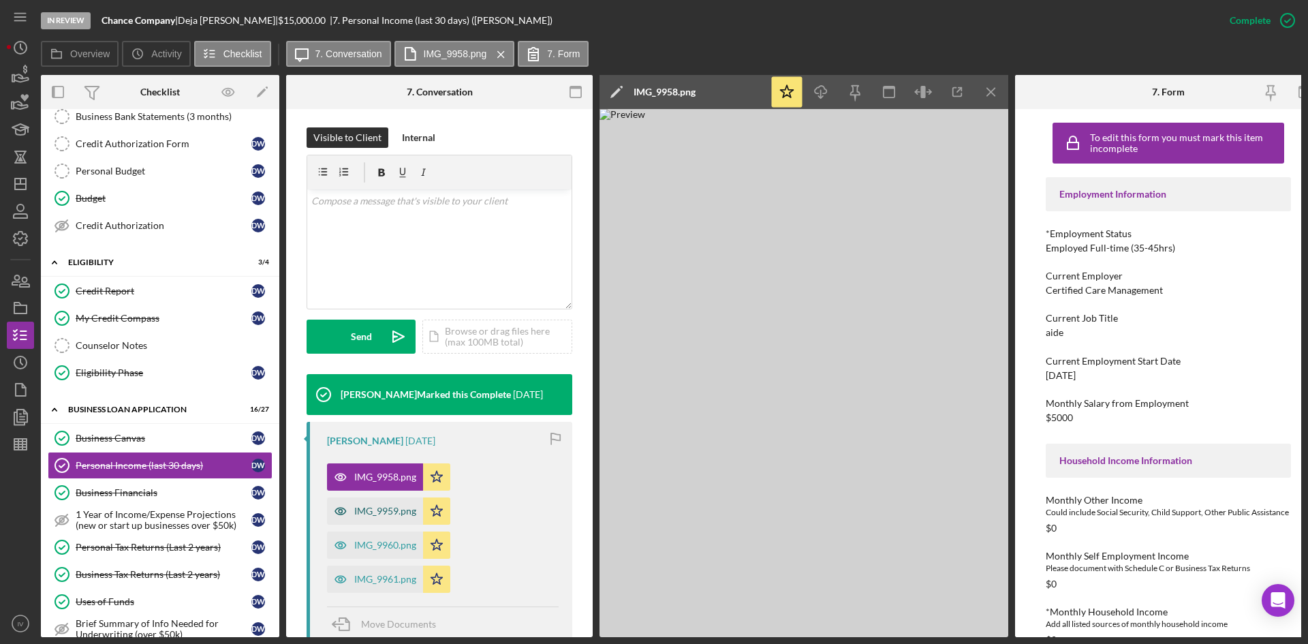
click at [375, 502] on div "IMG_9959.png" at bounding box center [375, 510] width 96 height 27
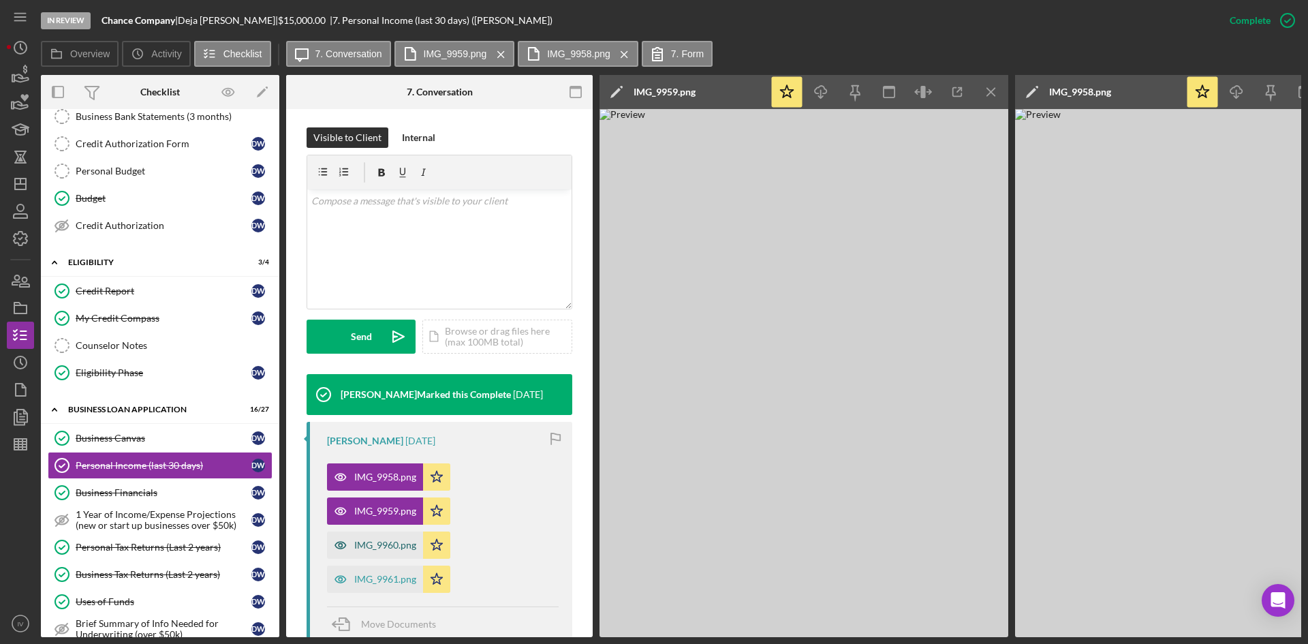
click at [354, 534] on icon "button" at bounding box center [340, 545] width 27 height 27
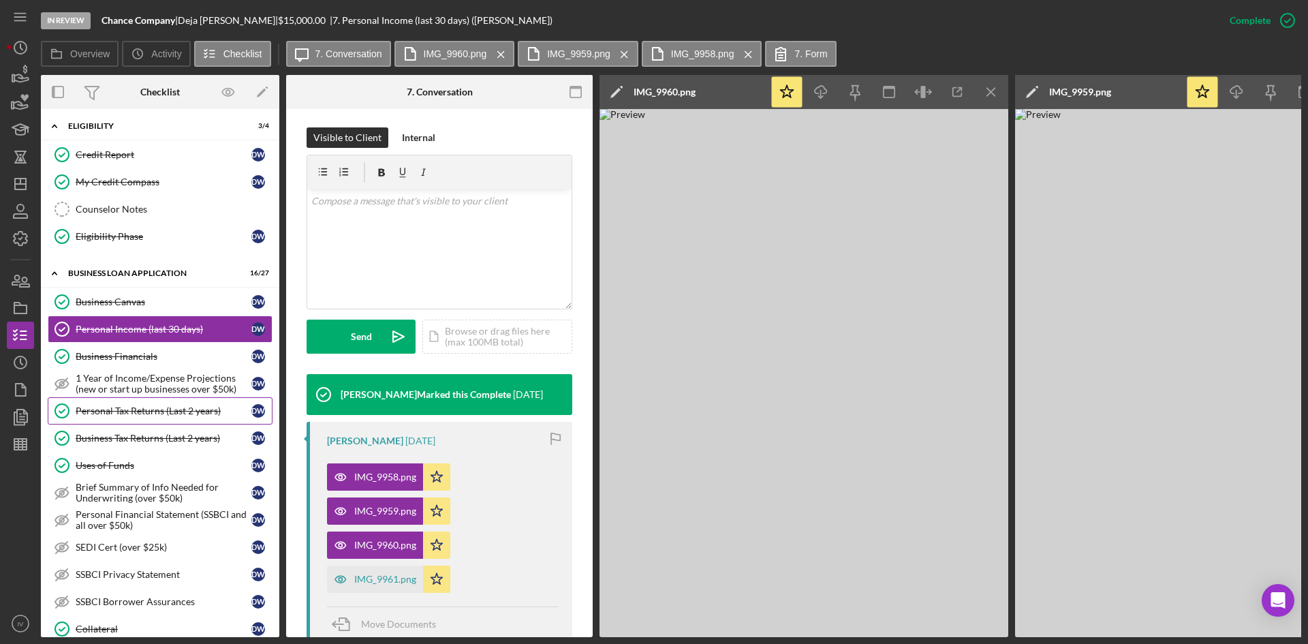
click at [189, 412] on div "Personal Tax Returns (Last 2 years)" at bounding box center [164, 410] width 176 height 11
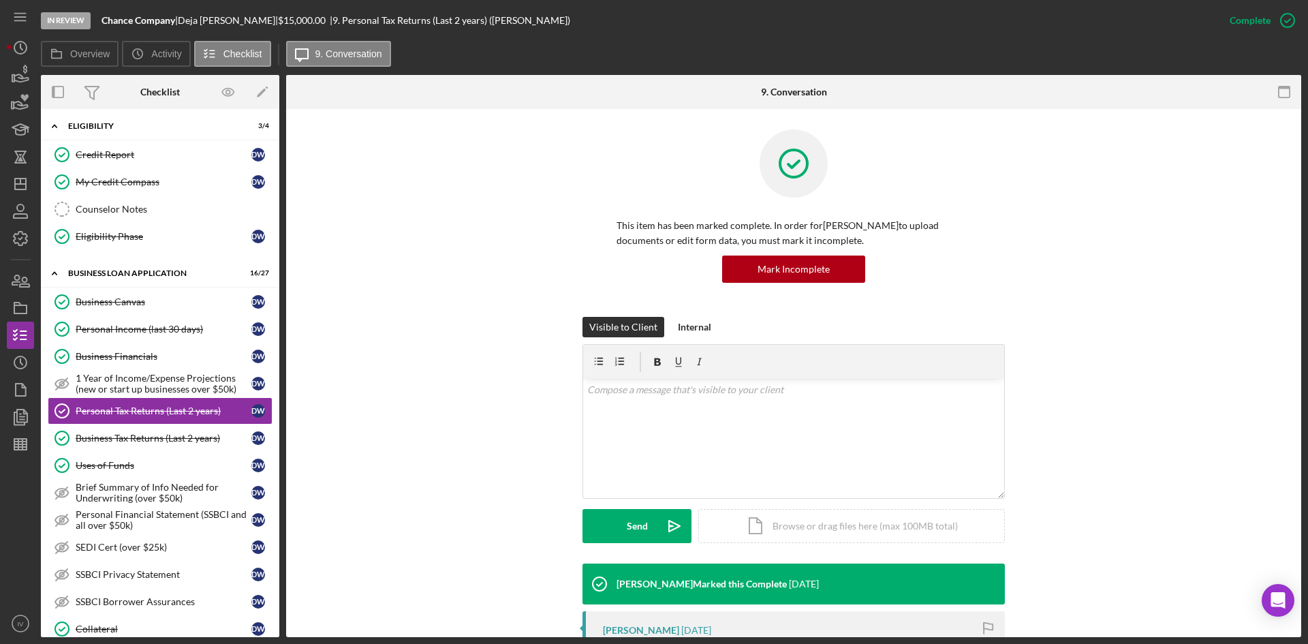
scroll to position [204, 0]
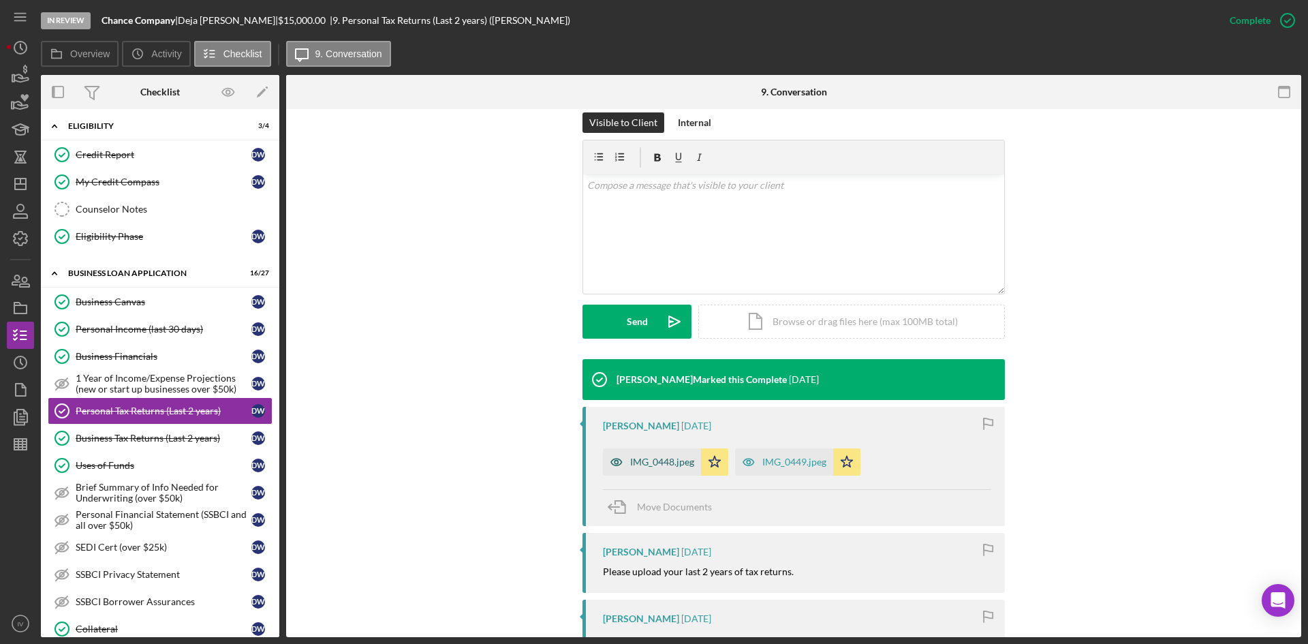
click at [655, 455] on div "IMG_0448.jpeg" at bounding box center [652, 461] width 98 height 27
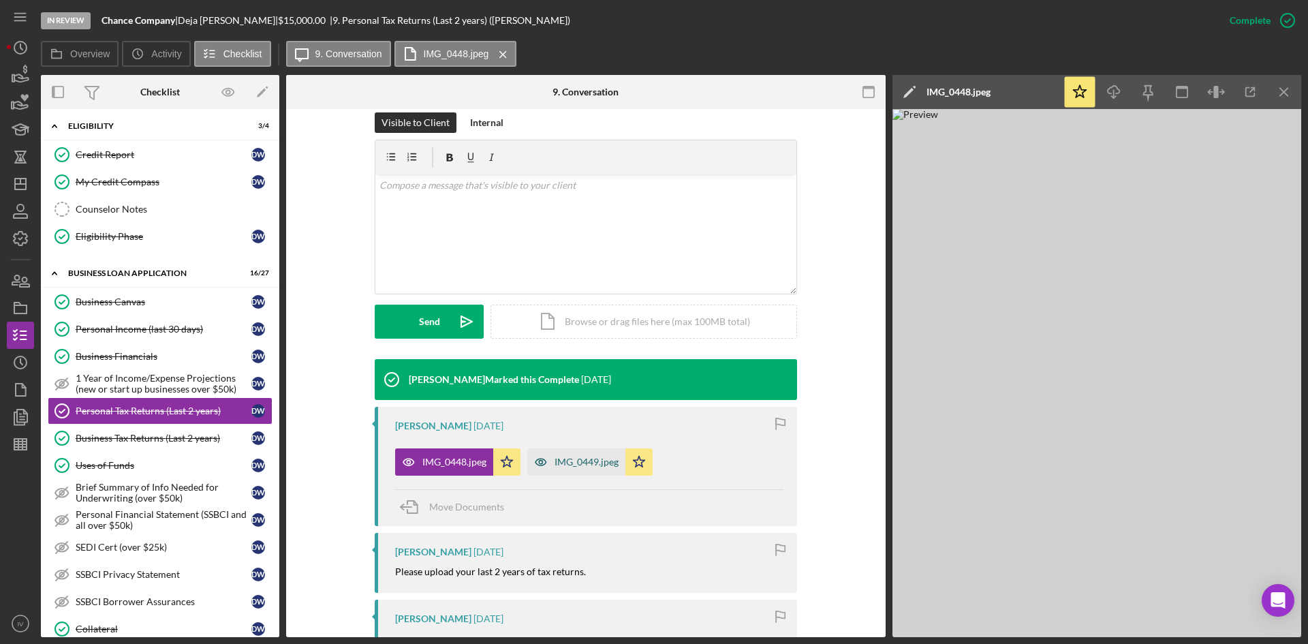
click at [567, 450] on div "IMG_0449.jpeg" at bounding box center [576, 461] width 98 height 27
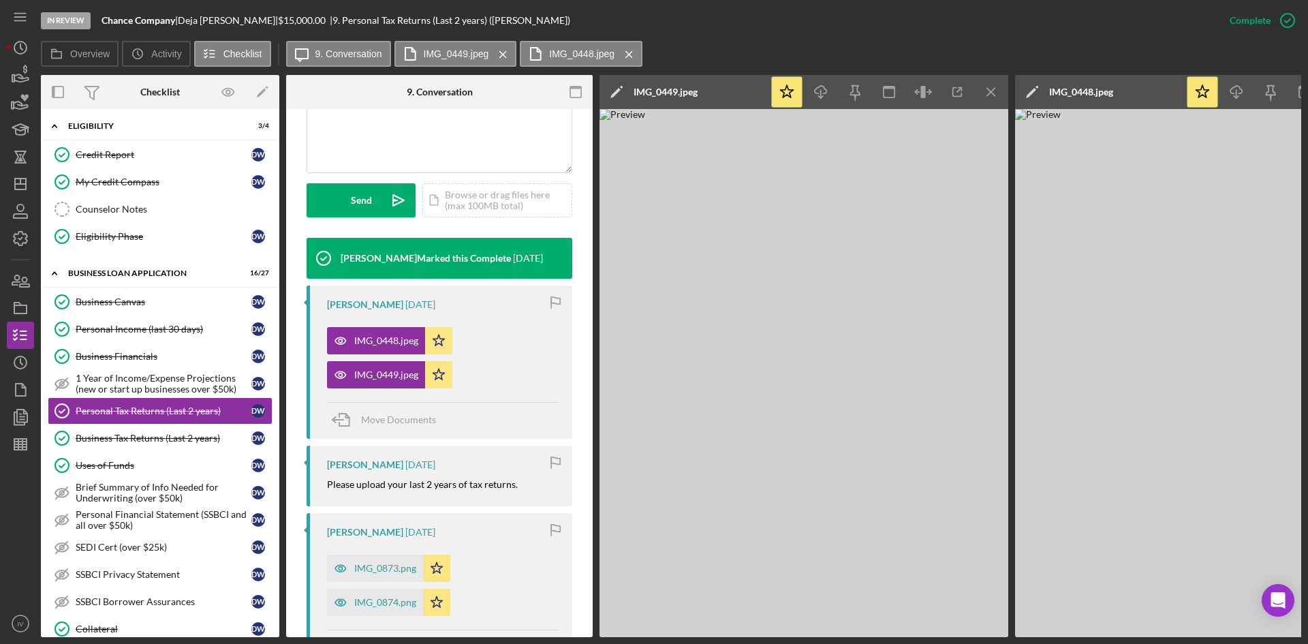
scroll to position [409, 0]
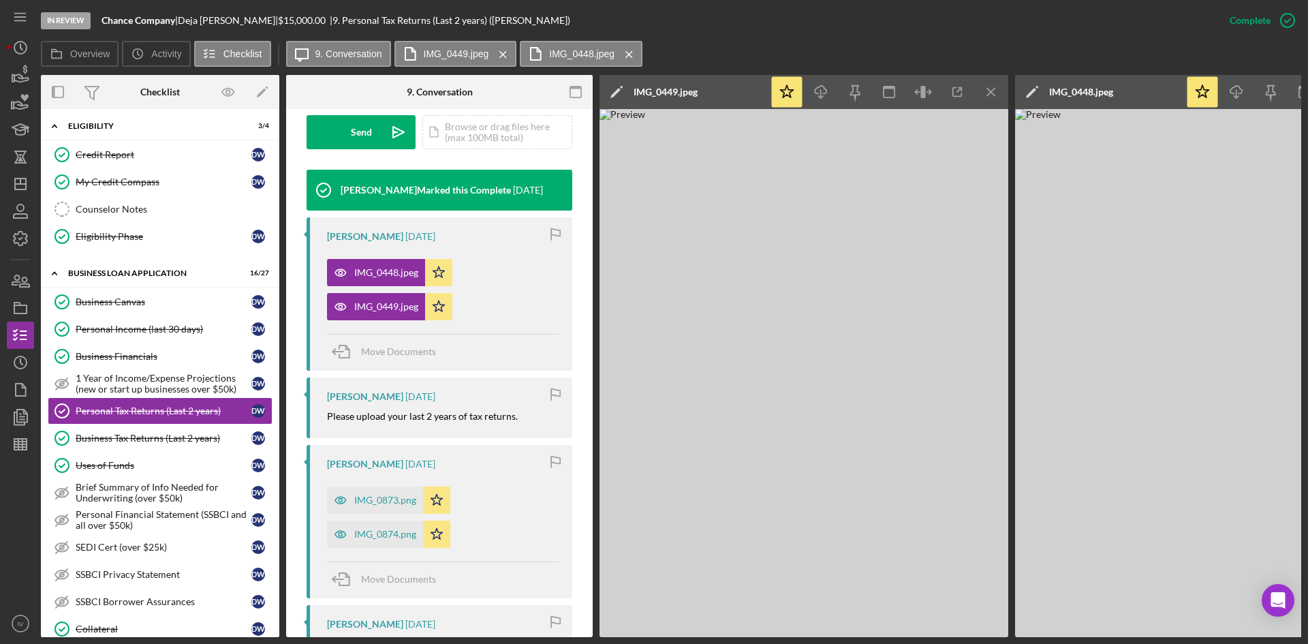
click at [368, 485] on div "IMG_0873.png Icon/Star" at bounding box center [392, 497] width 130 height 34
click at [391, 502] on div "IMG_0873.png" at bounding box center [385, 500] width 62 height 11
click at [395, 529] on div "IMG_0874.png" at bounding box center [385, 534] width 62 height 11
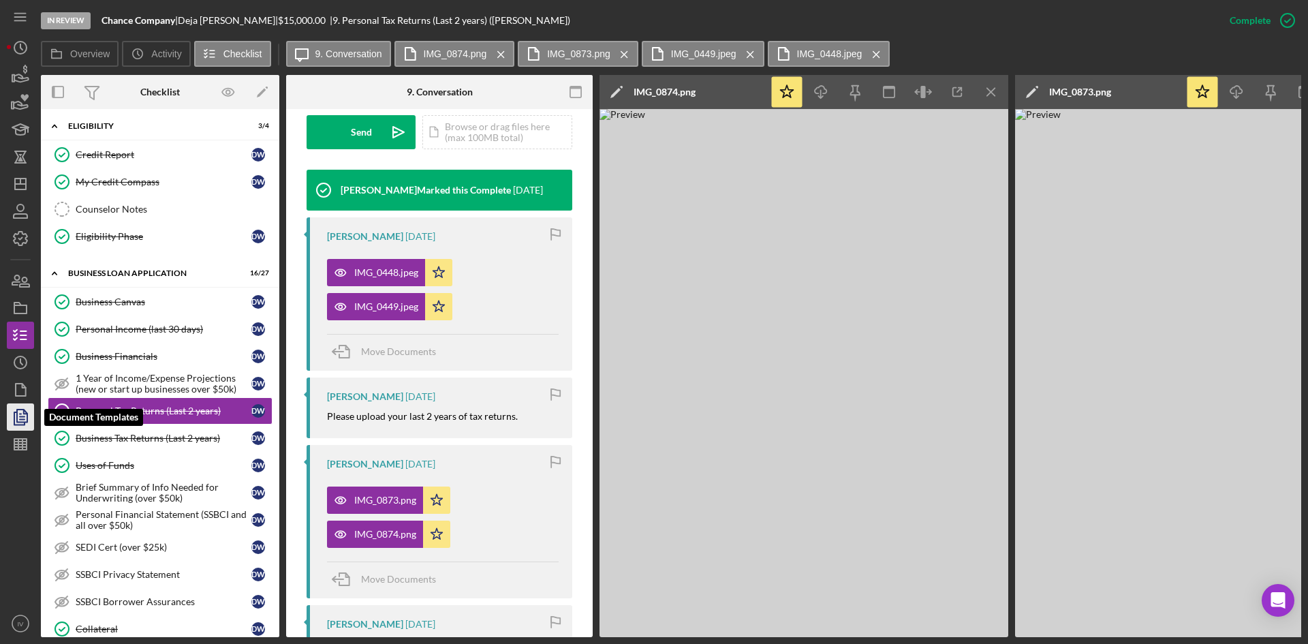
click at [25, 410] on icon "button" at bounding box center [20, 417] width 34 height 34
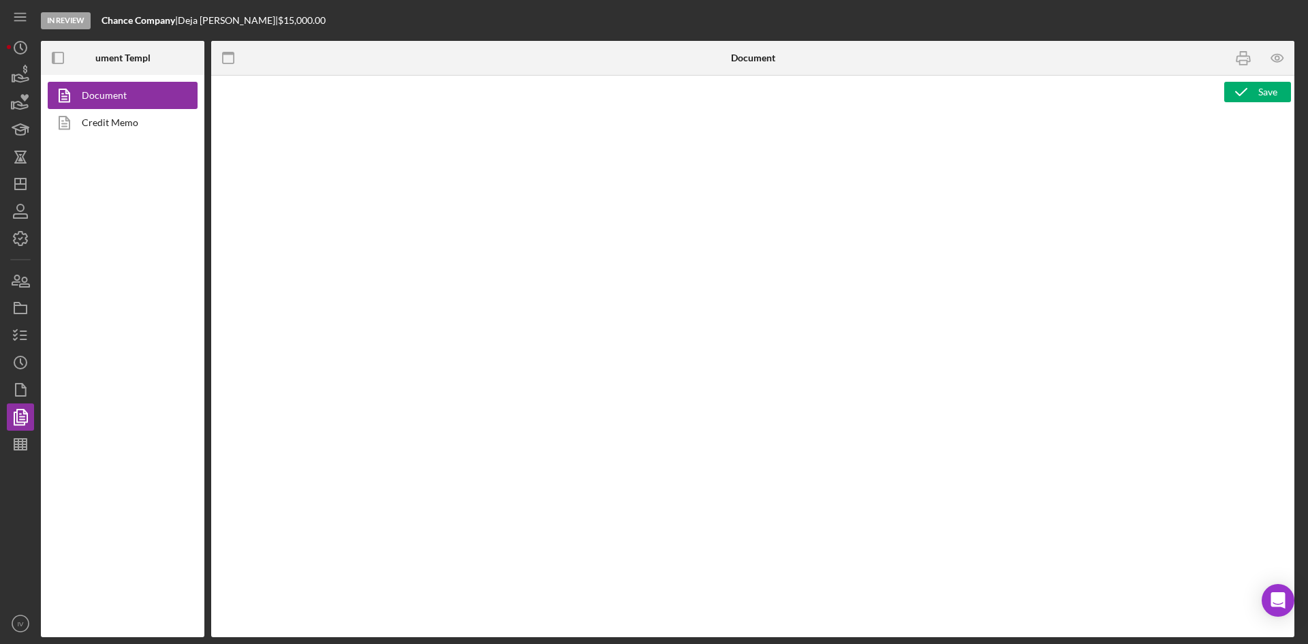
type textarea "Copy and paste, or create, your document template here."
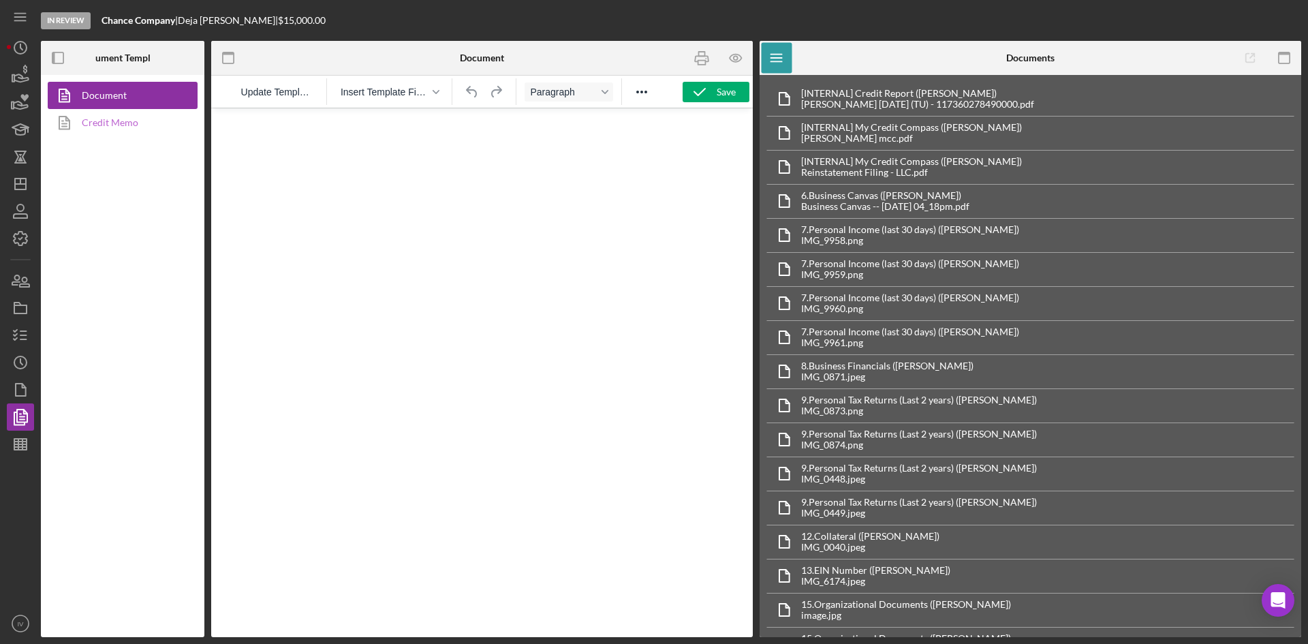
click at [136, 114] on link "Credit Memo" at bounding box center [119, 122] width 143 height 27
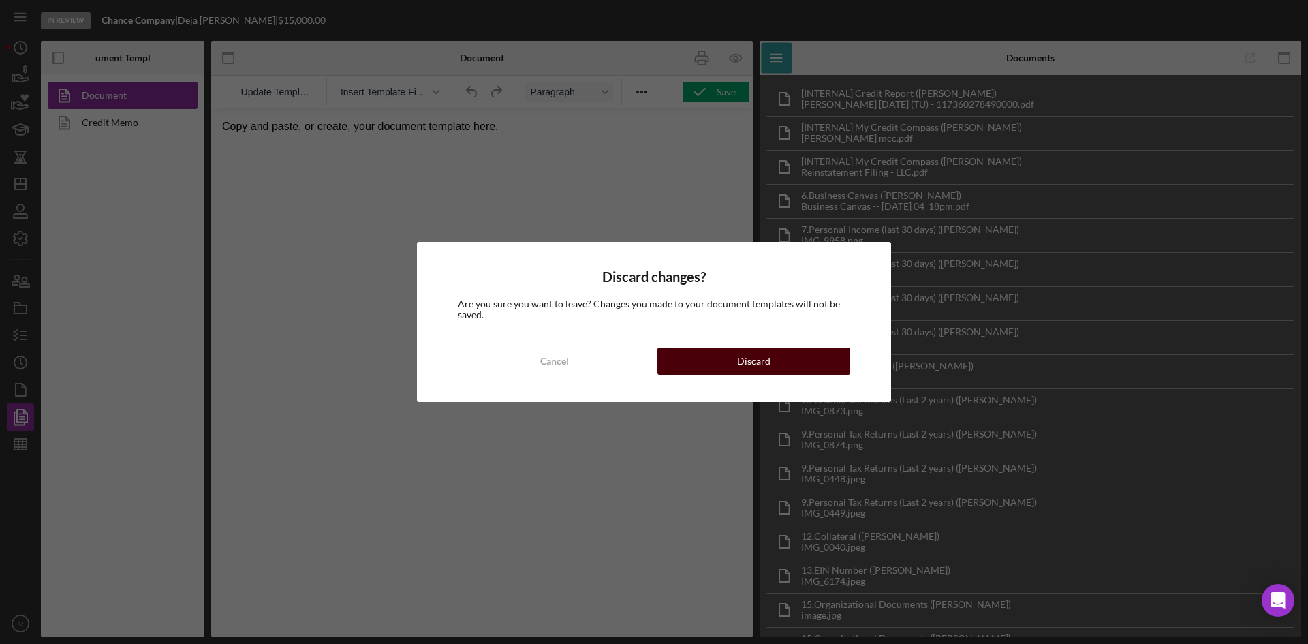
drag, startPoint x: 740, startPoint y: 352, endPoint x: 529, endPoint y: 239, distance: 239.6
click at [740, 352] on div "Discard" at bounding box center [753, 361] width 33 height 27
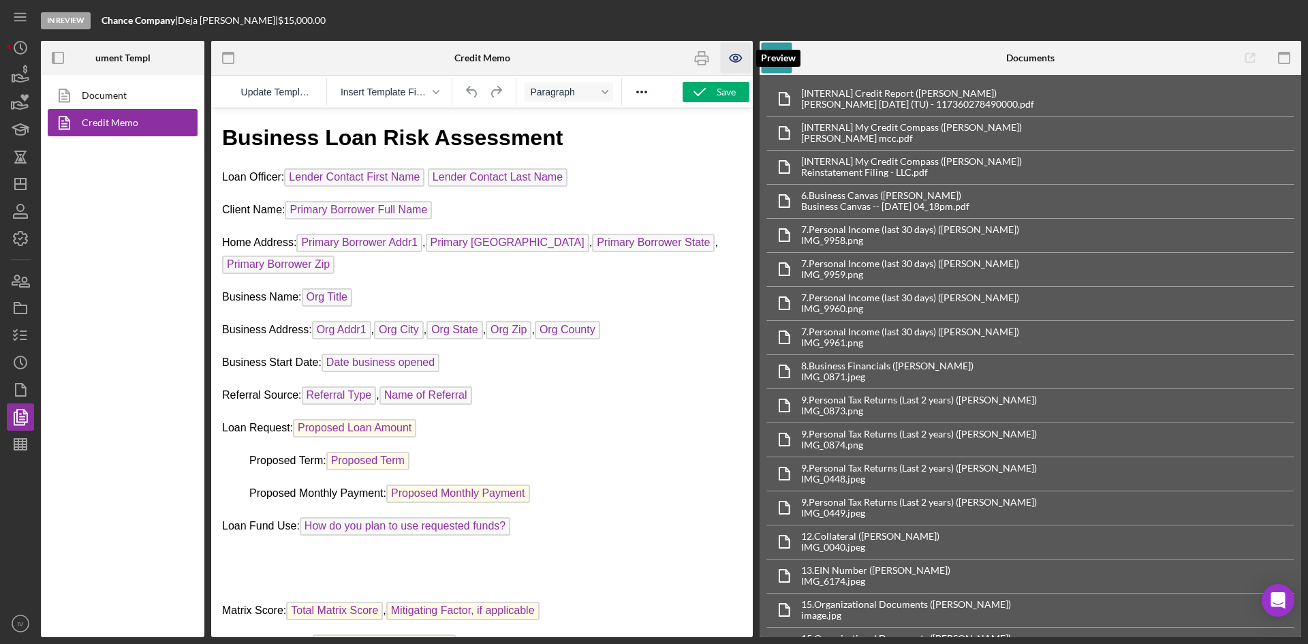
click at [740, 57] on icon "button" at bounding box center [736, 58] width 31 height 31
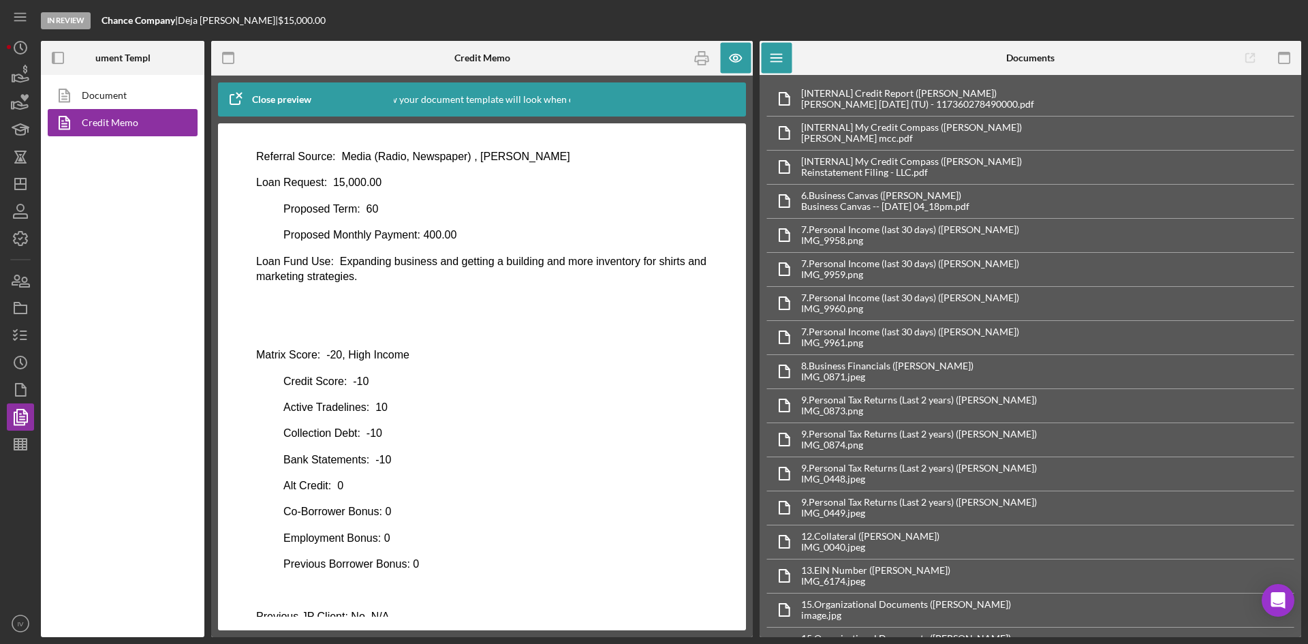
scroll to position [409, 0]
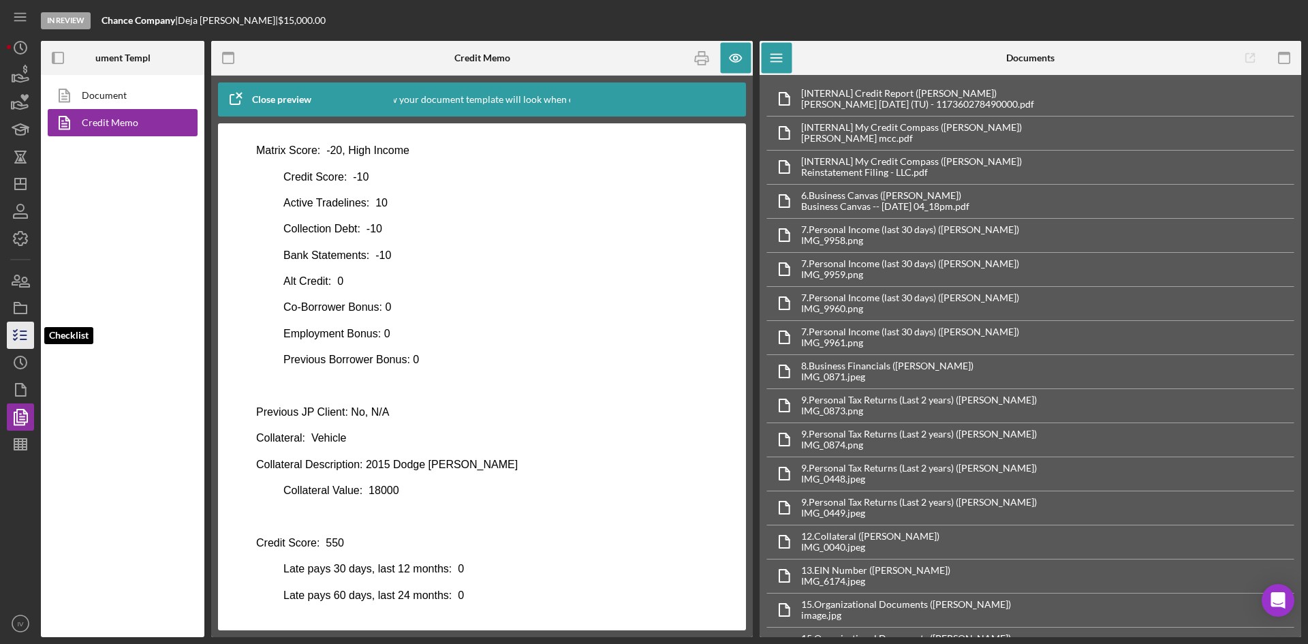
click at [16, 328] on icon "button" at bounding box center [20, 335] width 34 height 34
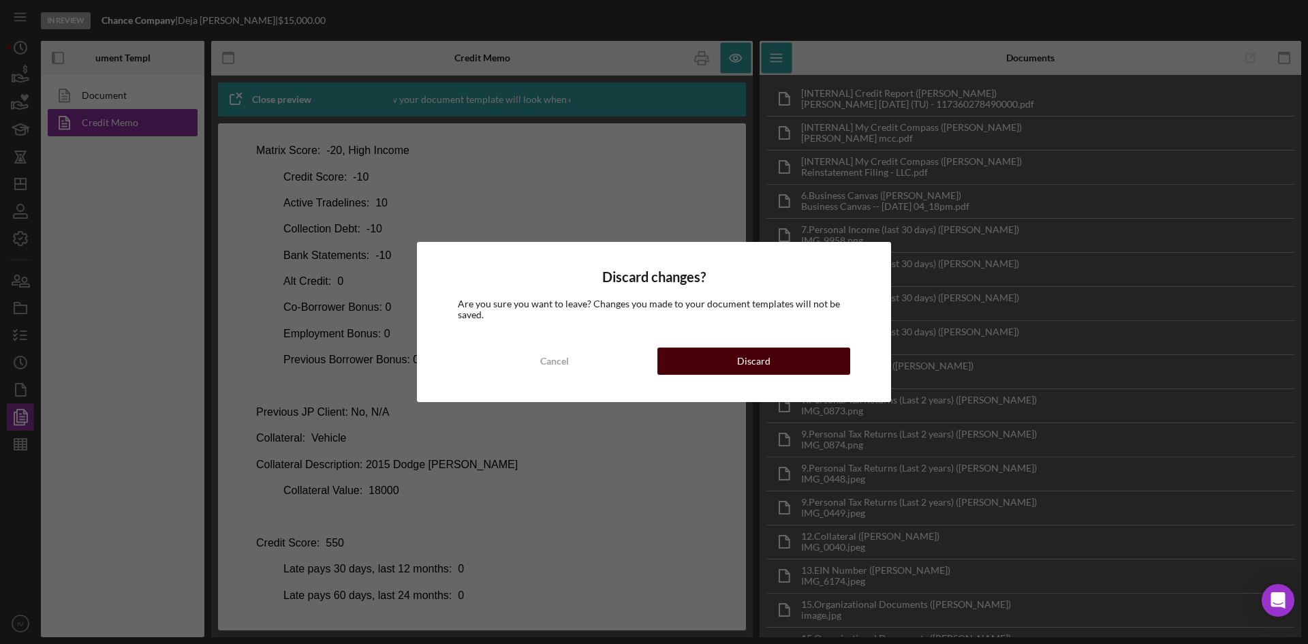
click at [685, 351] on button "Discard" at bounding box center [754, 361] width 193 height 27
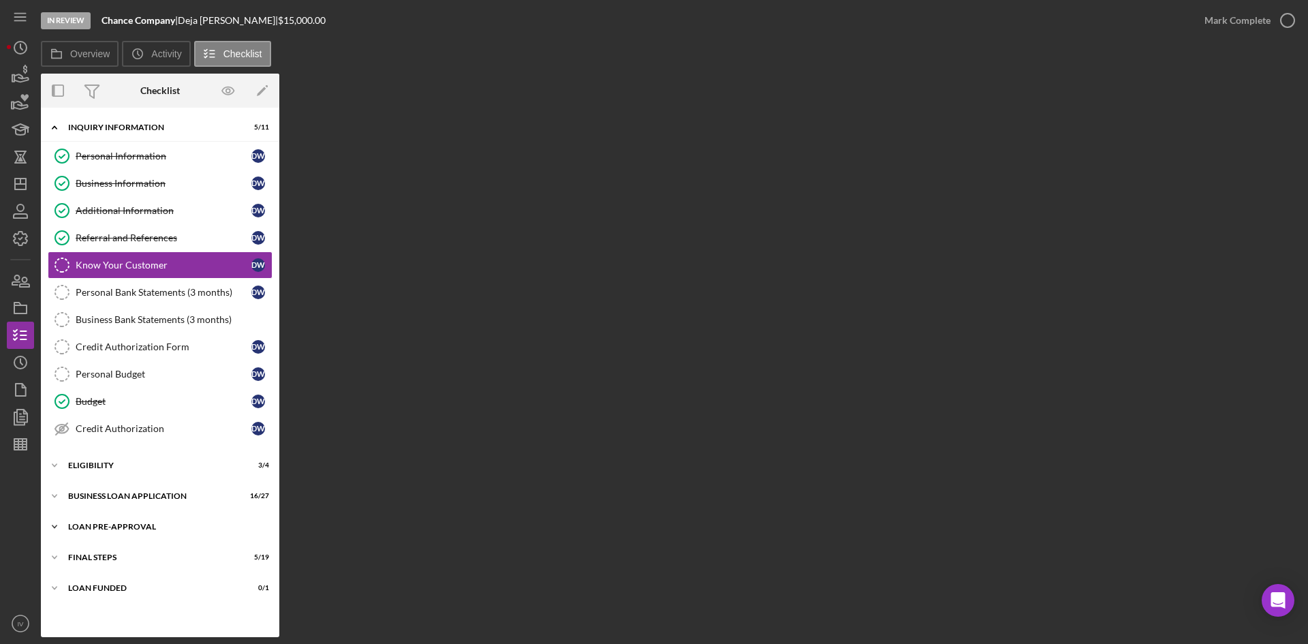
click at [140, 520] on div "Icon/Expander LOAN PRE-APPROVAL 2 / 2" at bounding box center [160, 526] width 239 height 27
click at [139, 543] on link "Loan Approval Loan Approval" at bounding box center [160, 555] width 225 height 27
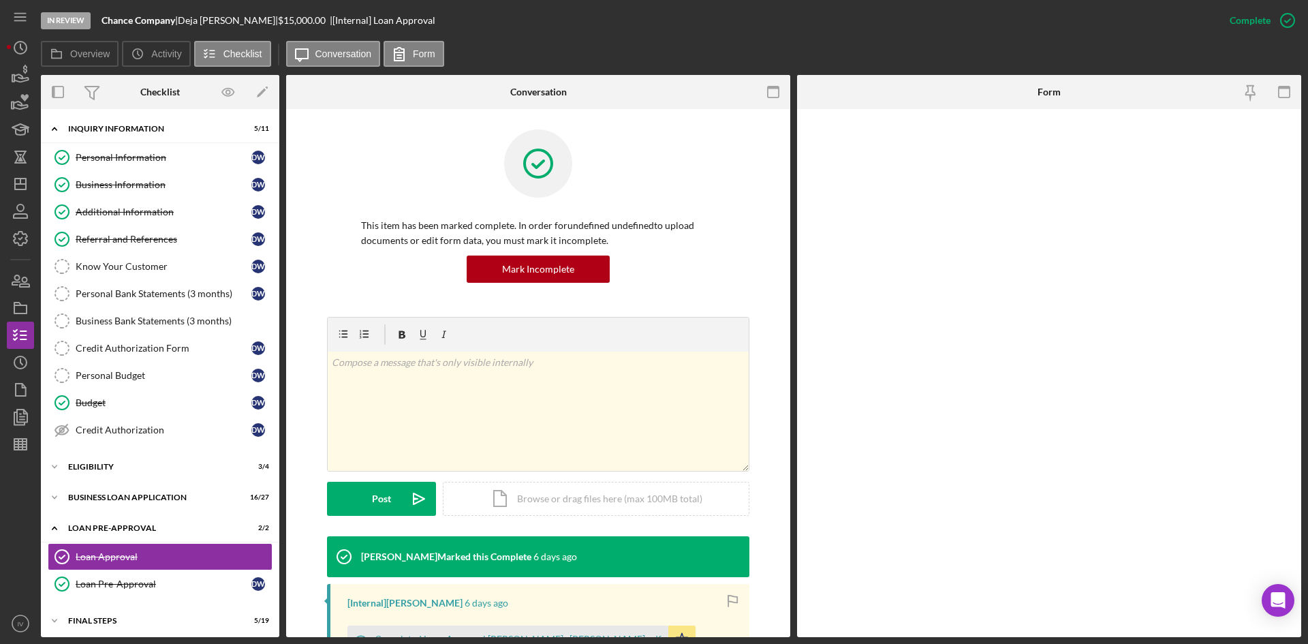
scroll to position [204, 0]
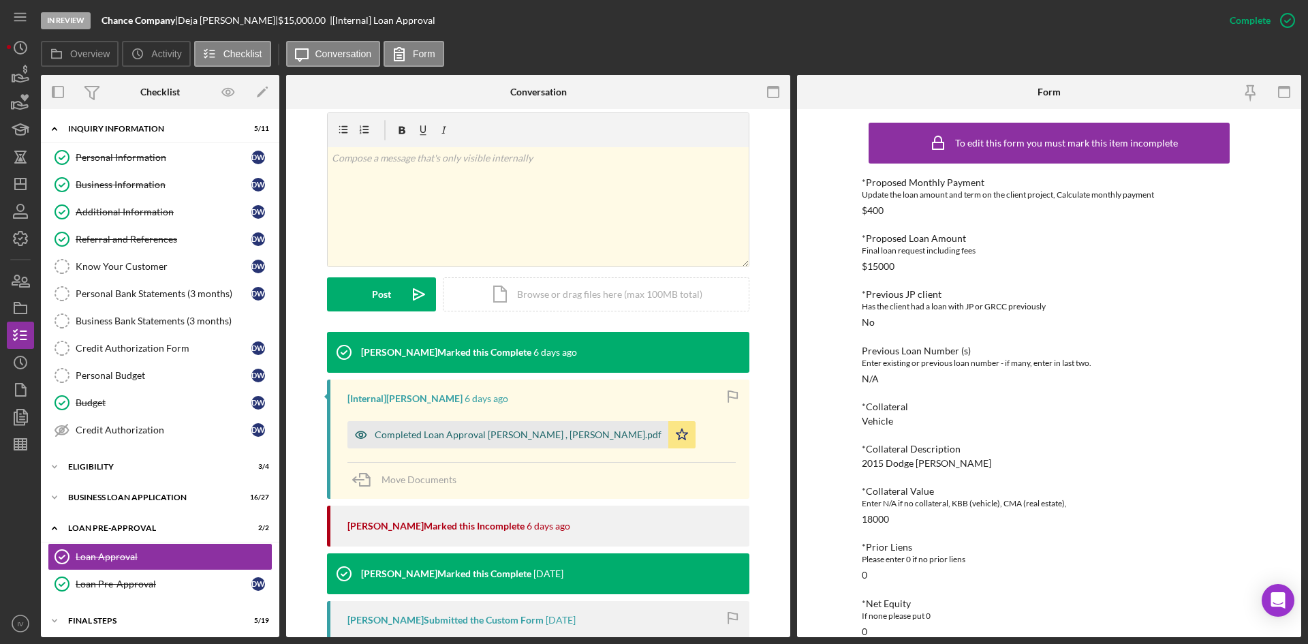
click at [562, 439] on div "Completed Loan Approval [PERSON_NAME] , [PERSON_NAME].pdf" at bounding box center [518, 434] width 287 height 11
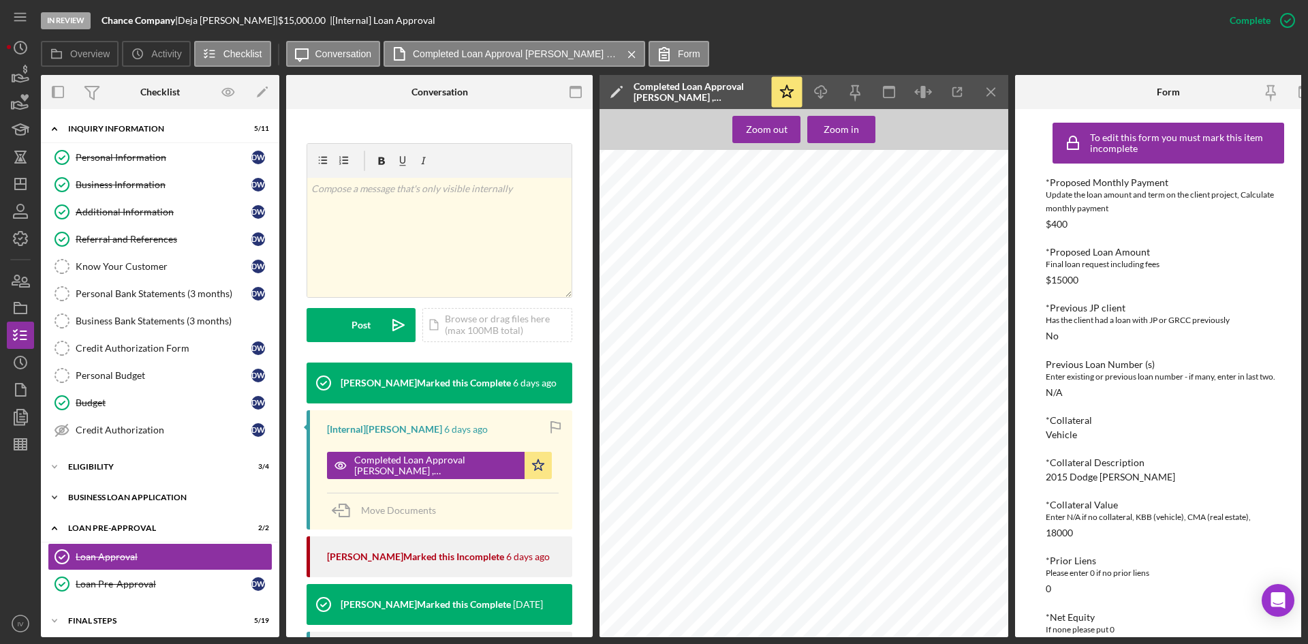
scroll to position [40, 0]
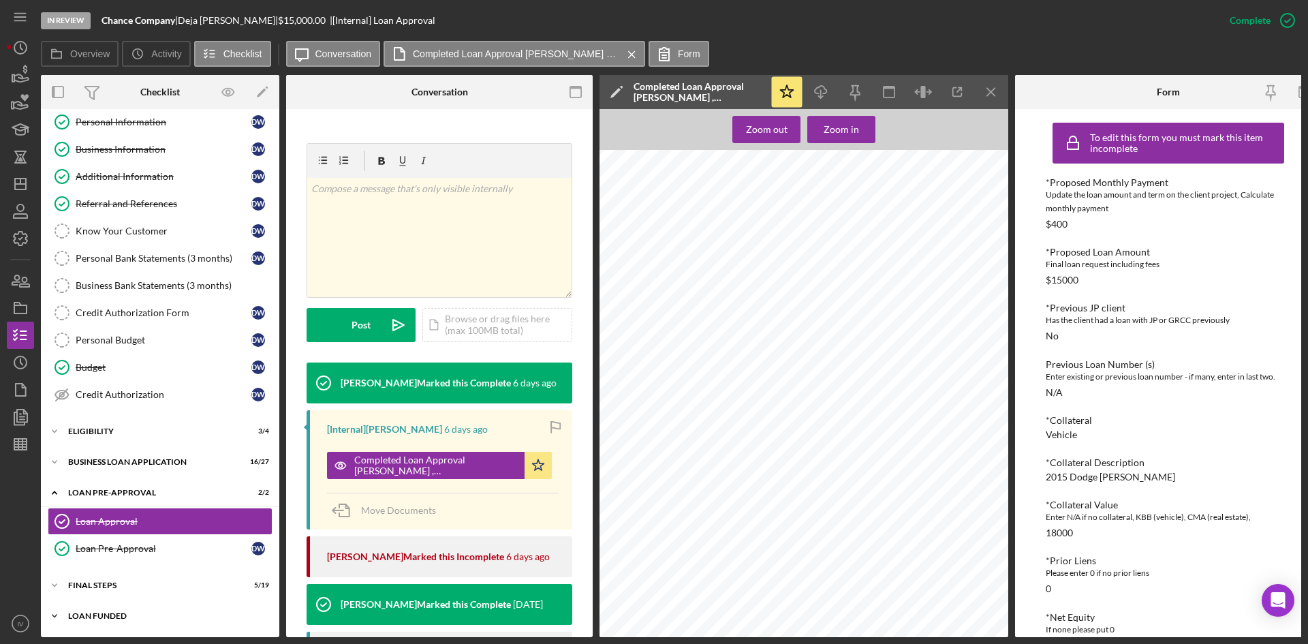
click at [91, 607] on div "Icon/Expander LOAN FUNDED 0 / 1" at bounding box center [160, 615] width 239 height 27
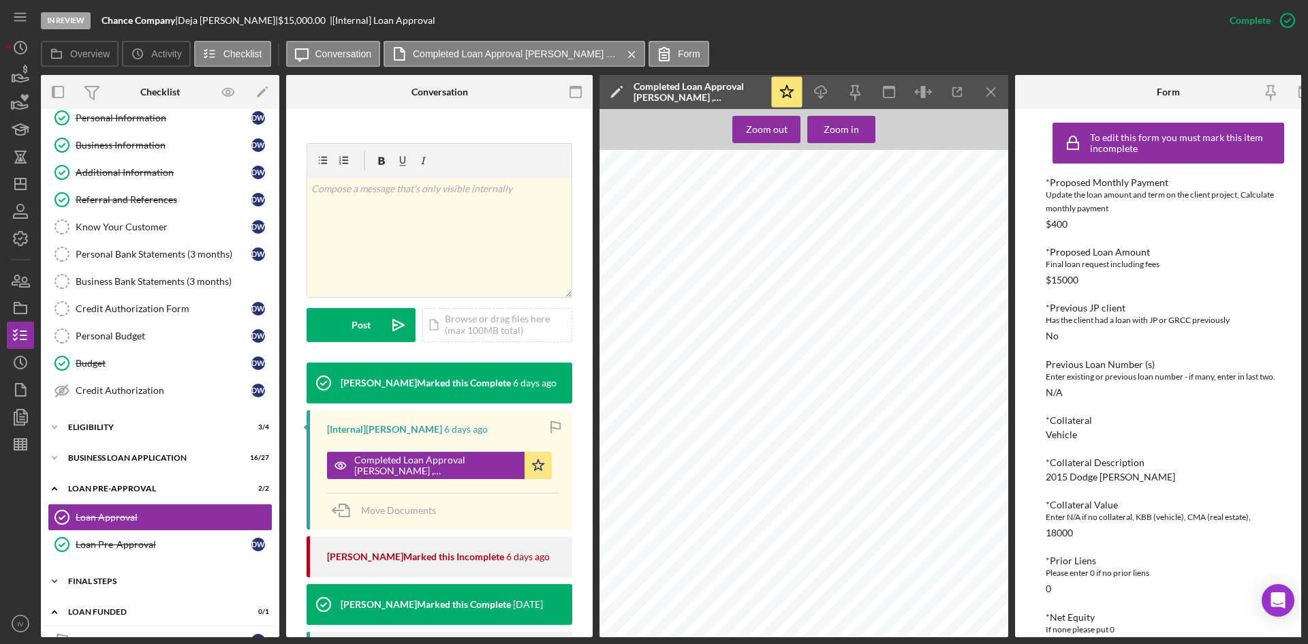
click at [92, 583] on div "FINAL STEPS" at bounding box center [165, 581] width 194 height 8
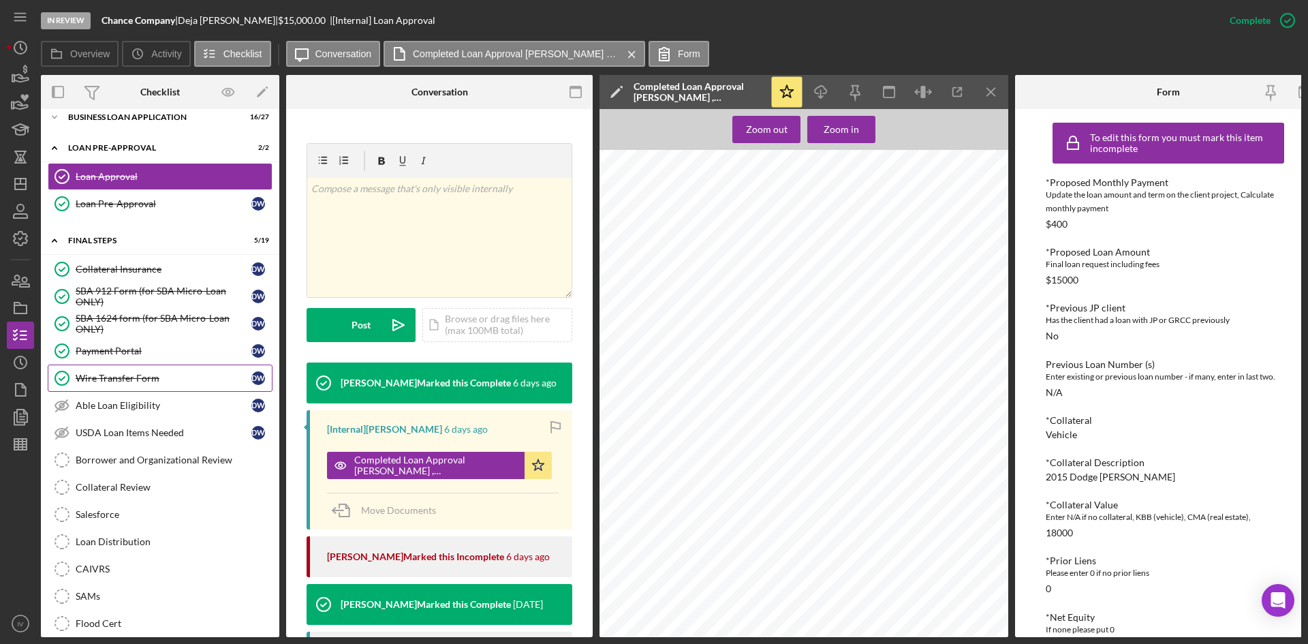
click at [162, 382] on div "Wire Transfer Form" at bounding box center [164, 378] width 176 height 11
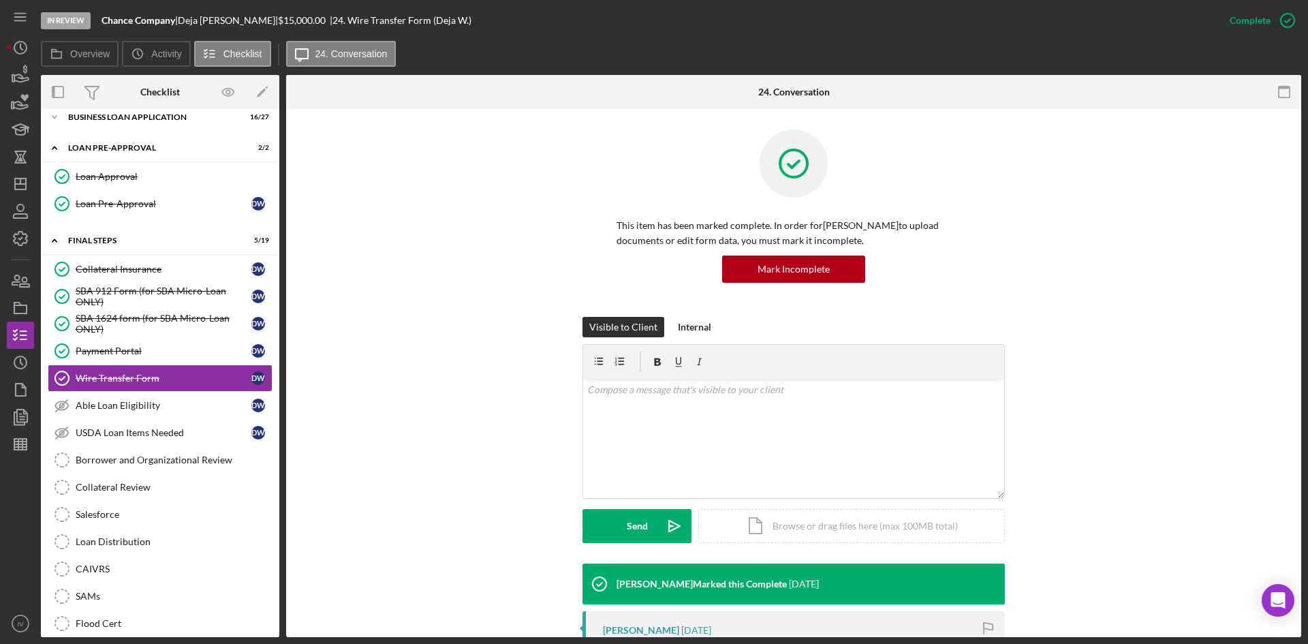
scroll to position [273, 0]
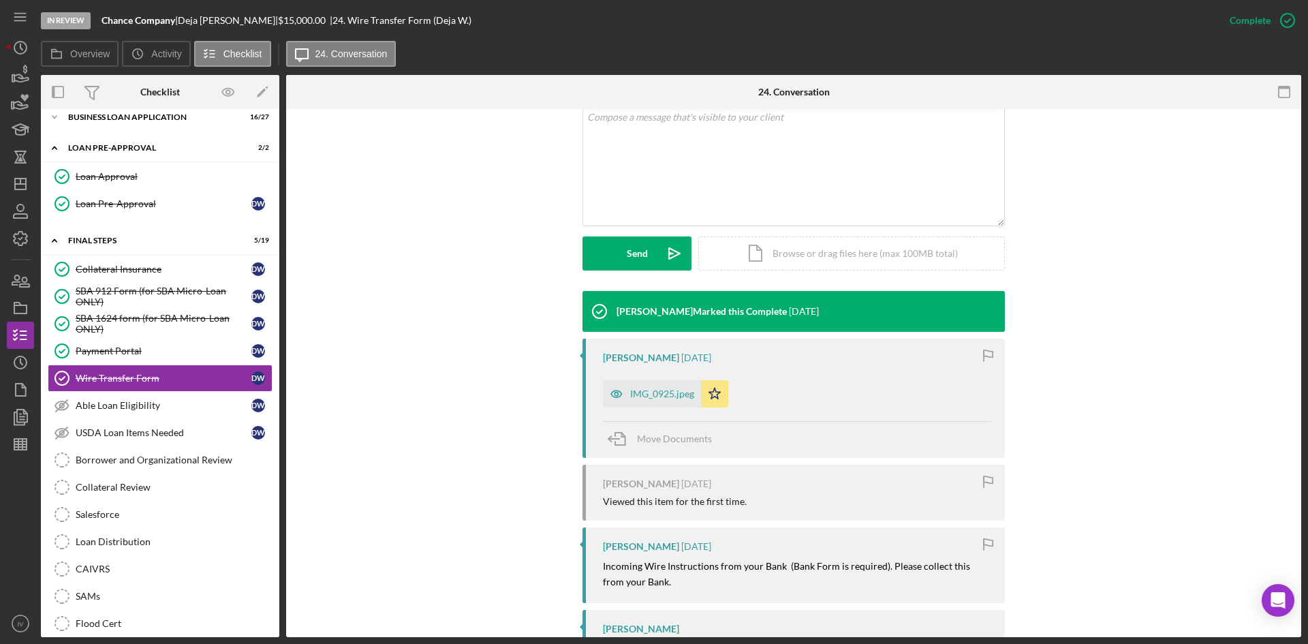
click at [671, 395] on div "IMG_0925.jpeg" at bounding box center [662, 393] width 64 height 11
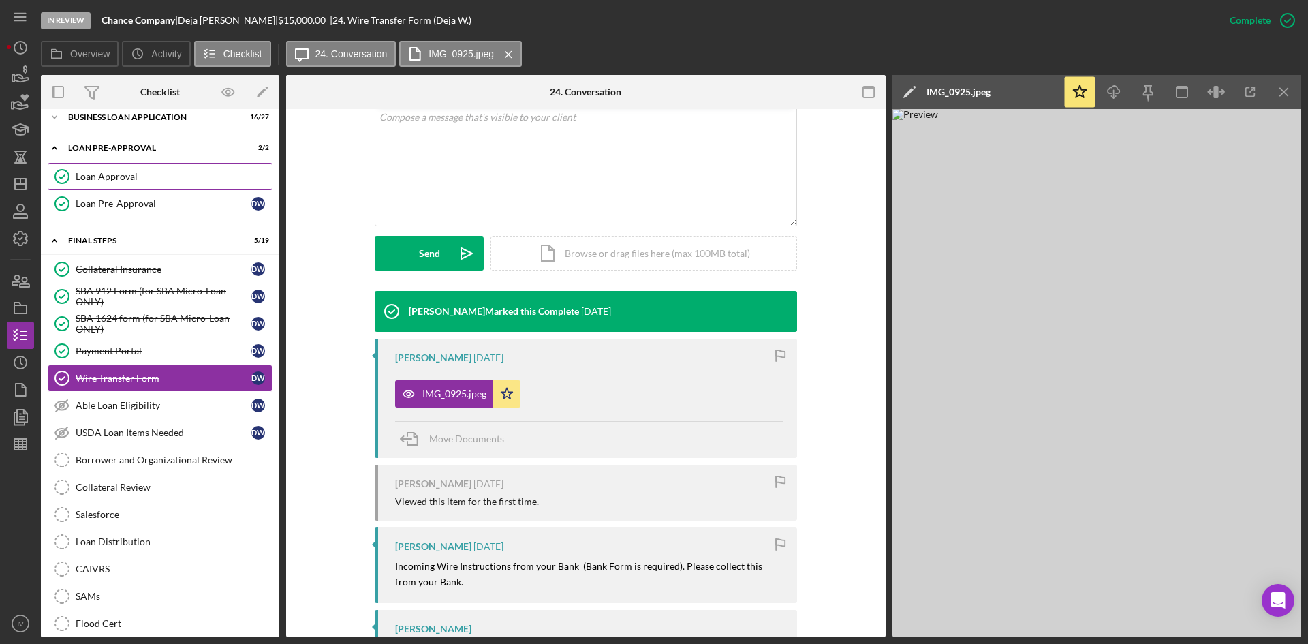
drag, startPoint x: 121, startPoint y: 181, endPoint x: 418, endPoint y: 262, distance: 307.5
click at [121, 181] on div "Loan Approval" at bounding box center [174, 176] width 196 height 11
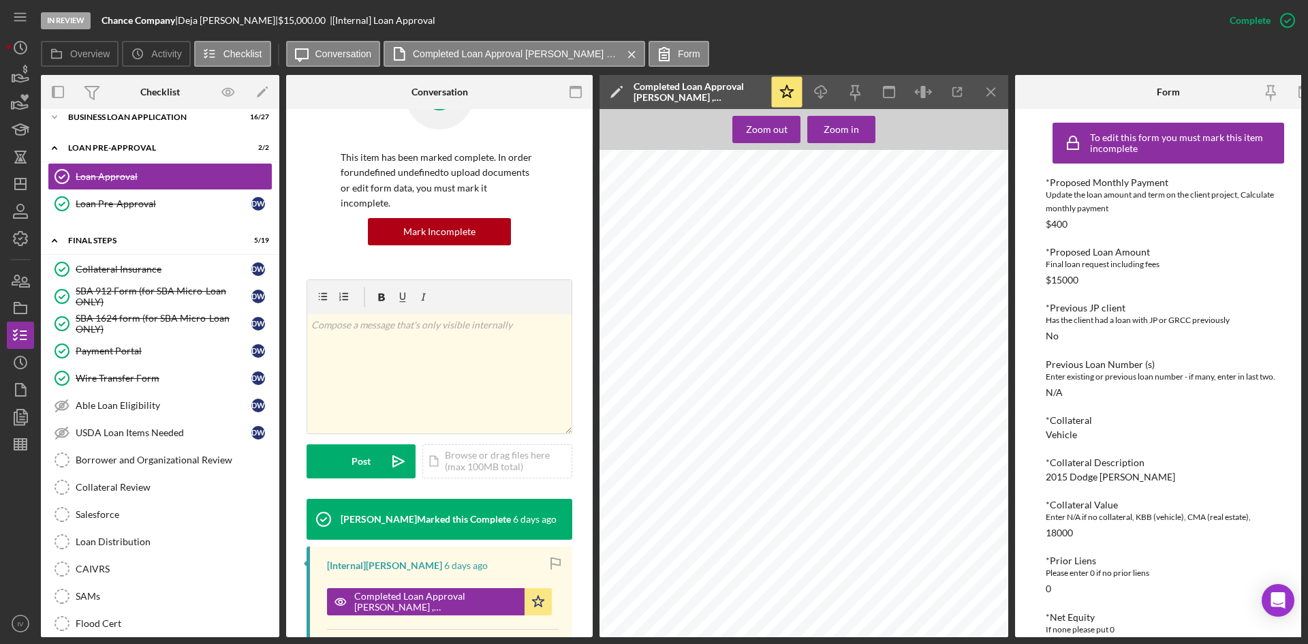
drag, startPoint x: 168, startPoint y: 467, endPoint x: 328, endPoint y: 468, distance: 159.5
click at [168, 467] on link "Borrower and Organizational Review Borrower and Organizational Review" at bounding box center [160, 459] width 225 height 27
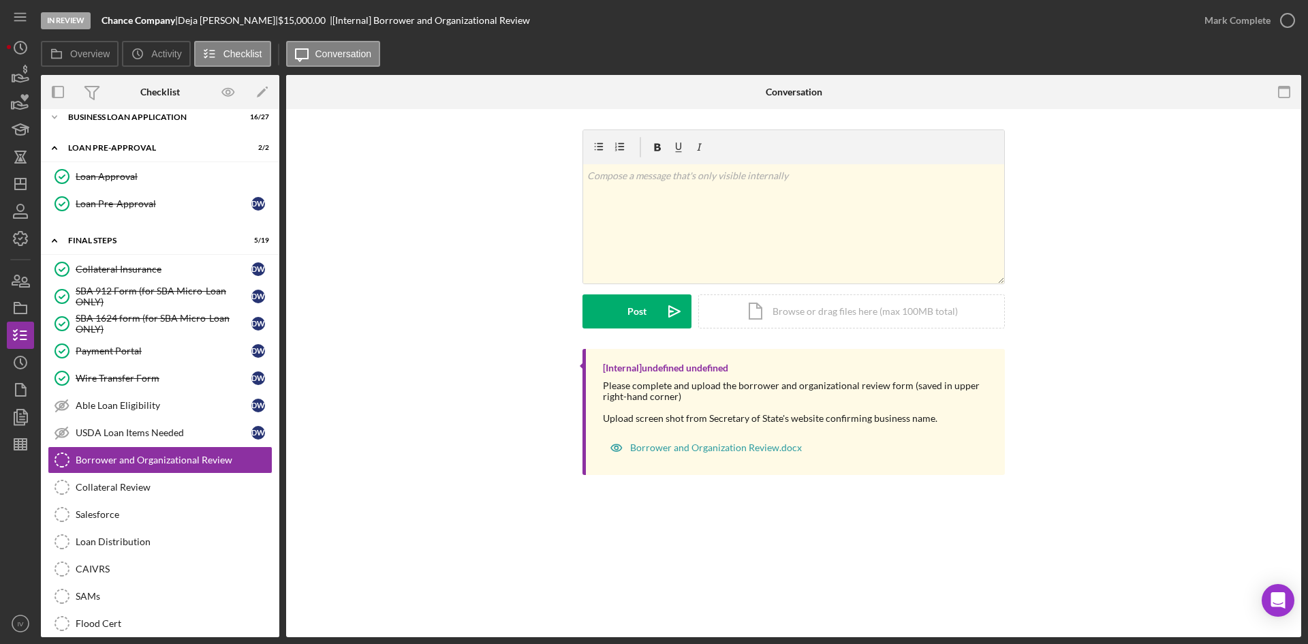
drag, startPoint x: 154, startPoint y: 262, endPoint x: 355, endPoint y: 306, distance: 205.7
click at [154, 262] on link "Collateral Insurance Collateral Insurance D W" at bounding box center [160, 269] width 225 height 27
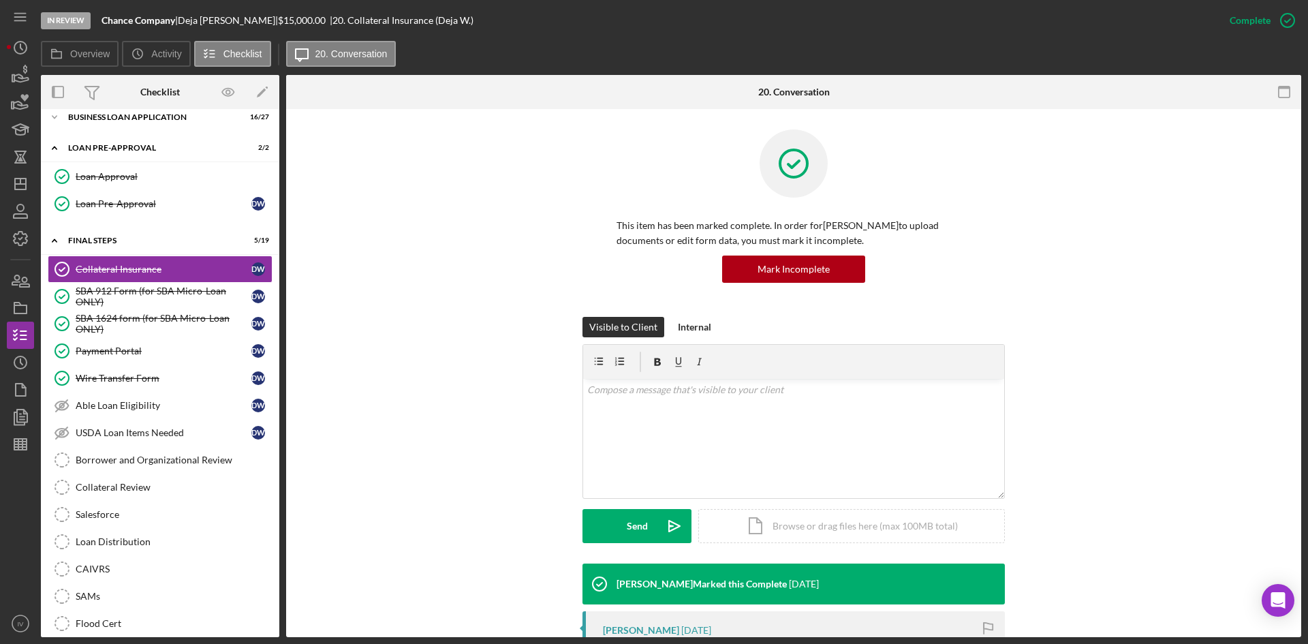
scroll to position [204, 0]
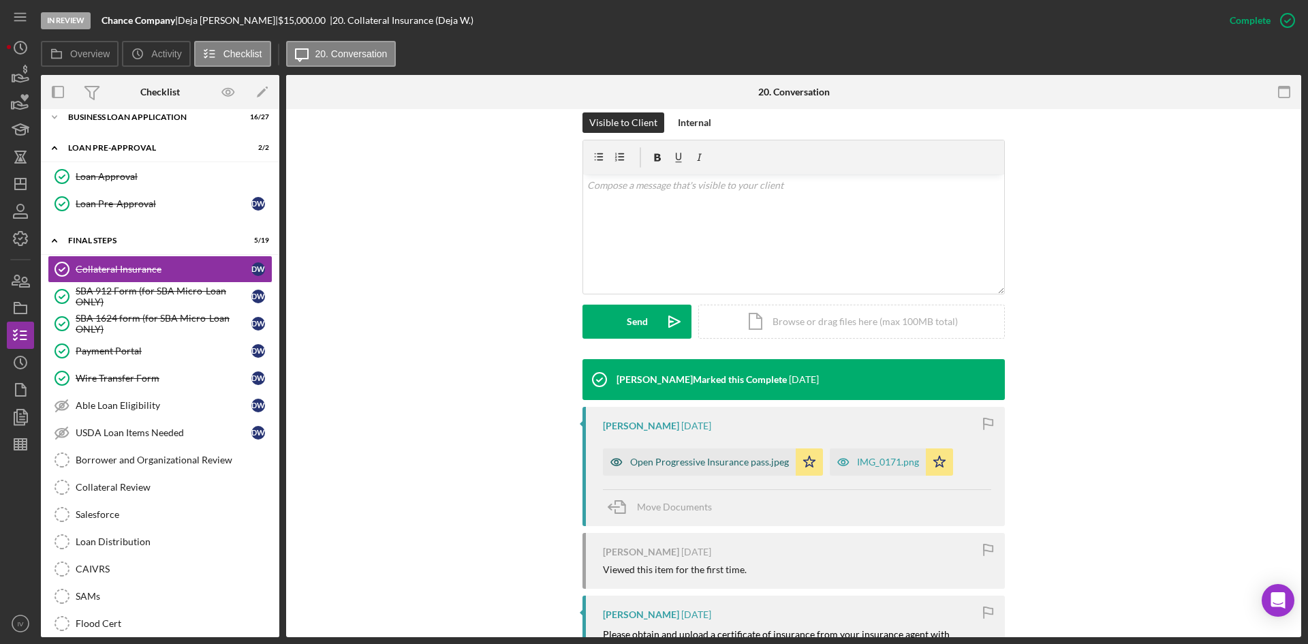
click at [696, 463] on div "Open Progressive Insurance pass.jpeg" at bounding box center [709, 462] width 159 height 11
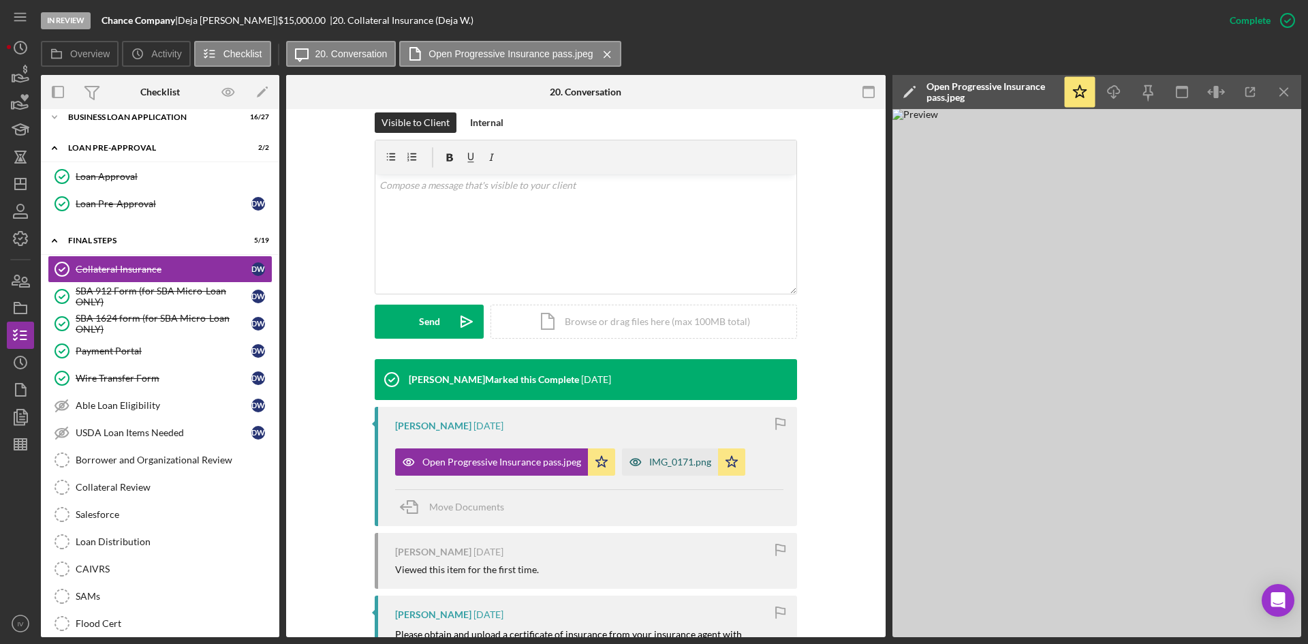
click at [414, 459] on icon "button" at bounding box center [408, 462] width 11 height 7
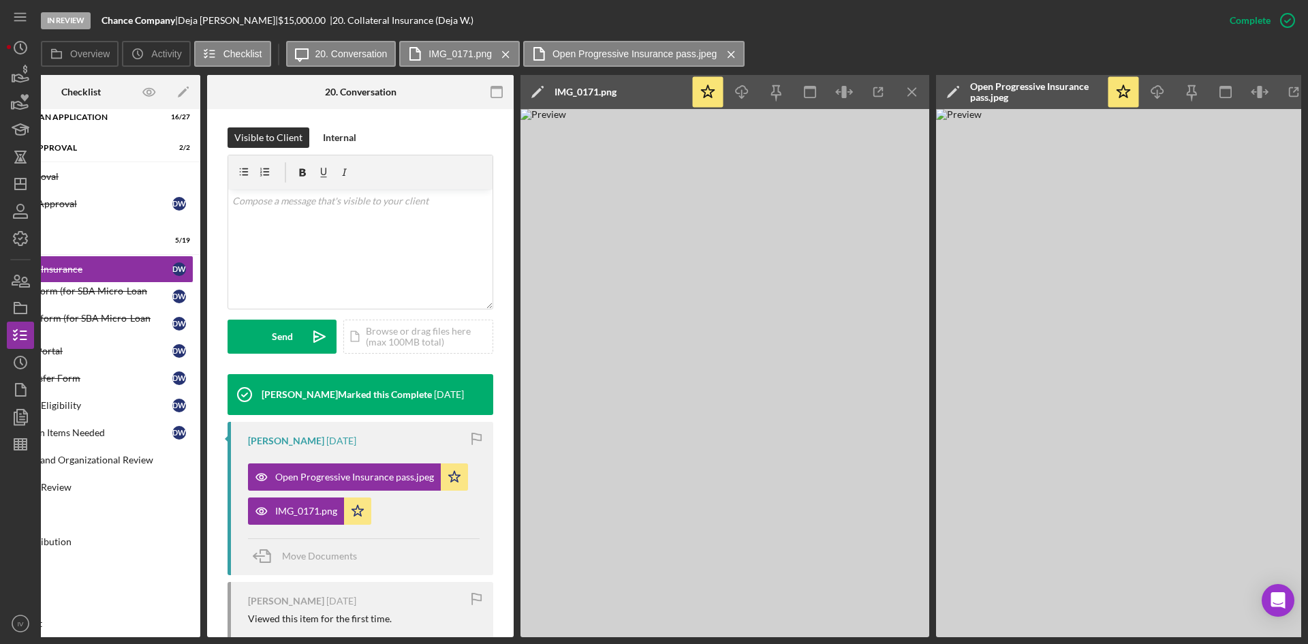
scroll to position [0, 0]
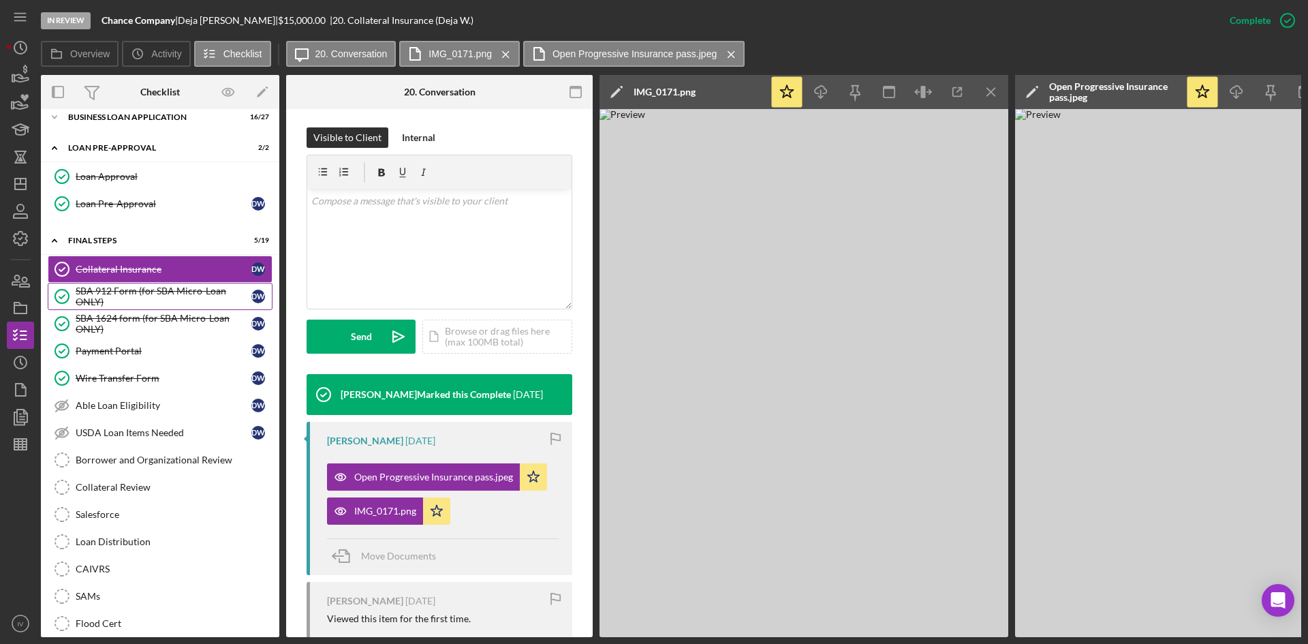
click at [132, 305] on div "SBA 912 Form (for SBA Micro-Loan ONLY)" at bounding box center [164, 297] width 176 height 22
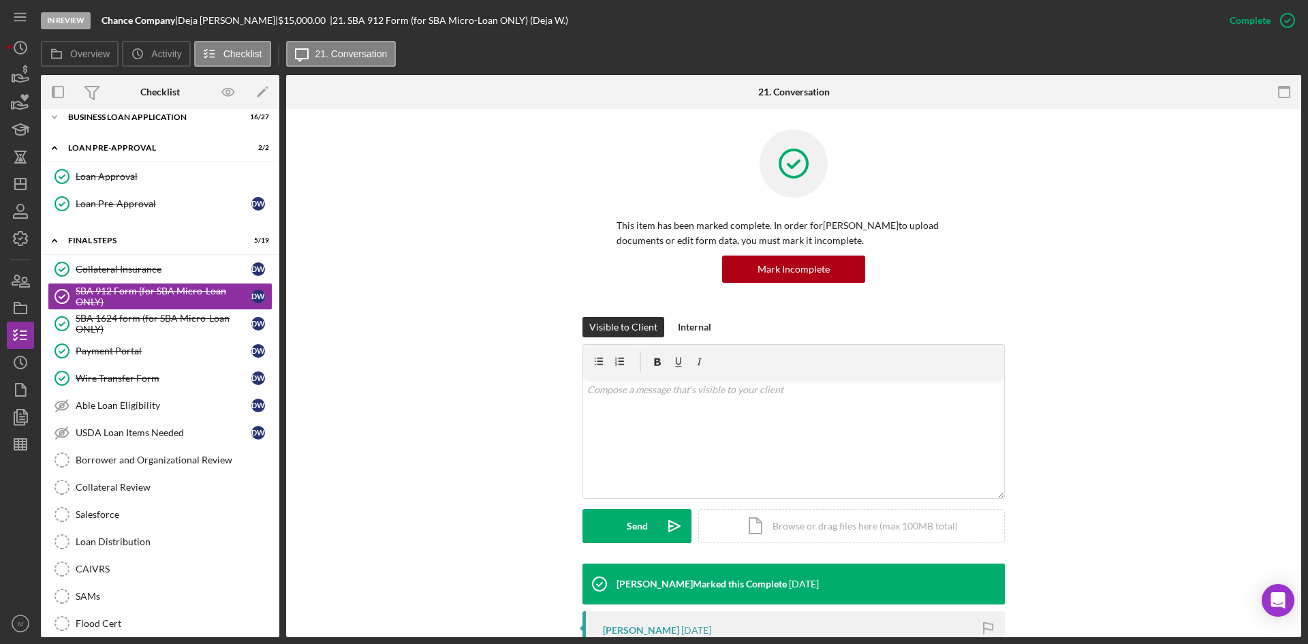
scroll to position [204, 0]
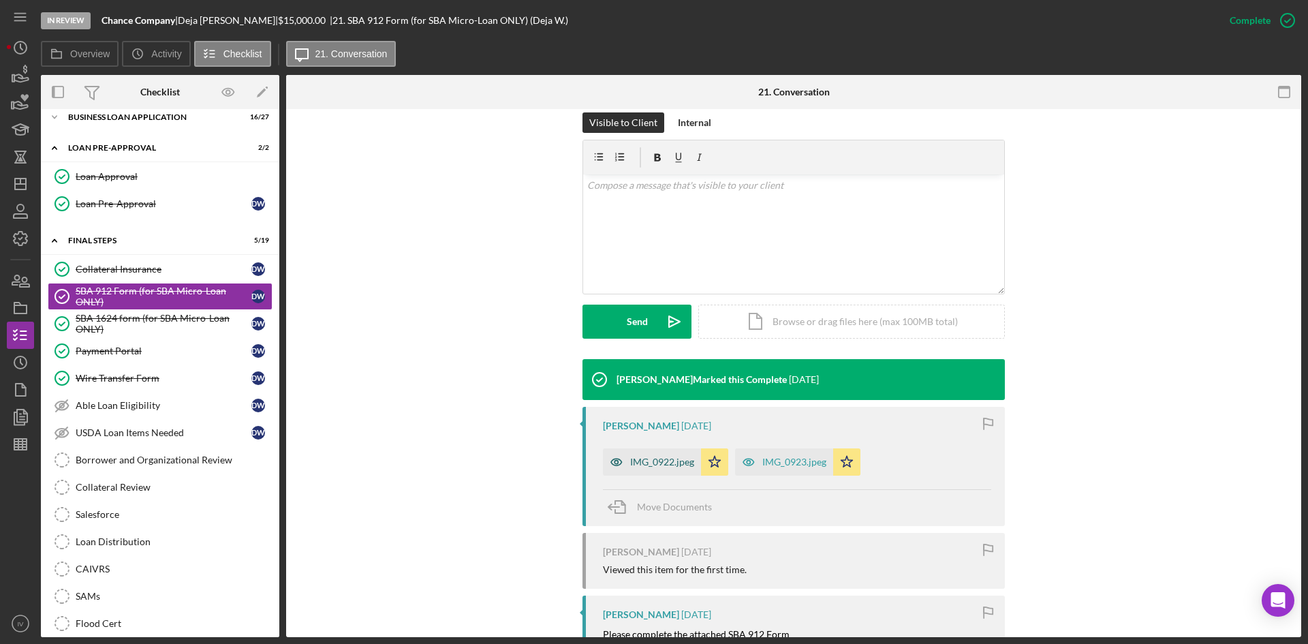
click at [615, 463] on icon "button" at bounding box center [616, 461] width 3 height 3
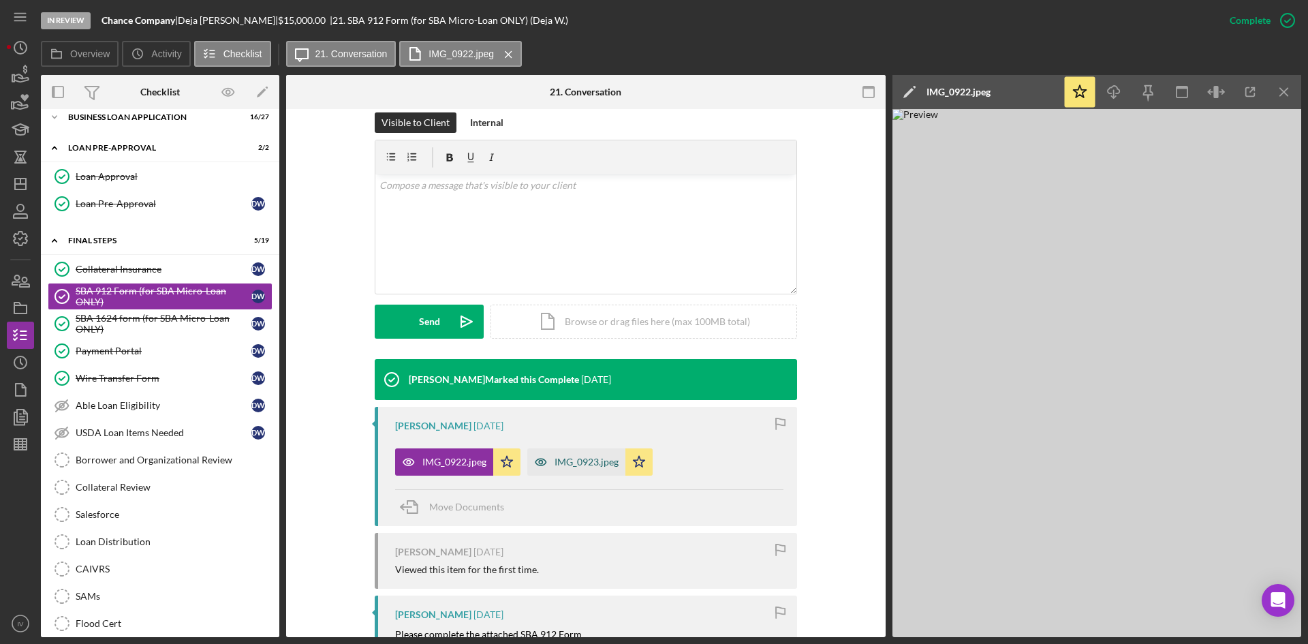
click at [556, 453] on div "IMG_0923.jpeg" at bounding box center [576, 461] width 98 height 27
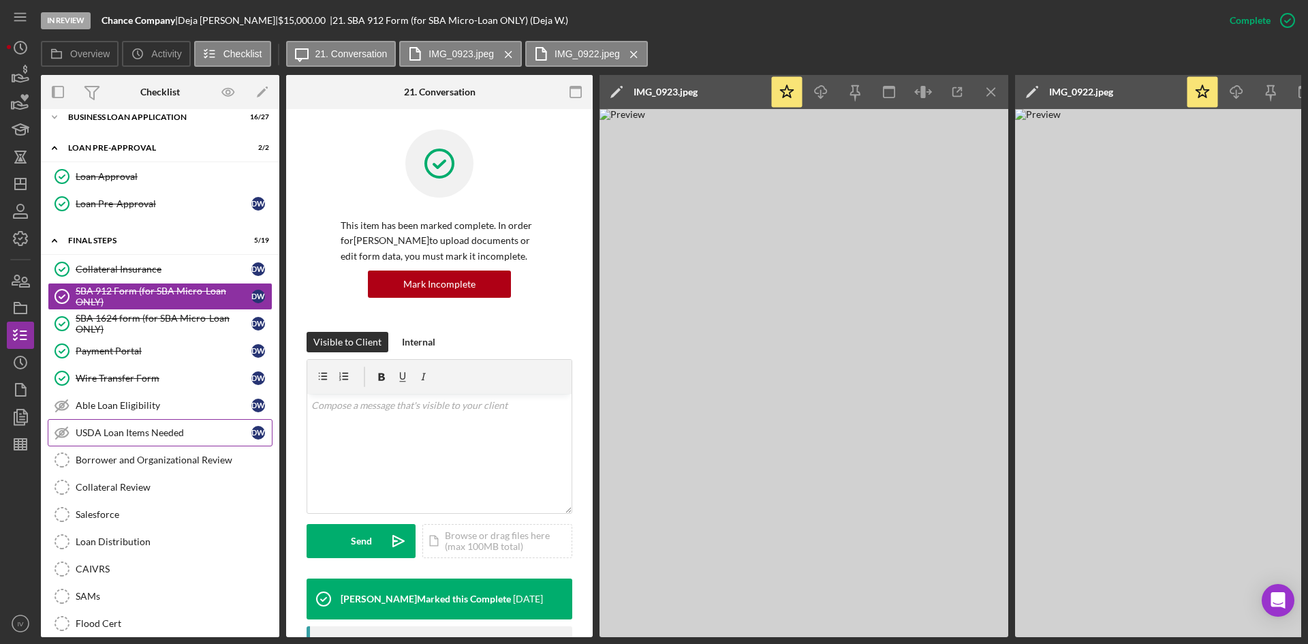
scroll to position [176, 0]
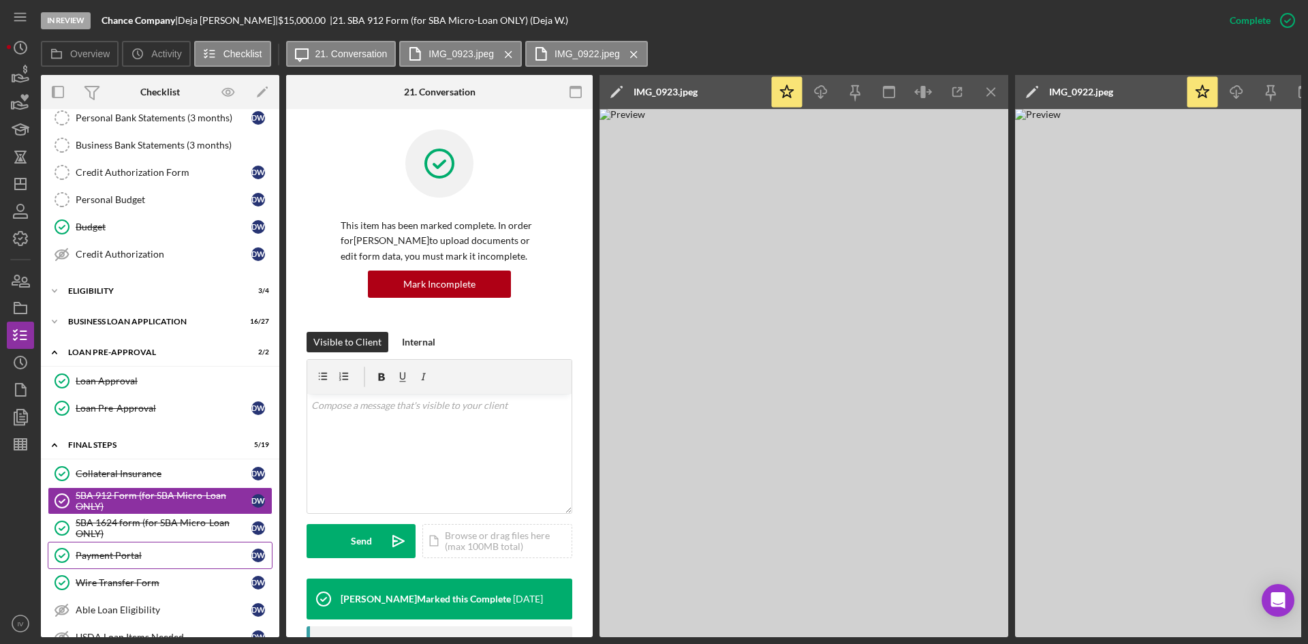
drag, startPoint x: 162, startPoint y: 551, endPoint x: 189, endPoint y: 547, distance: 28.3
click at [162, 551] on div "Payment Portal" at bounding box center [164, 555] width 176 height 11
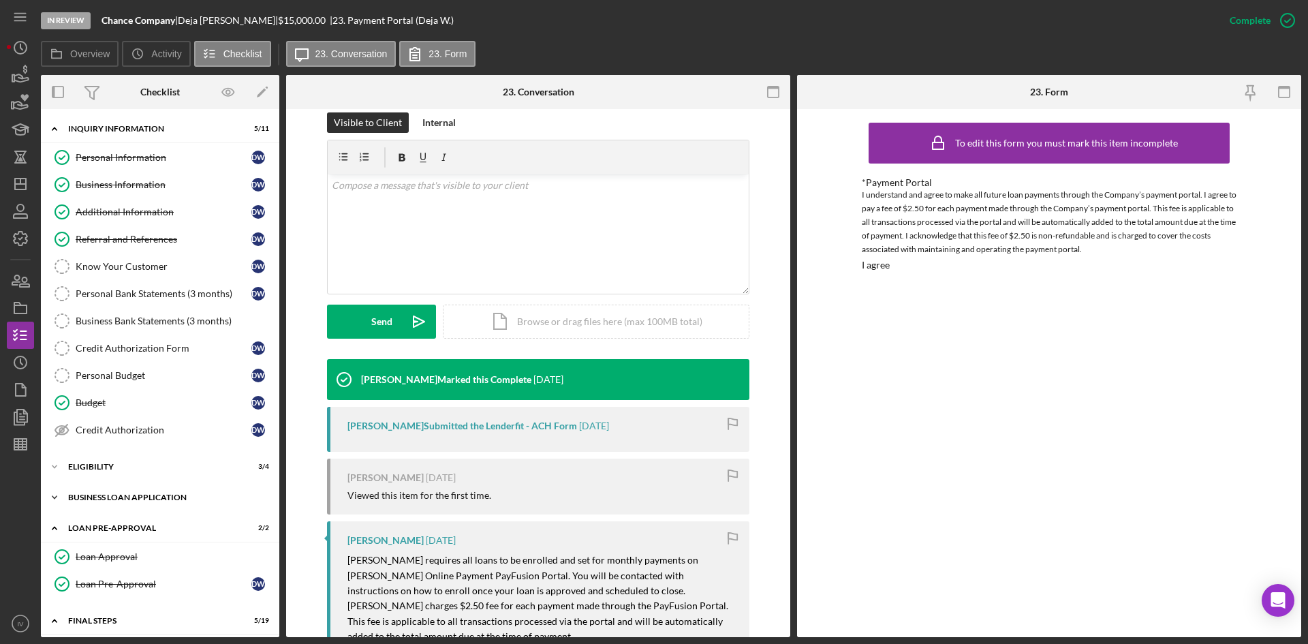
click at [117, 502] on div "Icon/Expander BUSINESS LOAN APPLICATION 16 / 27" at bounding box center [160, 497] width 239 height 27
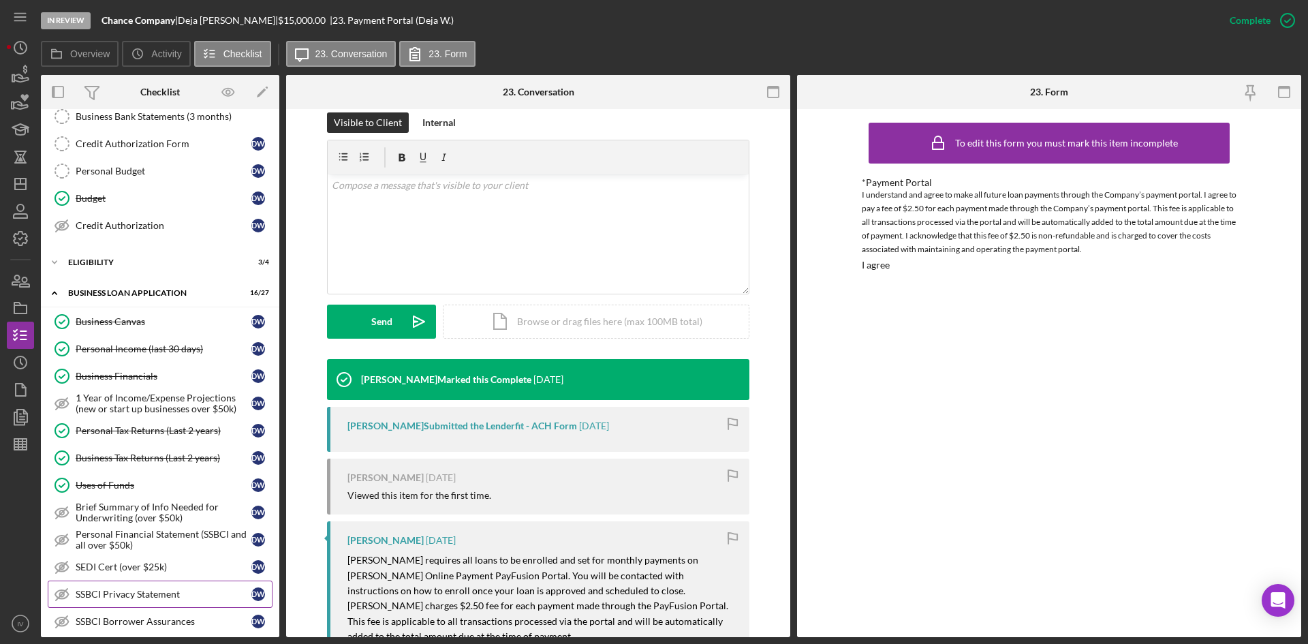
scroll to position [341, 0]
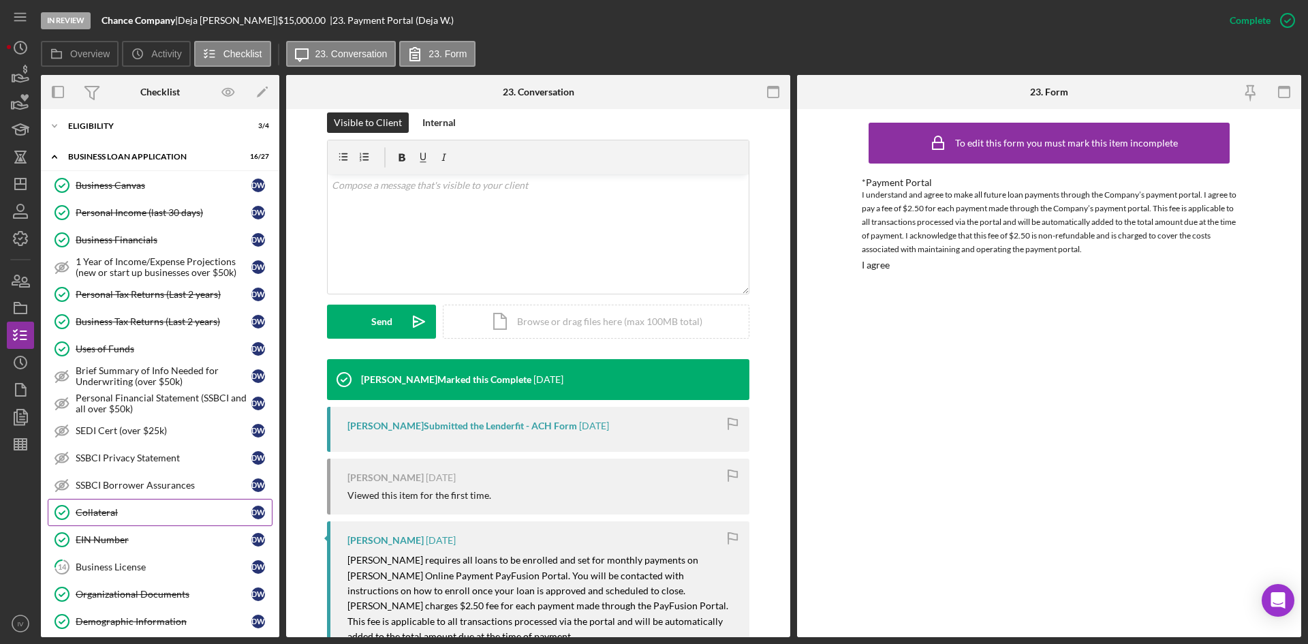
click at [155, 510] on div "Collateral" at bounding box center [164, 512] width 176 height 11
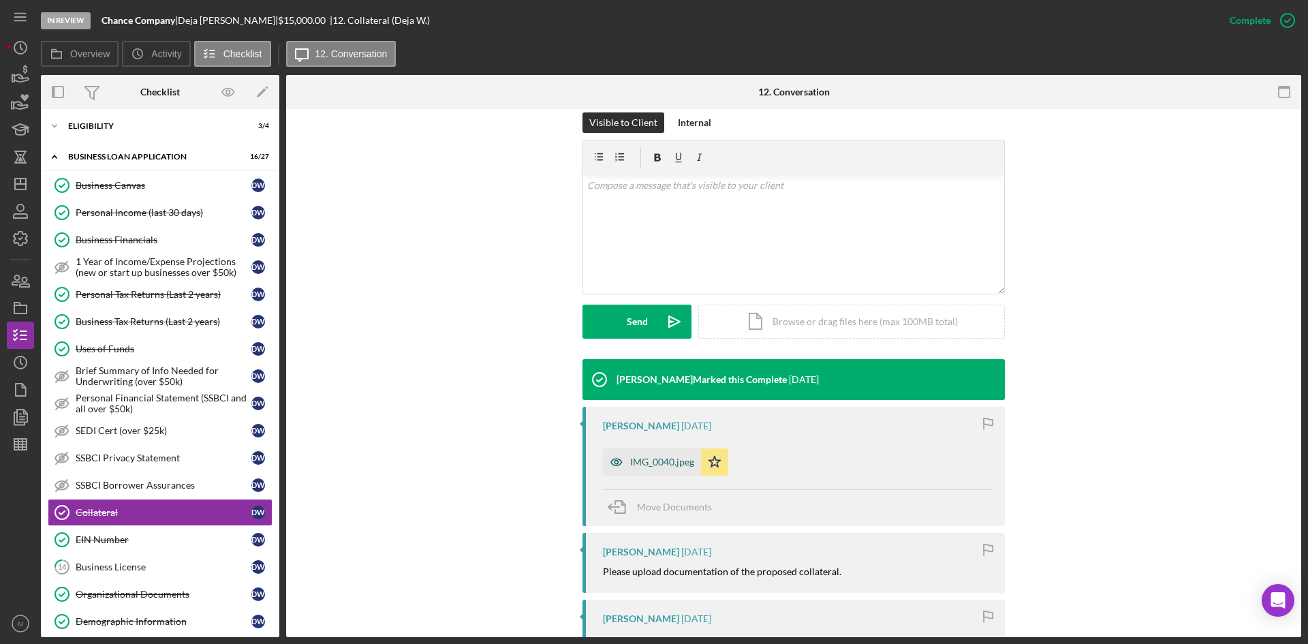
scroll to position [273, 0]
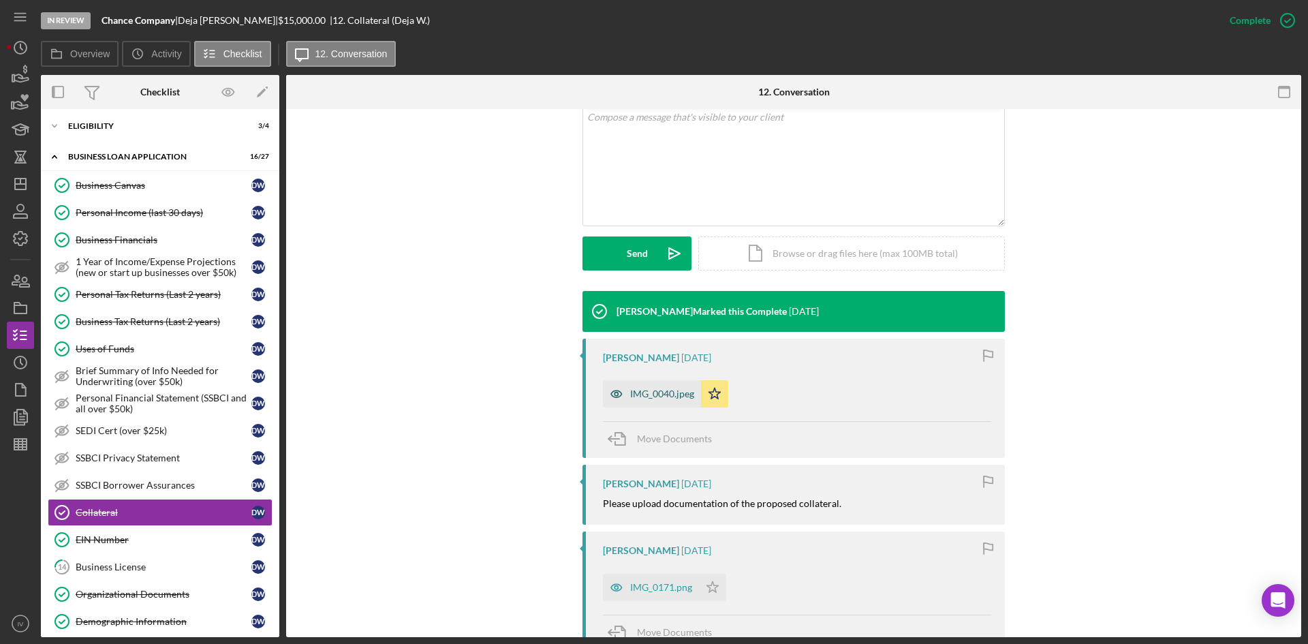
click at [658, 401] on div "IMG_0040.jpeg" at bounding box center [652, 393] width 98 height 27
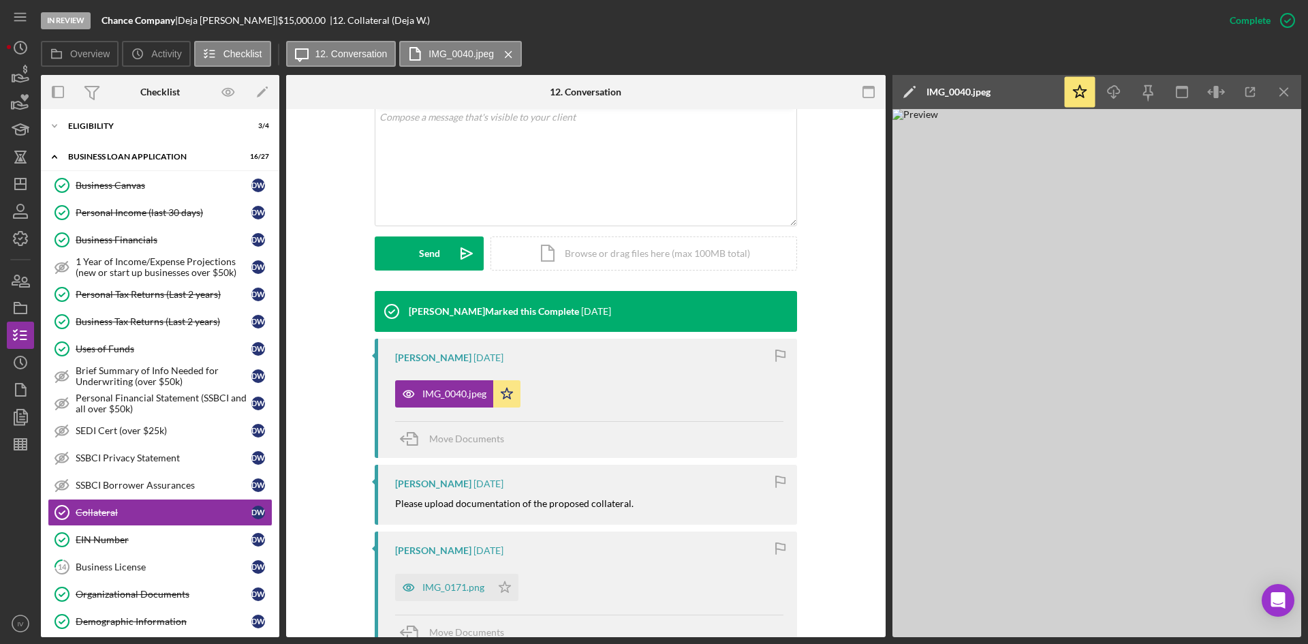
scroll to position [409, 0]
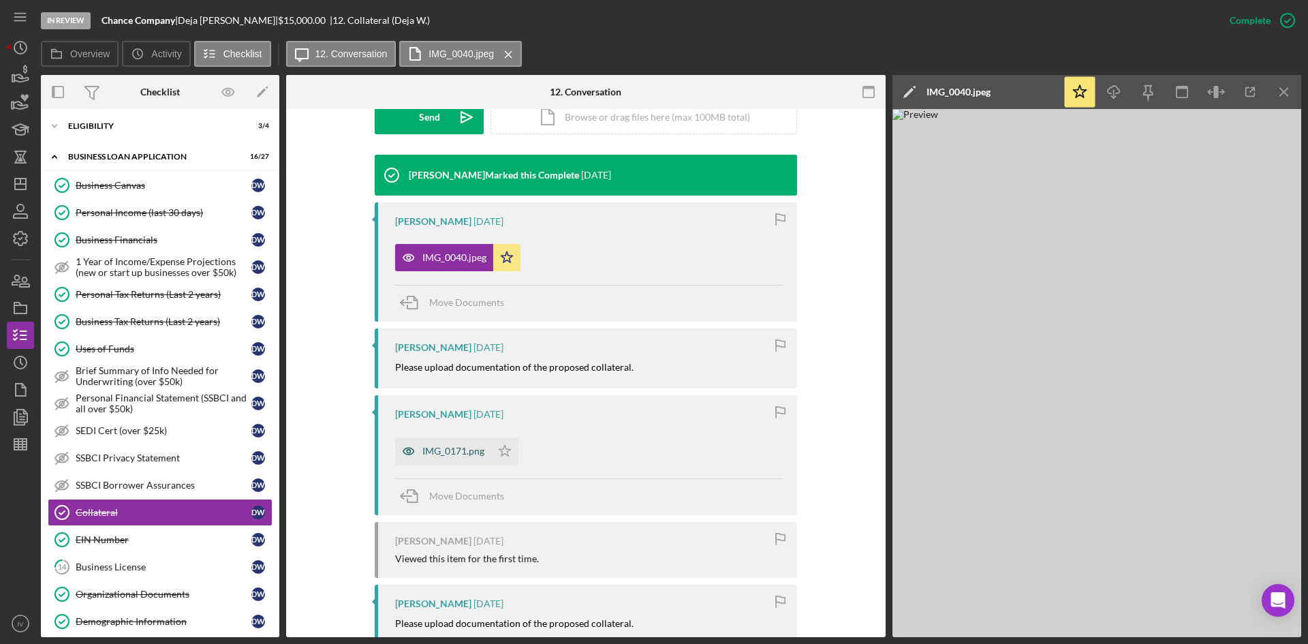
click at [450, 454] on div "IMG_0171.png" at bounding box center [454, 451] width 62 height 11
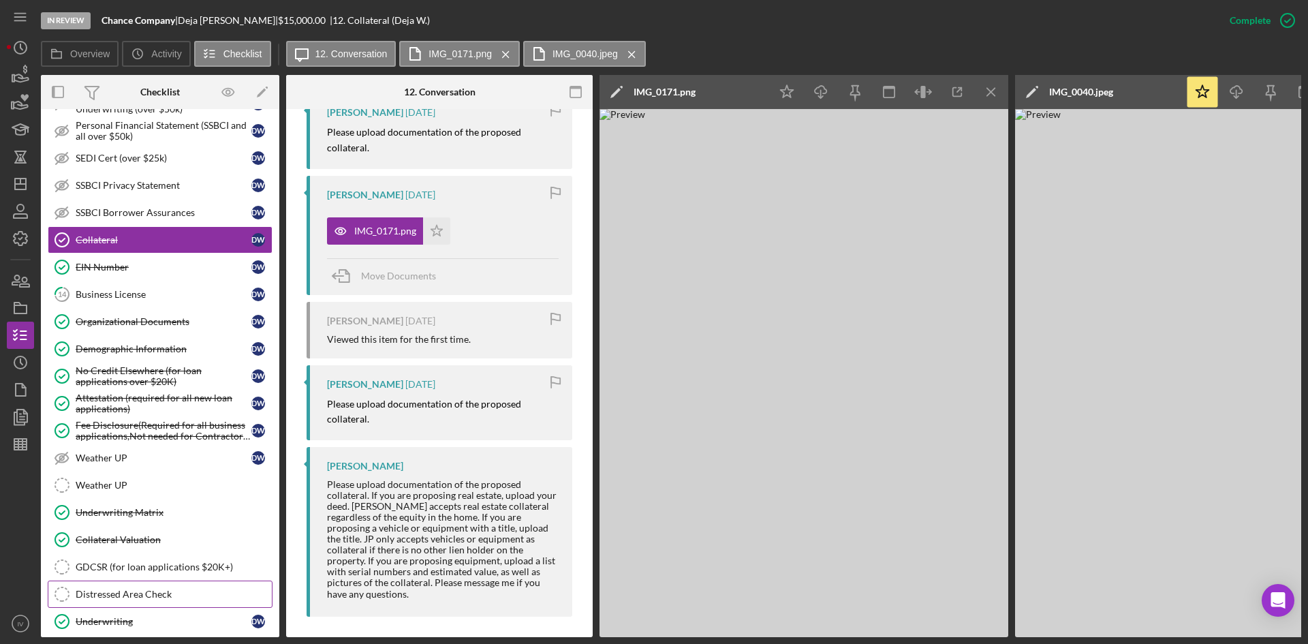
scroll to position [750, 0]
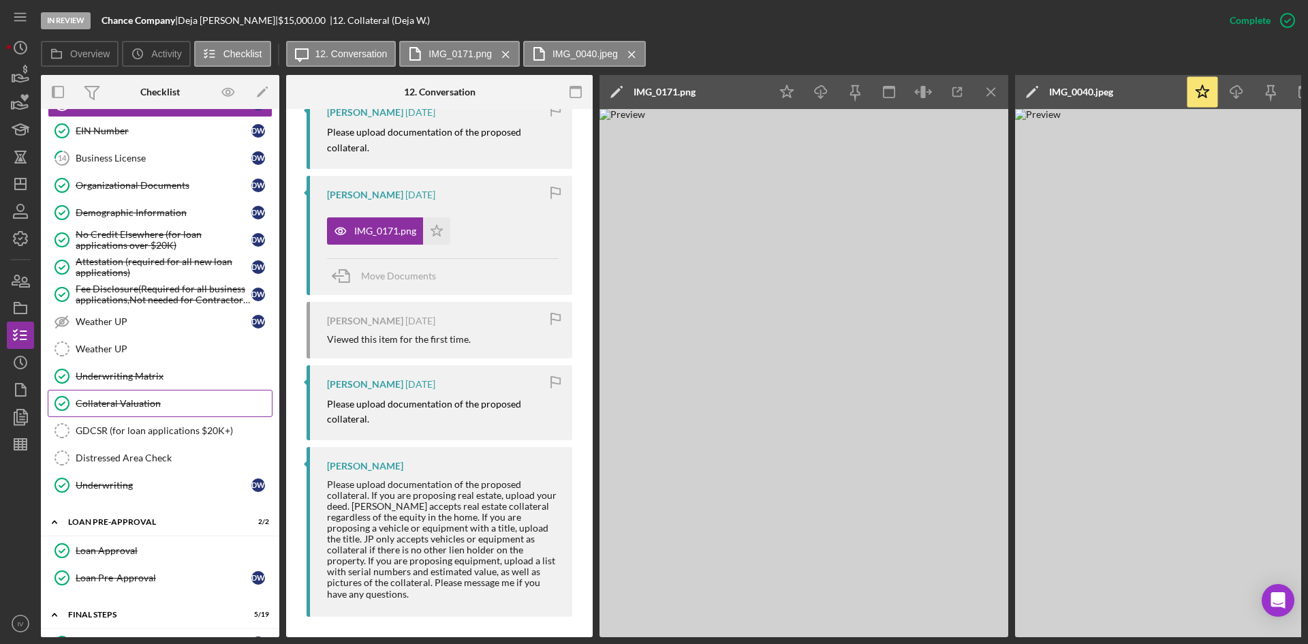
drag, startPoint x: 158, startPoint y: 409, endPoint x: 263, endPoint y: 402, distance: 105.2
click at [158, 409] on div "Collateral Valuation" at bounding box center [174, 403] width 196 height 11
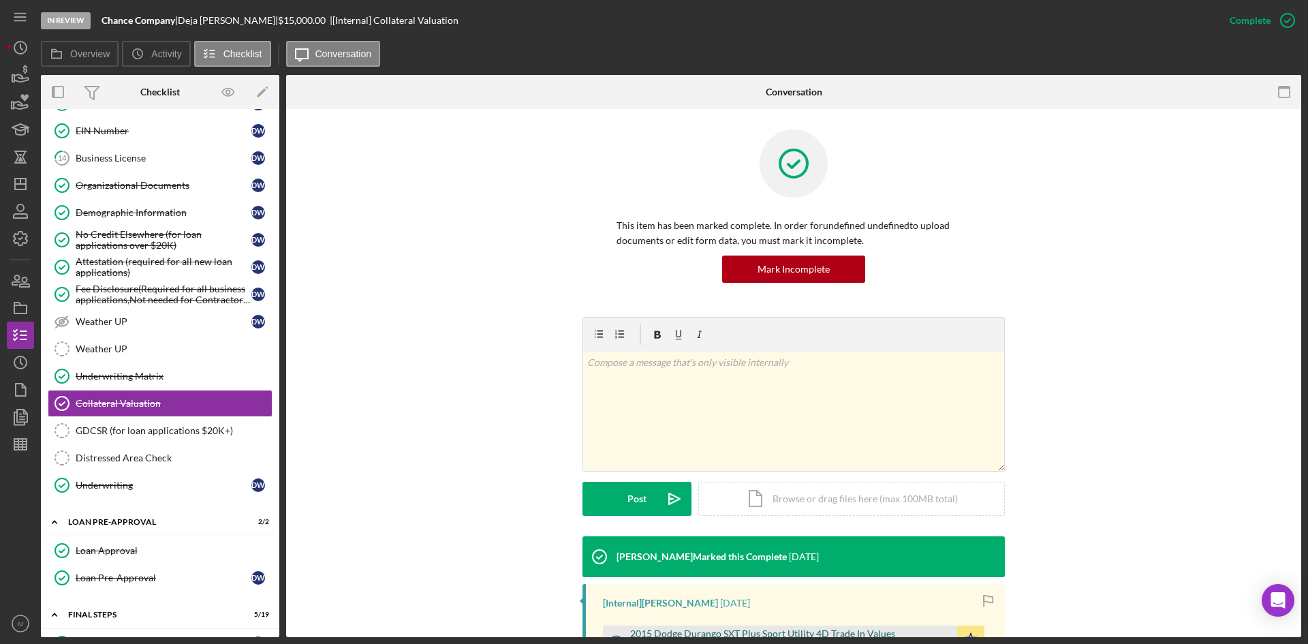
scroll to position [192, 0]
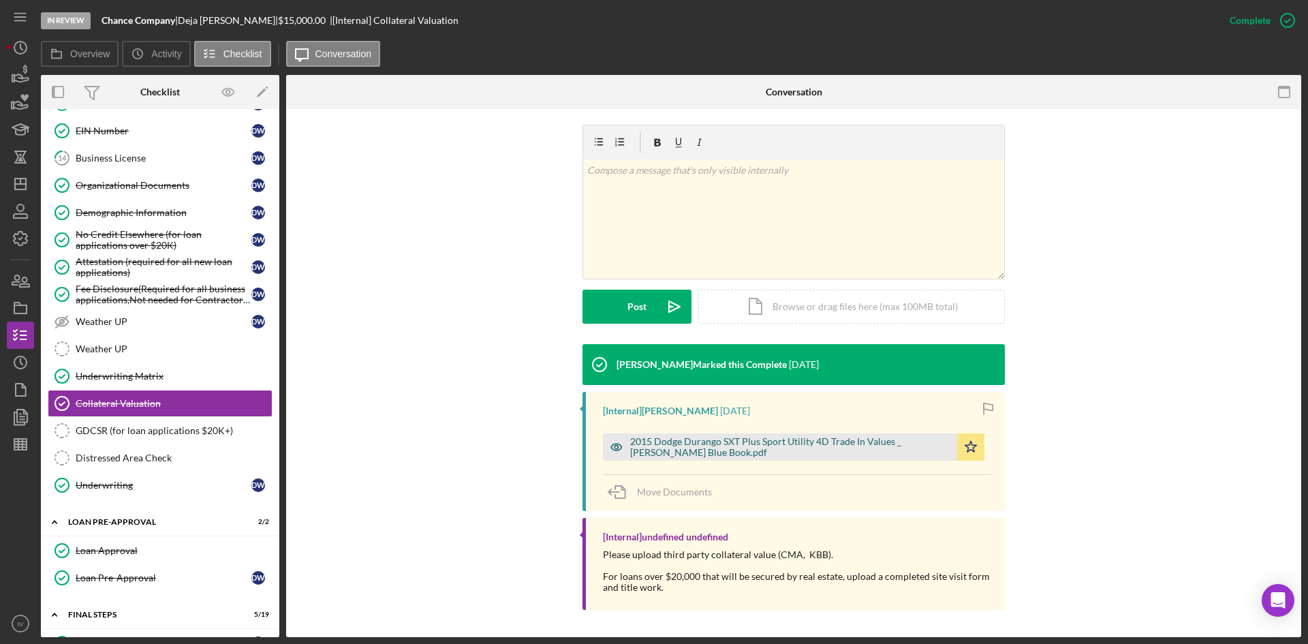
click at [705, 457] on div "2015 Dodge Durango SXT Plus Sport Utility 4D Trade In Values _ [PERSON_NAME] Bl…" at bounding box center [790, 447] width 320 height 22
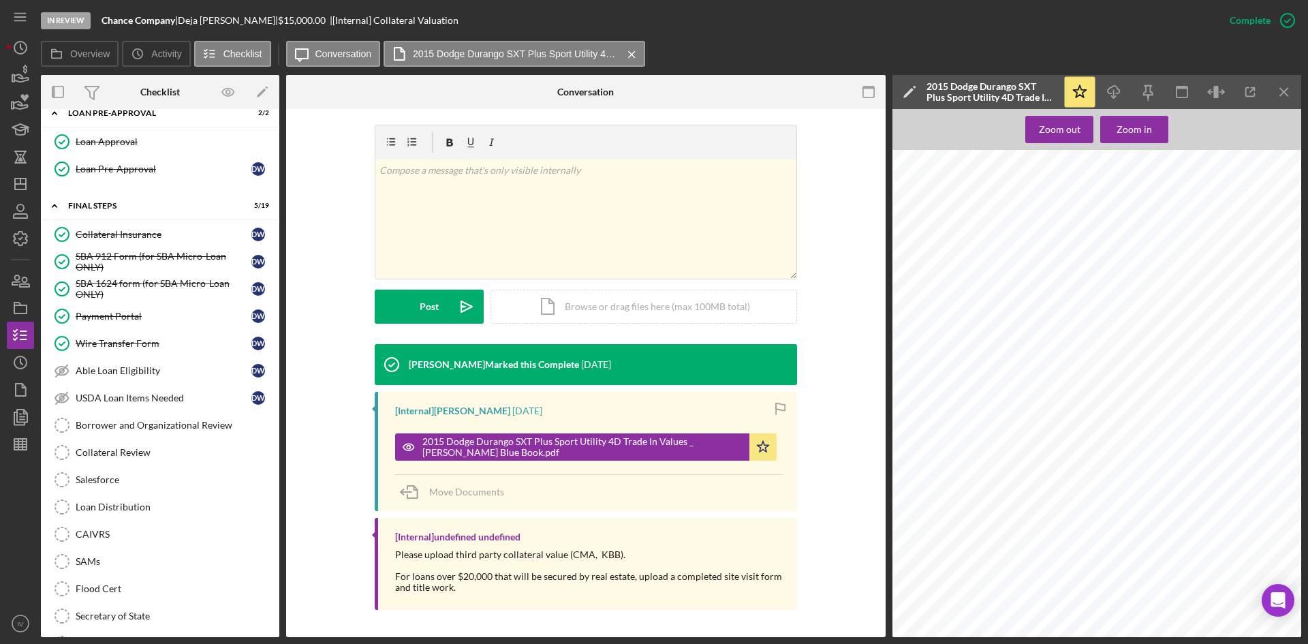
scroll to position [1339, 0]
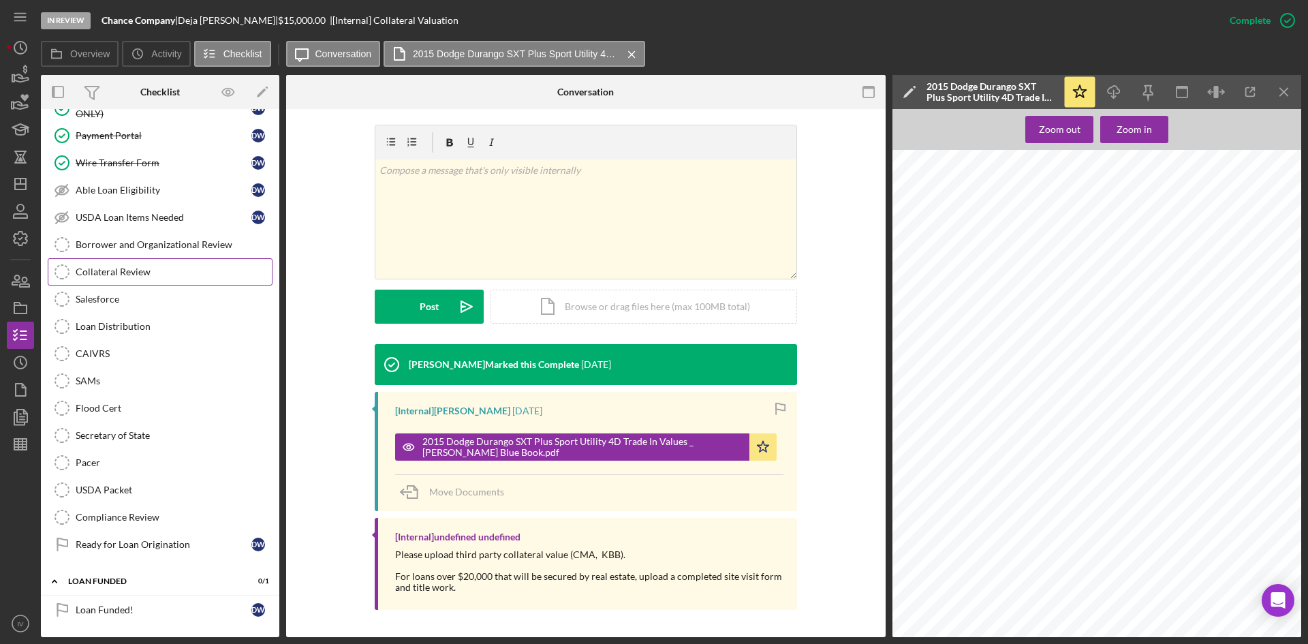
click at [166, 269] on div "Collateral Review" at bounding box center [174, 271] width 196 height 11
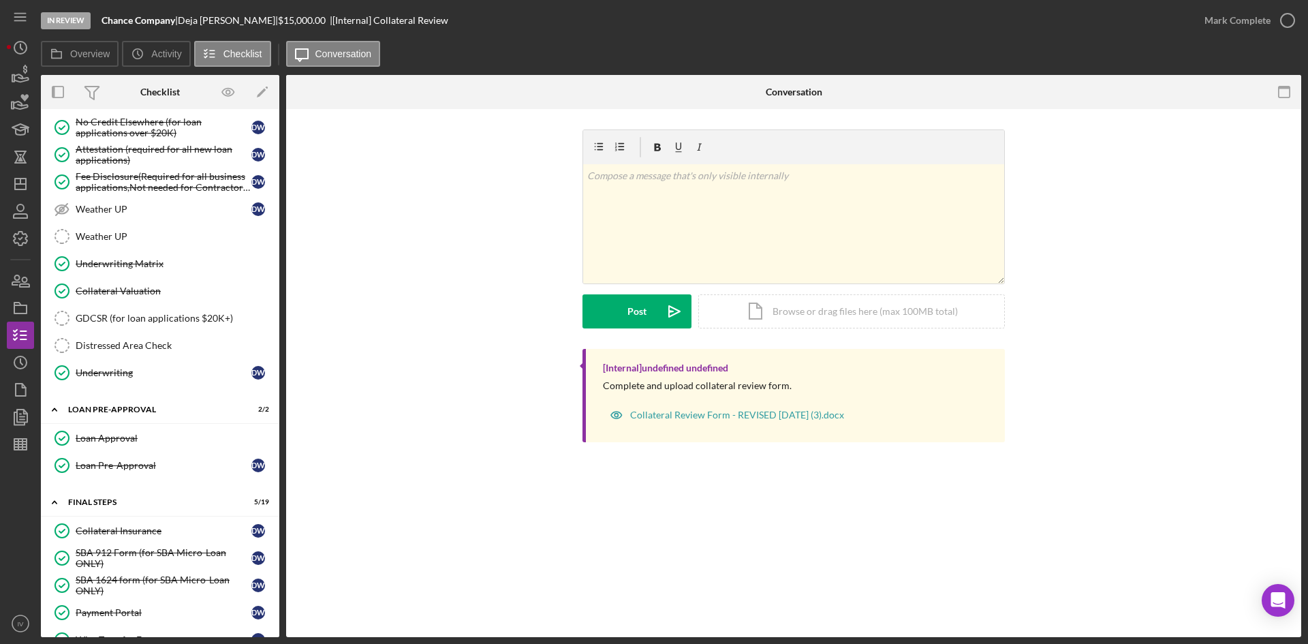
scroll to position [726, 0]
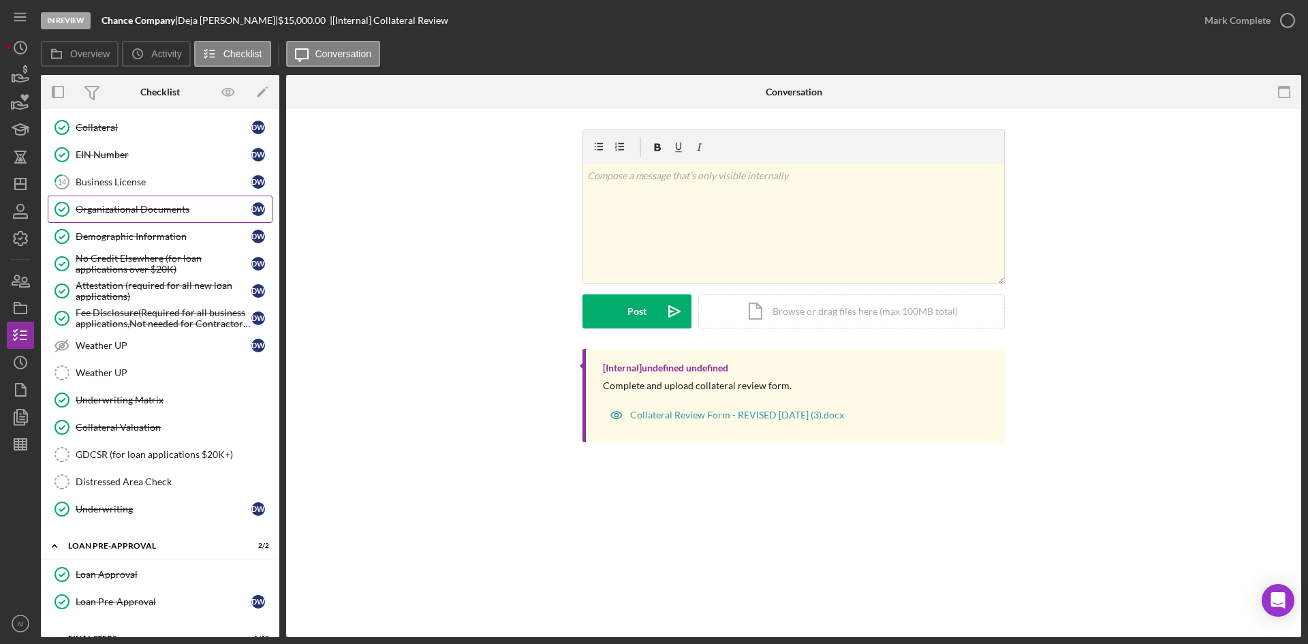
click at [153, 211] on div "Organizational Documents" at bounding box center [164, 209] width 176 height 11
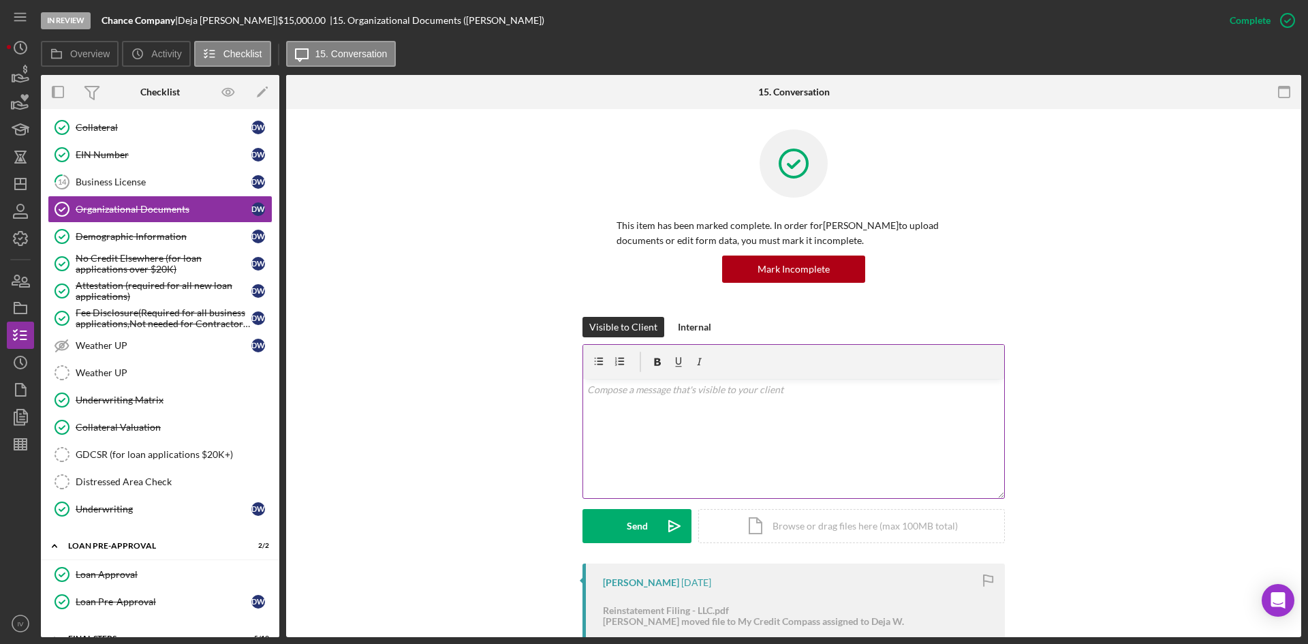
scroll to position [136, 0]
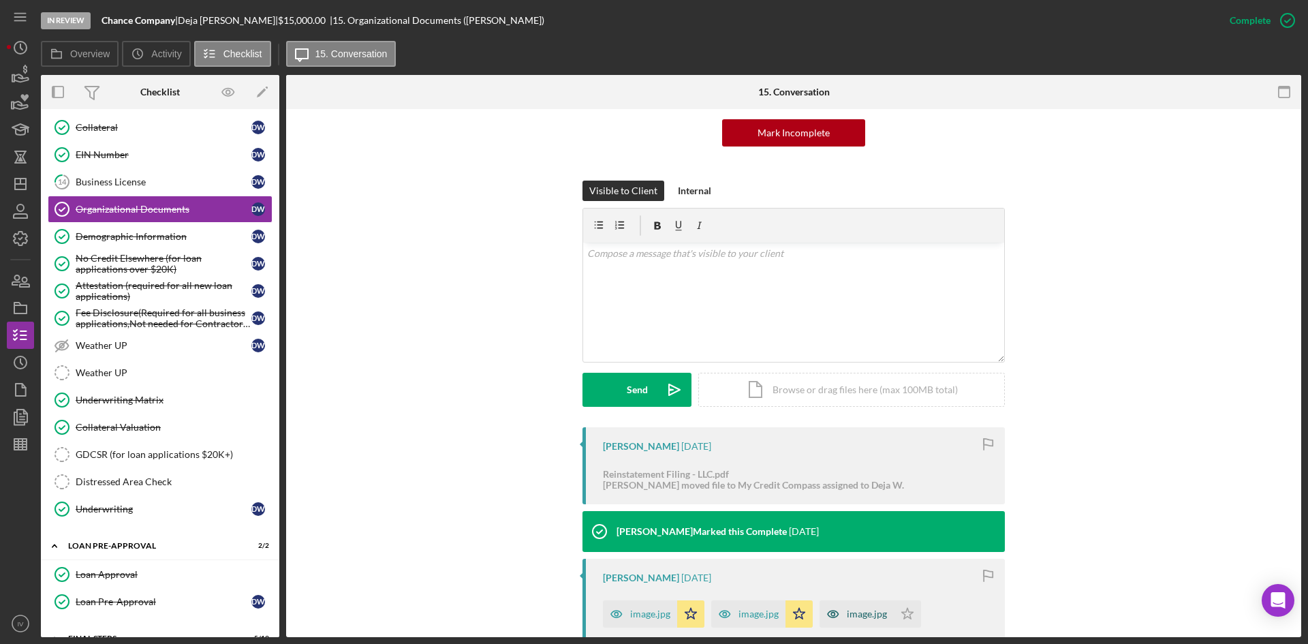
click at [642, 609] on div "image.jpg" at bounding box center [650, 614] width 40 height 11
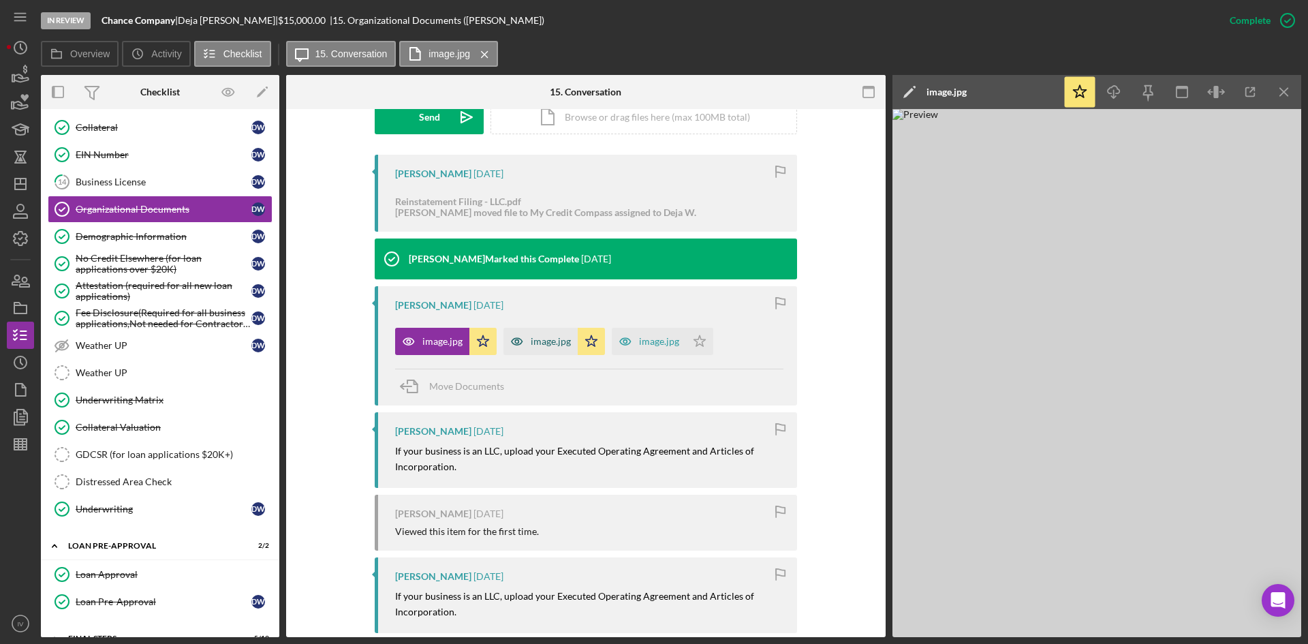
click at [531, 347] on div "image.jpg" at bounding box center [551, 341] width 40 height 11
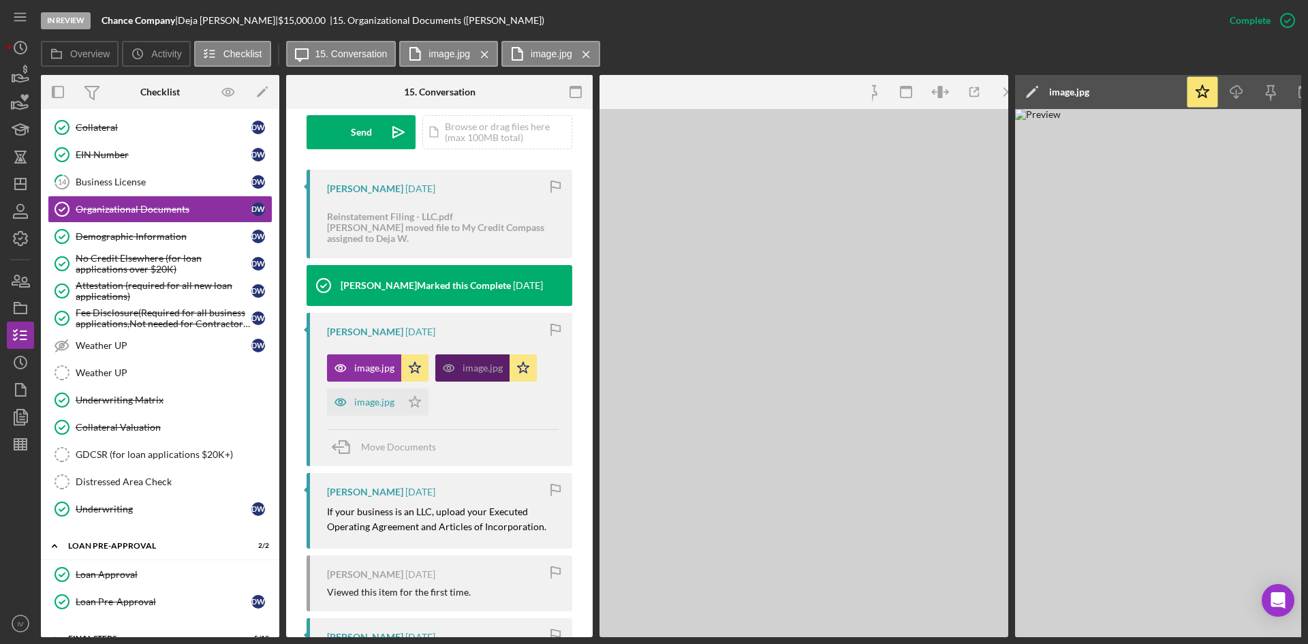
scroll to position [424, 0]
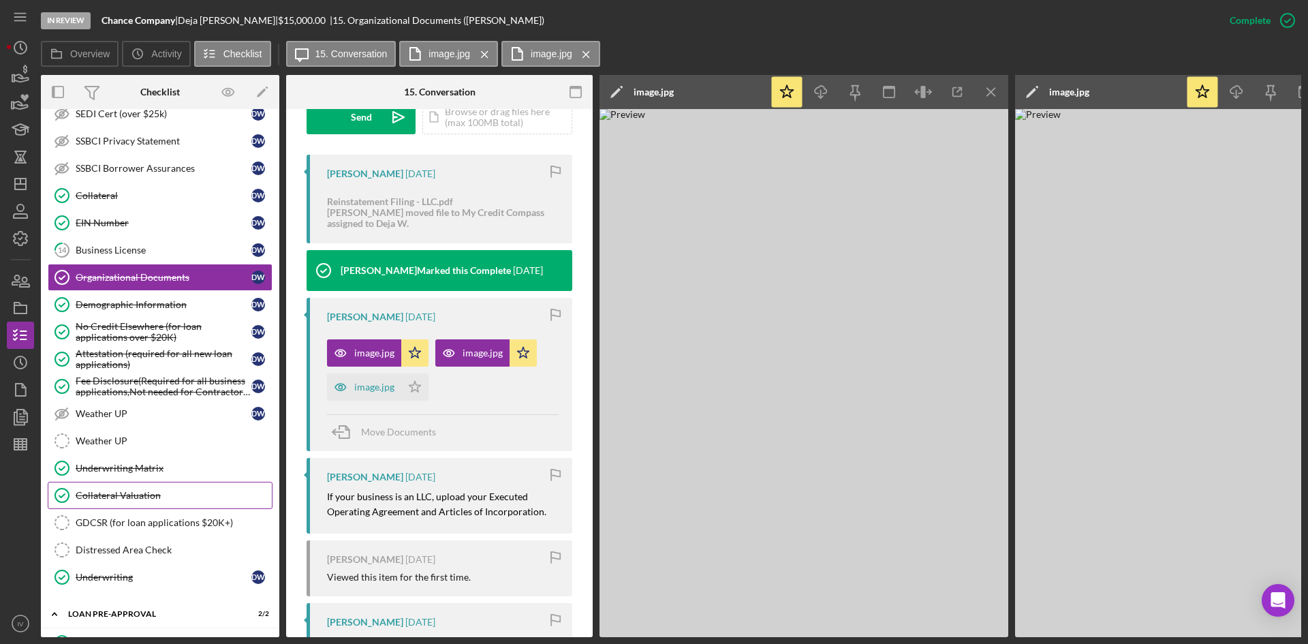
scroll to position [521, 0]
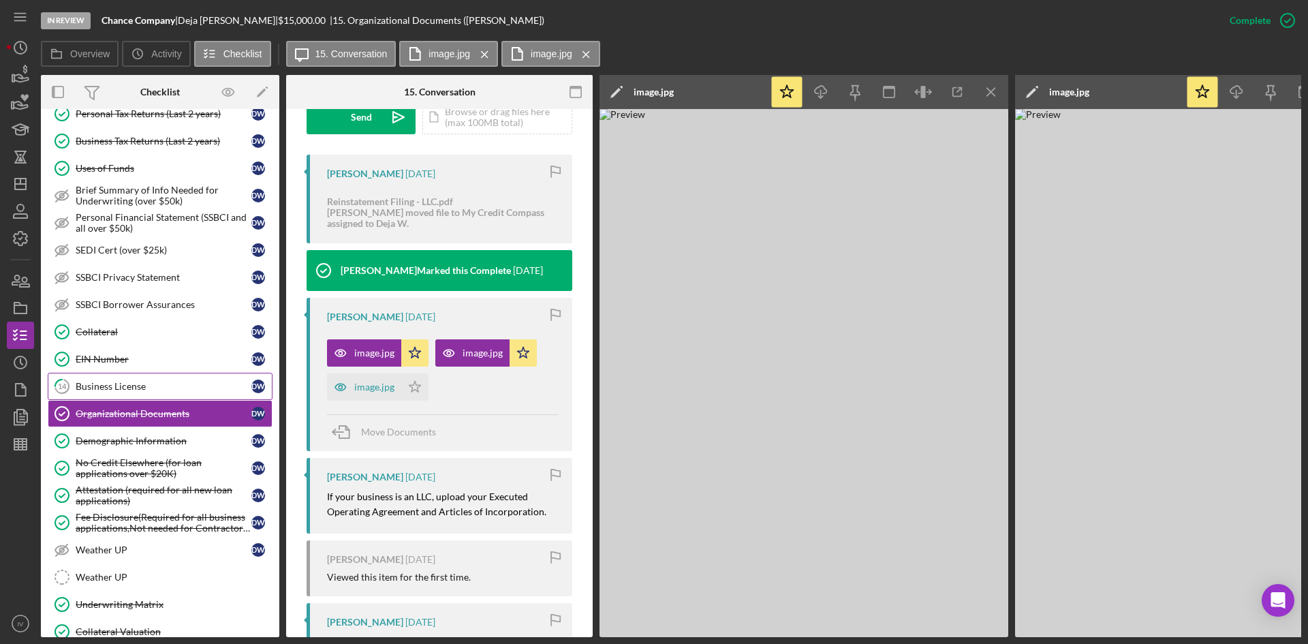
drag, startPoint x: 147, startPoint y: 361, endPoint x: 174, endPoint y: 376, distance: 31.1
click at [147, 361] on div "EIN Number" at bounding box center [164, 359] width 176 height 11
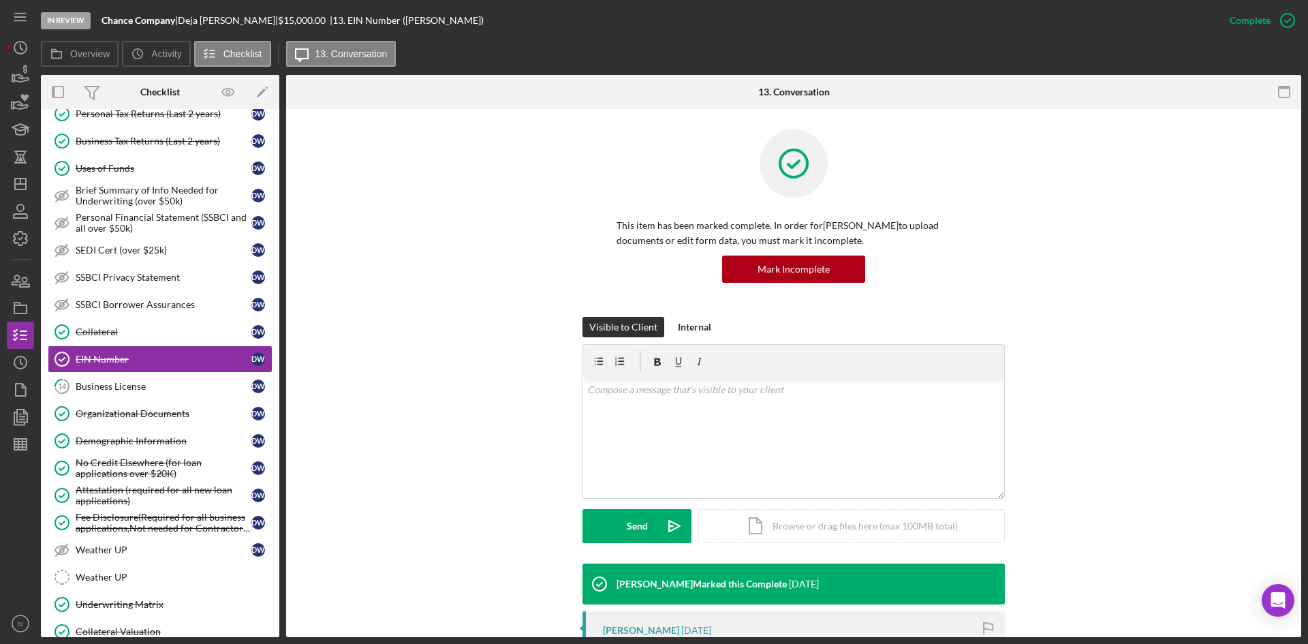
scroll to position [204, 0]
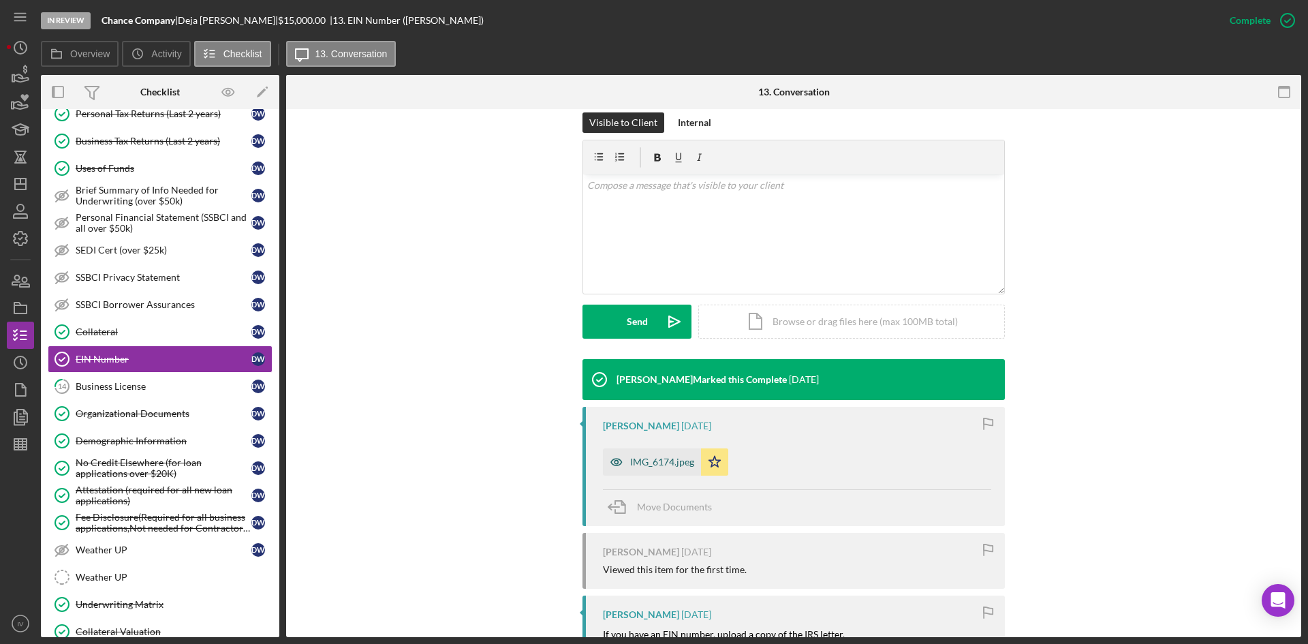
click at [668, 474] on div "IMG_6174.jpeg" at bounding box center [652, 461] width 98 height 27
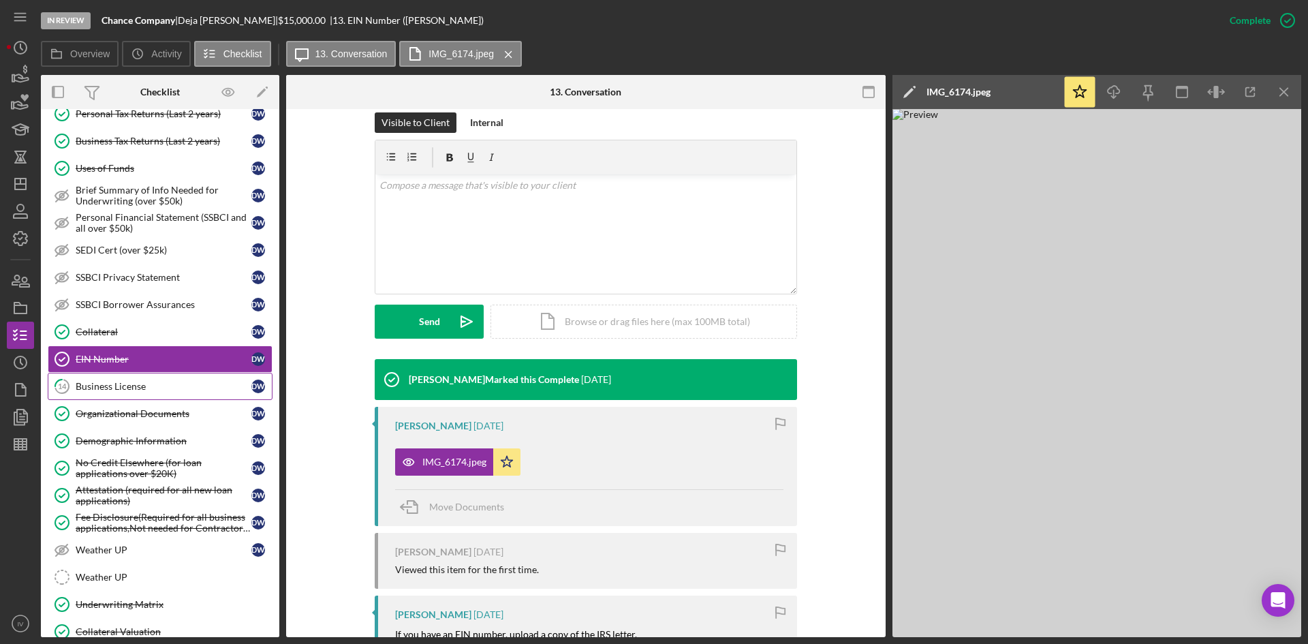
scroll to position [249, 0]
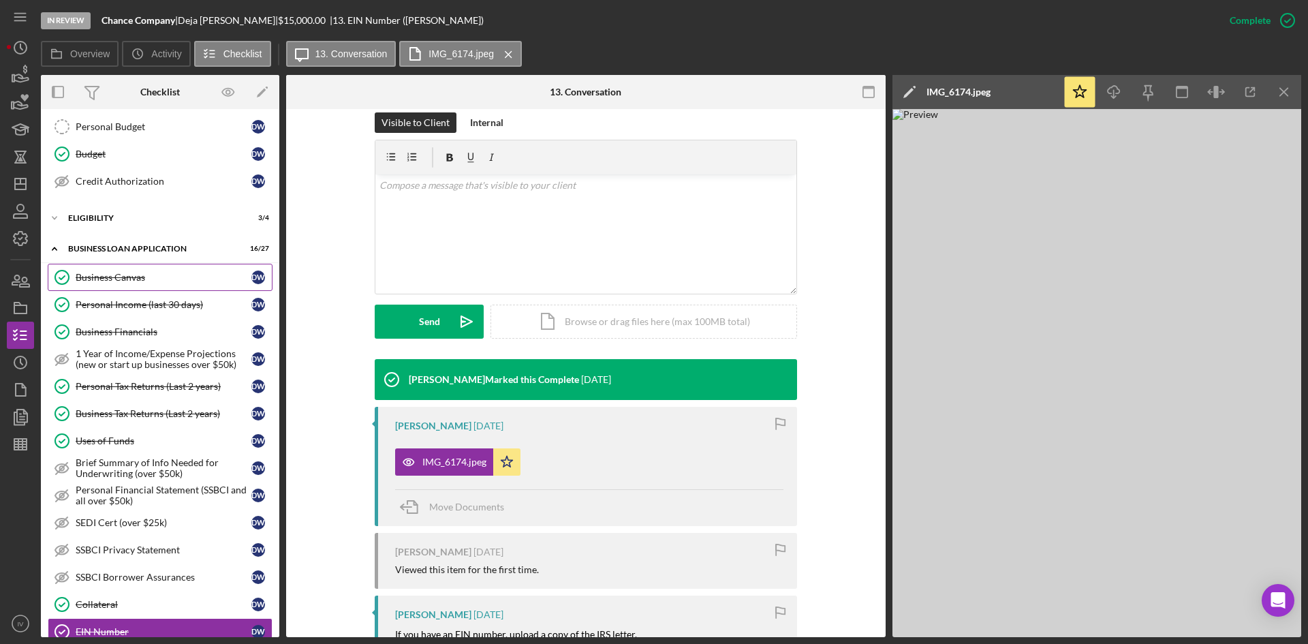
drag, startPoint x: 141, startPoint y: 288, endPoint x: 375, endPoint y: 326, distance: 237.0
click at [141, 288] on link "Business Canvas Business Canvas D W" at bounding box center [160, 277] width 225 height 27
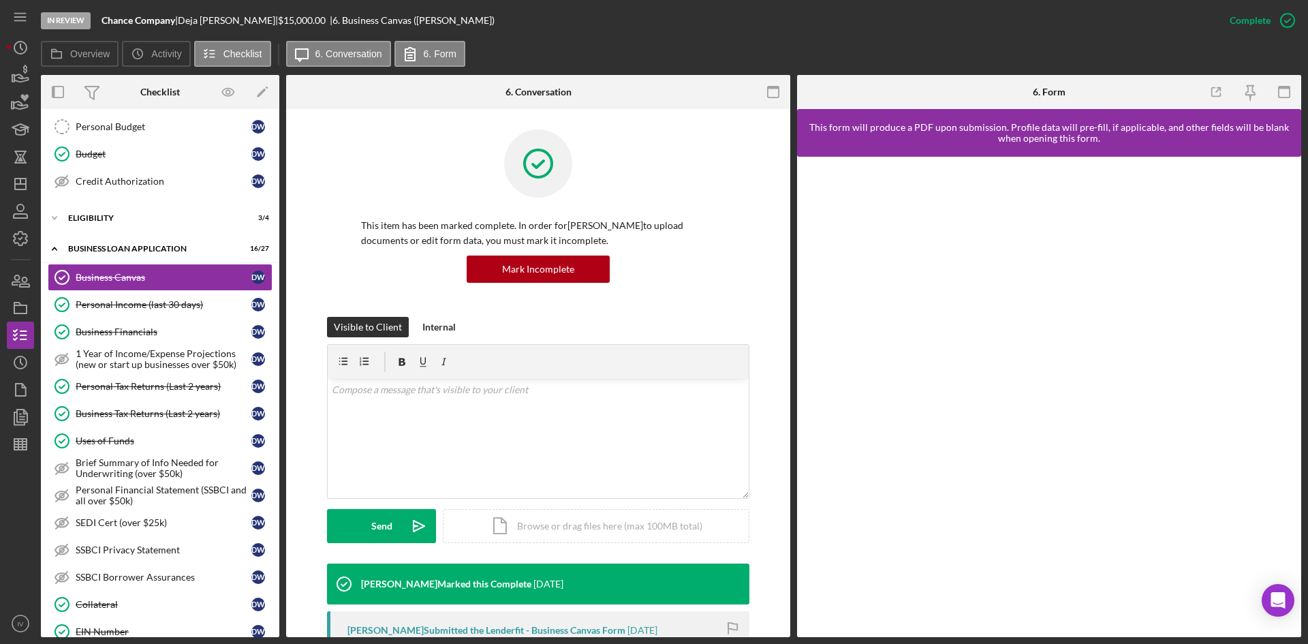
scroll to position [136, 0]
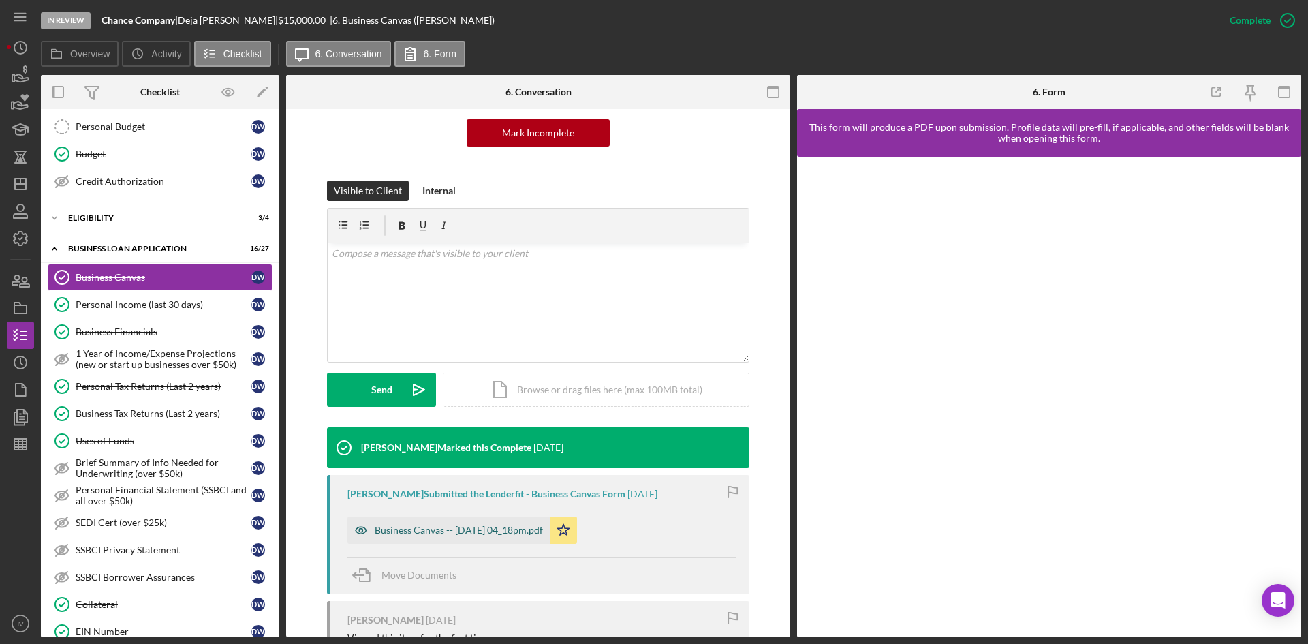
click at [480, 526] on div "Business Canvas -- [DATE] 04_18pm.pdf" at bounding box center [459, 530] width 168 height 11
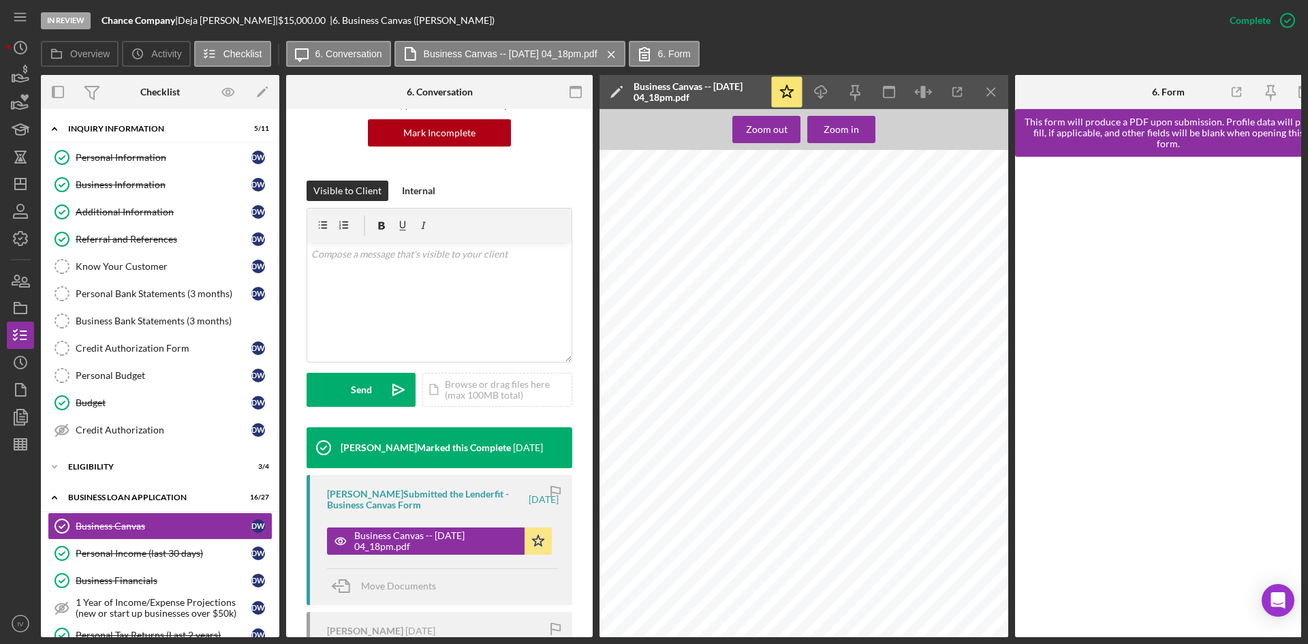
scroll to position [409, 0]
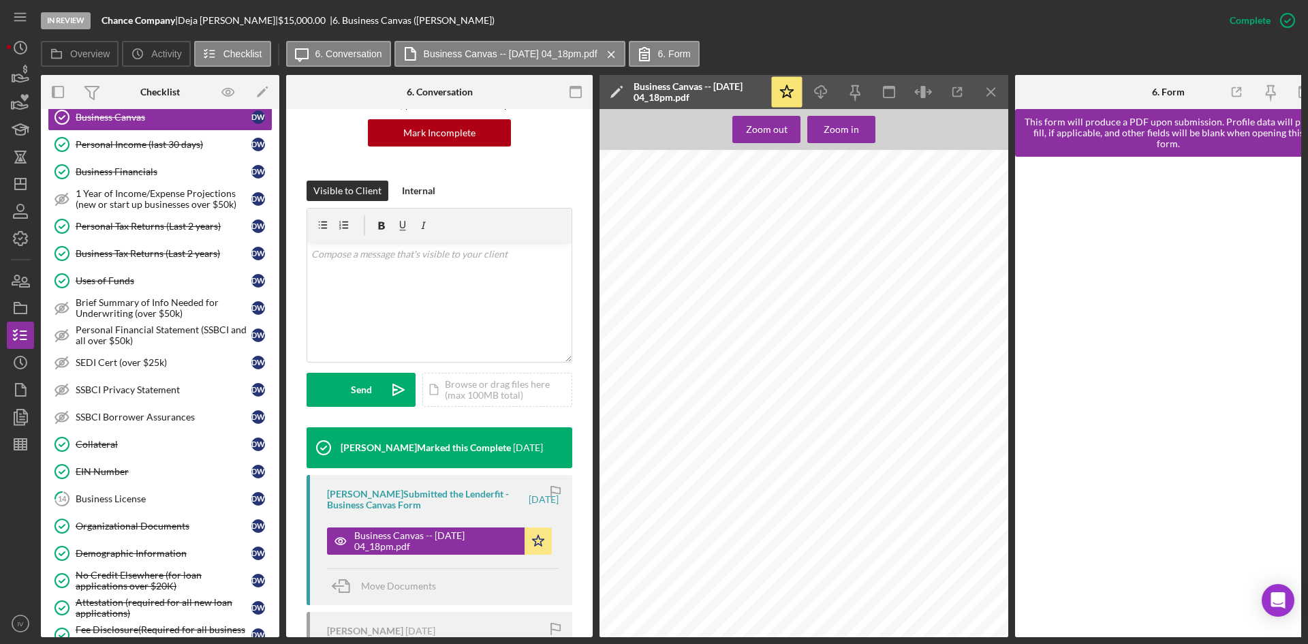
drag, startPoint x: 133, startPoint y: 538, endPoint x: 355, endPoint y: 427, distance: 248.1
click at [133, 538] on link "Organizational Documents Organizational Documents D W" at bounding box center [160, 525] width 225 height 27
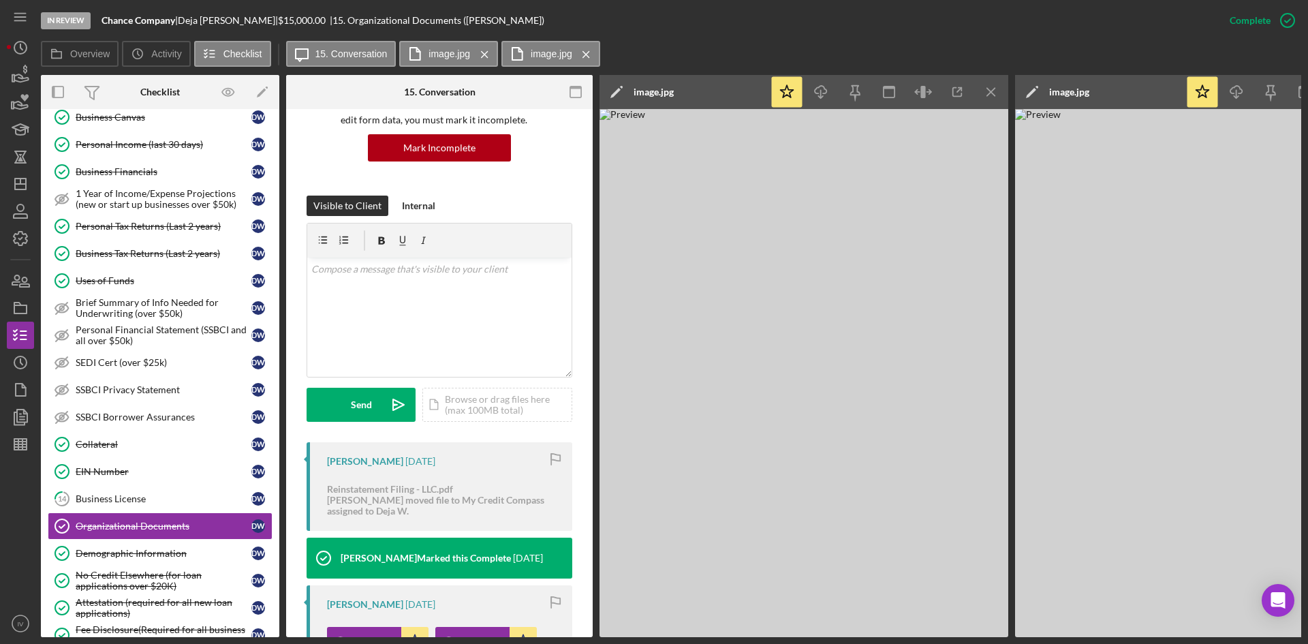
scroll to position [204, 0]
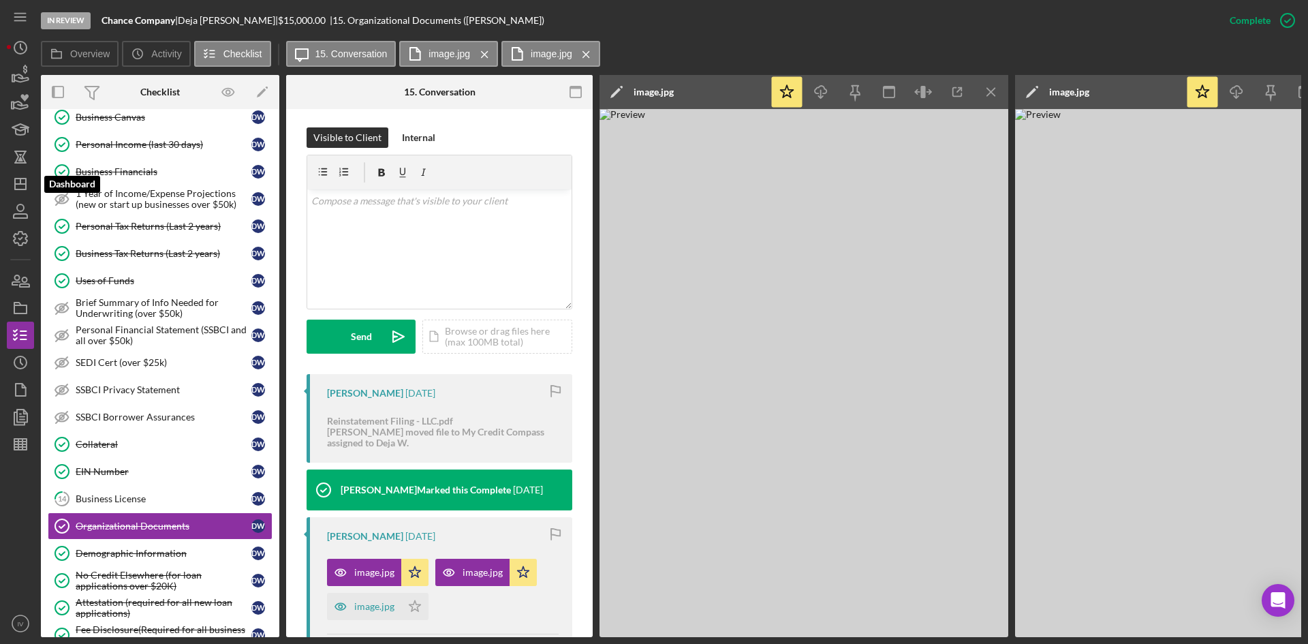
click at [17, 184] on line "button" at bounding box center [20, 184] width 11 height 0
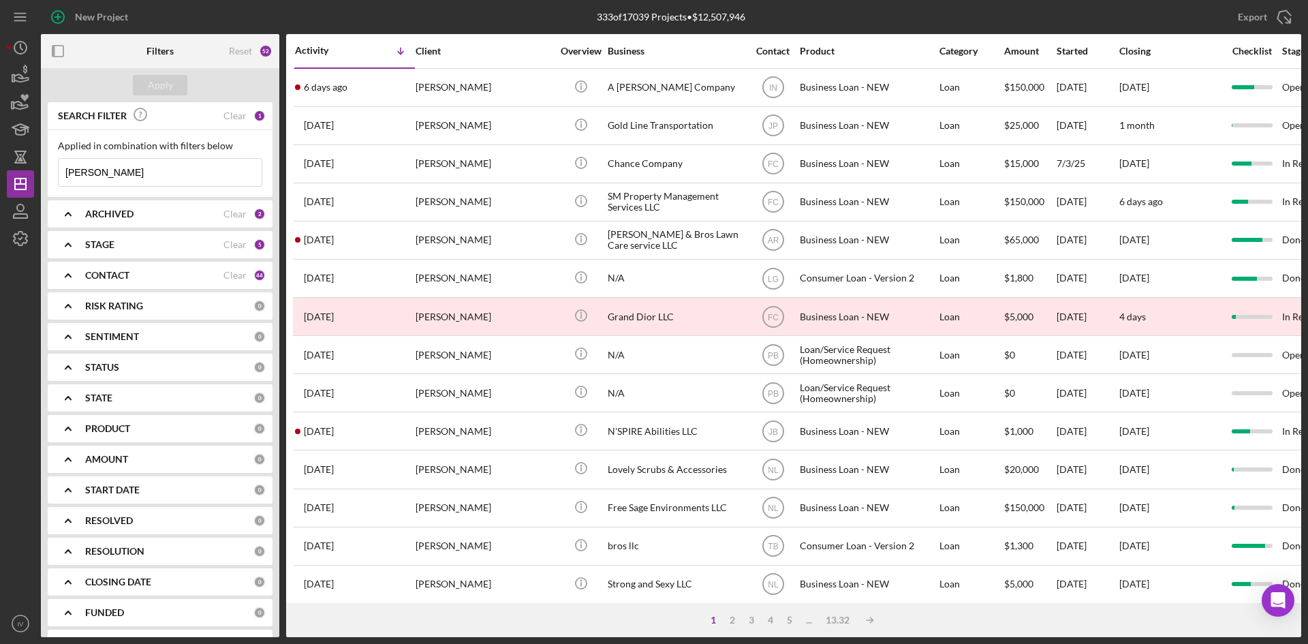
drag, startPoint x: 163, startPoint y: 179, endPoint x: 47, endPoint y: 170, distance: 116.2
click at [41, 181] on div "SEARCH FILTER Clear 1 Applied in combination with filters below williams Icon/M…" at bounding box center [160, 369] width 239 height 535
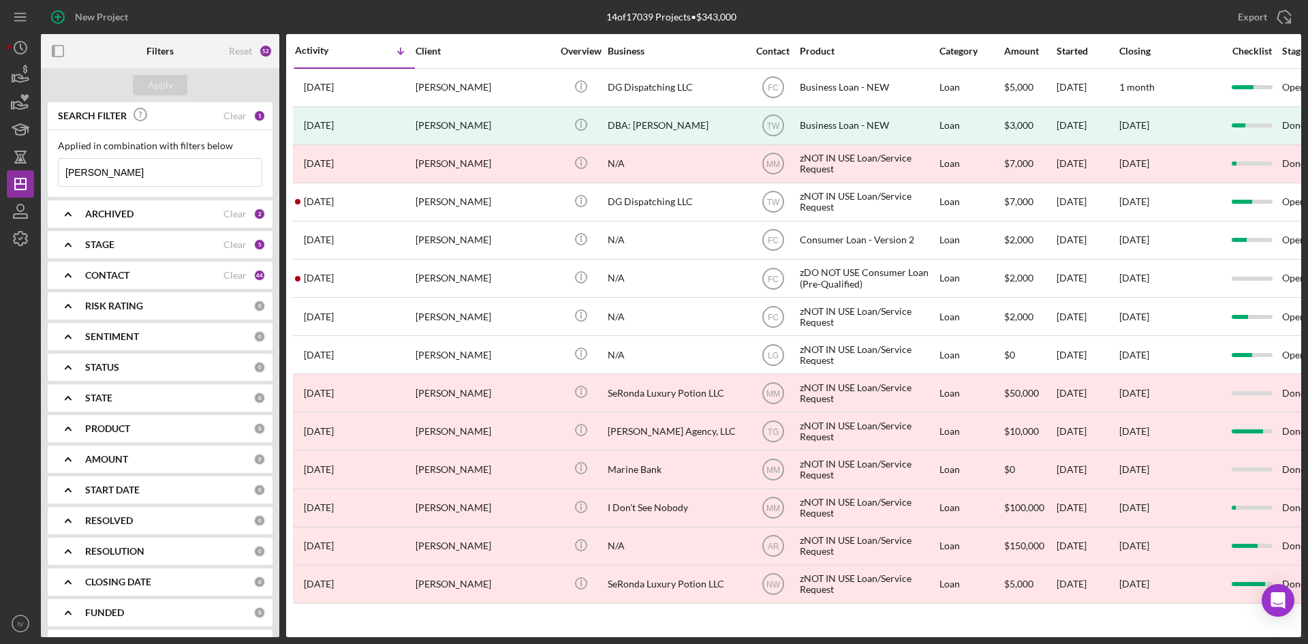
type input "gillespie"
drag, startPoint x: 121, startPoint y: 174, endPoint x: -10, endPoint y: 175, distance: 131.5
click at [0, 175] on html "New Project 14 of 17039 Projects • $343,000 williams Export Icon/Export Filters…" at bounding box center [654, 322] width 1308 height 644
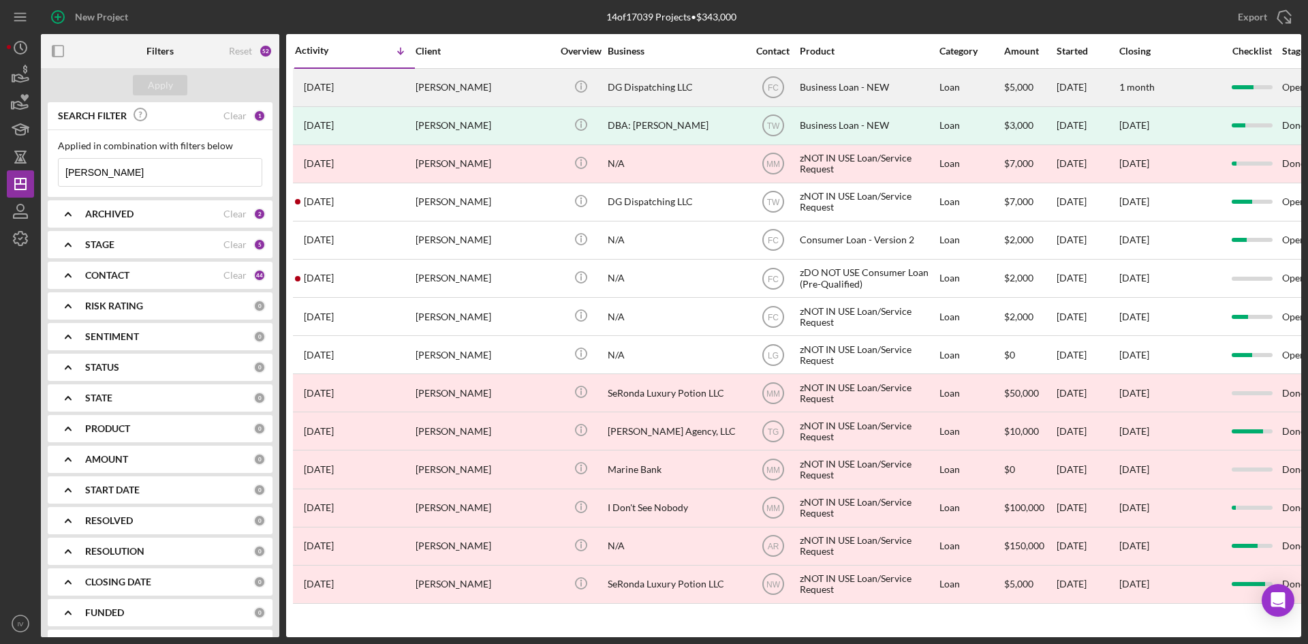
click at [377, 94] on div "2 days ago DeSean Gillespie" at bounding box center [354, 88] width 119 height 36
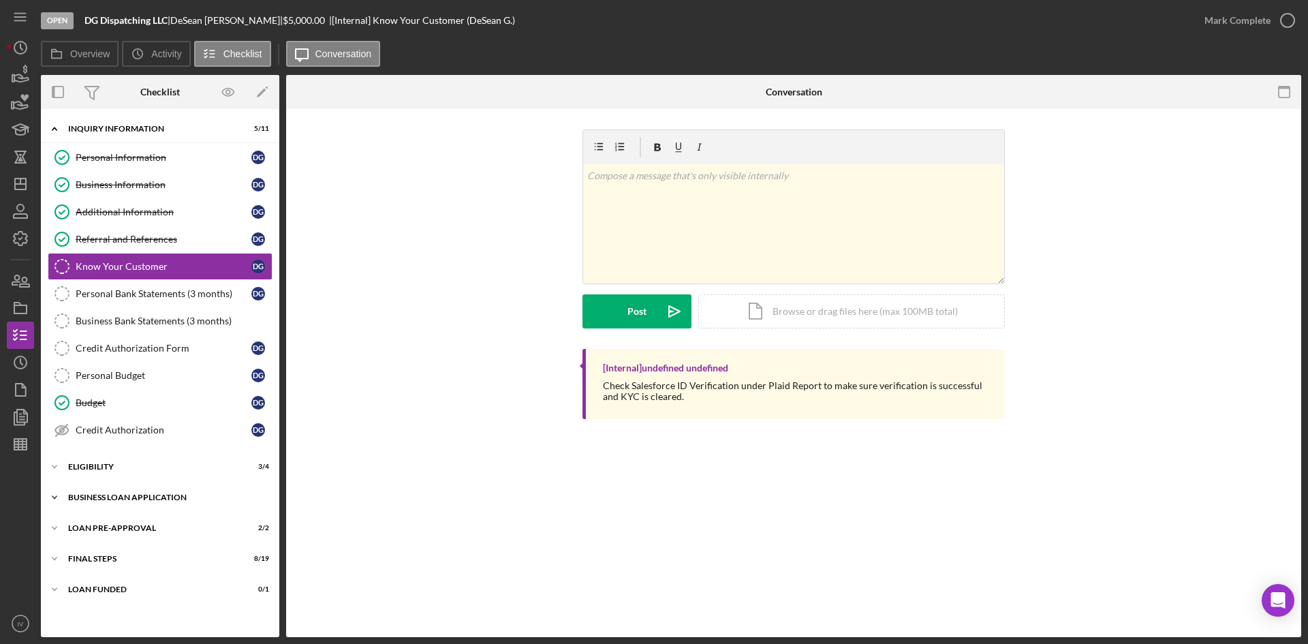
drag, startPoint x: 125, startPoint y: 502, endPoint x: 125, endPoint y: 509, distance: 7.5
click at [125, 502] on div "Icon/Expander BUSINESS LOAN APPLICATION 17 / 27" at bounding box center [160, 497] width 239 height 27
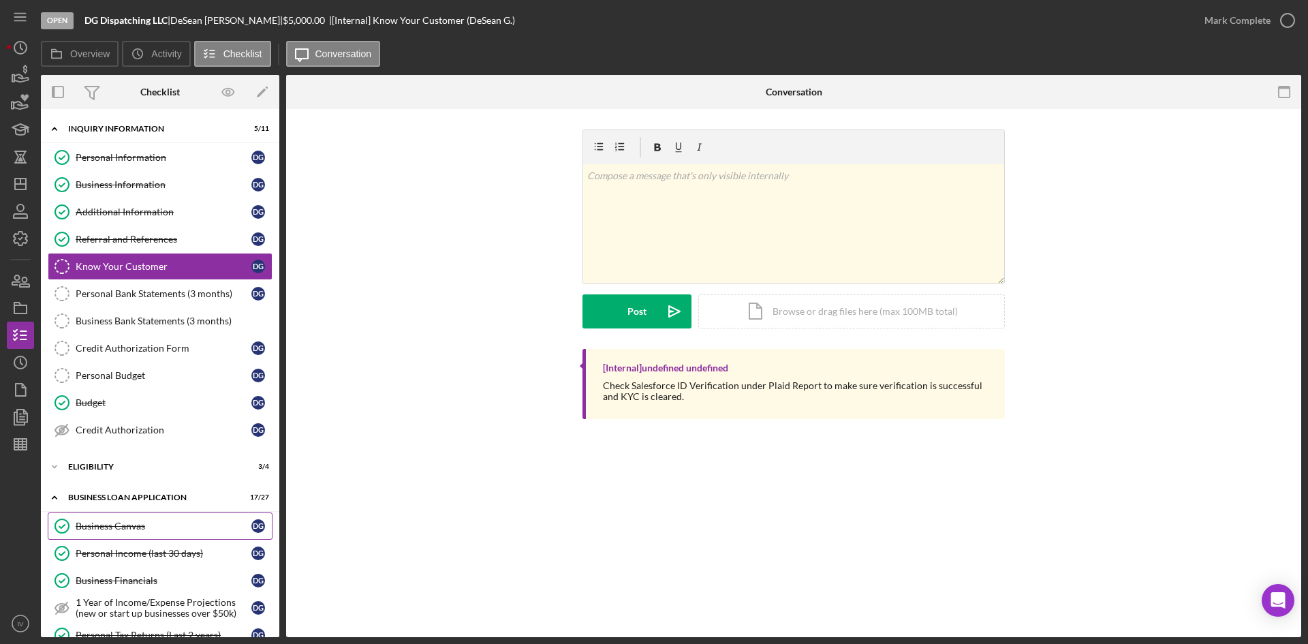
click at [125, 532] on link "Business Canvas Business Canvas D G" at bounding box center [160, 525] width 225 height 27
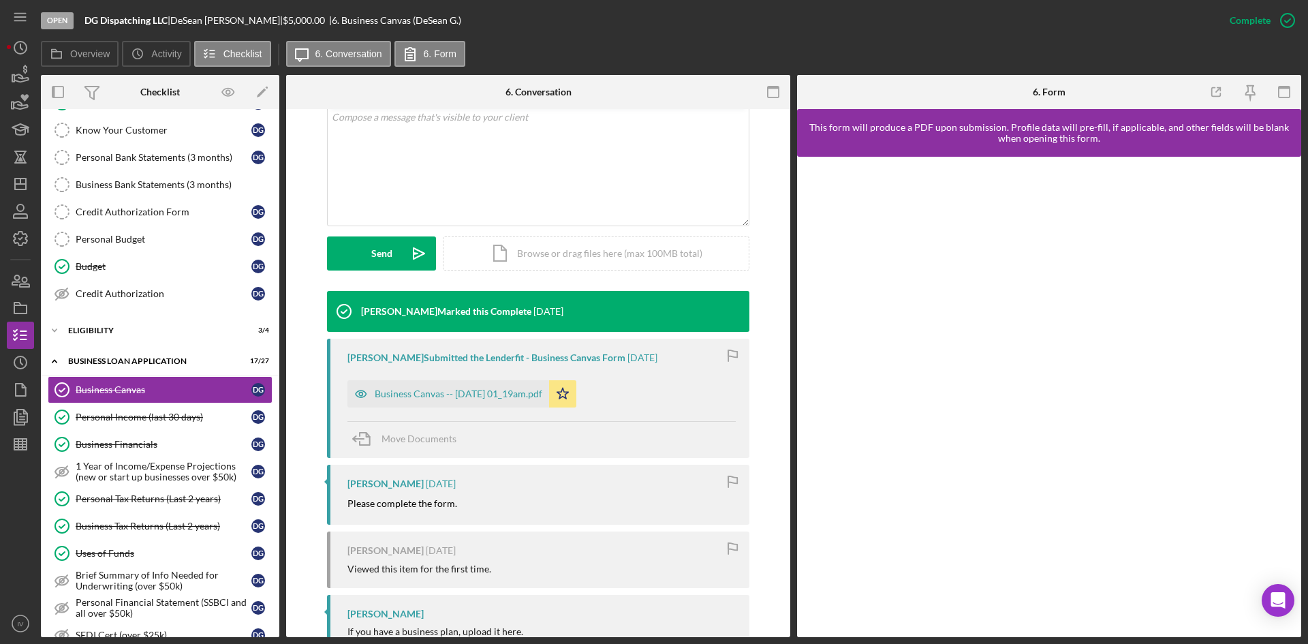
scroll to position [409, 0]
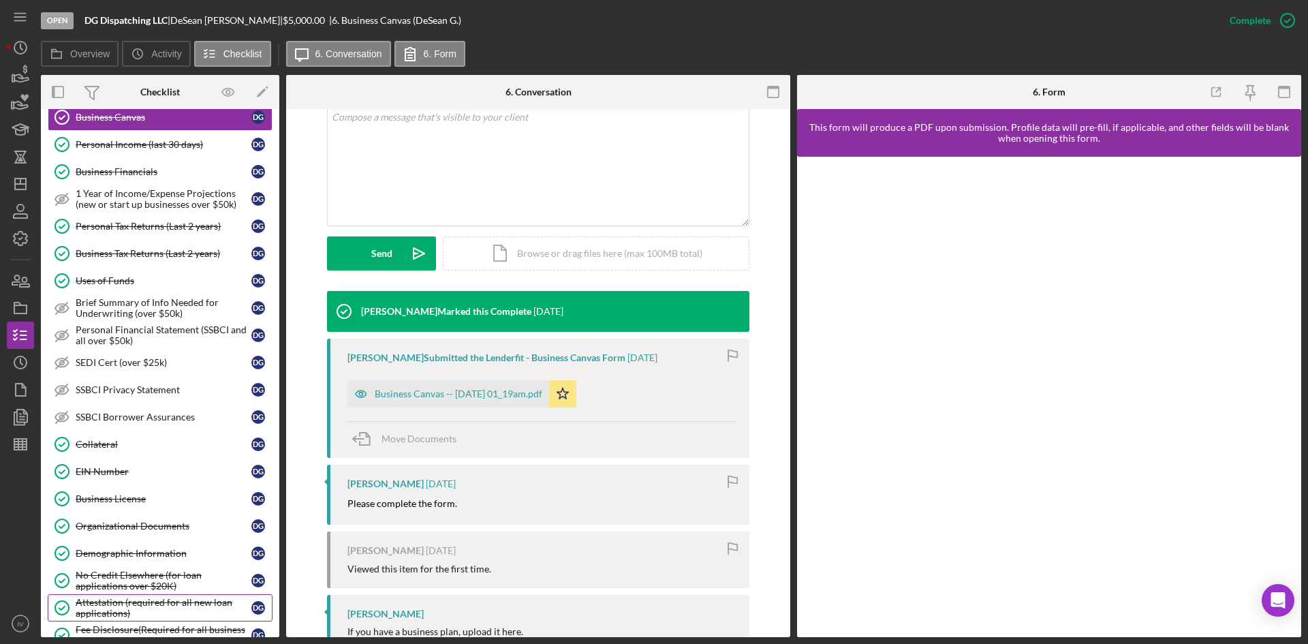
click at [151, 611] on div "Attestation (required for all new loan applications)" at bounding box center [164, 608] width 176 height 22
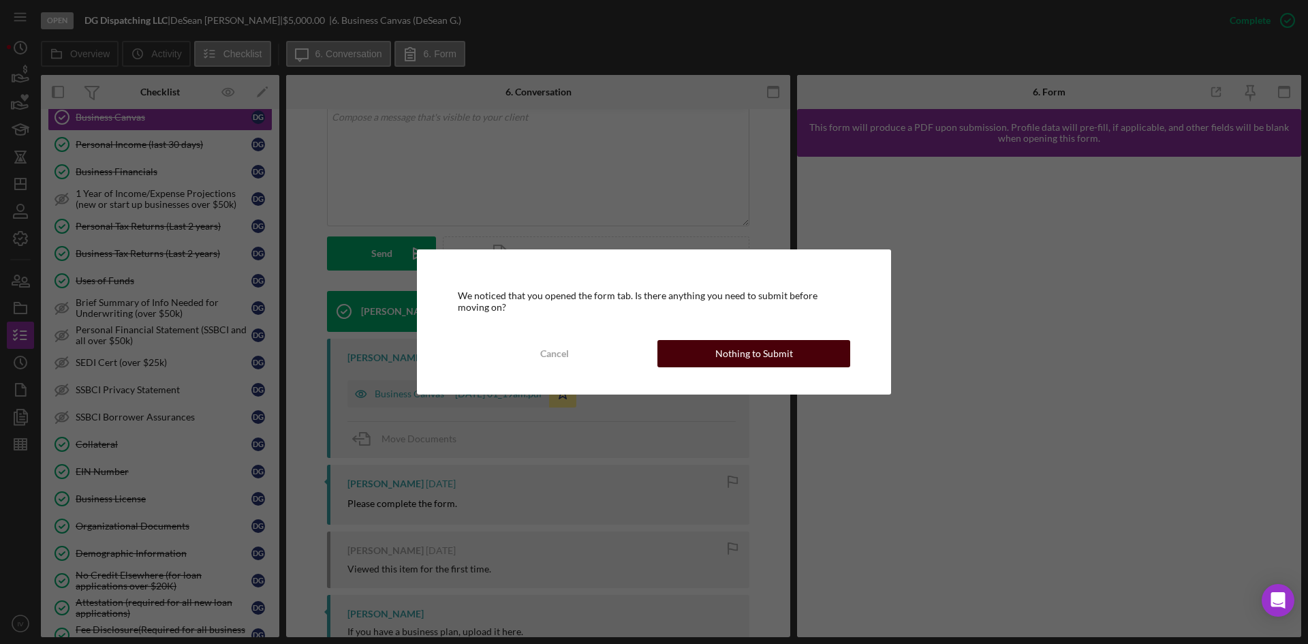
click at [682, 358] on button "Nothing to Submit" at bounding box center [754, 353] width 193 height 27
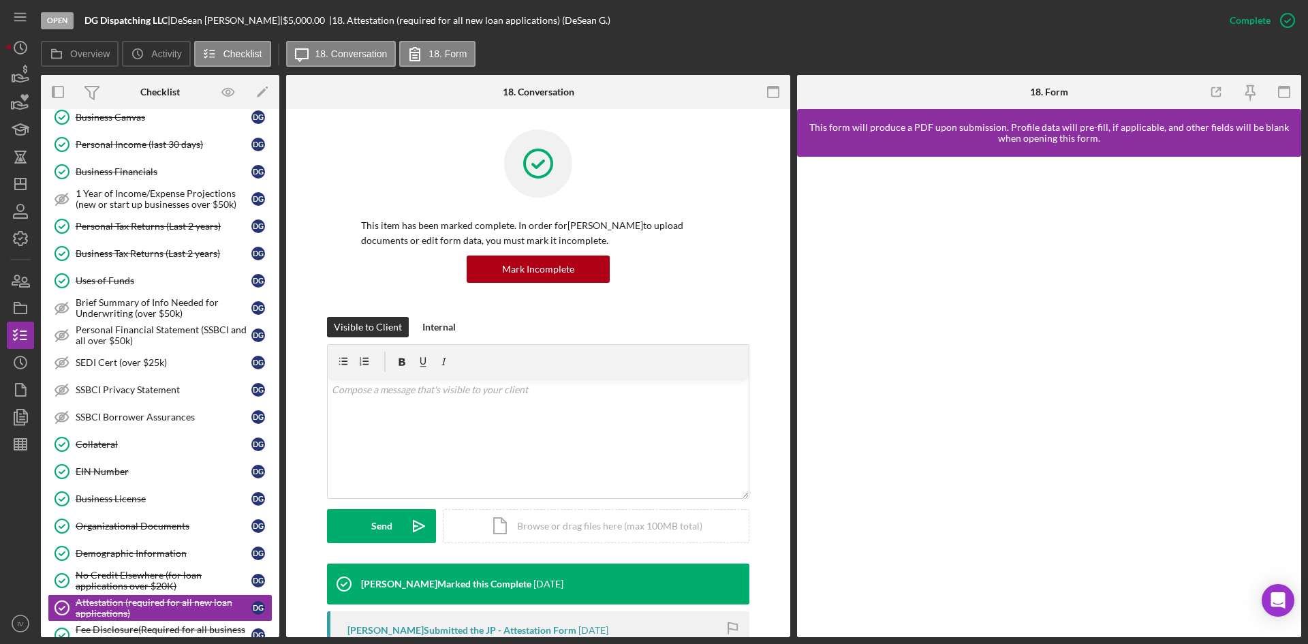
scroll to position [204, 0]
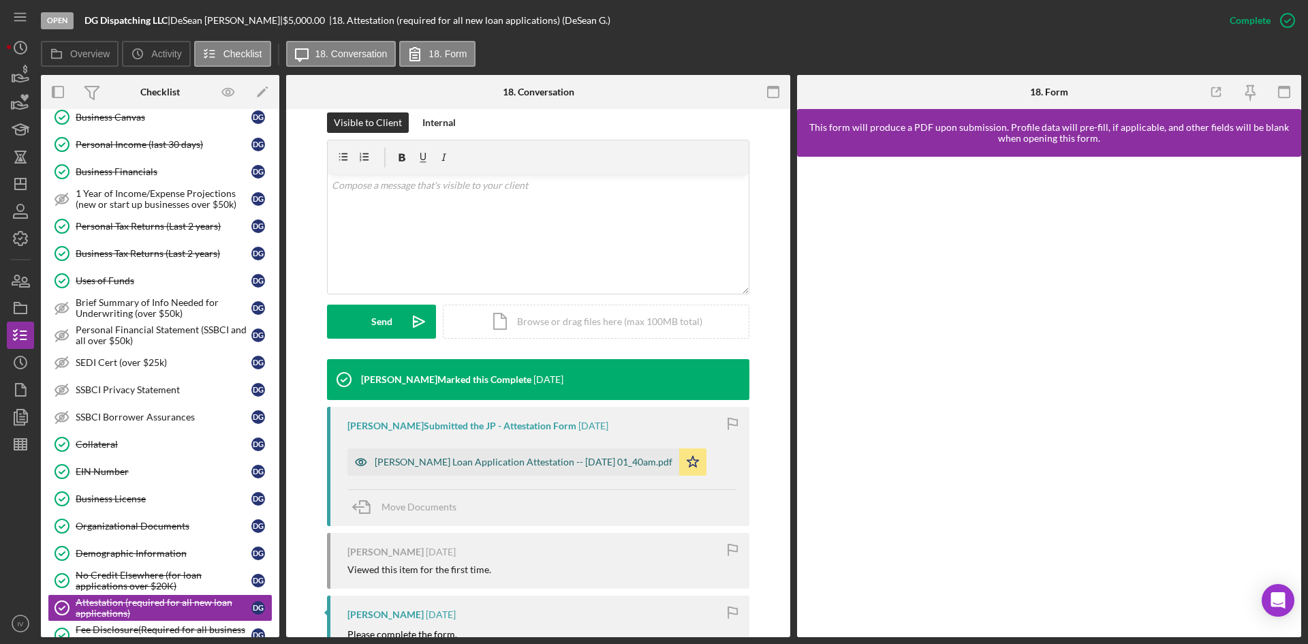
click at [517, 468] on div "Justine Petersen Loan Application Attestation -- 2025-08-08 01_40am.pdf" at bounding box center [514, 461] width 332 height 27
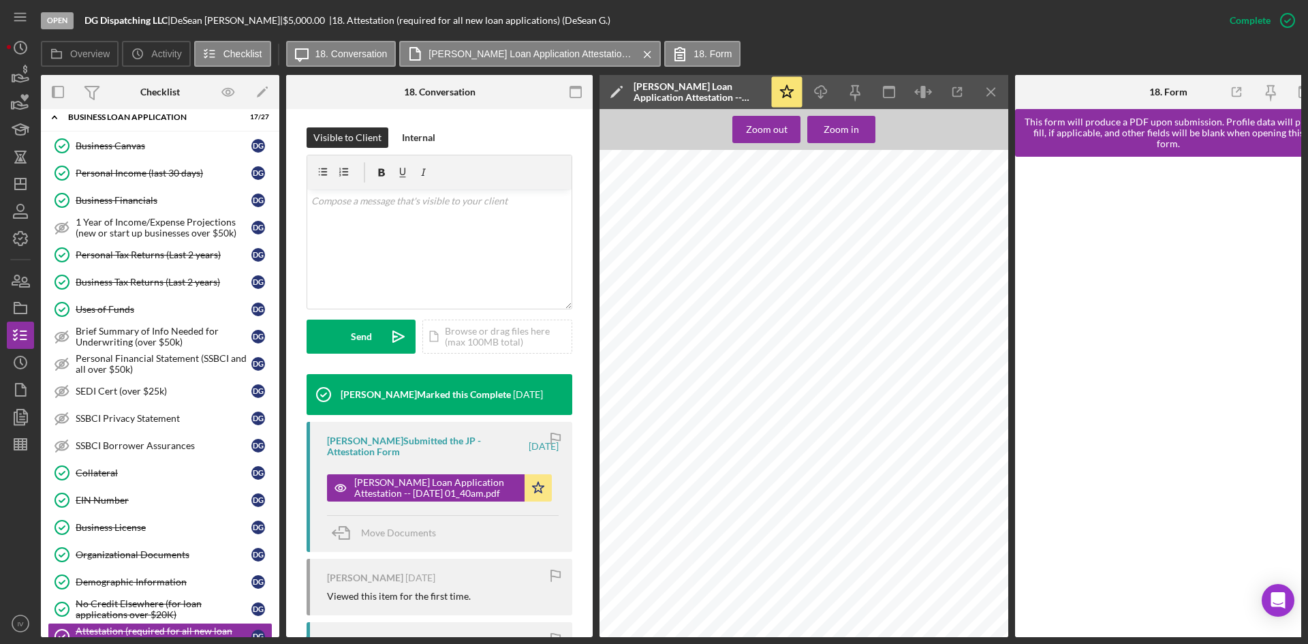
scroll to position [312, 0]
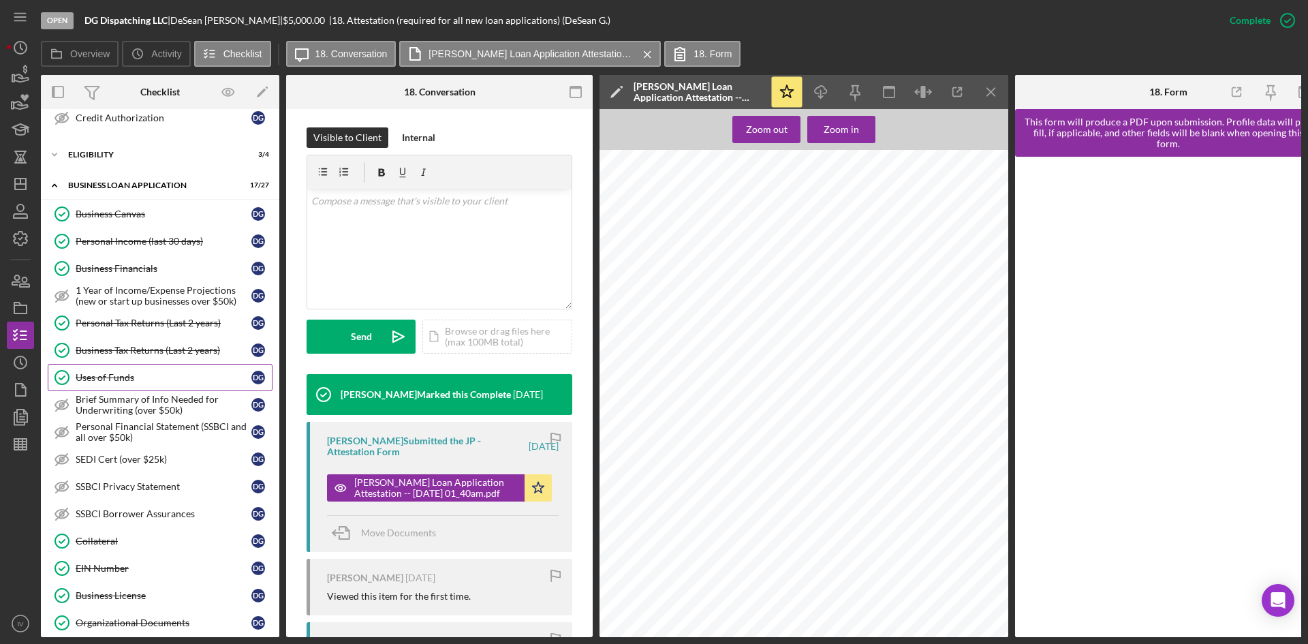
click at [132, 379] on div "Uses of Funds" at bounding box center [164, 377] width 176 height 11
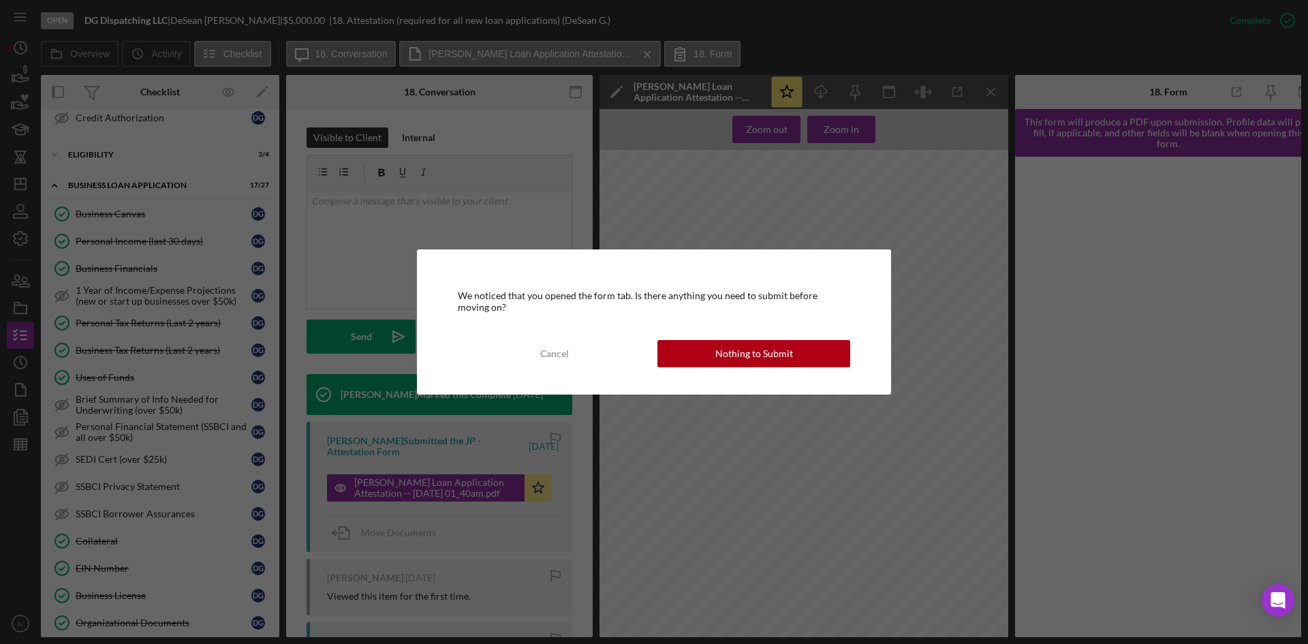
click at [714, 335] on div "We noticed that you opened the form tab. Is there anything you need to submit b…" at bounding box center [654, 321] width 474 height 144
click at [721, 348] on div "Nothing to Submit" at bounding box center [755, 353] width 78 height 27
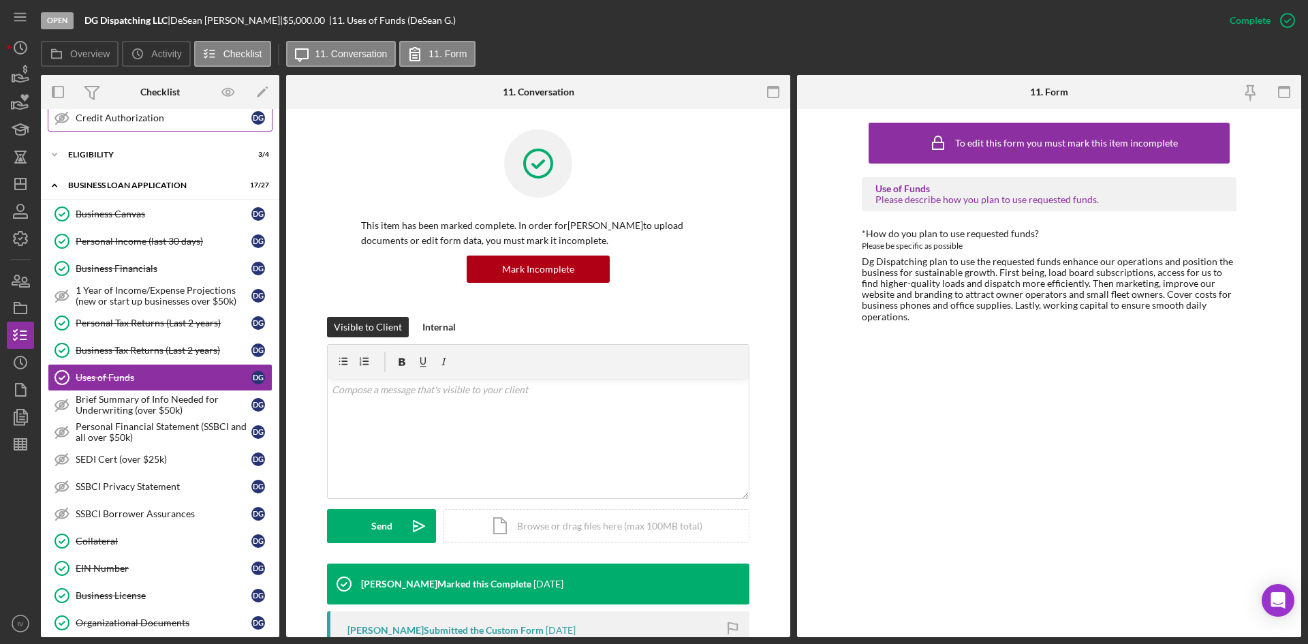
scroll to position [40, 0]
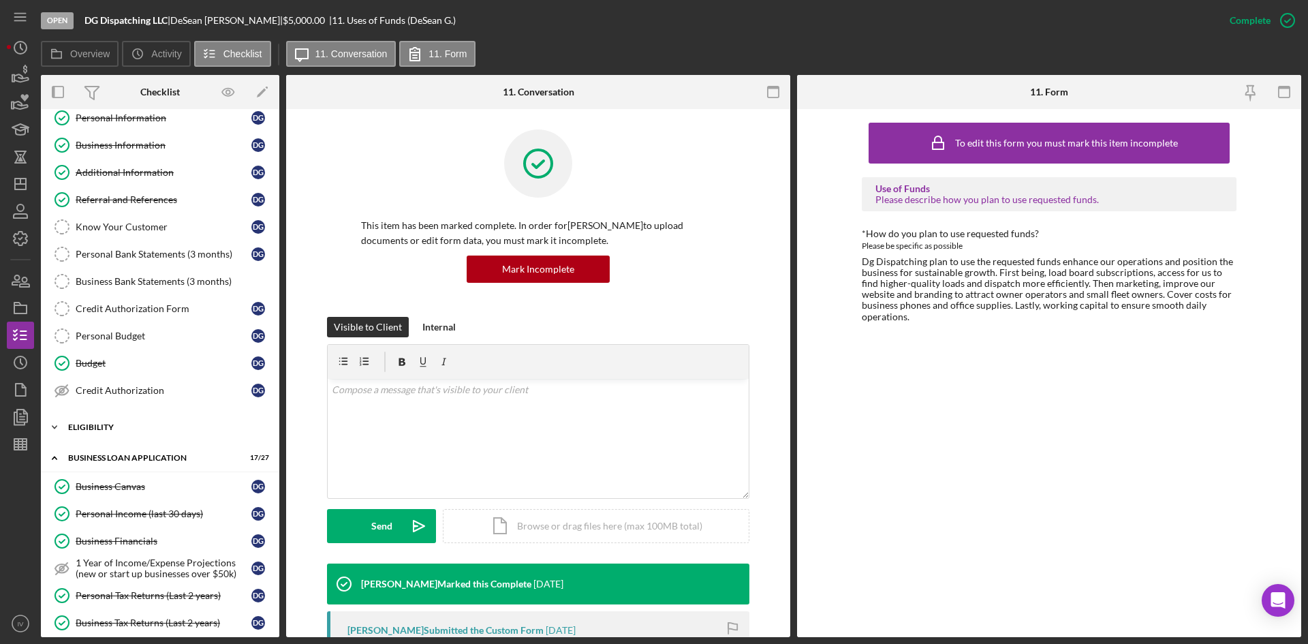
click at [112, 426] on div "ELIGIBILITY" at bounding box center [165, 427] width 194 height 8
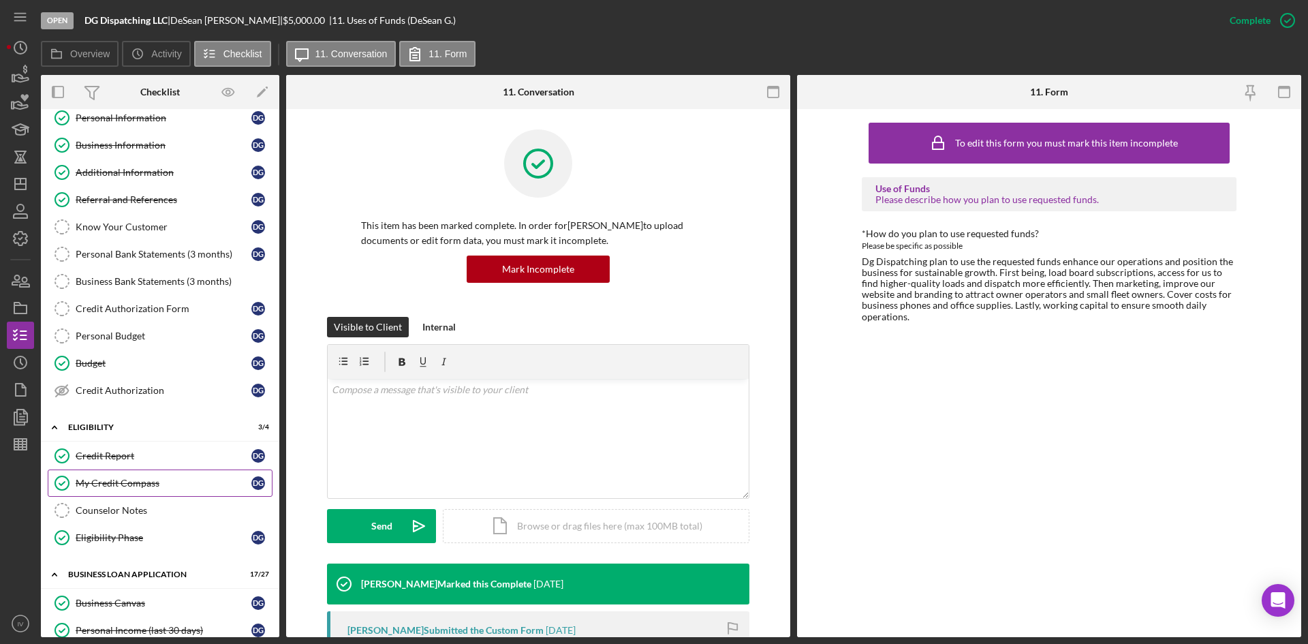
click at [131, 472] on link "My Credit Compass My Credit Compass D G" at bounding box center [160, 483] width 225 height 27
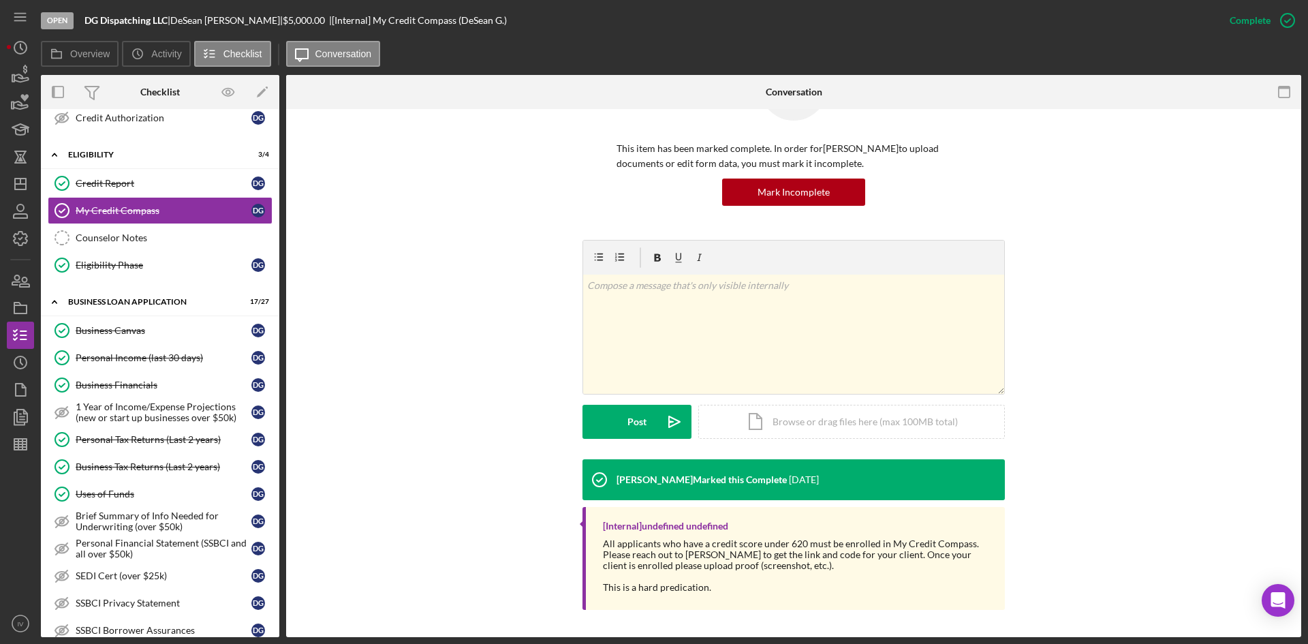
scroll to position [585, 0]
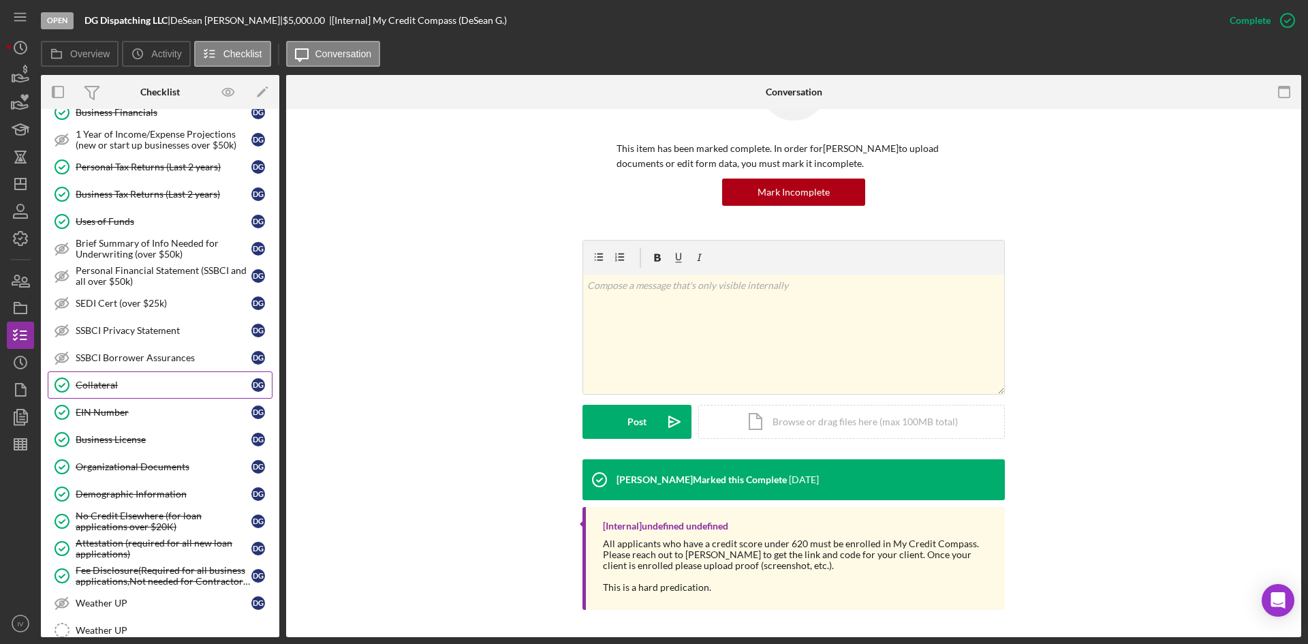
click at [174, 410] on div "EIN Number" at bounding box center [164, 412] width 176 height 11
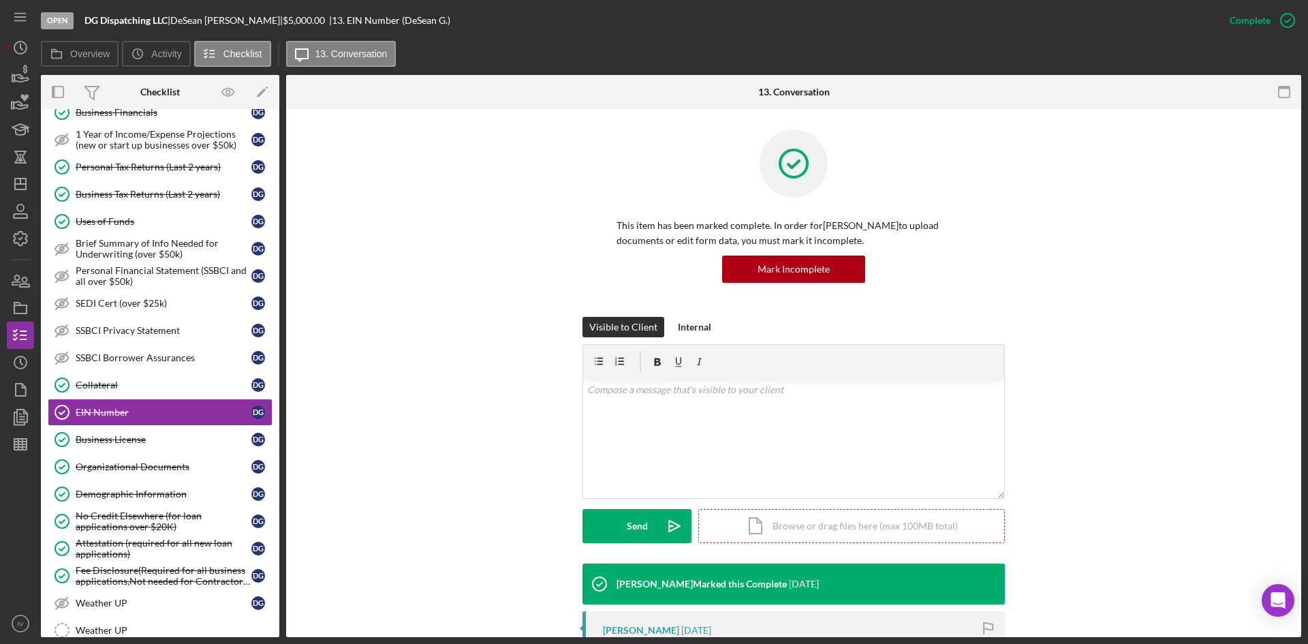
scroll to position [204, 0]
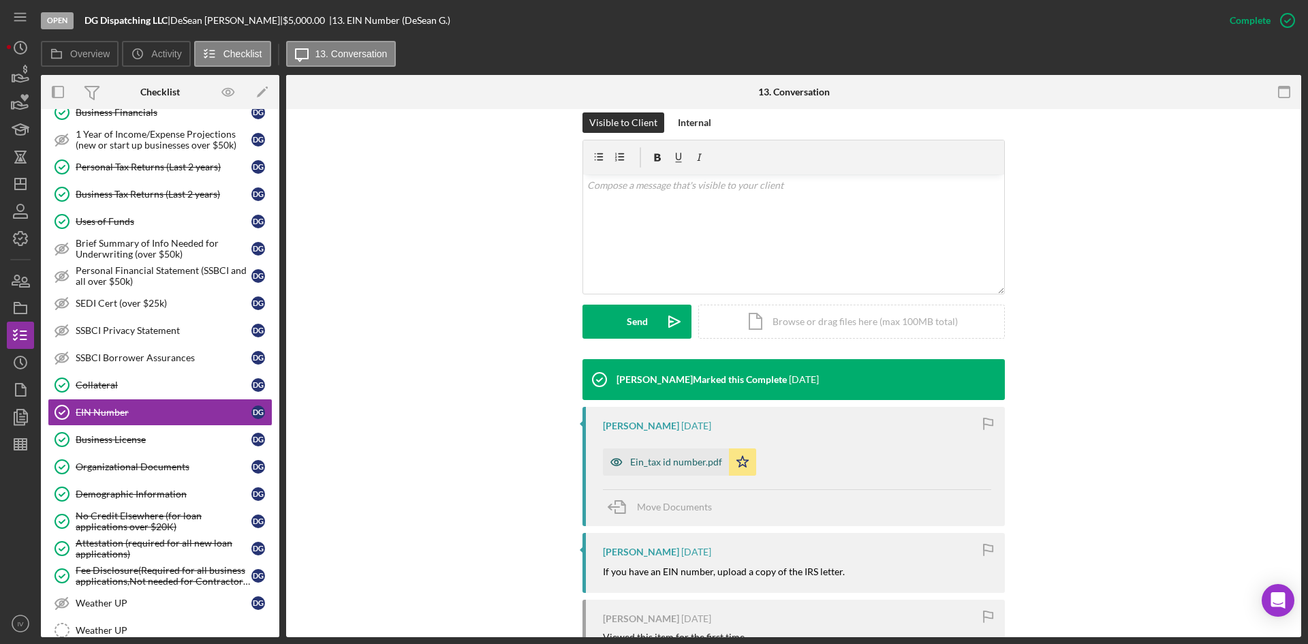
click at [654, 463] on div "Ein_tax id number.pdf" at bounding box center [676, 462] width 92 height 11
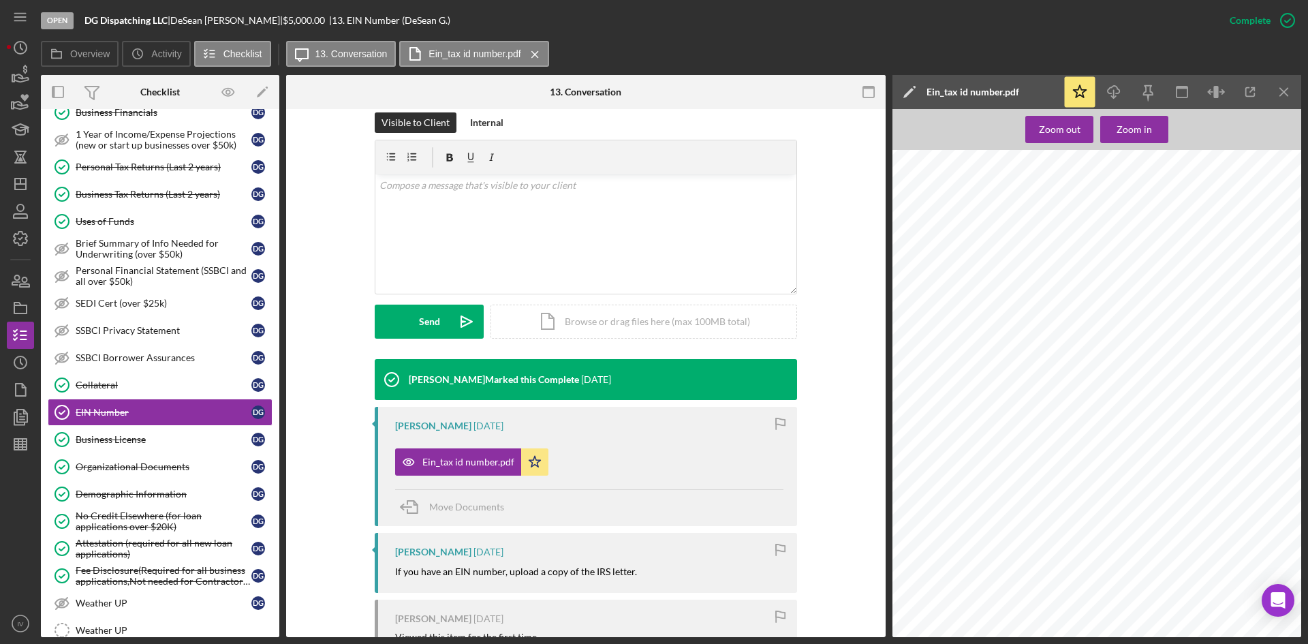
scroll to position [477, 0]
drag, startPoint x: 164, startPoint y: 493, endPoint x: 870, endPoint y: 324, distance: 726.5
click at [164, 493] on div "Demographic Information" at bounding box center [164, 494] width 176 height 11
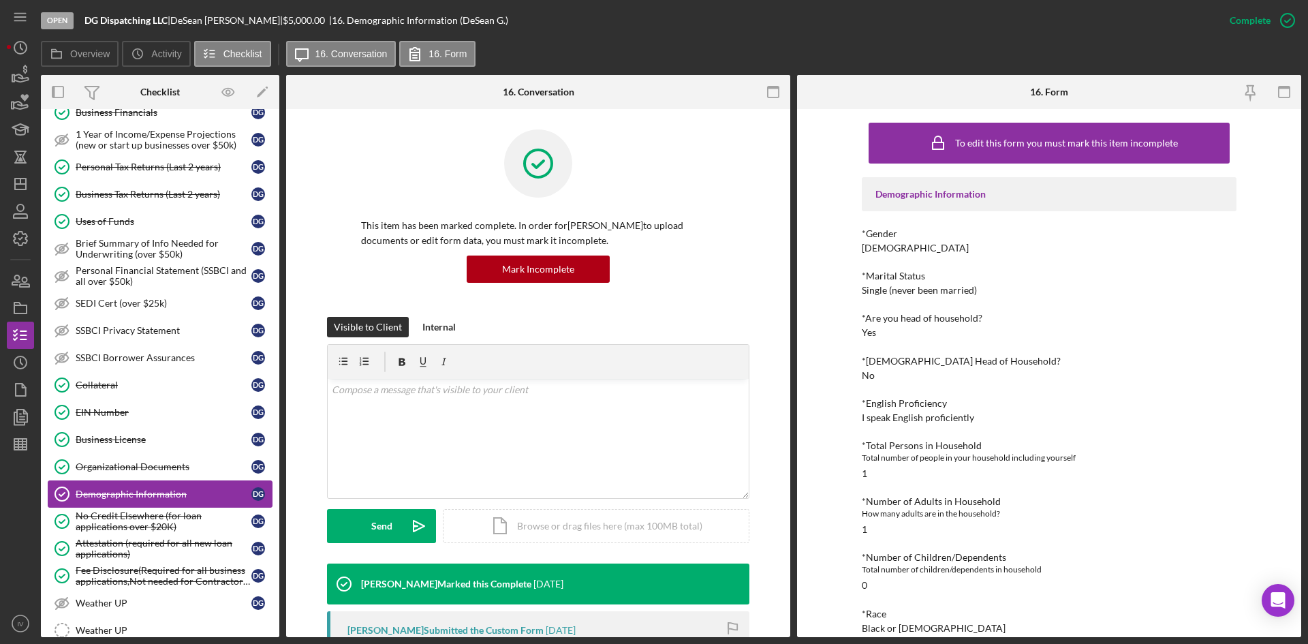
scroll to position [448, 0]
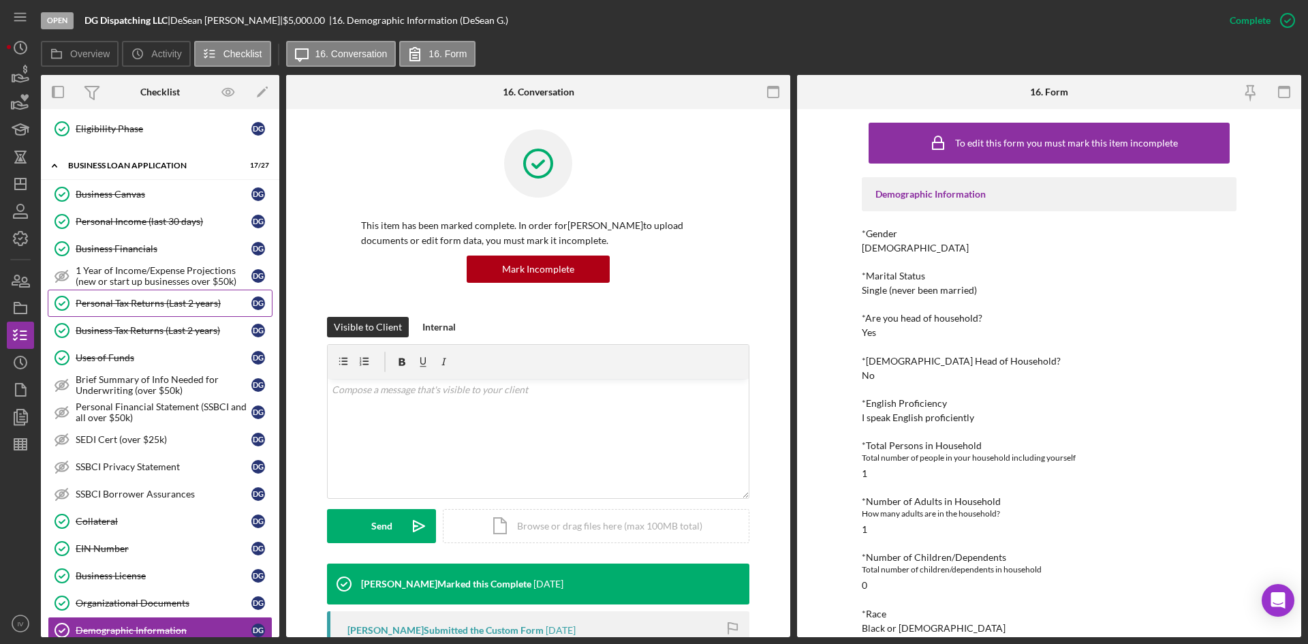
drag, startPoint x: 160, startPoint y: 303, endPoint x: 212, endPoint y: 302, distance: 51.8
click at [160, 303] on div "Personal Tax Returns (Last 2 years)" at bounding box center [164, 303] width 176 height 11
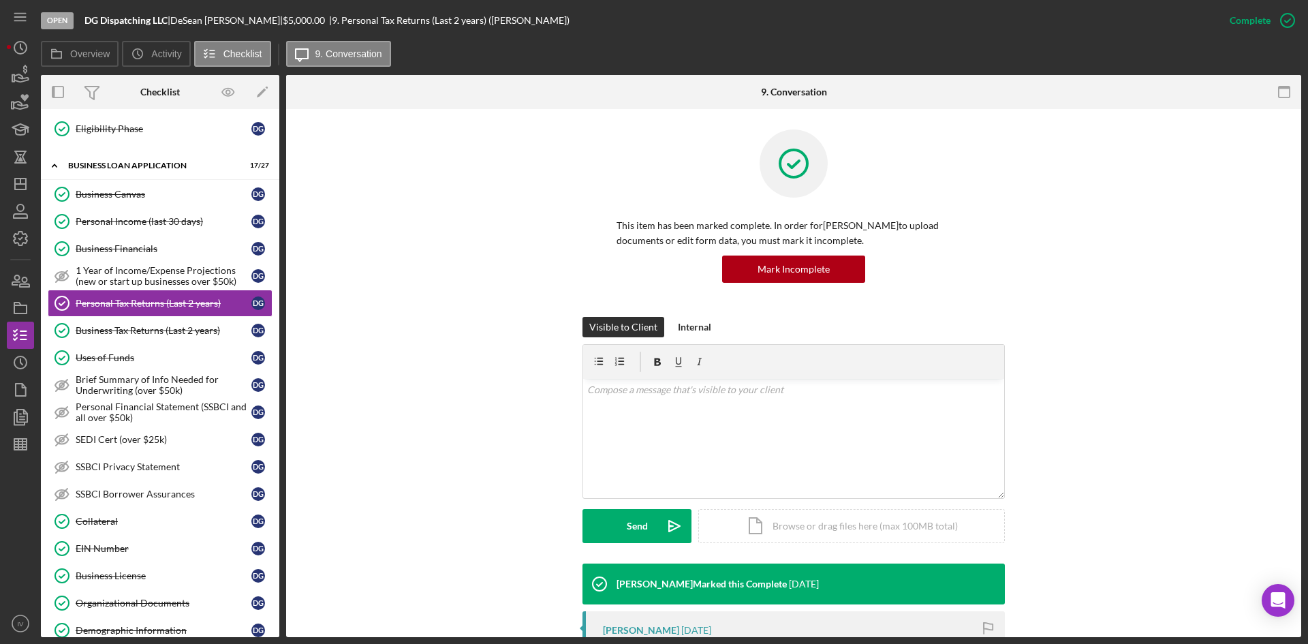
scroll to position [204, 0]
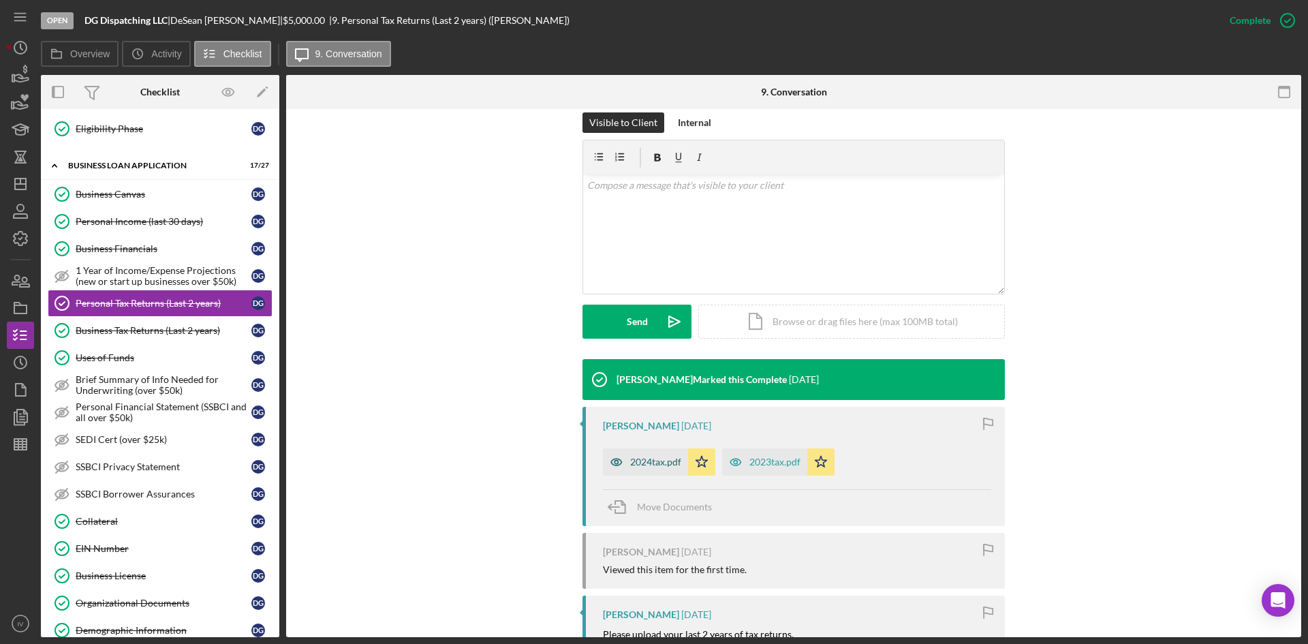
click at [664, 457] on div "2024tax.pdf" at bounding box center [655, 462] width 51 height 11
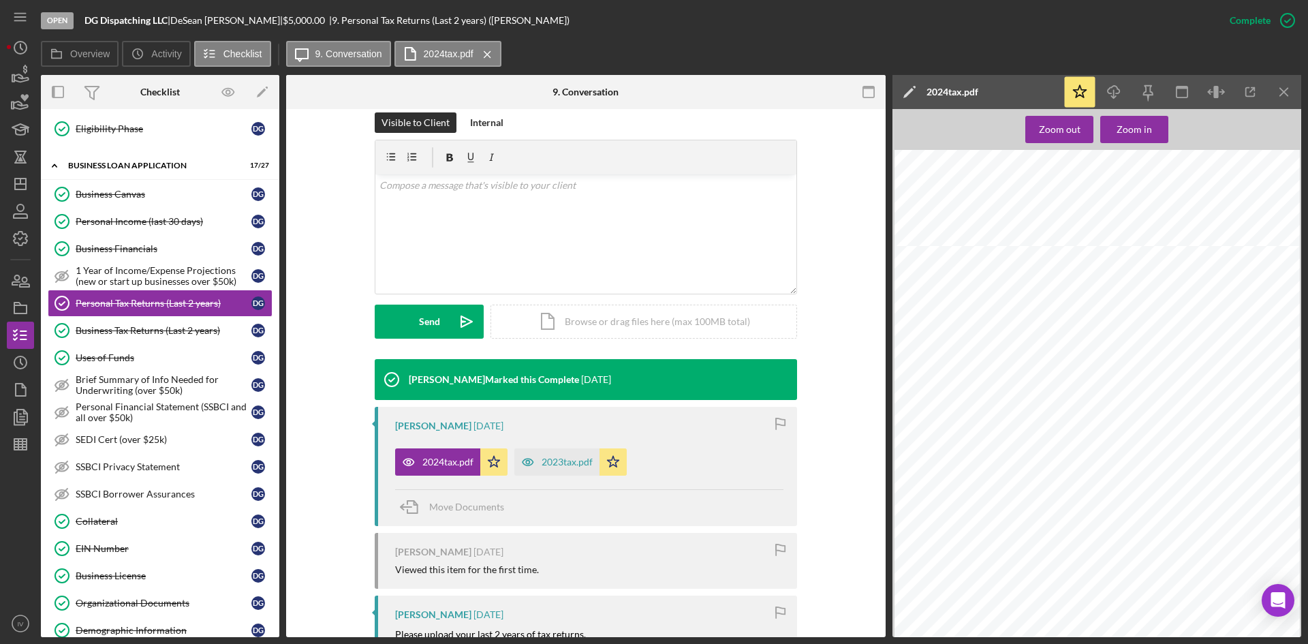
scroll to position [954, 0]
click at [557, 464] on div "2023tax.pdf" at bounding box center [567, 462] width 51 height 11
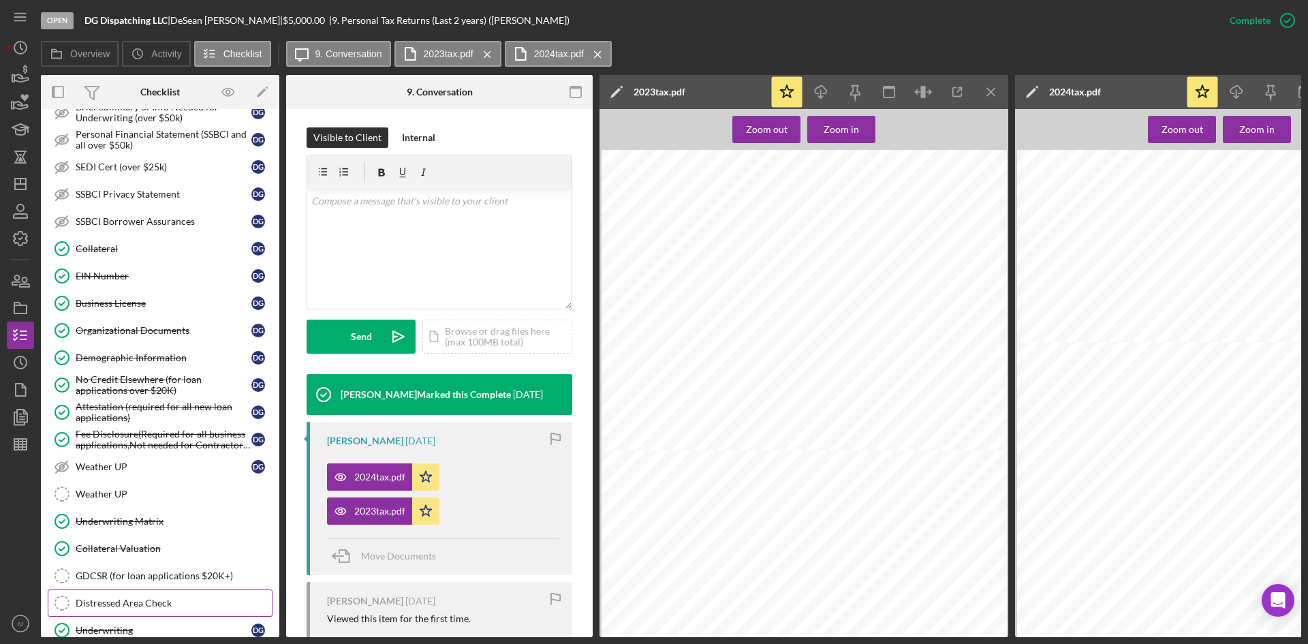
scroll to position [838, 0]
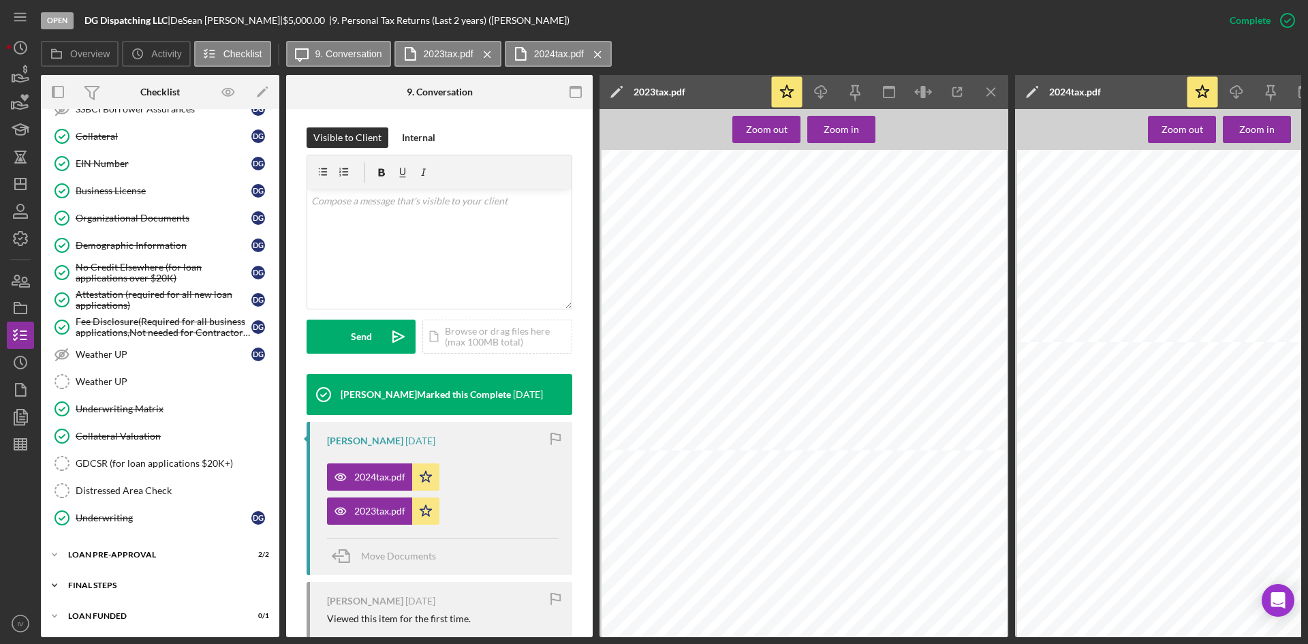
drag, startPoint x: 94, startPoint y: 588, endPoint x: 101, endPoint y: 572, distance: 17.7
click at [94, 588] on div "Icon/Expander FINAL STEPS 8 / 19" at bounding box center [160, 585] width 239 height 27
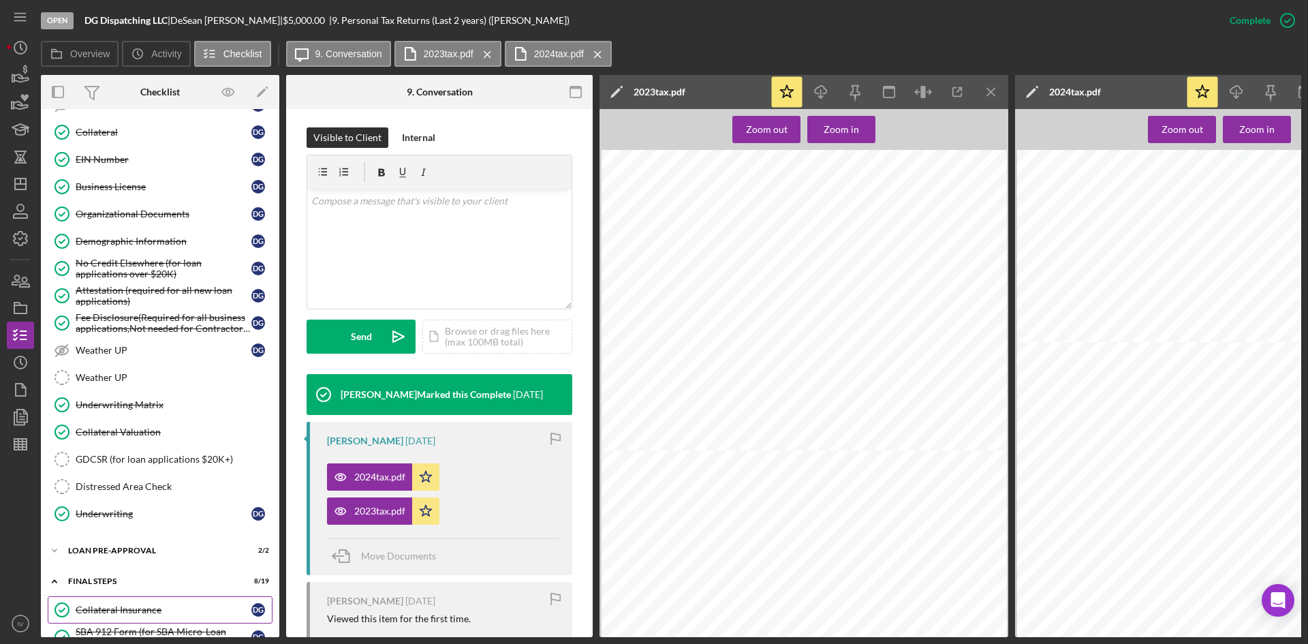
scroll to position [1178, 0]
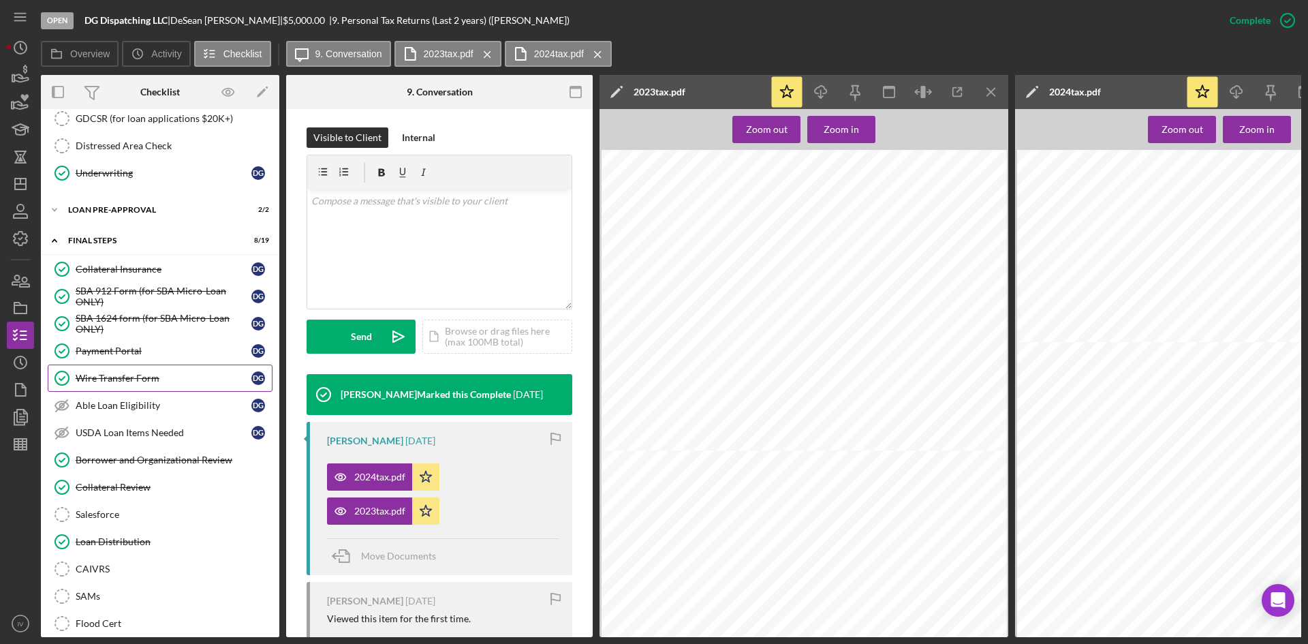
click at [176, 387] on link "Wire Transfer Form Wire Transfer Form D G" at bounding box center [160, 378] width 225 height 27
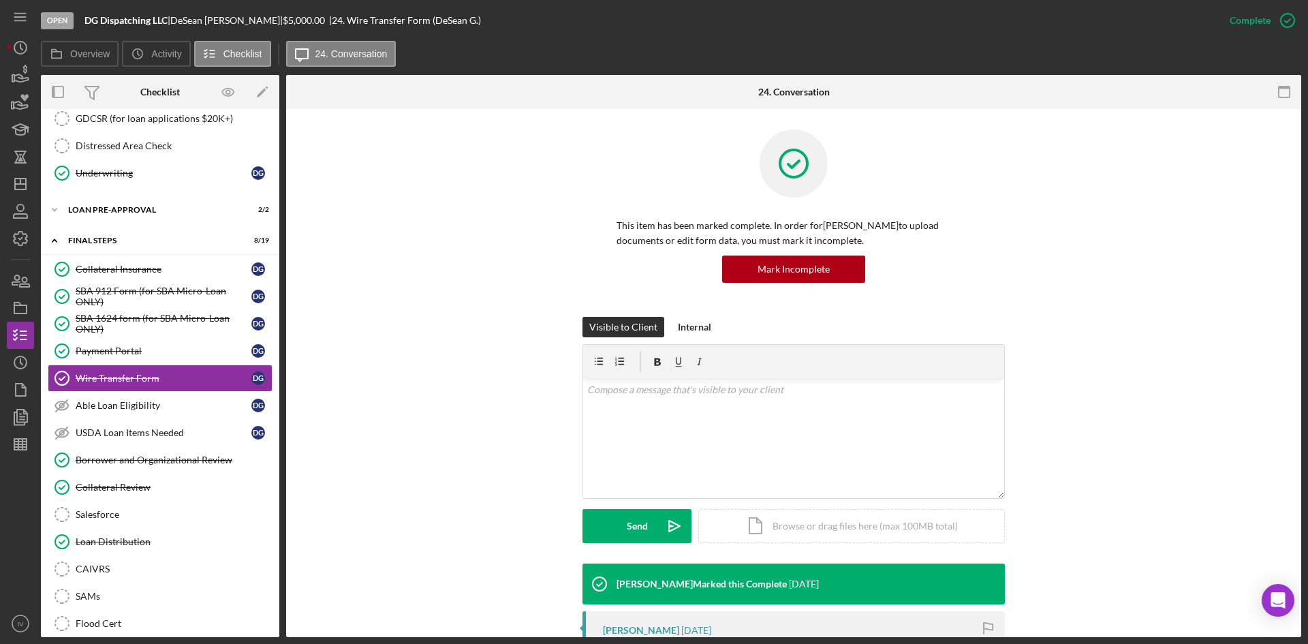
scroll to position [273, 0]
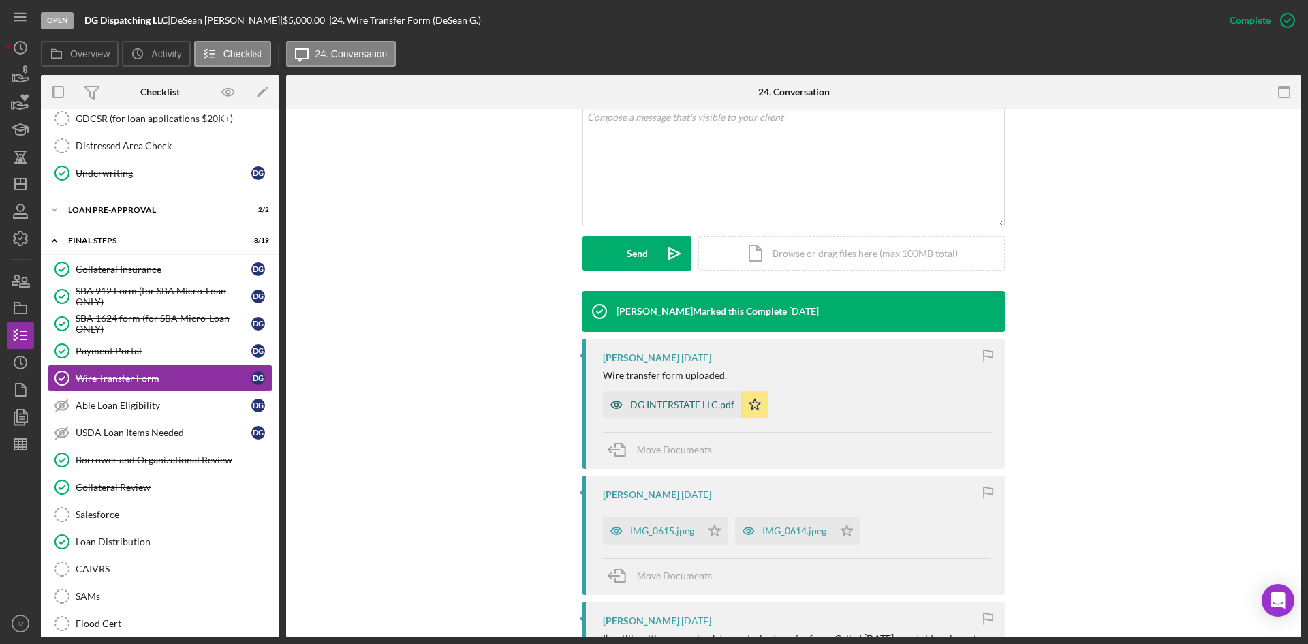
click at [667, 417] on div "DG INTERSTATE LLC.pdf" at bounding box center [672, 404] width 138 height 27
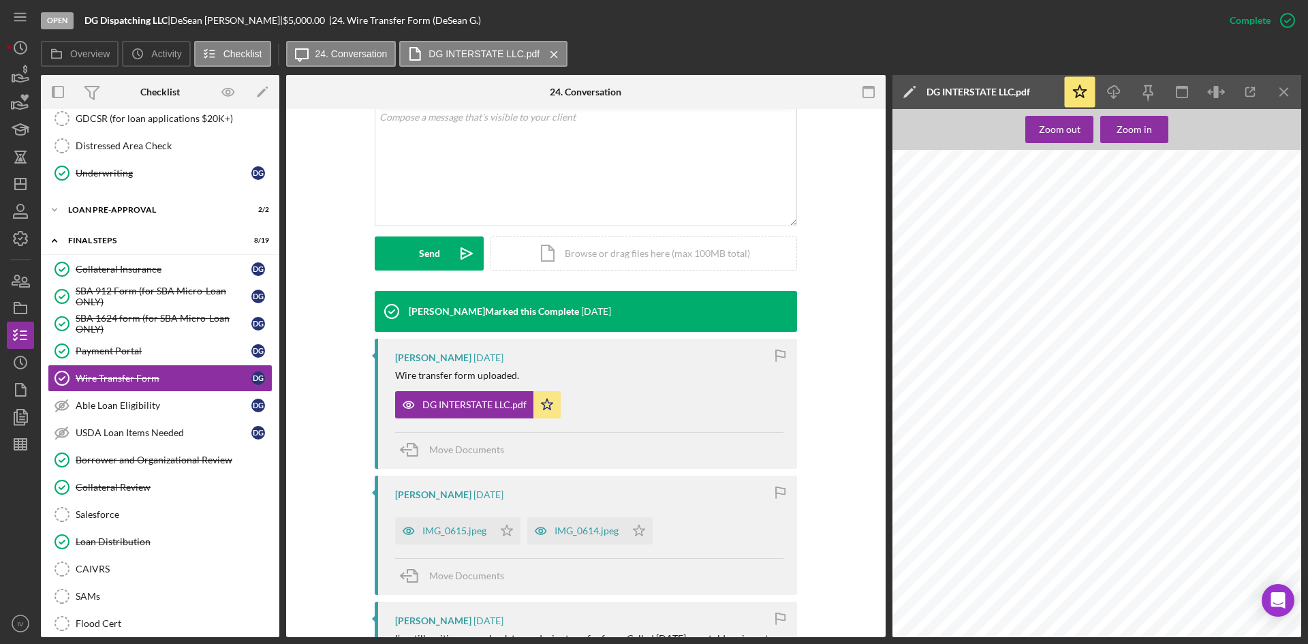
scroll to position [0, 0]
click at [450, 529] on div "IMG_0615.jpeg" at bounding box center [455, 530] width 64 height 11
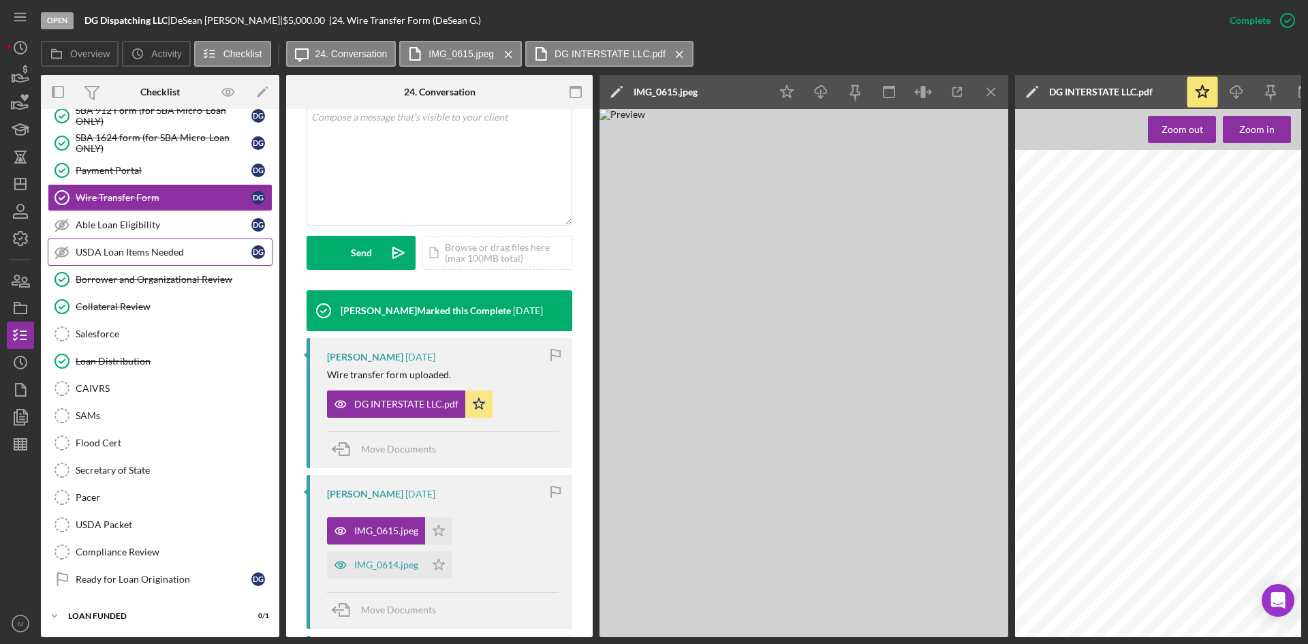
scroll to position [1227, 0]
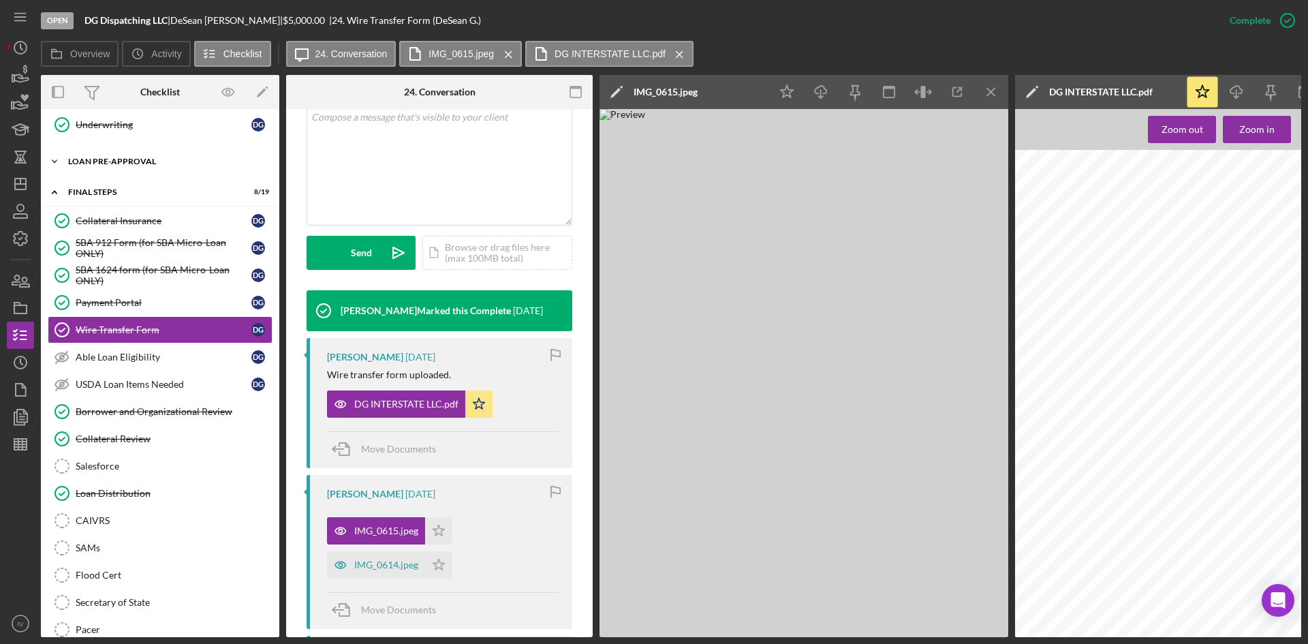
click at [131, 171] on div "Icon/Expander LOAN PRE-APPROVAL 2 / 2" at bounding box center [160, 161] width 239 height 27
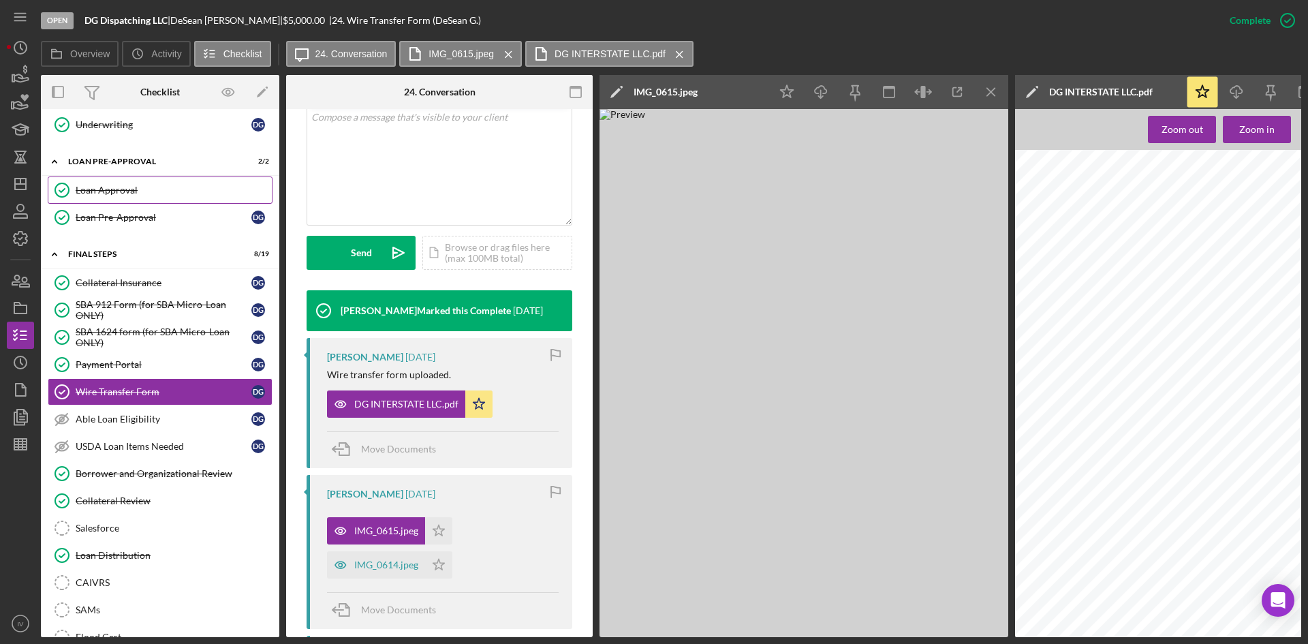
click at [135, 187] on div "Loan Approval" at bounding box center [174, 190] width 196 height 11
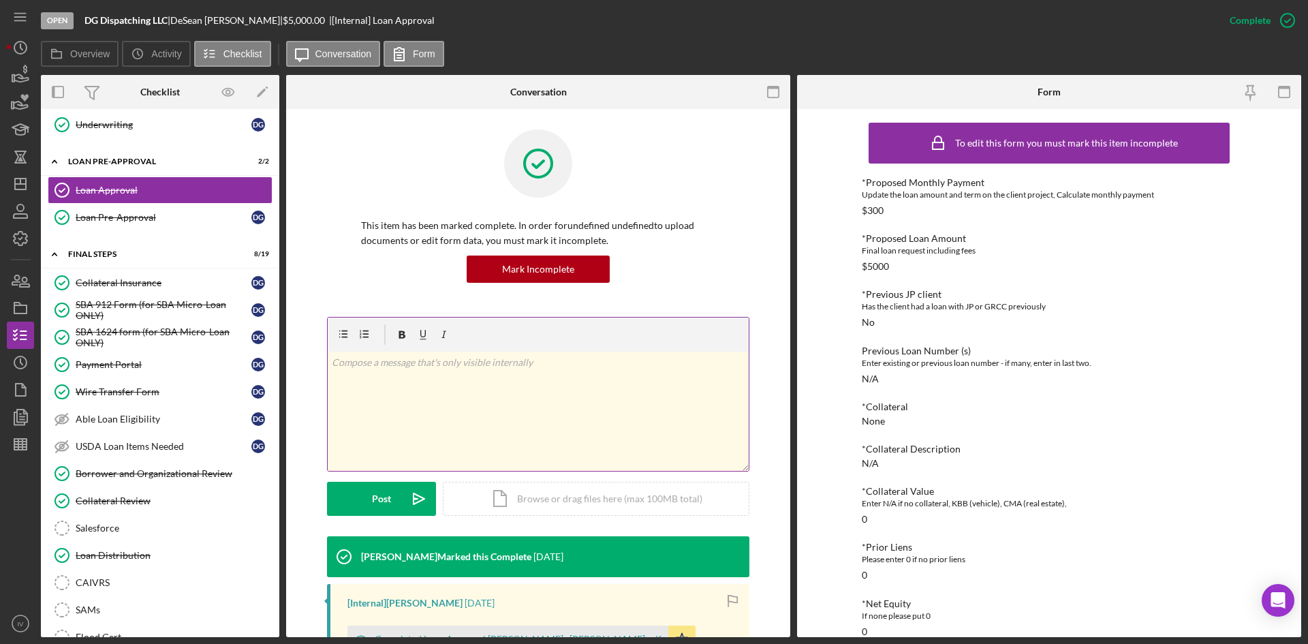
scroll to position [136, 0]
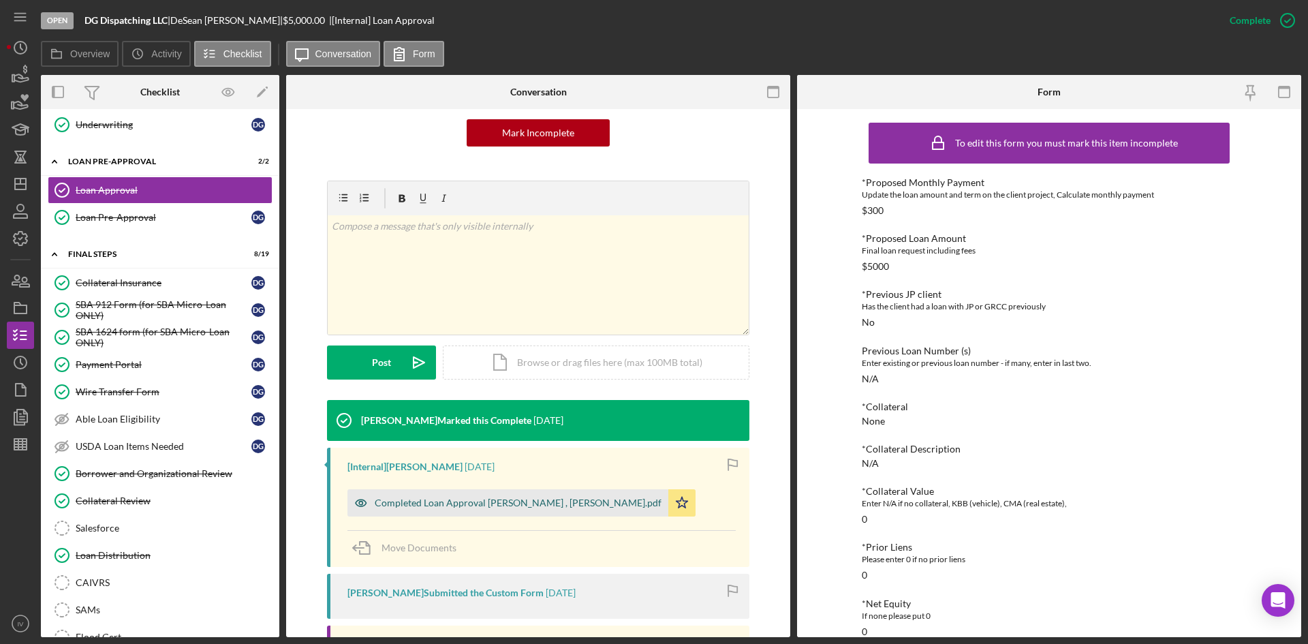
click at [472, 499] on div "Completed Loan Approval Cunningham, Franchot , DeSean Gillespie.pdf" at bounding box center [518, 502] width 287 height 11
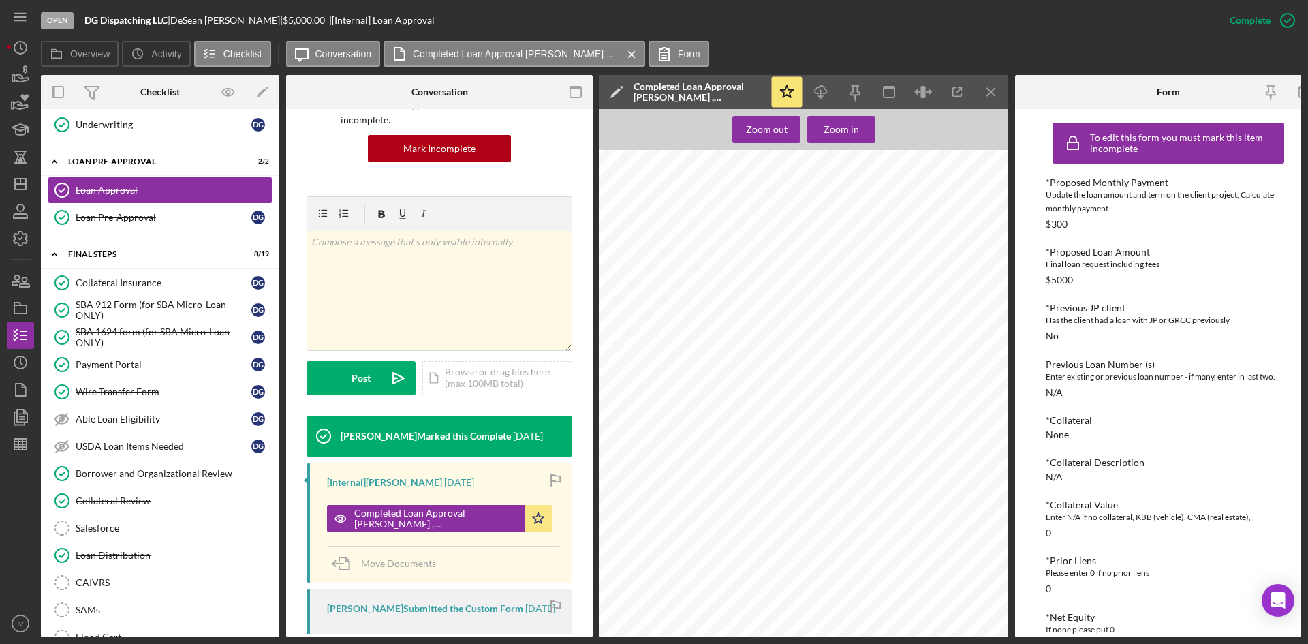
scroll to position [1146, 0]
drag, startPoint x: 133, startPoint y: 463, endPoint x: 259, endPoint y: 403, distance: 139.6
click at [133, 463] on link "Borrower and Organizational Review Borrower and Organizational Review" at bounding box center [160, 473] width 225 height 27
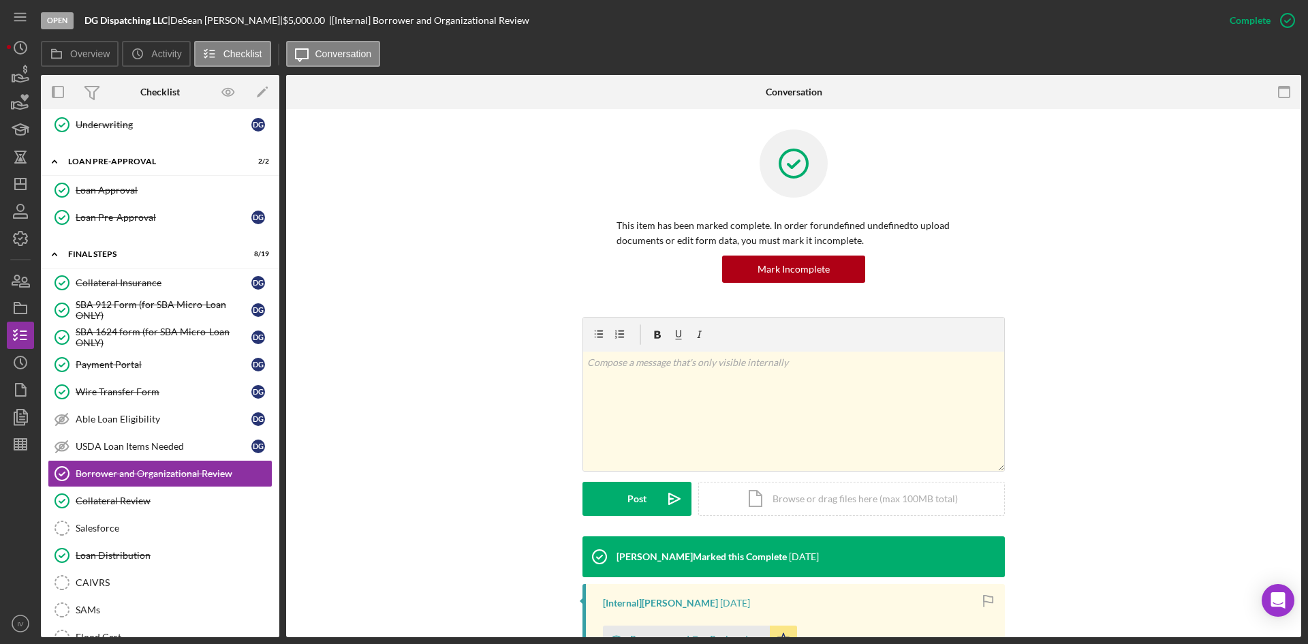
scroll to position [136, 0]
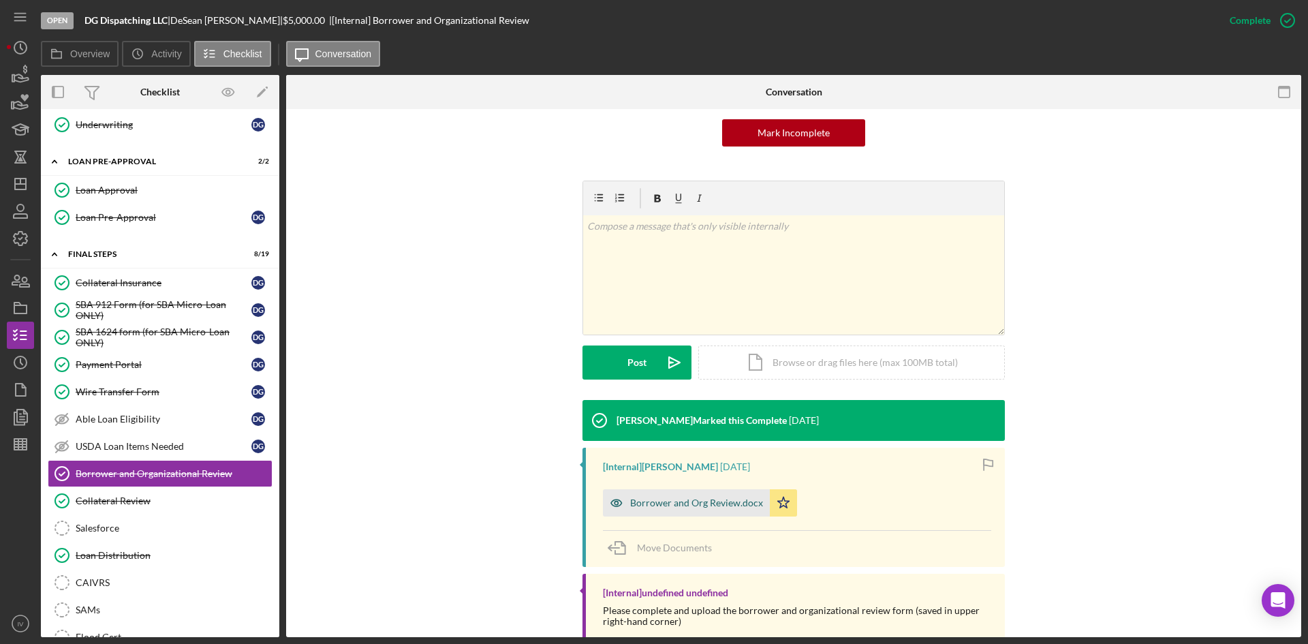
click at [680, 502] on div "Borrower and Org Review.docx" at bounding box center [696, 502] width 133 height 11
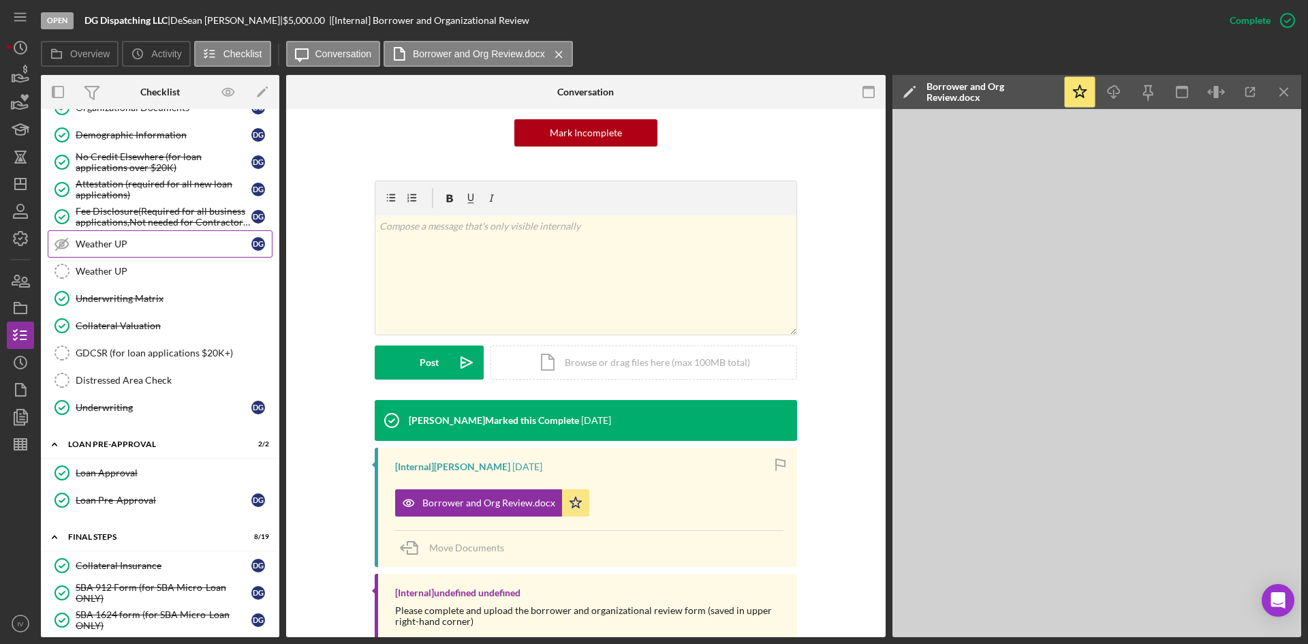
scroll to position [739, 0]
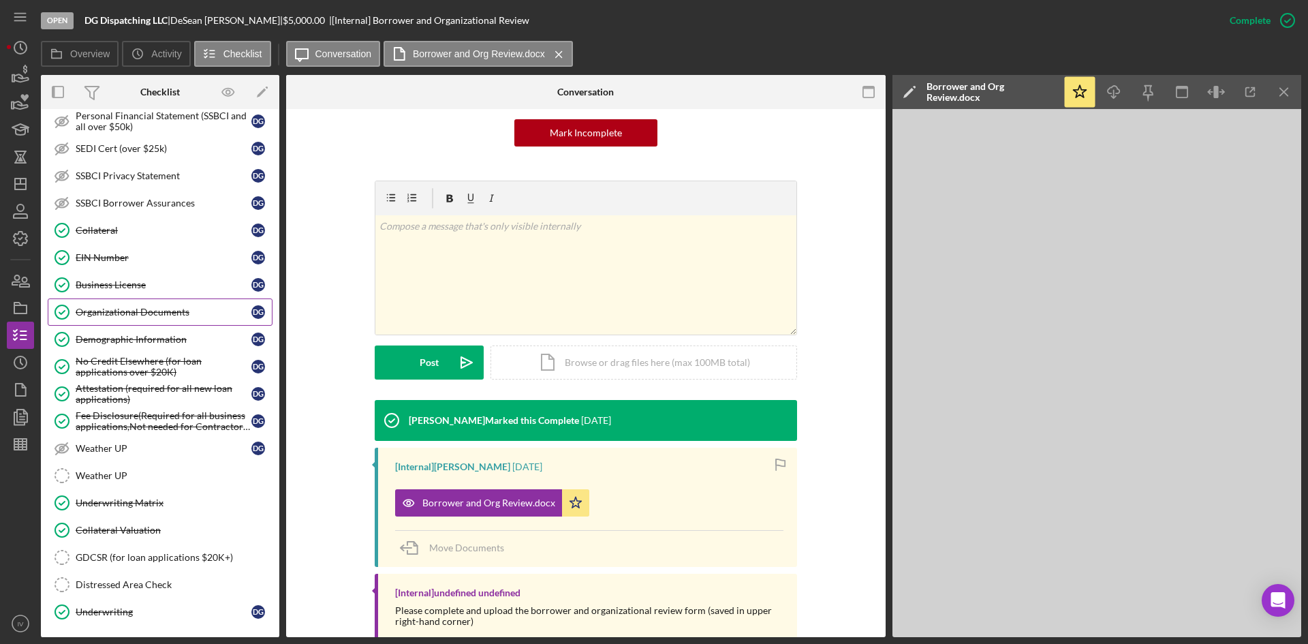
click at [139, 301] on link "Organizational Documents Organizational Documents D G" at bounding box center [160, 311] width 225 height 27
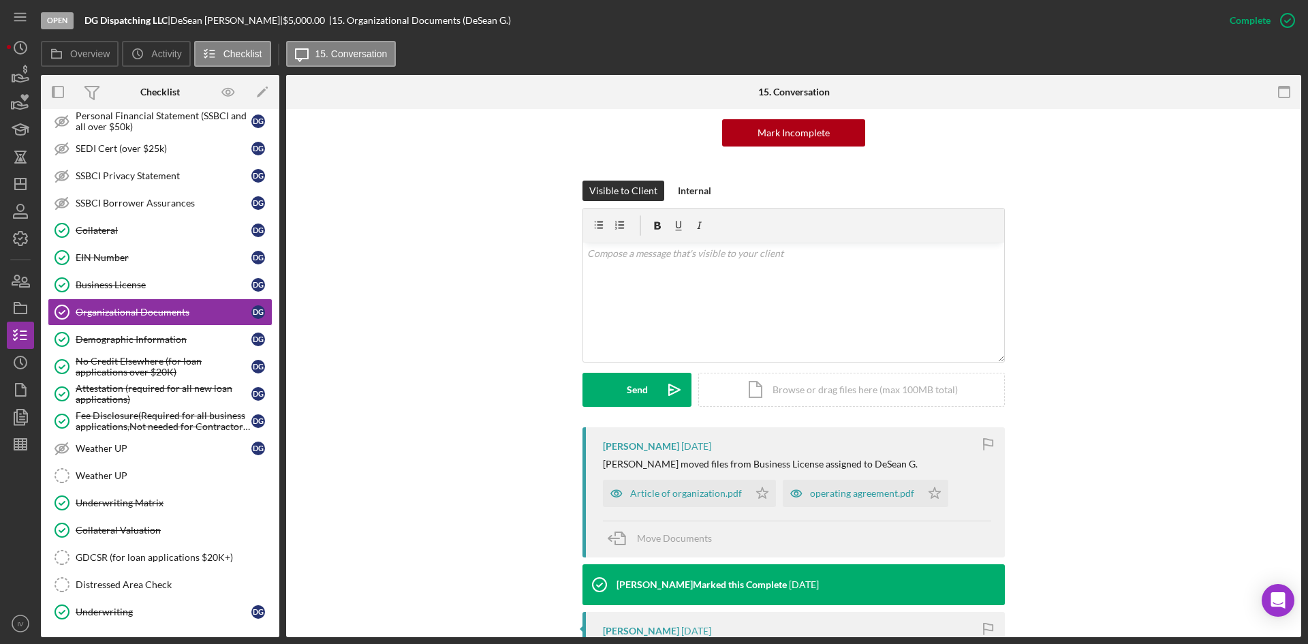
scroll to position [273, 0]
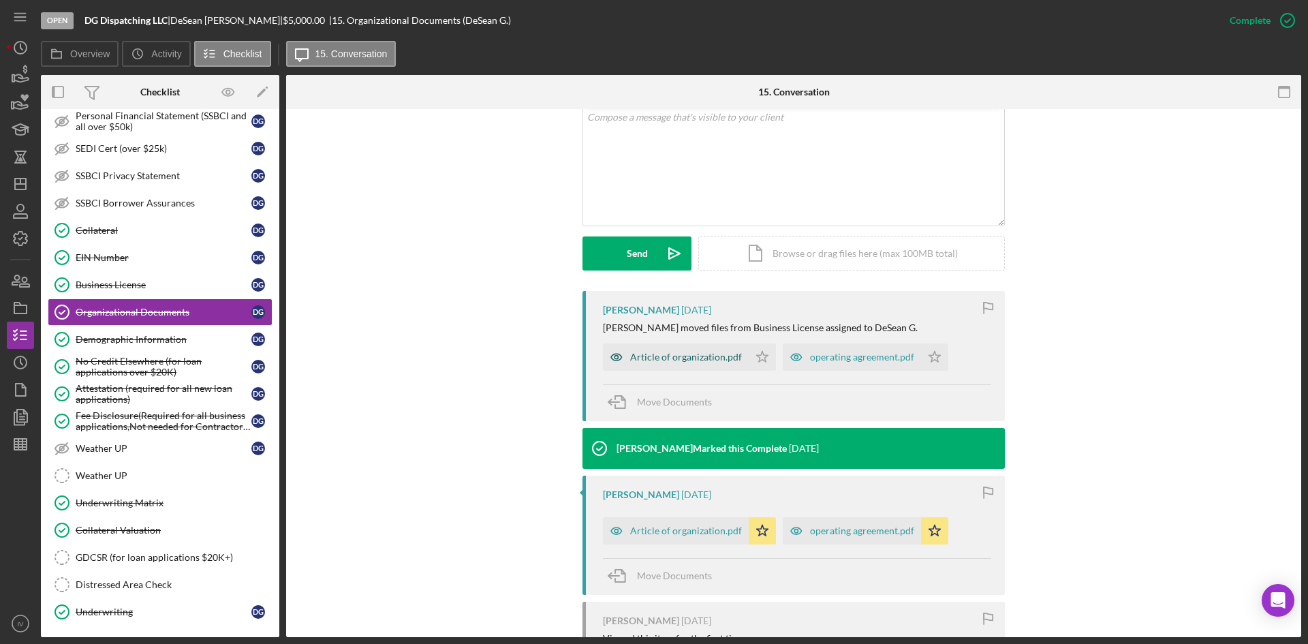
click at [673, 355] on div "Article of organization.pdf" at bounding box center [686, 357] width 112 height 11
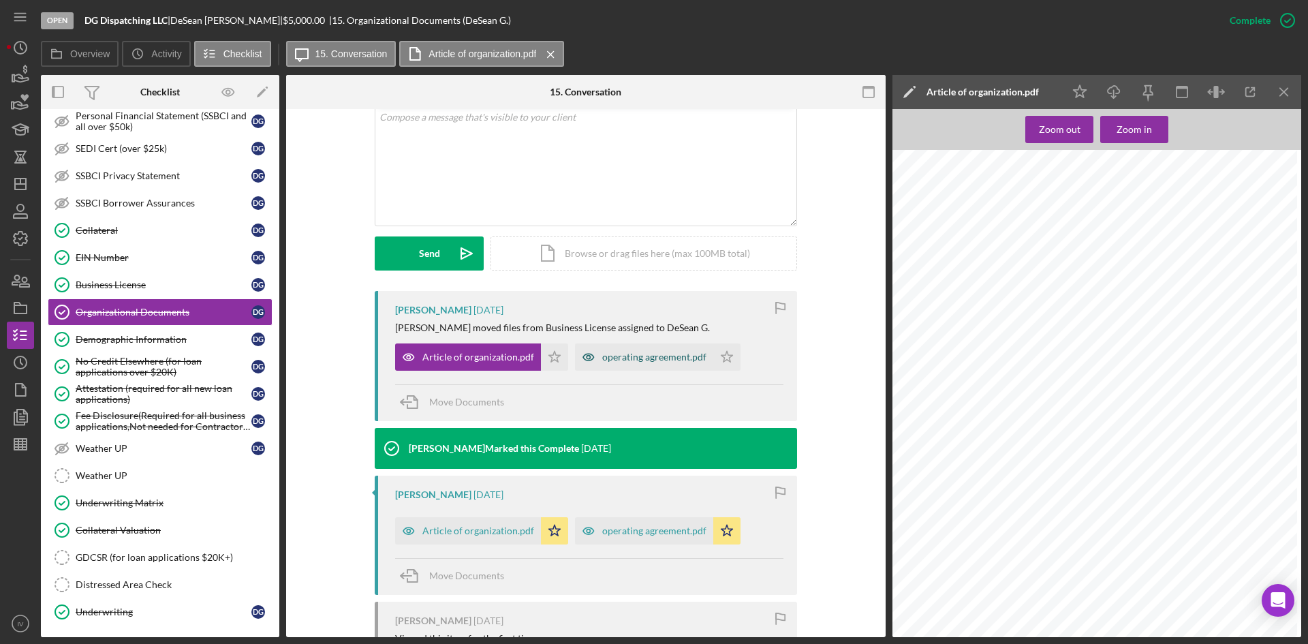
click at [660, 361] on div "operating agreement.pdf" at bounding box center [654, 357] width 104 height 11
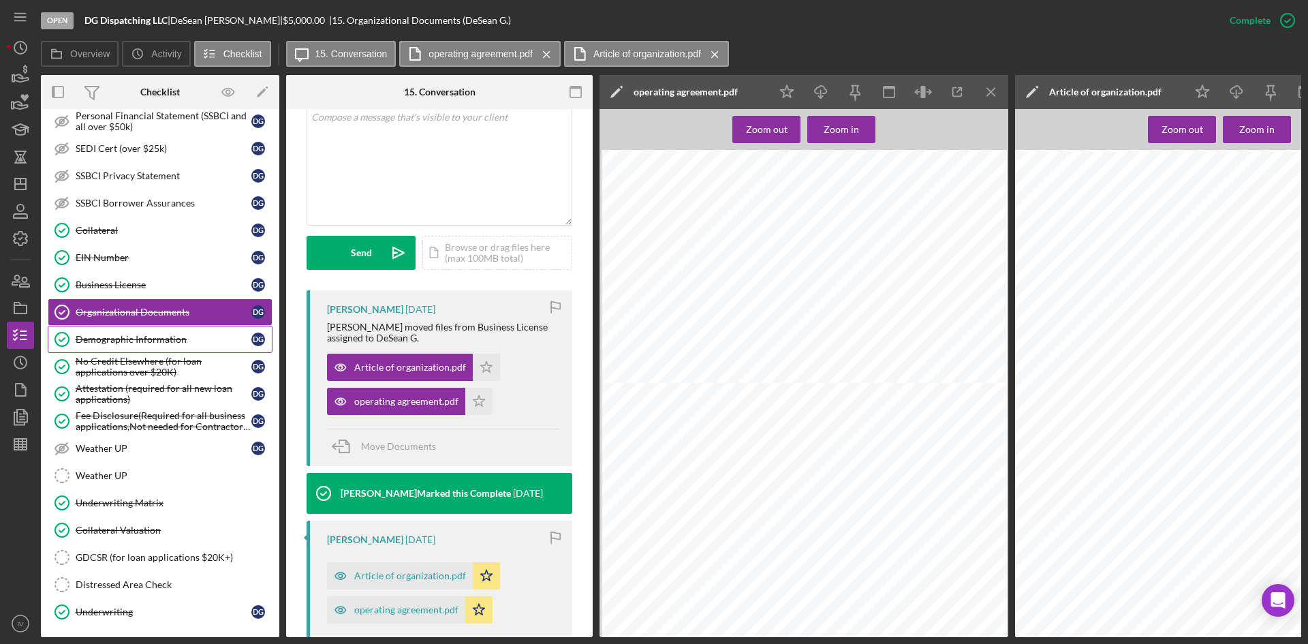
scroll to position [467, 0]
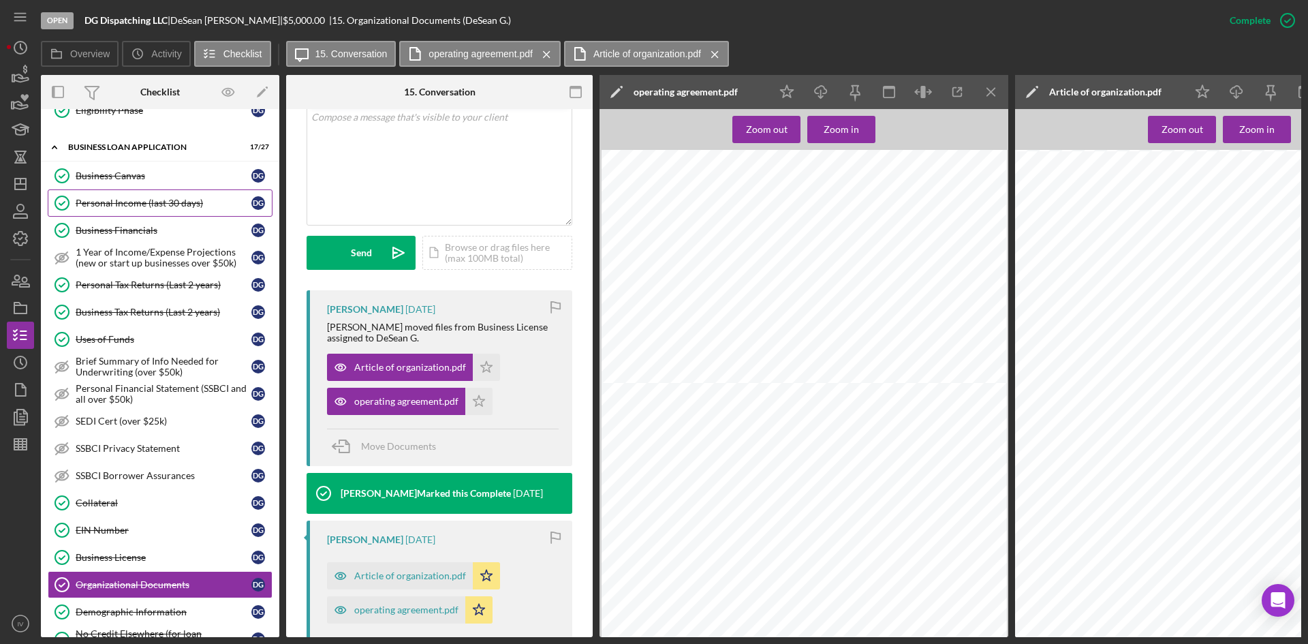
drag, startPoint x: 139, startPoint y: 178, endPoint x: 241, endPoint y: 202, distance: 105.1
click at [139, 178] on div "Business Canvas" at bounding box center [164, 175] width 176 height 11
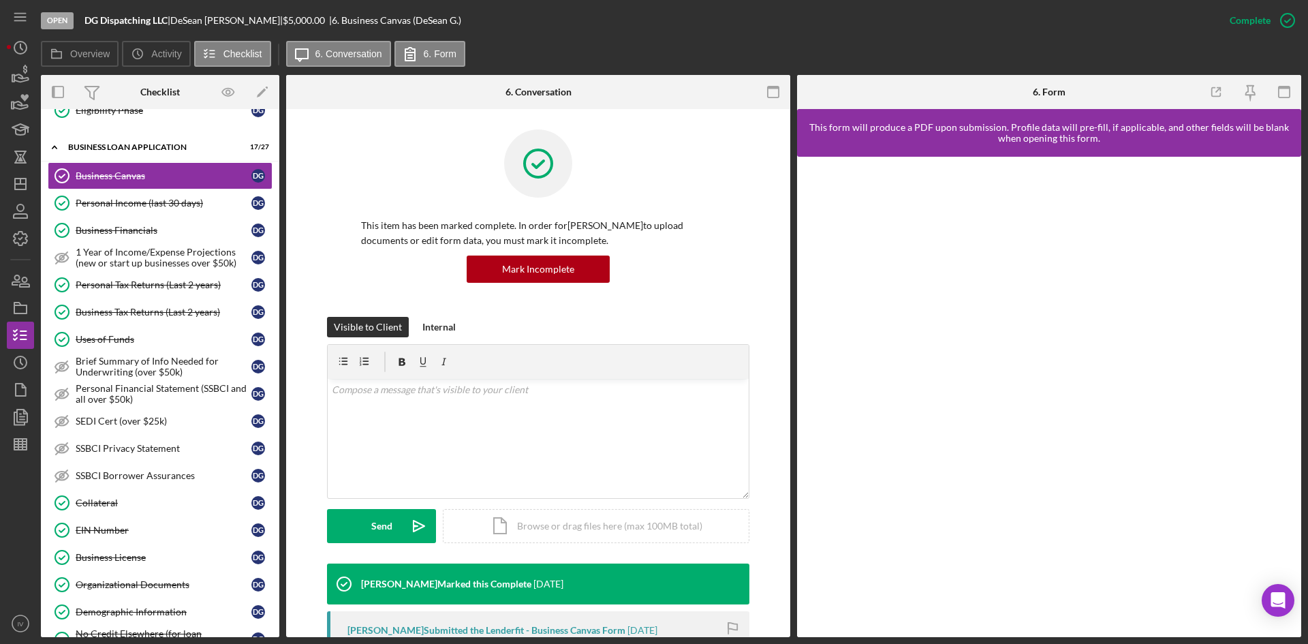
scroll to position [204, 0]
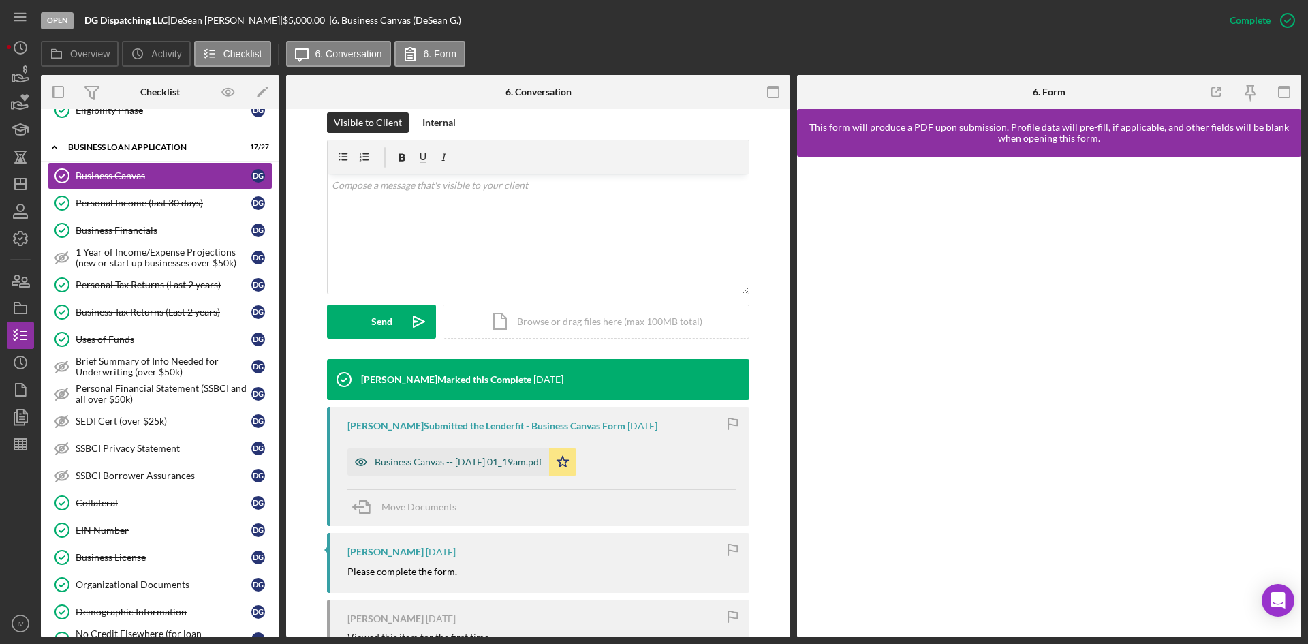
click at [526, 459] on div "Business Canvas -- 2025-08-08 01_19am.pdf" at bounding box center [459, 462] width 168 height 11
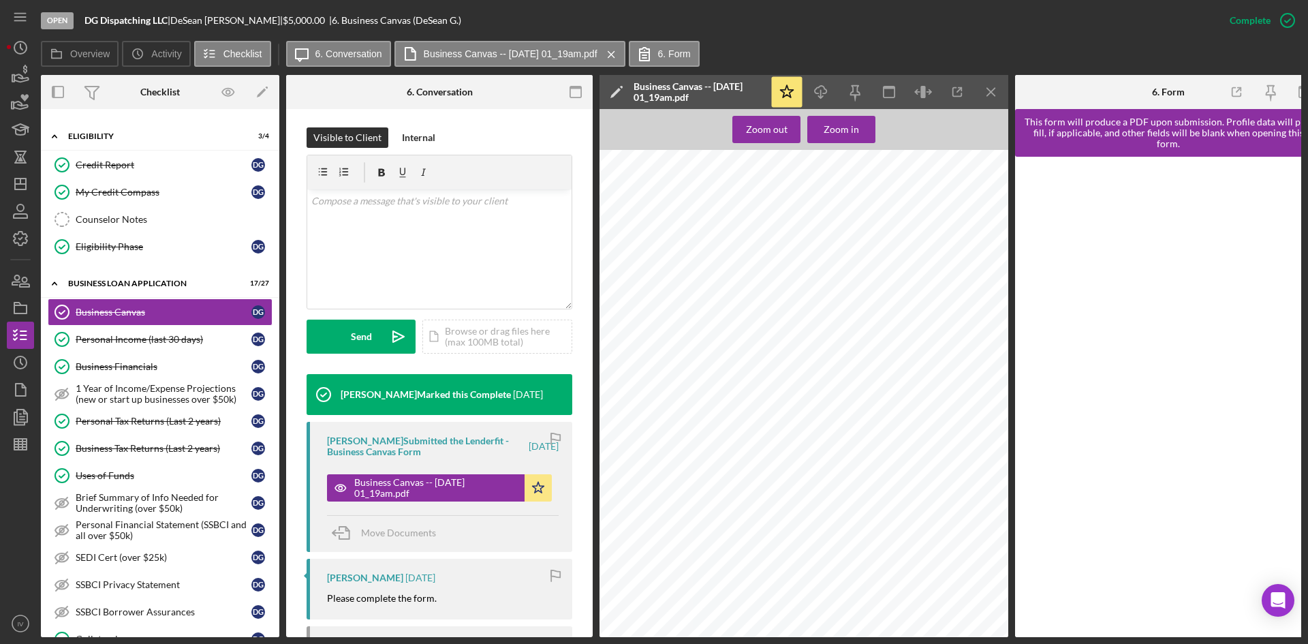
scroll to position [194, 0]
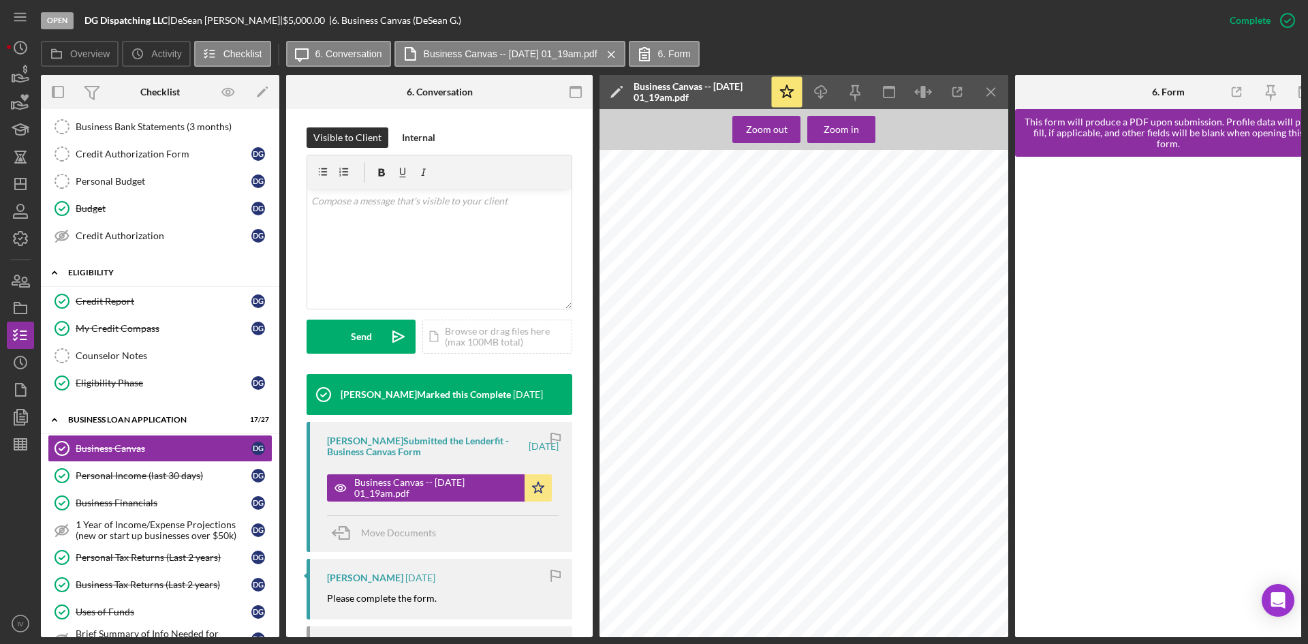
click at [89, 277] on div "Icon/Expander ELIGIBILITY 3 / 4" at bounding box center [160, 273] width 239 height 28
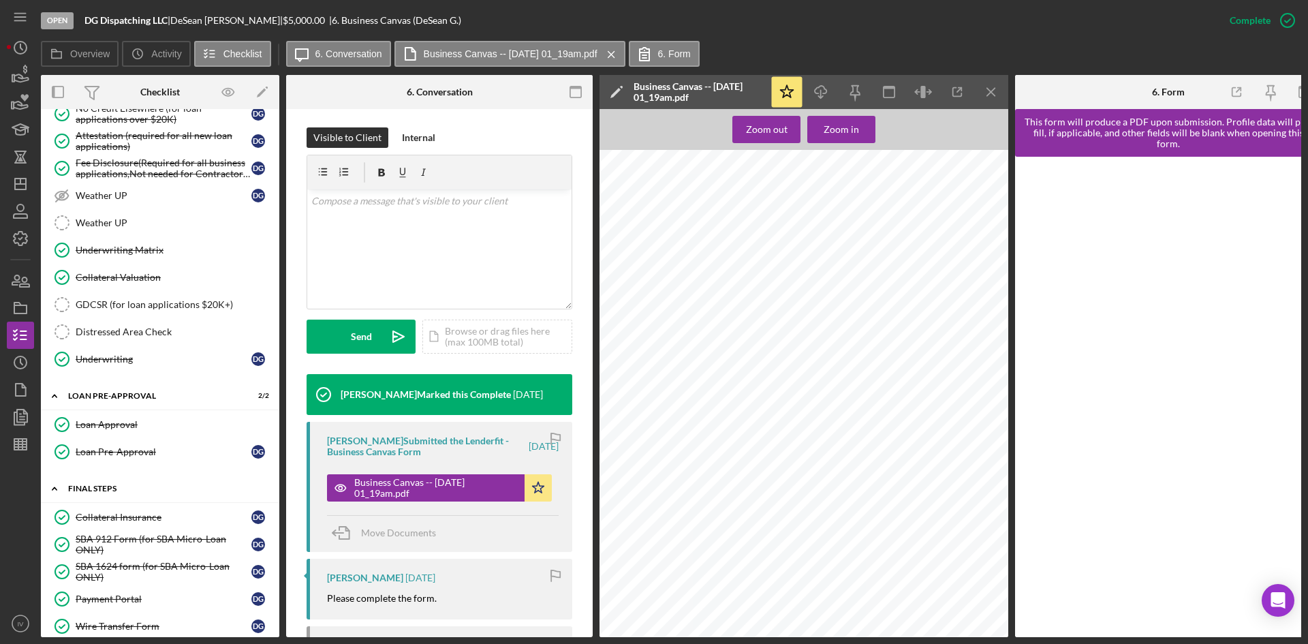
scroll to position [1148, 0]
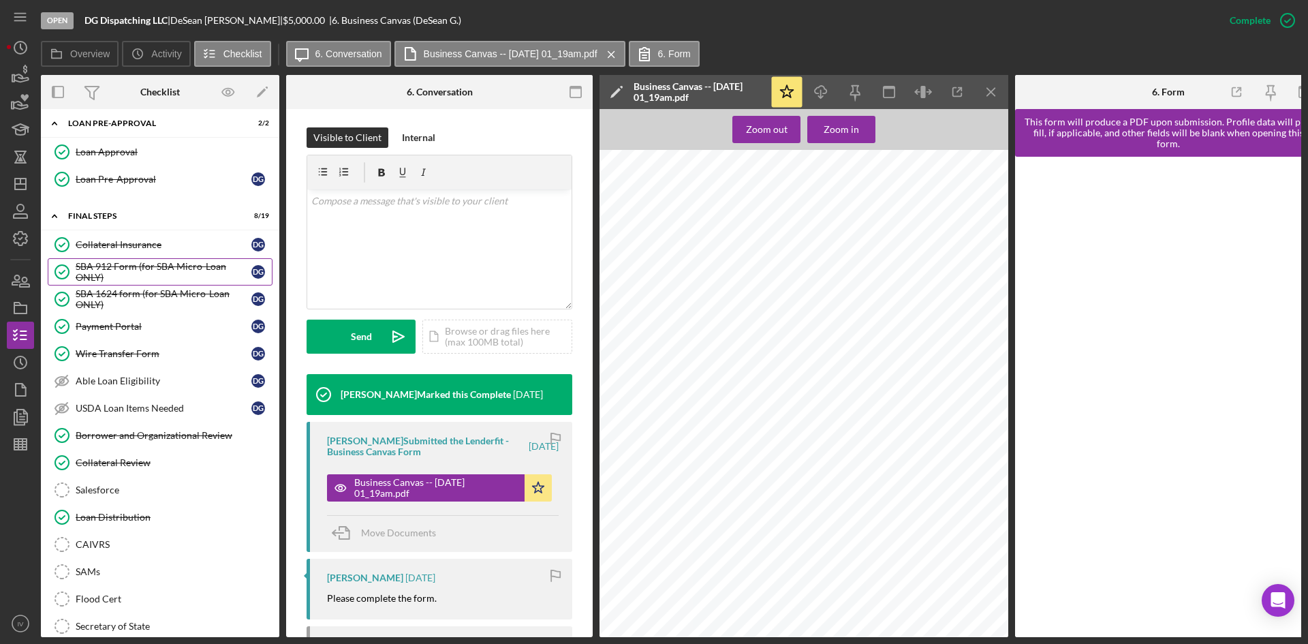
click at [159, 274] on div "SBA 912 Form (for SBA Micro-Loan ONLY)" at bounding box center [164, 272] width 176 height 22
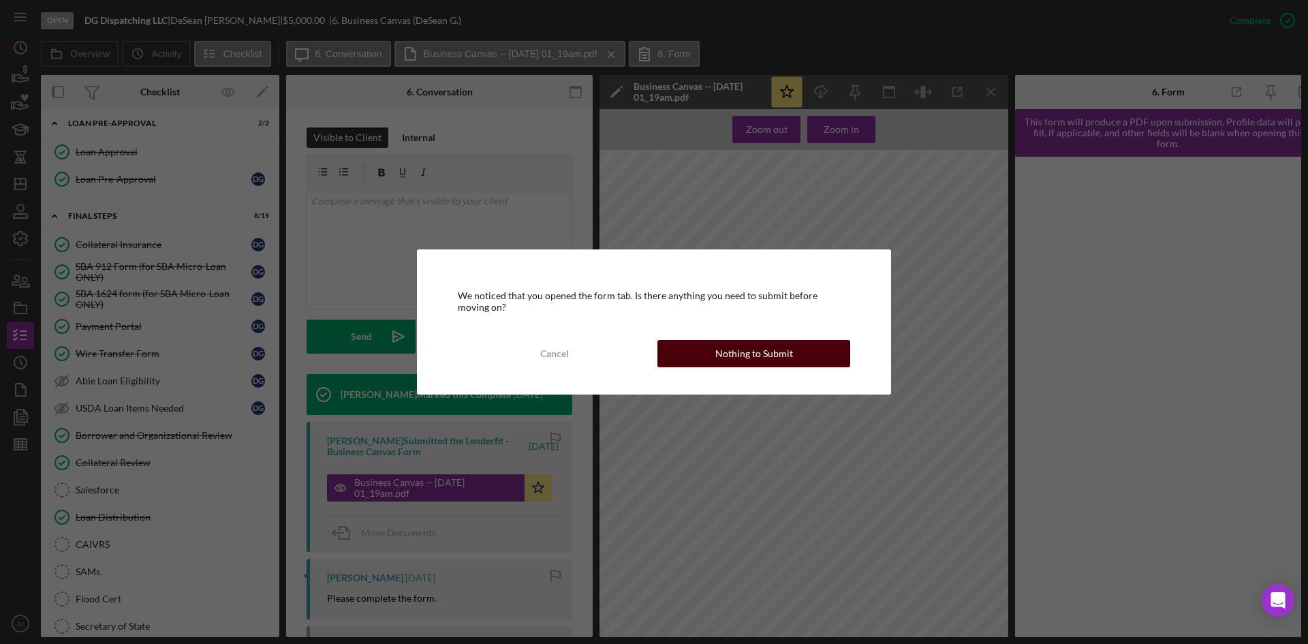
click at [664, 344] on button "Nothing to Submit" at bounding box center [754, 353] width 193 height 27
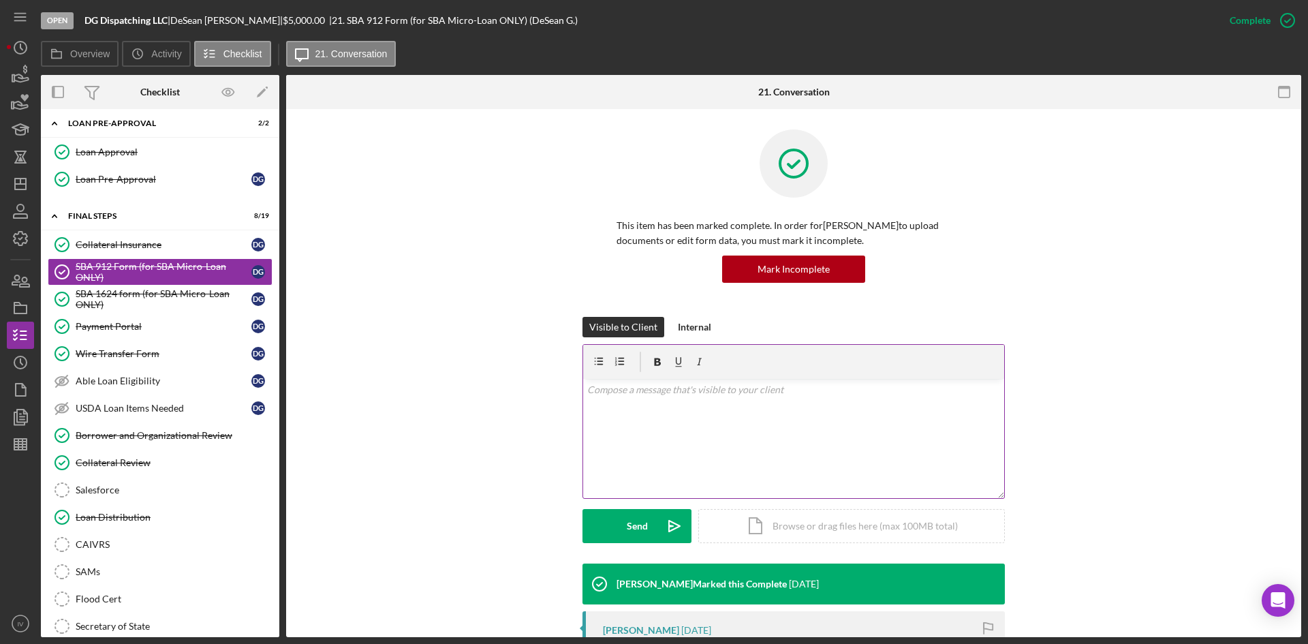
scroll to position [273, 0]
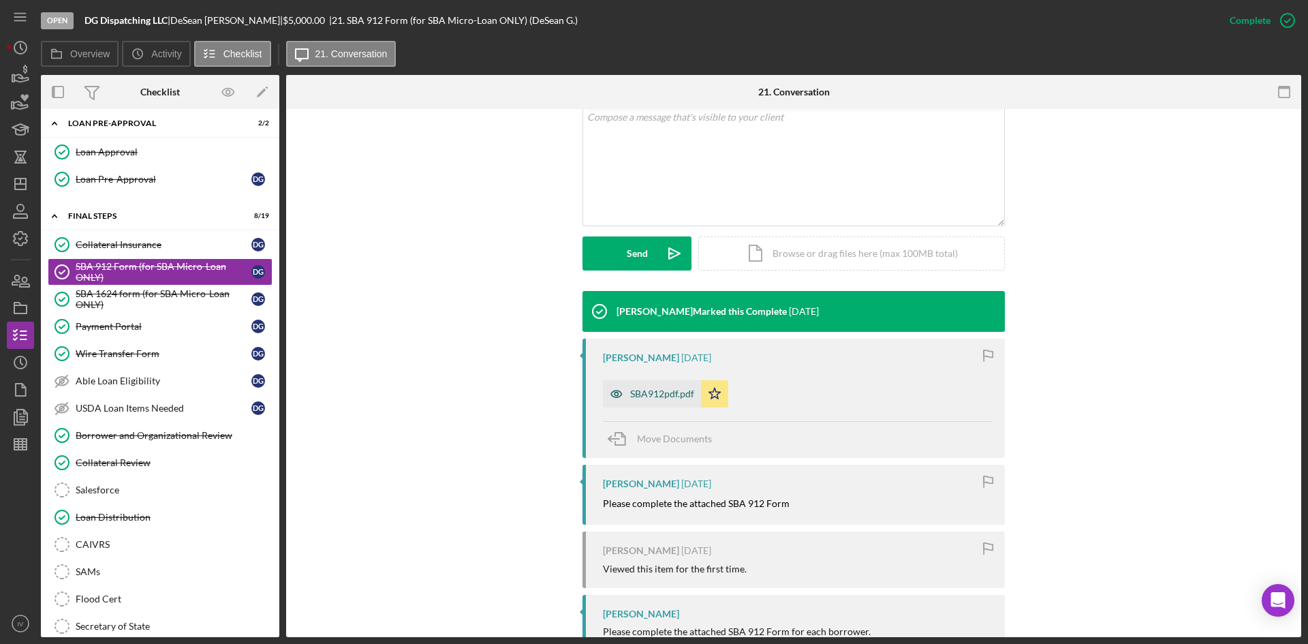
click at [660, 404] on div "SBA912pdf.pdf" at bounding box center [652, 393] width 98 height 27
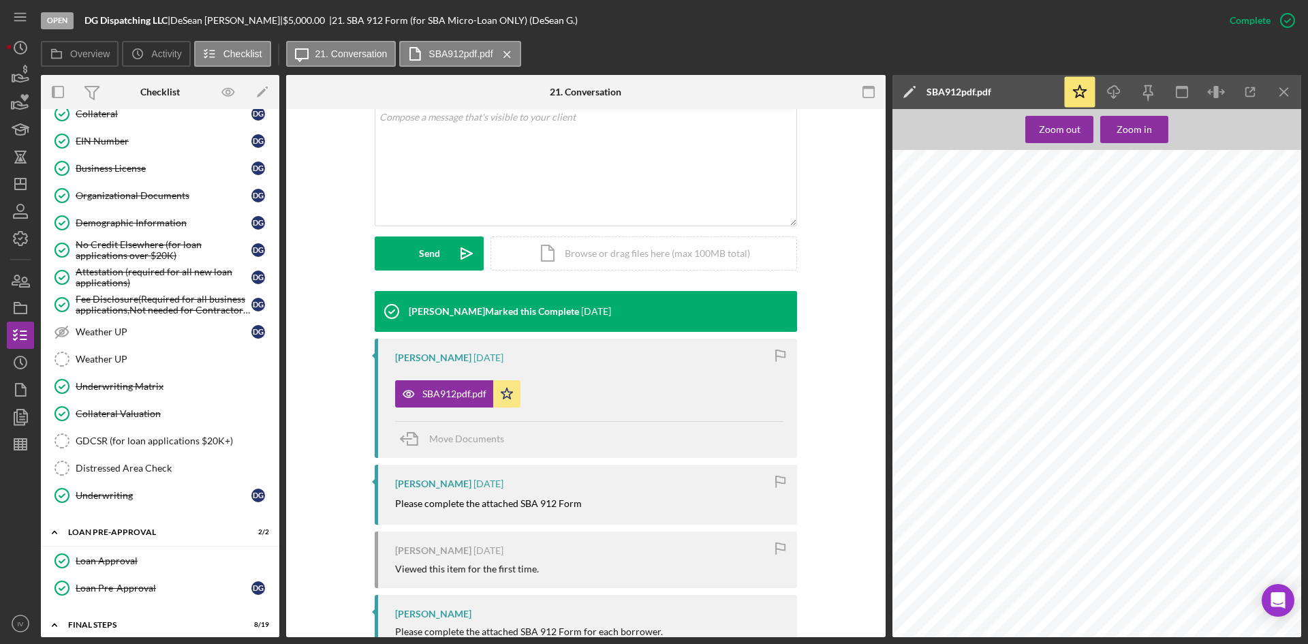
scroll to position [671, 0]
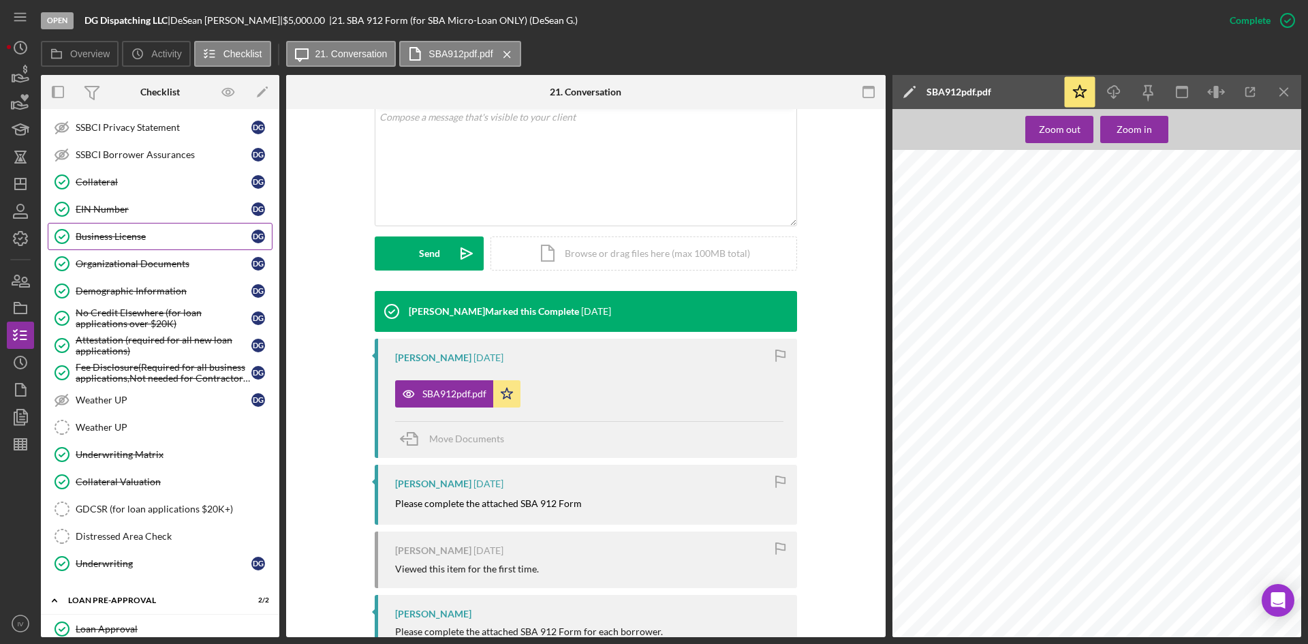
drag, startPoint x: 143, startPoint y: 209, endPoint x: 208, endPoint y: 234, distance: 69.7
click at [143, 209] on div "EIN Number" at bounding box center [164, 209] width 176 height 11
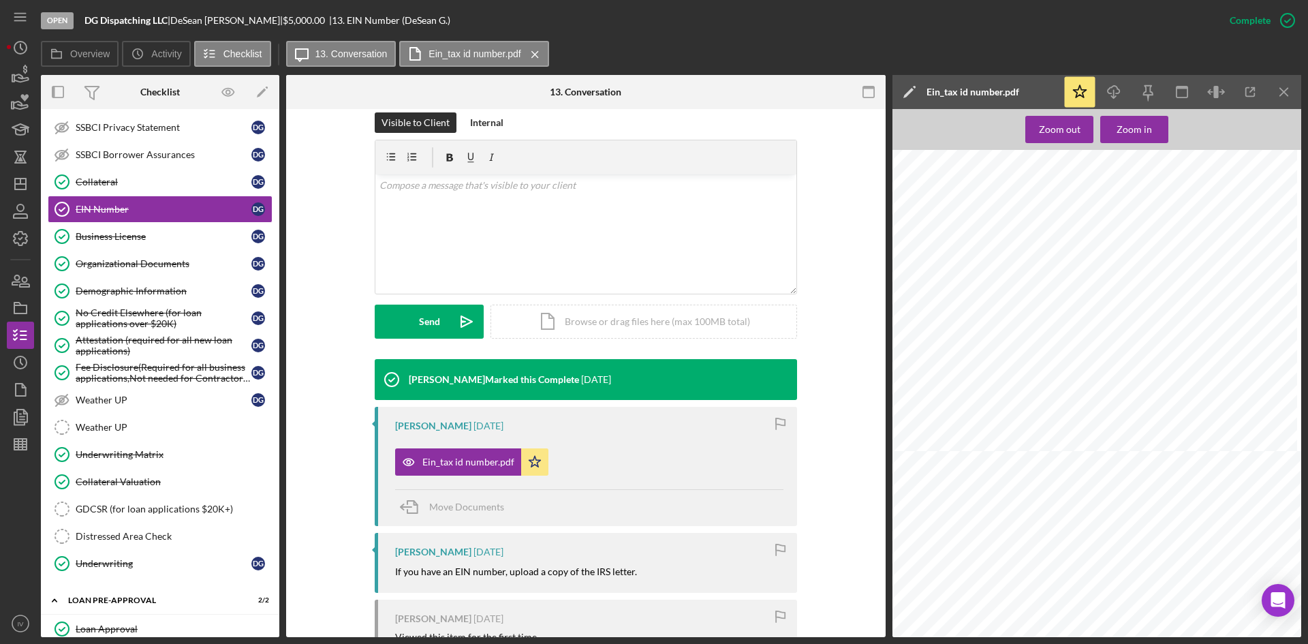
scroll to position [545, 0]
click at [31, 185] on icon "Icon/Dashboard" at bounding box center [20, 184] width 34 height 34
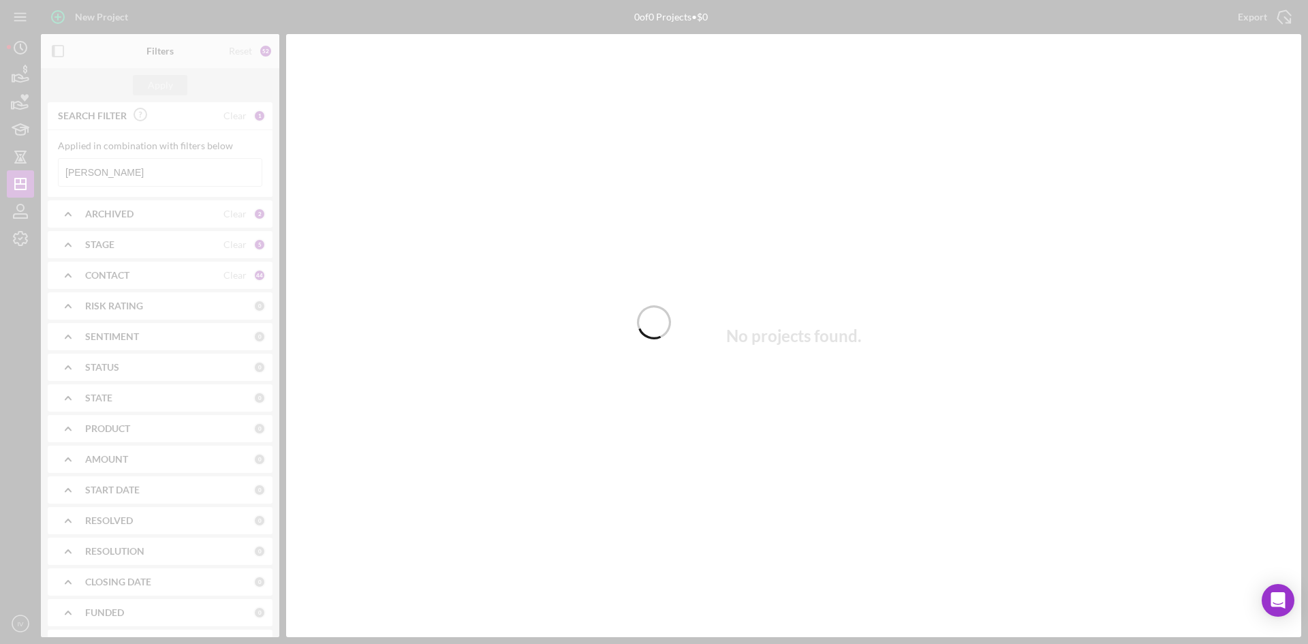
click at [137, 181] on div at bounding box center [654, 322] width 1308 height 644
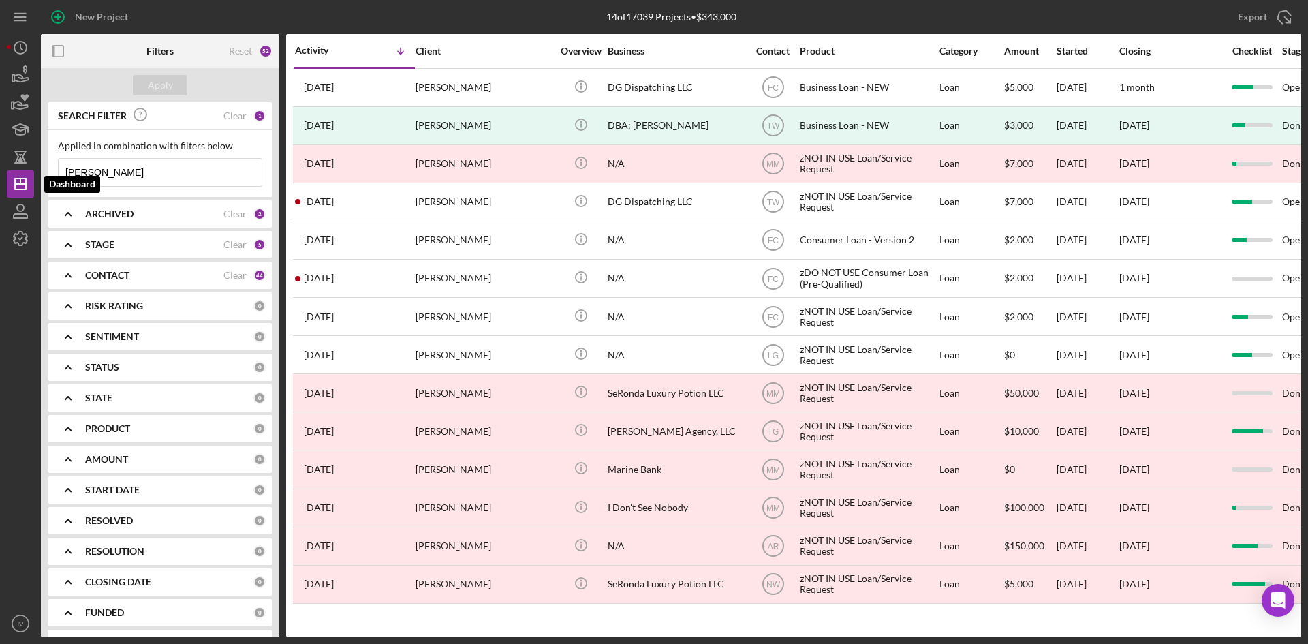
drag, startPoint x: 181, startPoint y: 179, endPoint x: 0, endPoint y: 176, distance: 180.6
click at [0, 176] on div "New Project 14 of 17039 Projects • $343,000 gillespie Export Icon/Export Filter…" at bounding box center [654, 322] width 1308 height 644
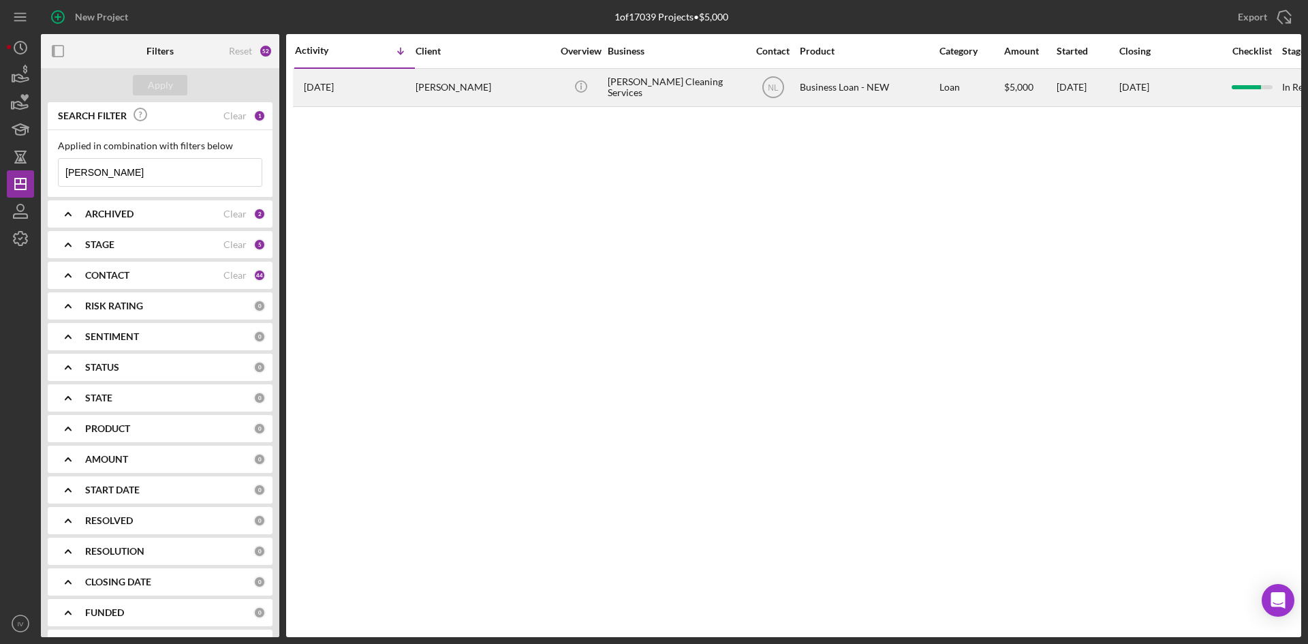
type input "alaniz"
click at [448, 93] on div "Kaely Alaniz" at bounding box center [484, 88] width 136 height 36
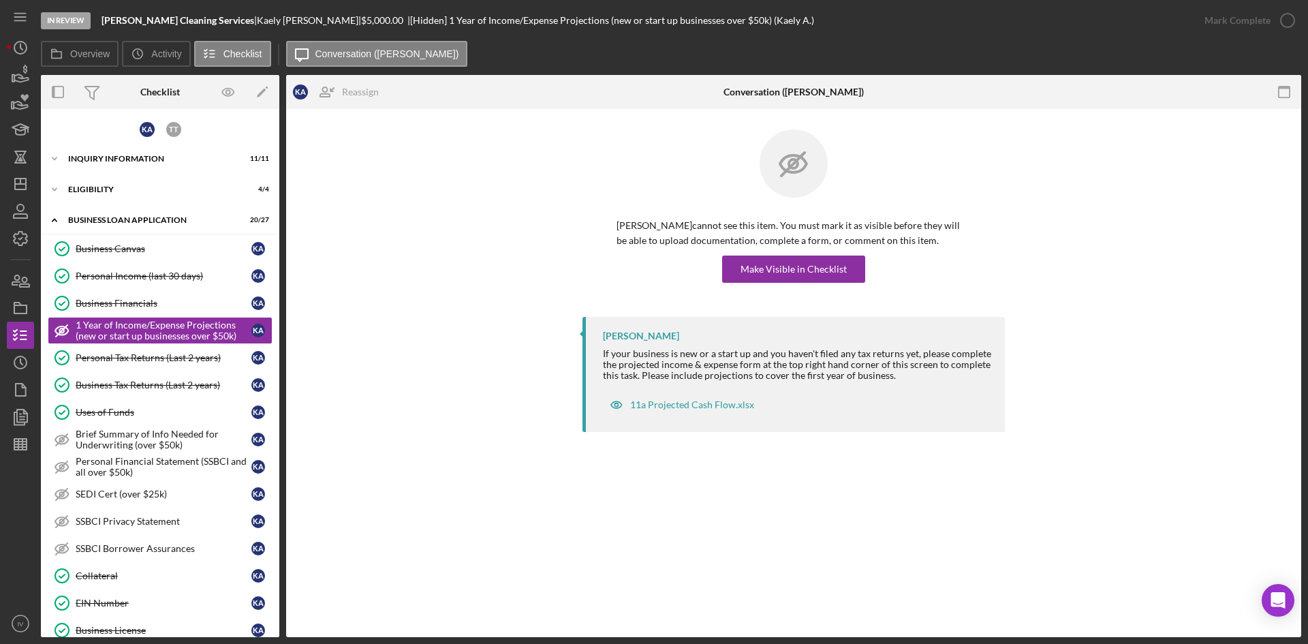
scroll to position [204, 0]
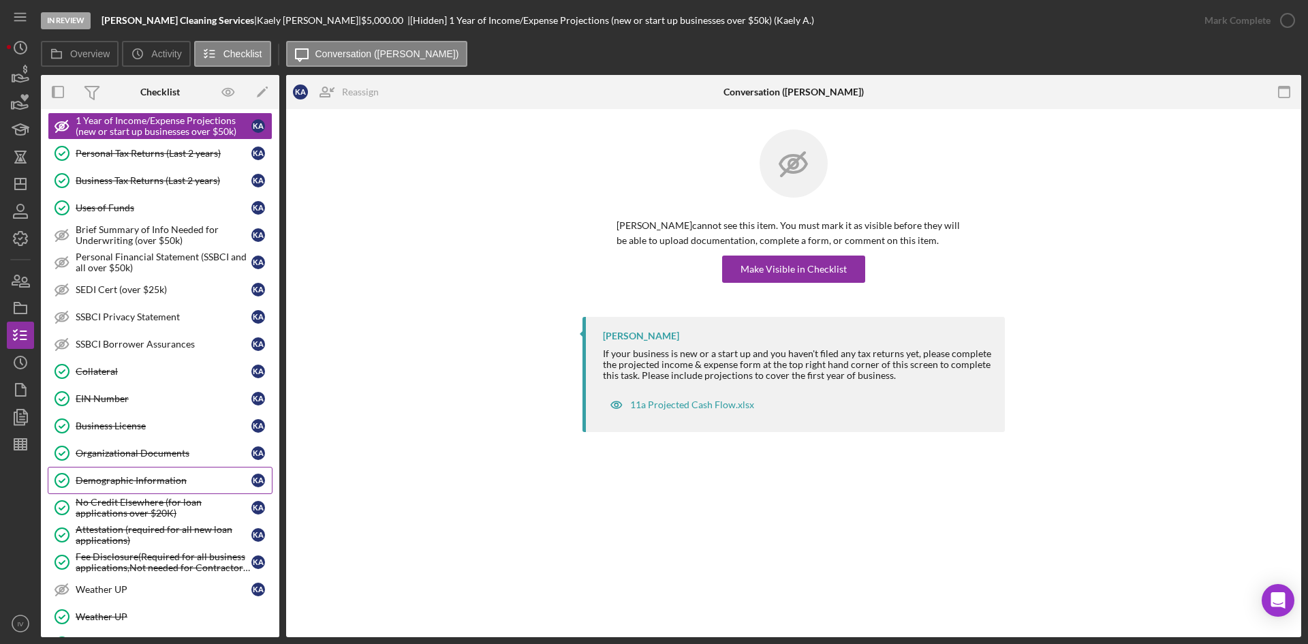
drag, startPoint x: 147, startPoint y: 536, endPoint x: 215, endPoint y: 491, distance: 81.9
click at [147, 536] on div "Attestation (required for all new loan applications)" at bounding box center [164, 535] width 176 height 22
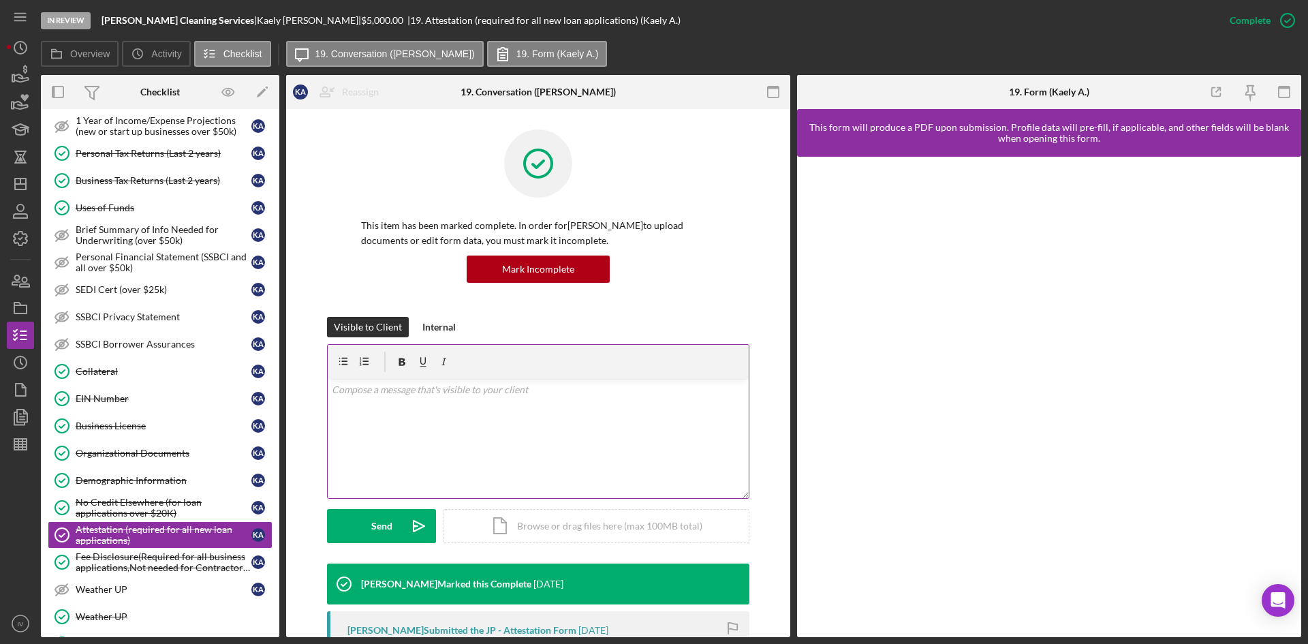
scroll to position [204, 0]
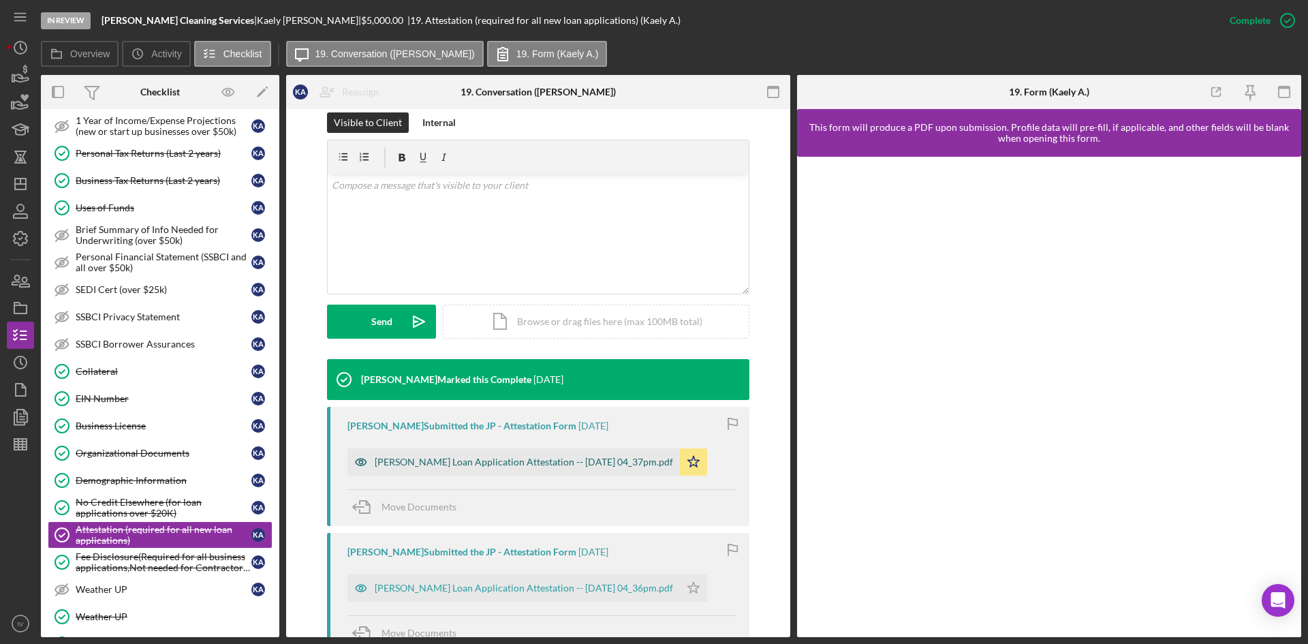
click at [564, 468] on div "Justine Petersen Loan Application Attestation -- 2025-07-15 04_37pm.pdf" at bounding box center [514, 461] width 333 height 27
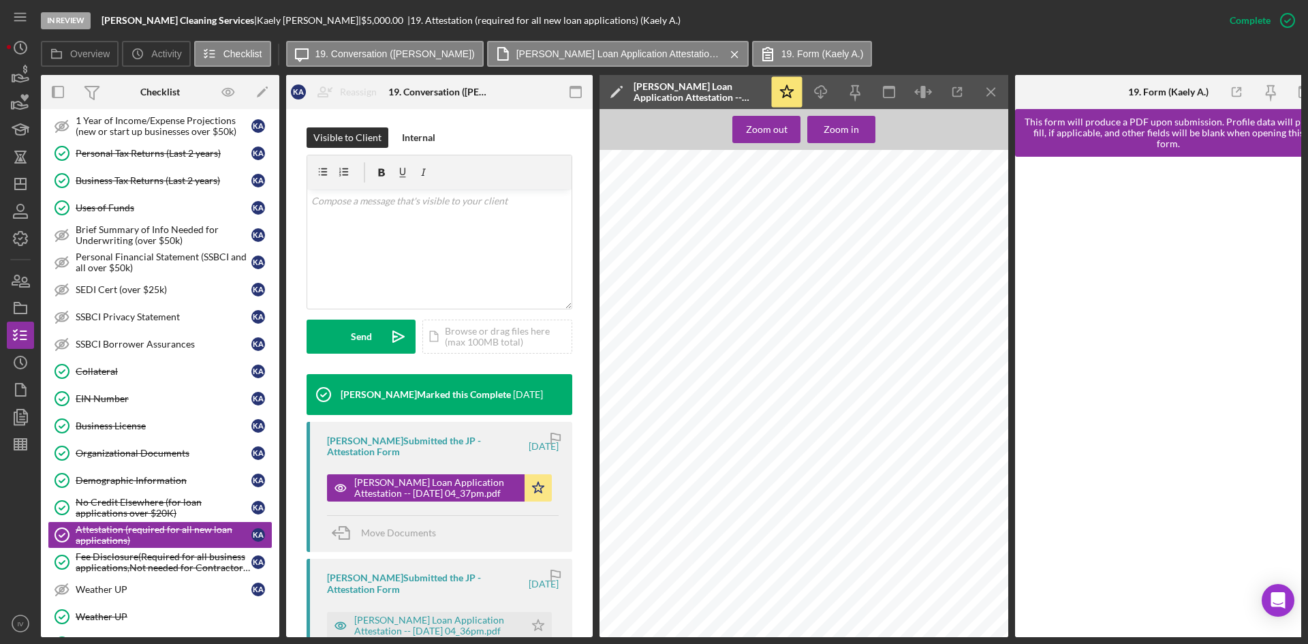
scroll to position [341, 0]
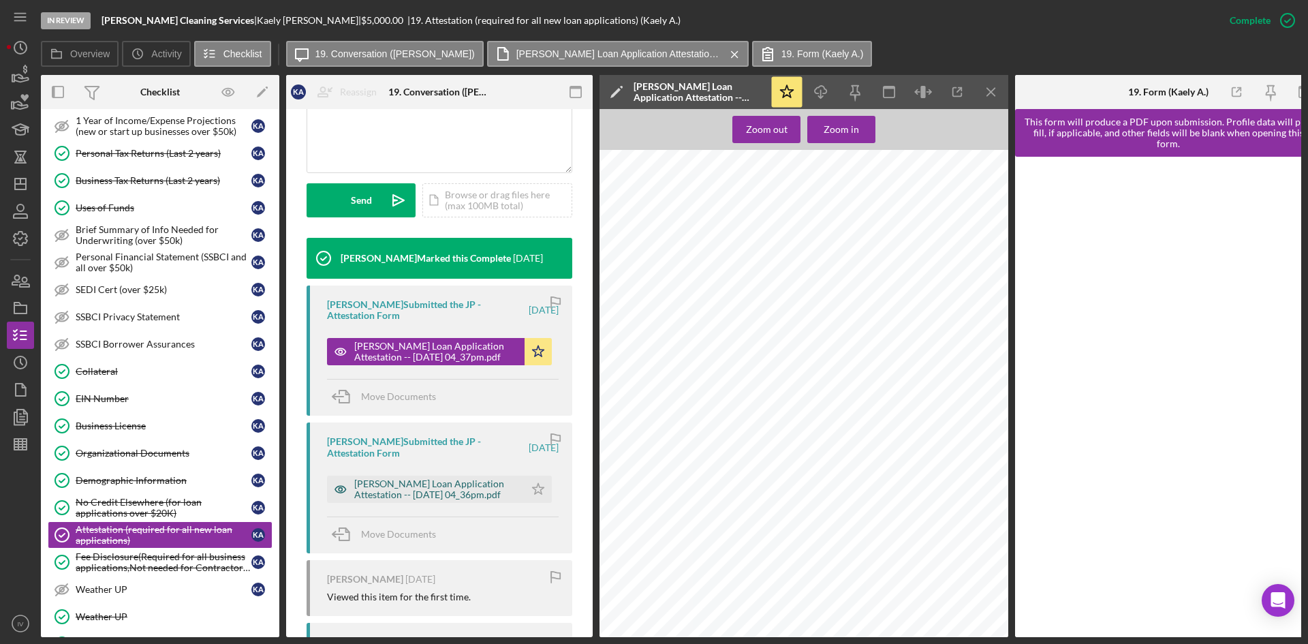
click at [396, 500] on div "Justine Petersen Loan Application Attestation -- 2025-07-15 04_36pm.pdf" at bounding box center [436, 489] width 164 height 22
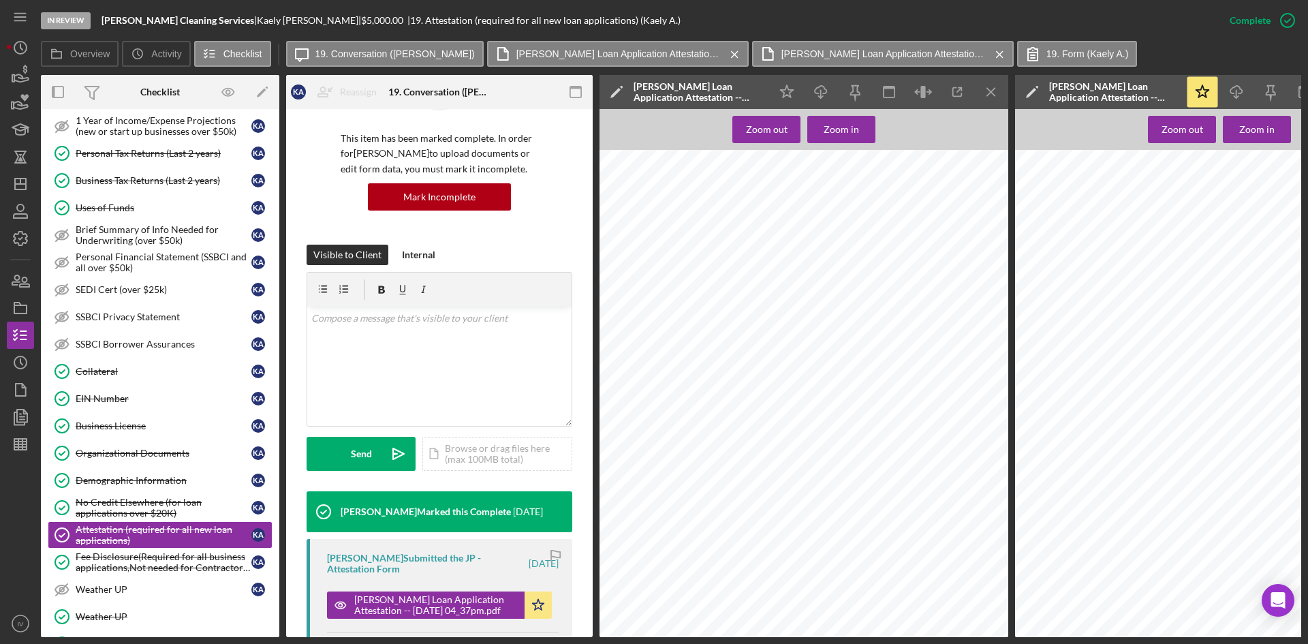
scroll to position [67, 0]
